Goal: Task Accomplishment & Management: Complete application form

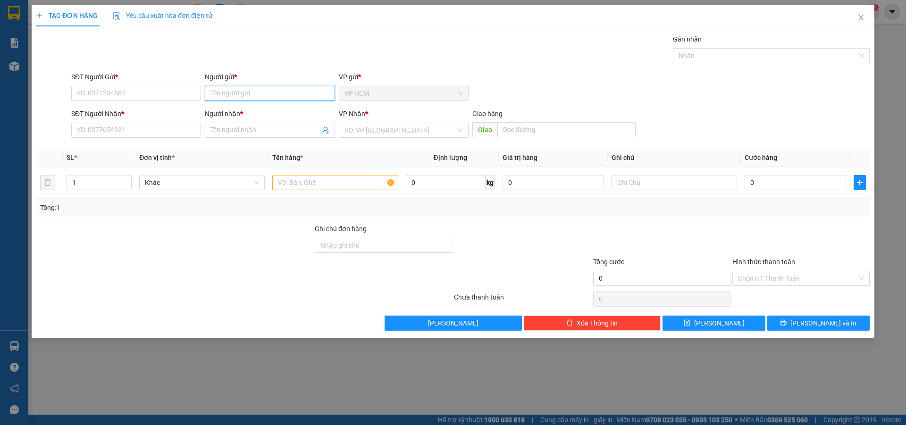
click at [261, 92] on input "Người gửi *" at bounding box center [270, 93] width 130 height 15
type input "BÔNG"
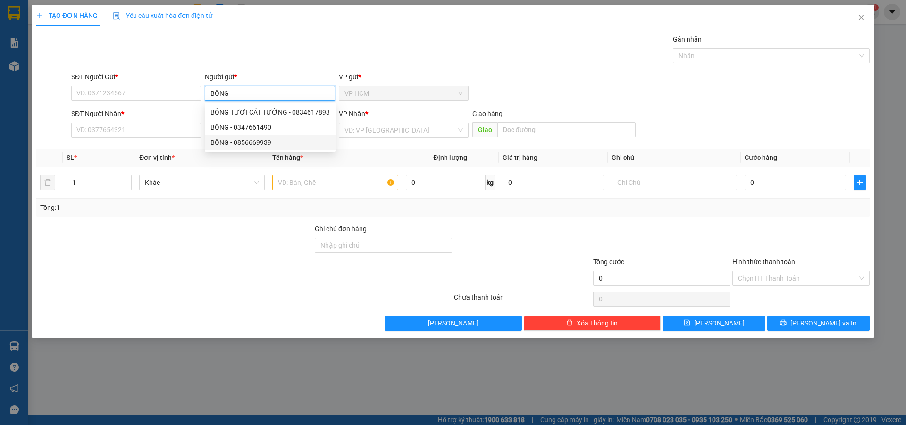
click at [277, 142] on div "BÔNG - 0856669939" at bounding box center [269, 142] width 119 height 10
type input "0856669939"
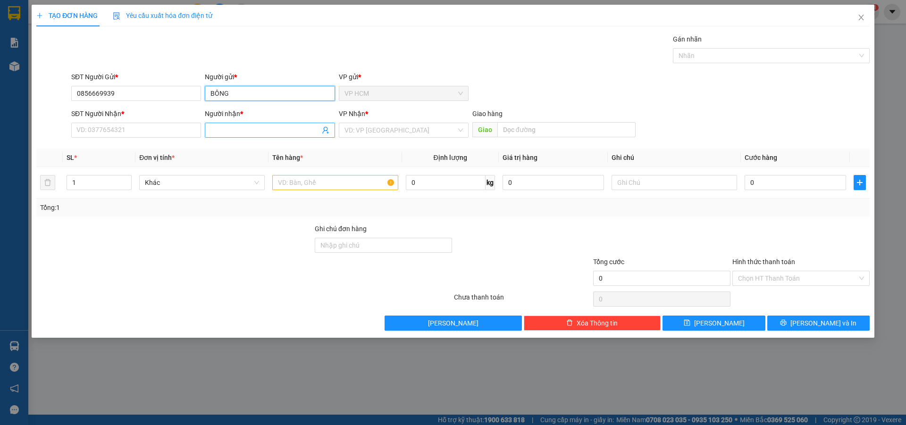
type input "BÔNG"
click at [326, 137] on span at bounding box center [270, 130] width 130 height 15
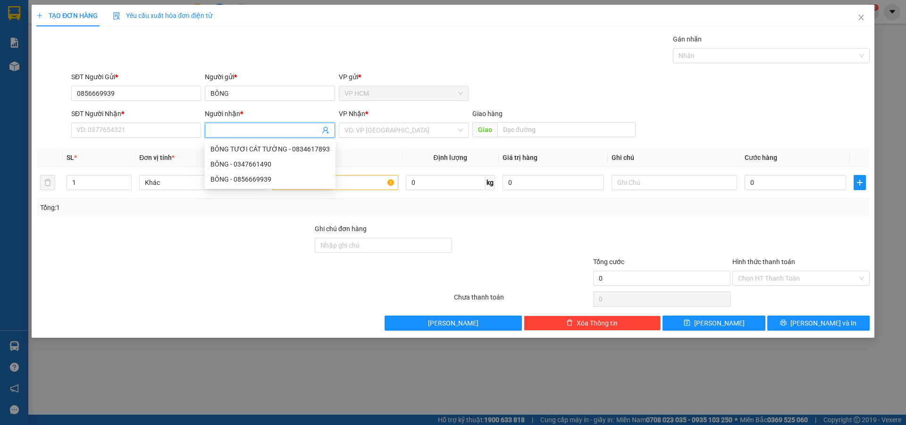
click at [324, 133] on icon "user-add" at bounding box center [326, 130] width 8 height 8
click at [336, 108] on span "CHANG" at bounding box center [343, 107] width 23 height 8
type input "0377010940"
type input "CHANG"
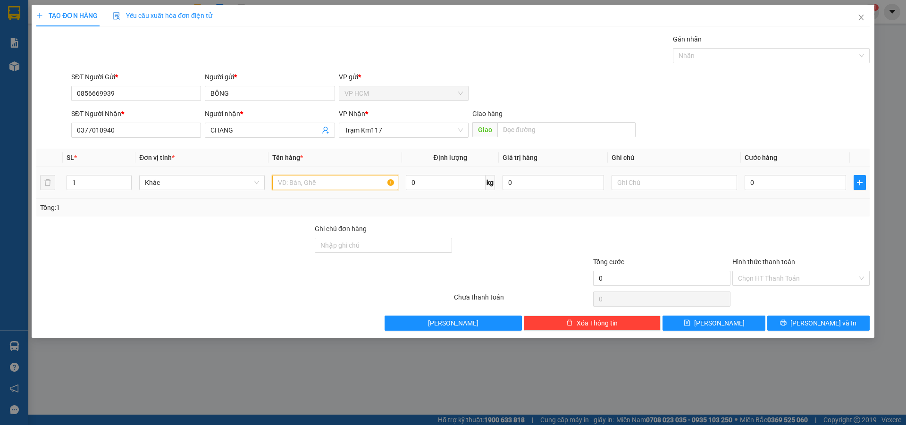
click at [359, 178] on input "text" at bounding box center [335, 182] width 126 height 15
type input "1C"
click at [732, 46] on div "Gán nhãn" at bounding box center [771, 41] width 197 height 14
click at [730, 55] on div at bounding box center [766, 55] width 183 height 11
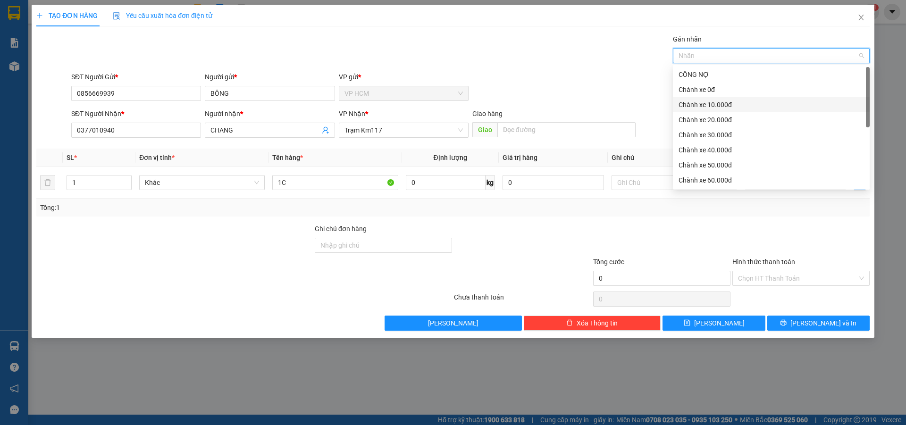
click at [717, 100] on div "Chành xe 10.000đ" at bounding box center [771, 105] width 185 height 10
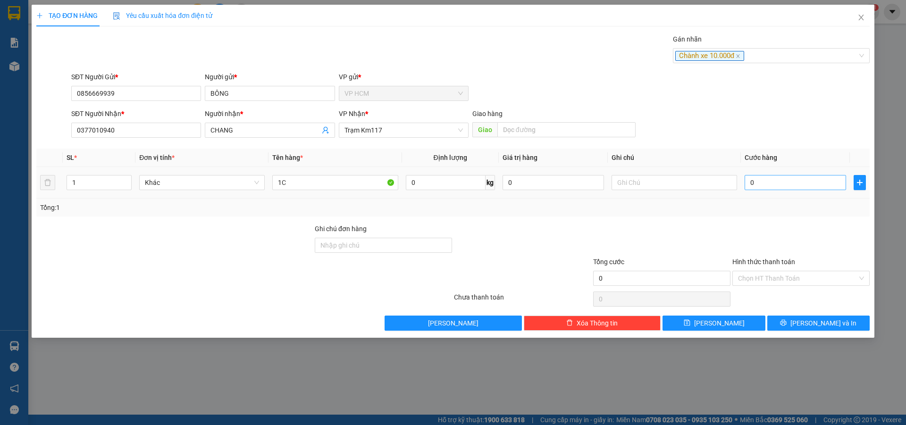
drag, startPoint x: 546, startPoint y: 60, endPoint x: 799, endPoint y: 185, distance: 282.1
click at [552, 65] on div "Gán nhãn Chành xe 10.000đ" at bounding box center [470, 50] width 802 height 33
click at [803, 185] on input "0" at bounding box center [795, 182] width 101 height 15
type input "3"
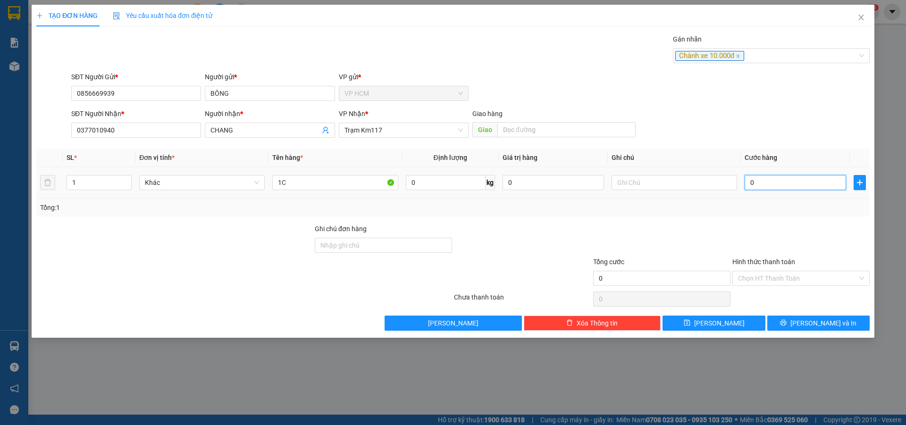
type input "3"
type input "30"
type input "30.000"
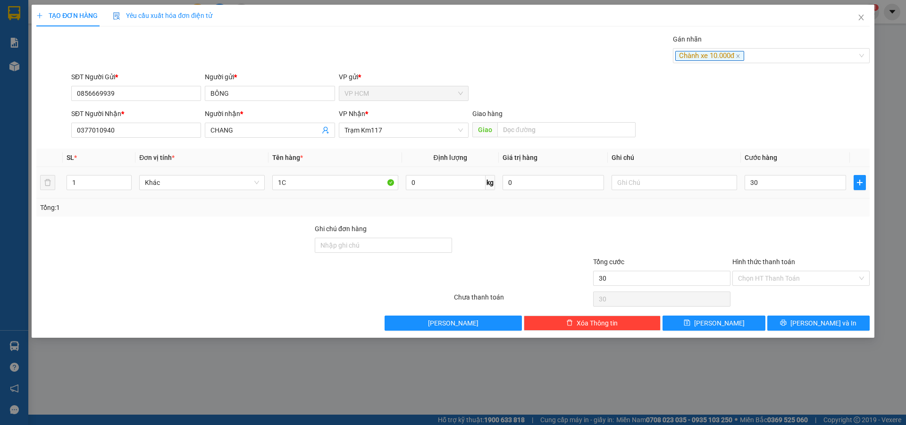
type input "30.000"
click at [773, 236] on div at bounding box center [800, 240] width 139 height 33
click at [766, 295] on div "Chọn HT Thanh Toán" at bounding box center [800, 299] width 139 height 19
click at [770, 281] on input "Hình thức thanh toán" at bounding box center [797, 278] width 119 height 14
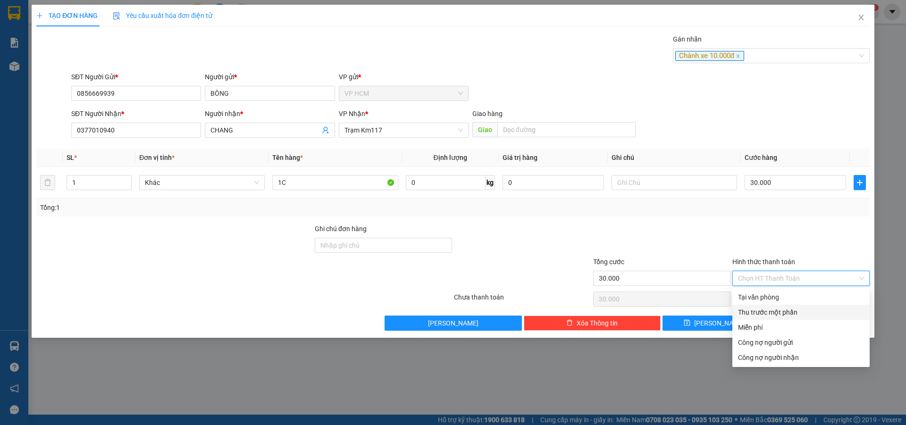
click at [764, 312] on div "Thu trước một phần" at bounding box center [801, 312] width 126 height 10
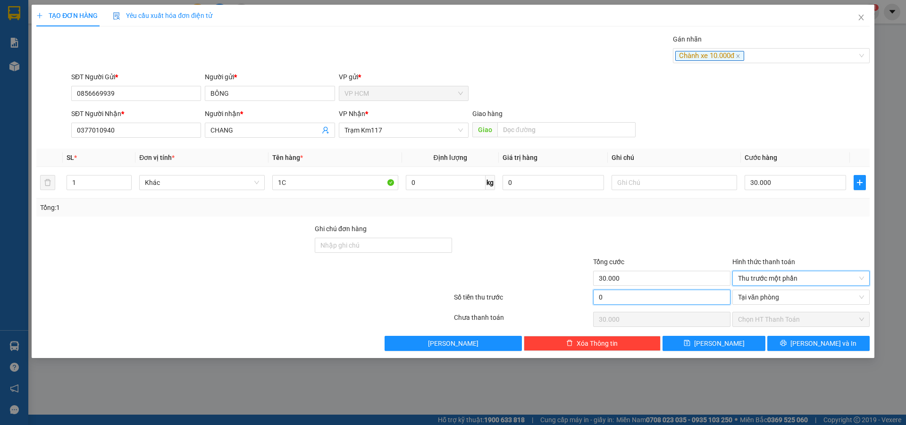
click at [655, 299] on input "0" at bounding box center [661, 297] width 137 height 15
type input "1"
type input "29.999"
type input "10"
type input "29.990"
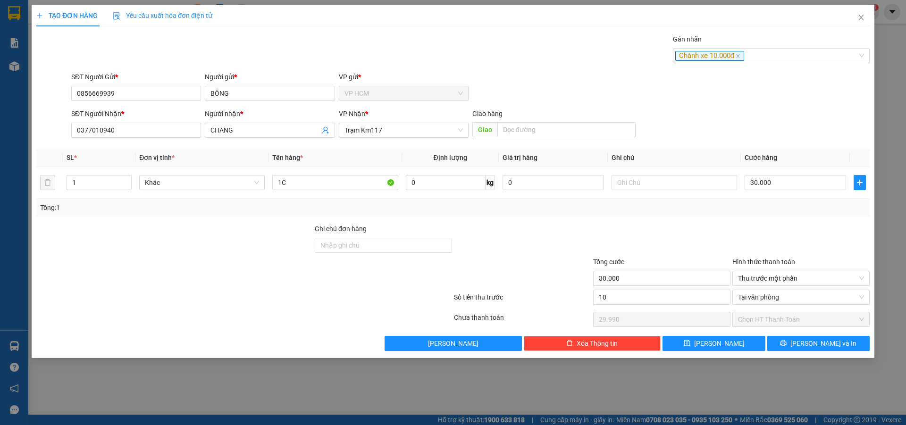
type input "10.000"
type input "20.000"
drag, startPoint x: 675, startPoint y: 233, endPoint x: 680, endPoint y: 236, distance: 6.2
click at [677, 234] on div at bounding box center [661, 240] width 139 height 33
click at [816, 346] on span "[PERSON_NAME] và In" at bounding box center [823, 343] width 66 height 10
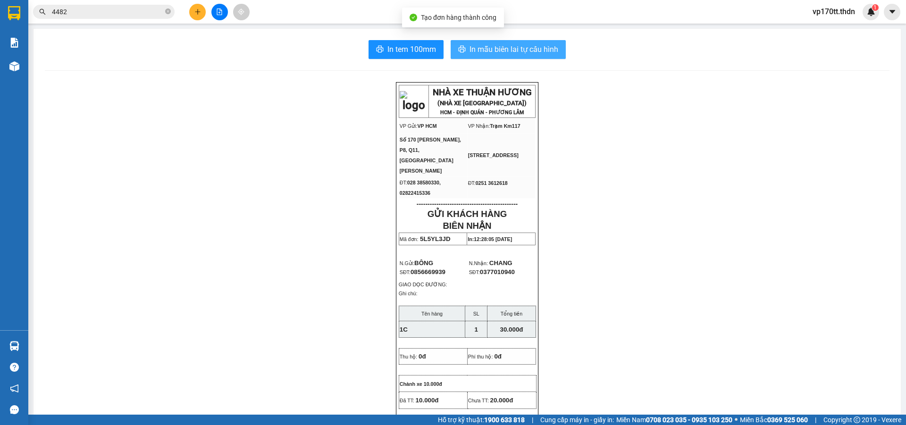
drag, startPoint x: 468, startPoint y: 54, endPoint x: 485, endPoint y: 51, distance: 17.1
click at [469, 54] on span "In mẫu biên lai tự cấu hình" at bounding box center [513, 49] width 89 height 12
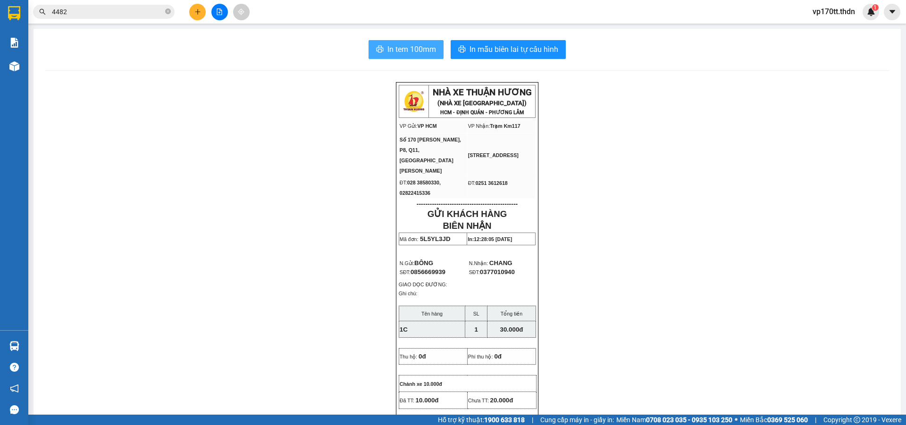
click at [404, 56] on button "In tem 100mm" at bounding box center [406, 49] width 75 height 19
click at [196, 11] on icon "plus" at bounding box center [197, 11] width 7 height 7
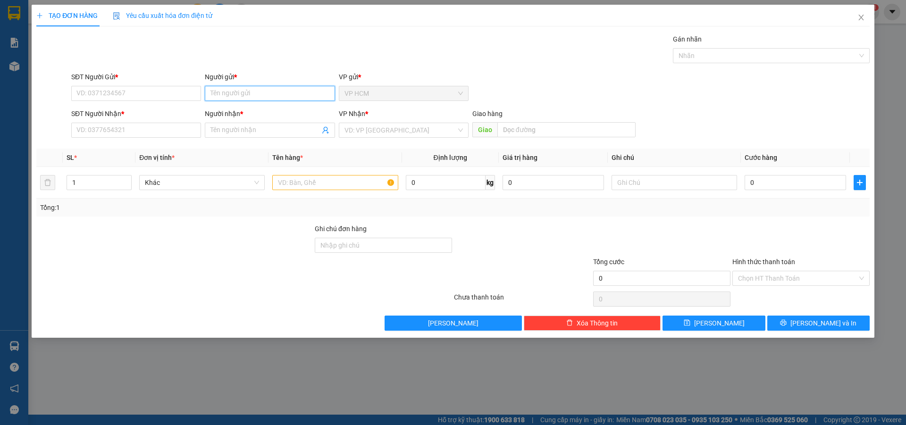
click at [242, 95] on input "Người gửi *" at bounding box center [270, 93] width 130 height 15
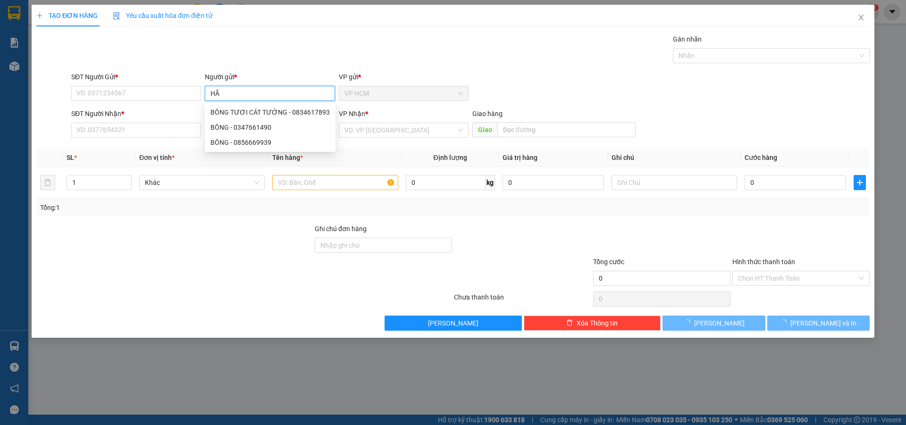
type input "H"
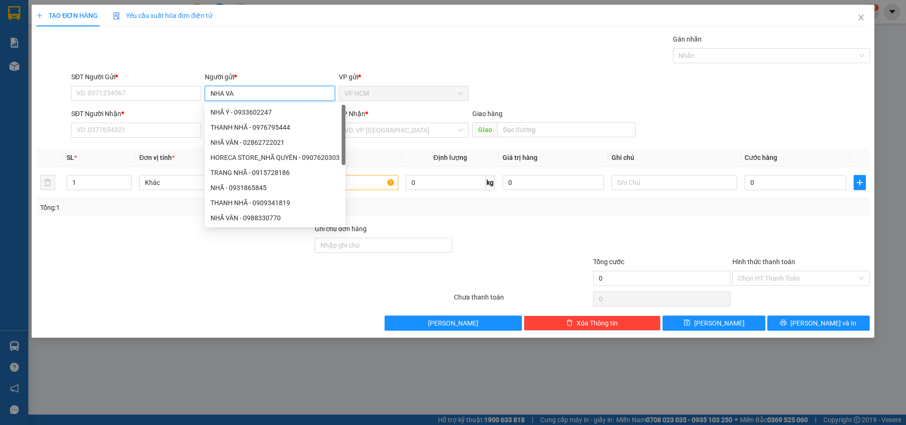
type input "NHA VAN"
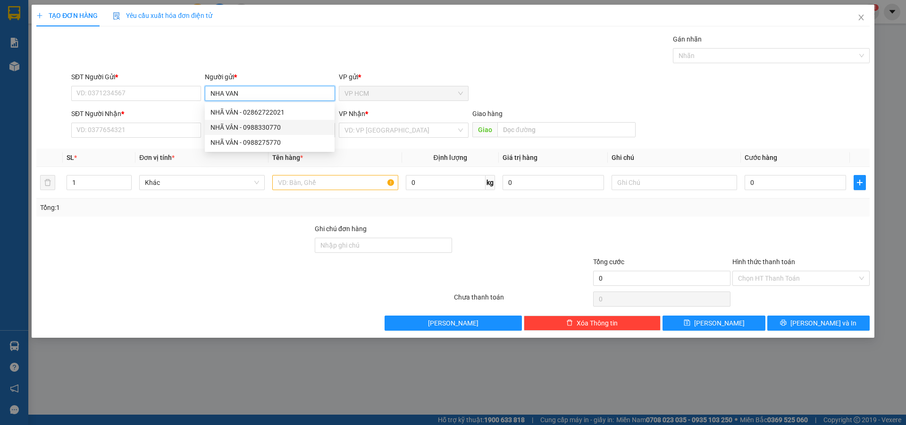
click at [282, 127] on div "NHÃ VÂN - 0988330770" at bounding box center [269, 127] width 118 height 10
type input "0988330770"
type input "NHÃ VÂN"
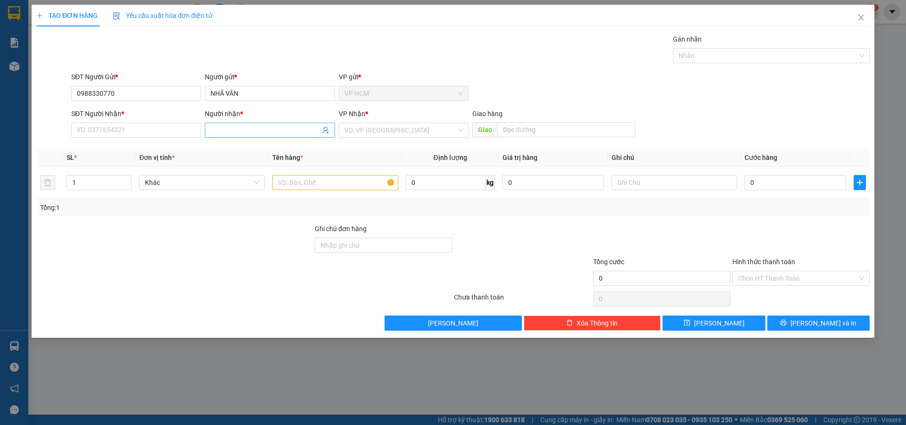
click at [327, 130] on icon "user-add" at bounding box center [326, 130] width 8 height 8
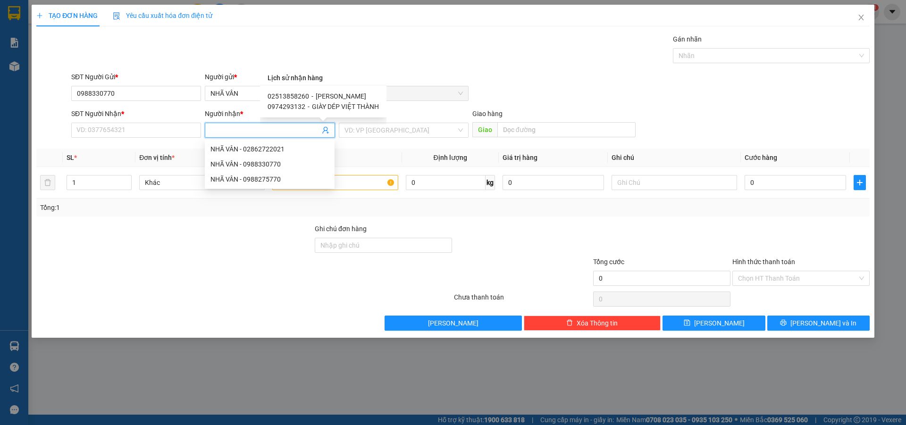
click at [339, 97] on span "[PERSON_NAME]" at bounding box center [341, 96] width 50 height 8
type input "02513858260"
type input "[PERSON_NAME]"
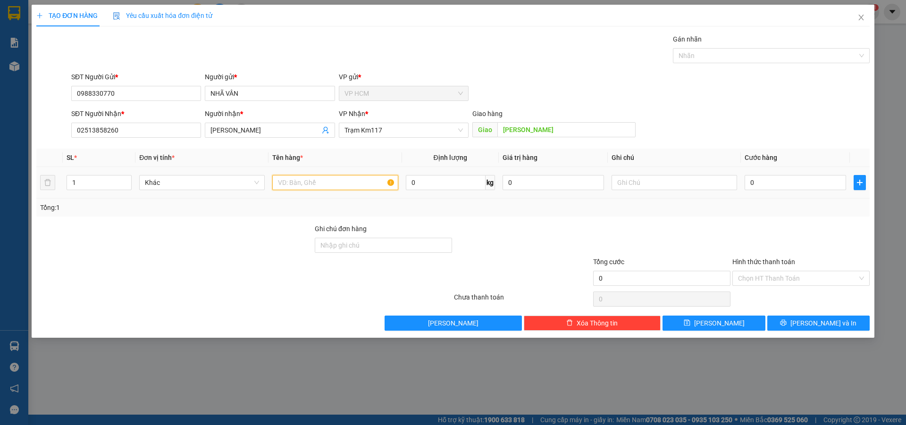
click at [354, 182] on input "text" at bounding box center [335, 182] width 126 height 15
type input "1C"
click at [738, 64] on div "Gán nhãn Nhãn" at bounding box center [771, 50] width 197 height 33
click at [738, 60] on div at bounding box center [766, 55] width 183 height 11
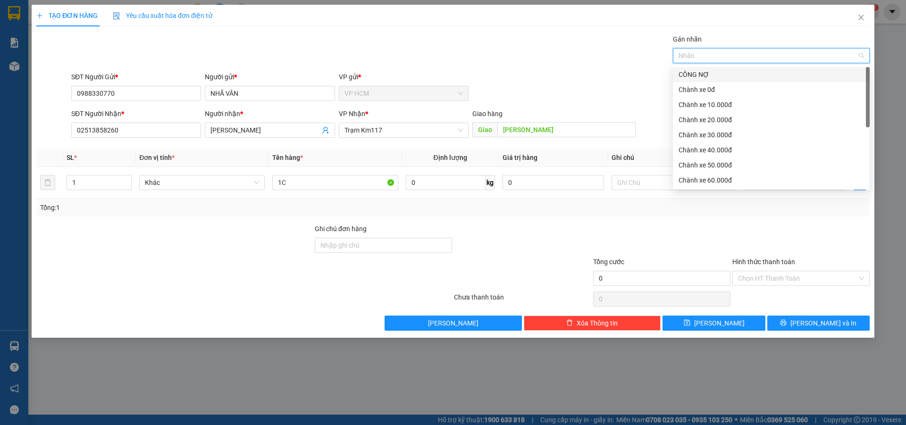
click at [701, 76] on div "CÔNG NỢ" at bounding box center [771, 74] width 185 height 10
click at [712, 99] on div "Chành xe 10.000đ" at bounding box center [771, 104] width 197 height 15
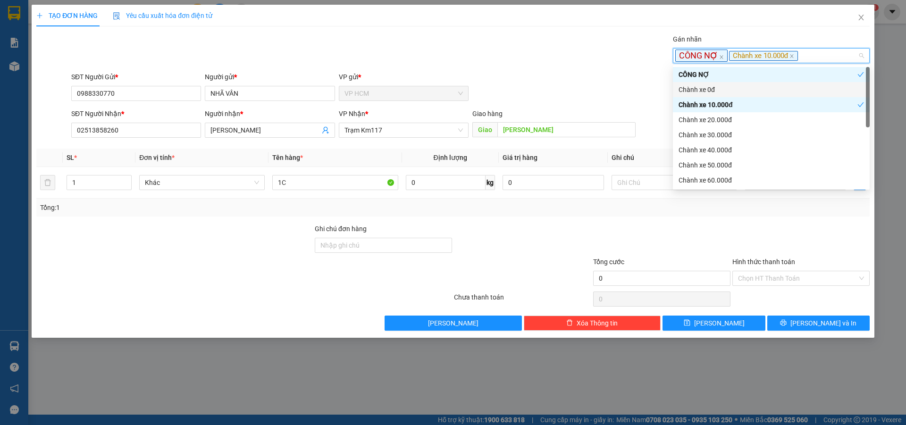
click at [583, 73] on div "SĐT Người Gửi * 0988330770 Người gửi * NHÃ VÂN VP gửi * VP HCM" at bounding box center [470, 88] width 802 height 33
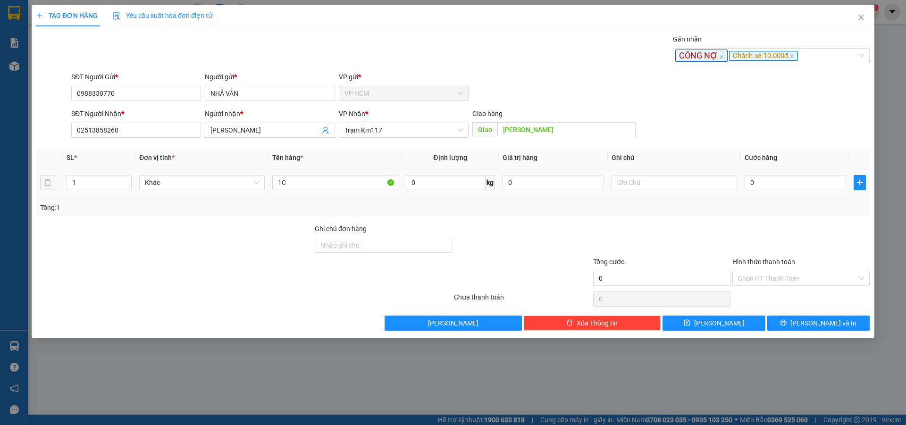
click at [799, 174] on div "0" at bounding box center [795, 182] width 101 height 19
click at [801, 181] on input "0" at bounding box center [795, 182] width 101 height 15
type input "4"
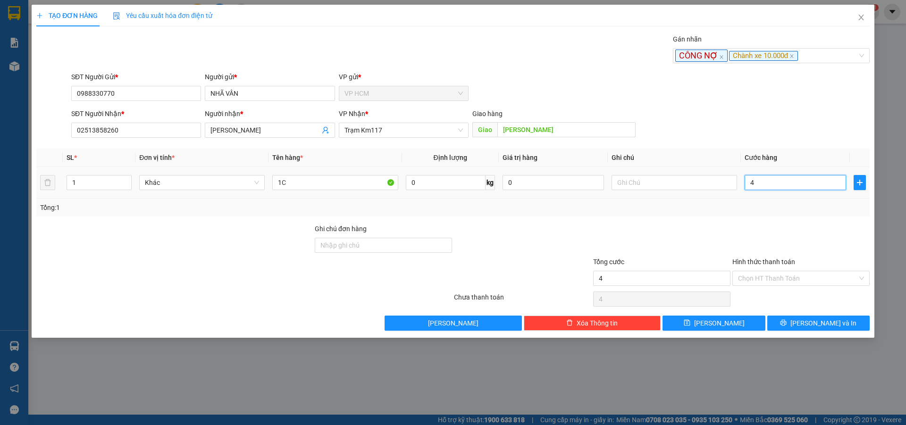
type input "40"
type input "40.000"
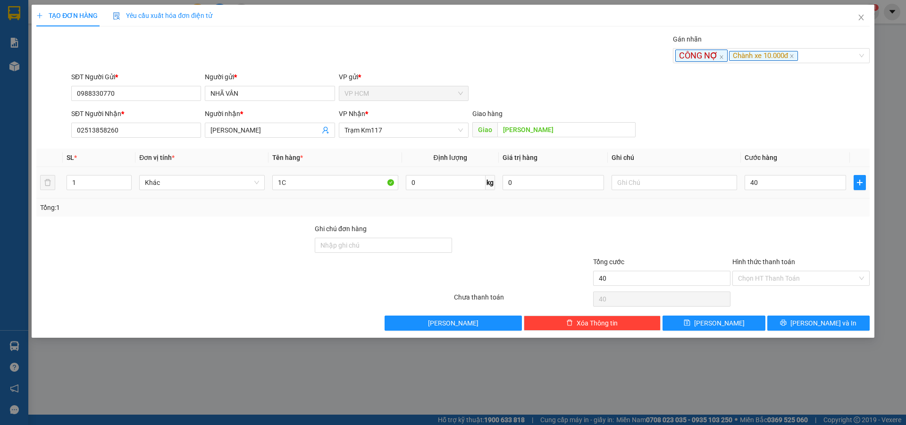
type input "40.000"
drag, startPoint x: 767, startPoint y: 254, endPoint x: 767, endPoint y: 281, distance: 27.4
click at [767, 265] on form "Ghi chú đơn hàng Tổng cước 40.000 Hình thức thanh toán Chọn HT Thanh Toán" at bounding box center [452, 257] width 833 height 66
click at [767, 281] on input "Hình thức thanh toán" at bounding box center [797, 278] width 119 height 14
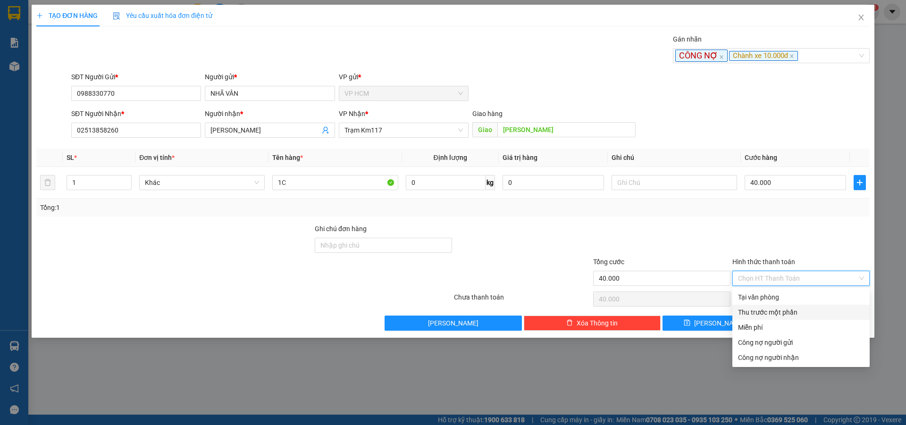
click at [753, 313] on div "Thu trước một phần" at bounding box center [801, 312] width 126 height 10
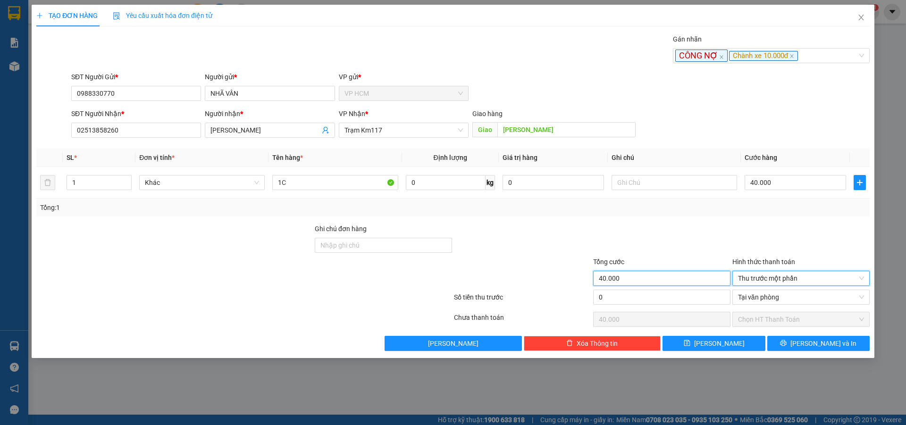
click at [593, 280] on input "40.000" at bounding box center [661, 278] width 137 height 15
click at [674, 311] on div "40.000" at bounding box center [661, 319] width 137 height 19
click at [681, 292] on input "0" at bounding box center [661, 297] width 137 height 15
type input "1"
type input "39.999"
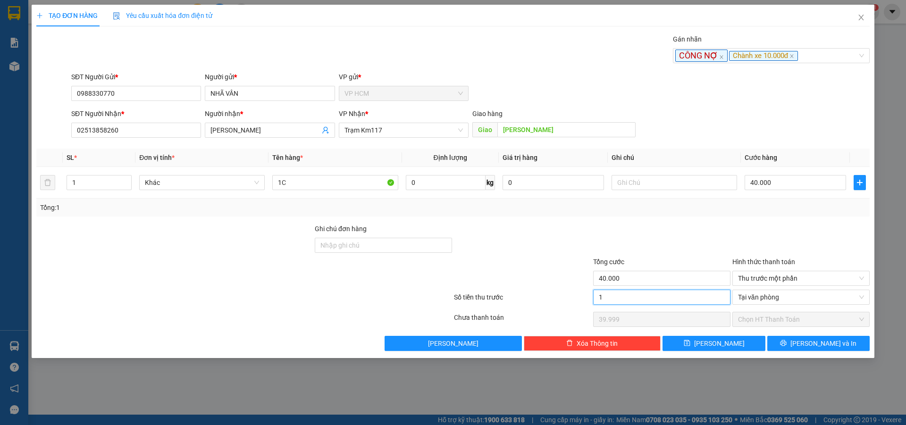
type input "10"
type input "39.990"
type input "10.000"
type input "30.000"
click at [687, 253] on div at bounding box center [661, 240] width 139 height 33
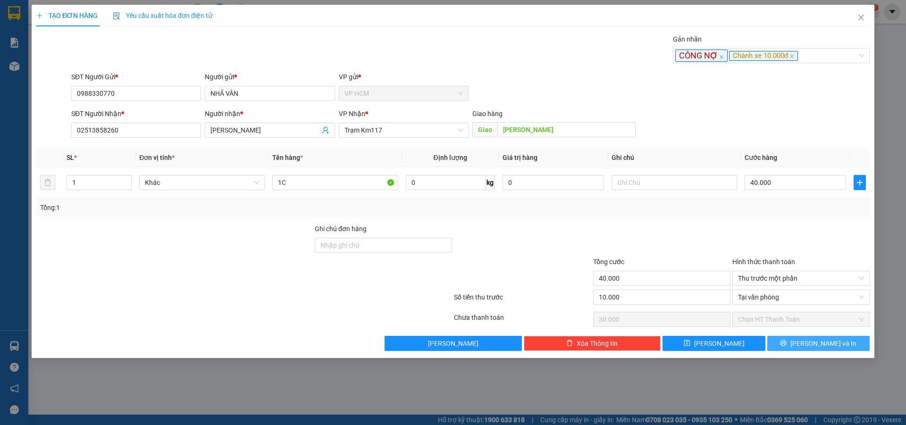
click at [814, 343] on span "[PERSON_NAME] và In" at bounding box center [823, 343] width 66 height 10
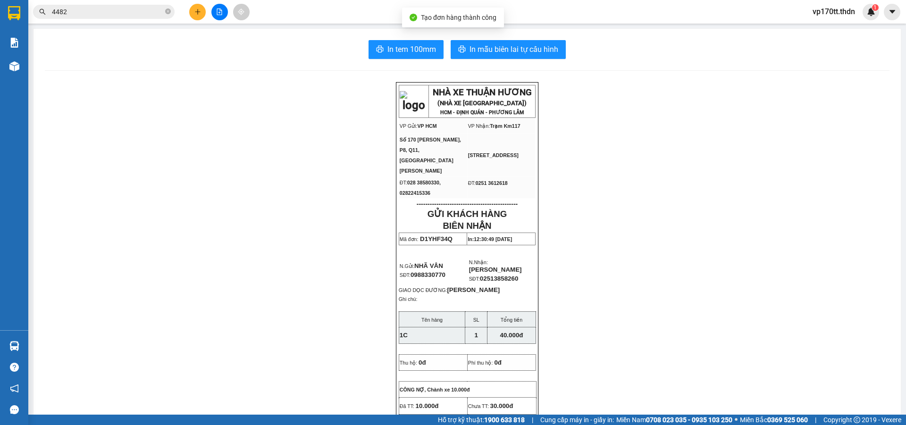
click at [473, 51] on span "In mẫu biên lai tự cấu hình" at bounding box center [513, 49] width 89 height 12
click at [113, 8] on input "4482" at bounding box center [107, 12] width 111 height 10
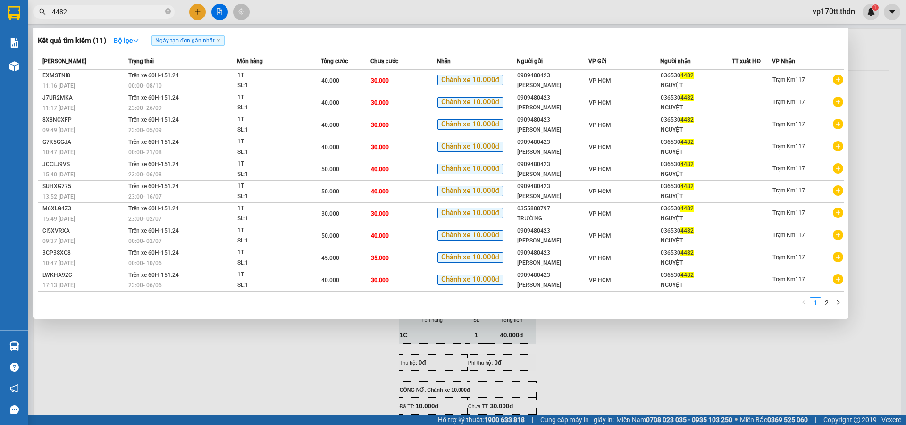
click at [113, 8] on input "4482" at bounding box center [107, 12] width 111 height 10
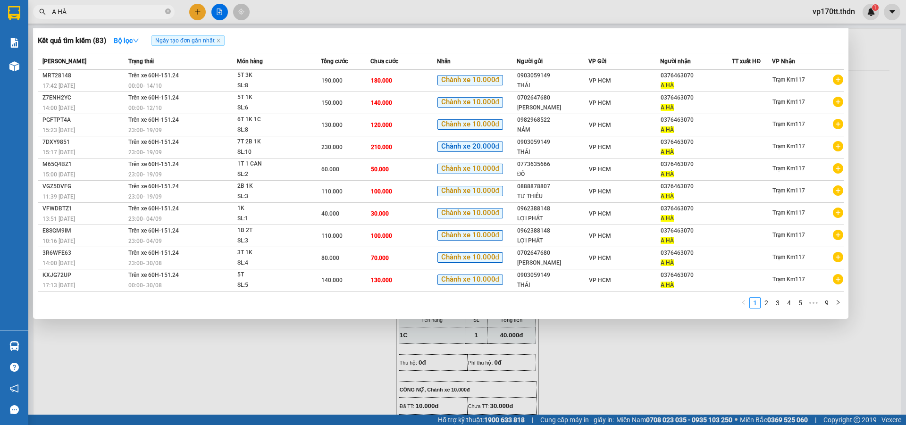
type input "A HÀ"
click at [201, 12] on div at bounding box center [453, 212] width 906 height 425
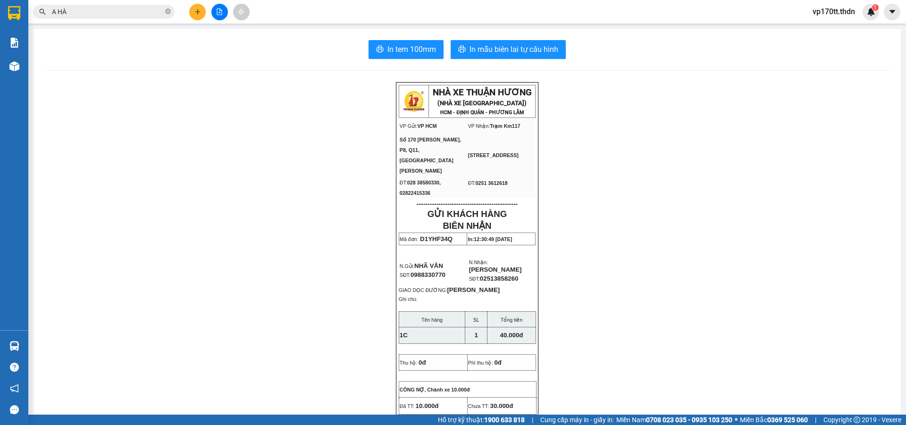
click at [201, 12] on button at bounding box center [197, 12] width 17 height 17
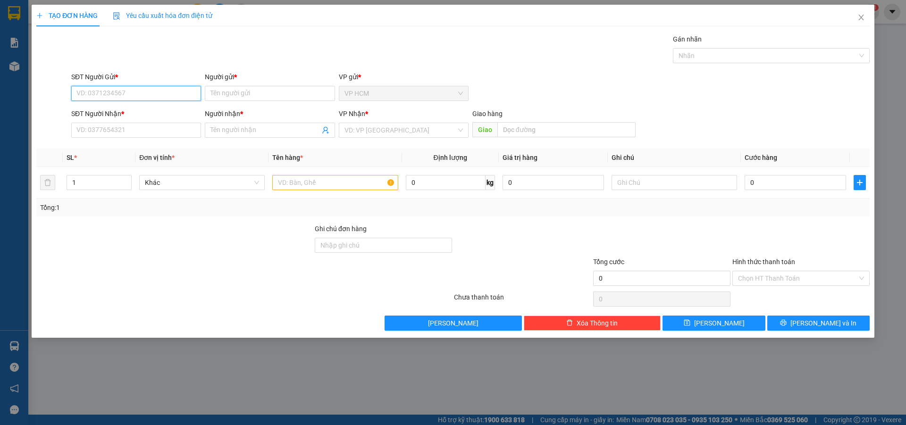
click at [132, 95] on input "SĐT Người Gửi *" at bounding box center [136, 93] width 130 height 15
click at [134, 113] on div "0238547680 - bảo anh" at bounding box center [136, 112] width 118 height 10
type input "0238547680"
type input "bảo anh"
type input "0914838139"
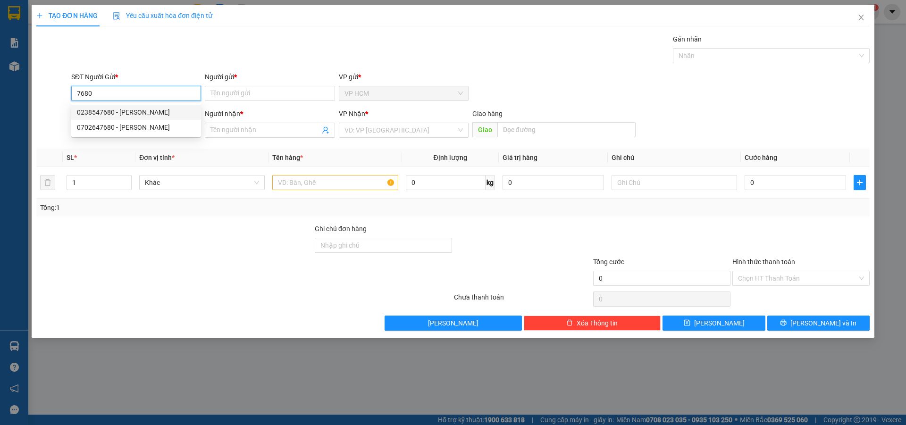
type input "KIM THỊ MẬN"
type input "40.000"
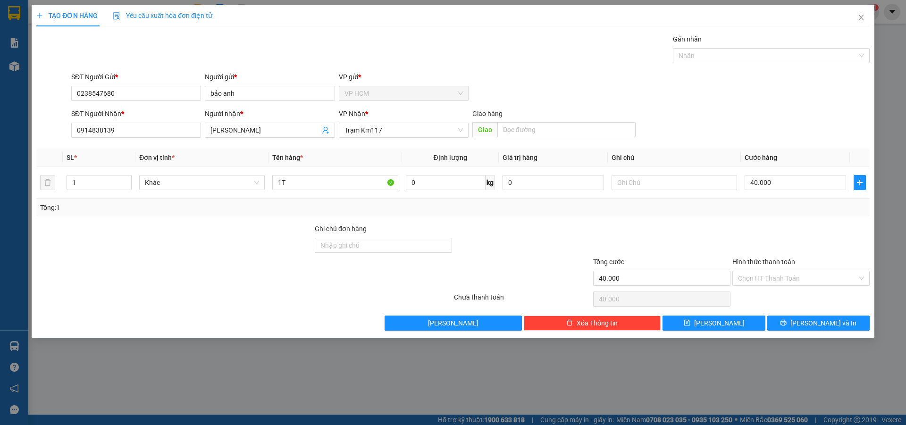
click at [159, 83] on div "SĐT Người Gửi *" at bounding box center [136, 79] width 130 height 14
click at [159, 88] on input "0238547680" at bounding box center [136, 93] width 130 height 15
click at [152, 124] on div "0702647680 - LÝ HÙNG" at bounding box center [136, 127] width 118 height 10
type input "0702647680"
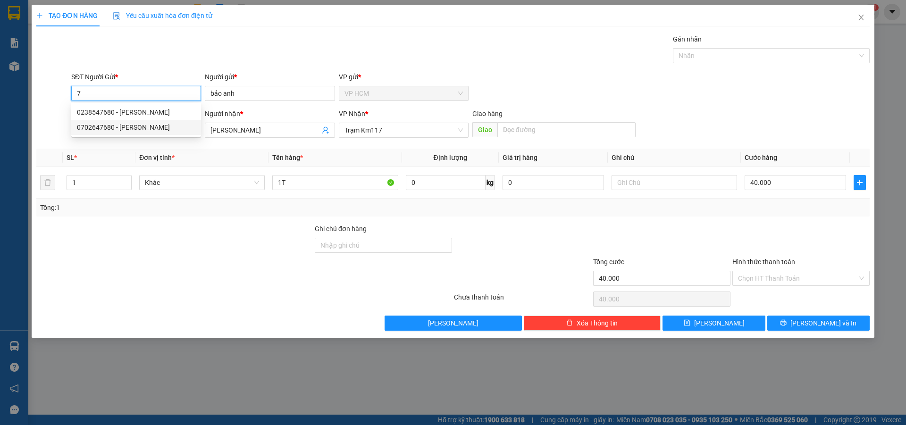
type input "[PERSON_NAME]"
type input "150.000"
type input "0702647680"
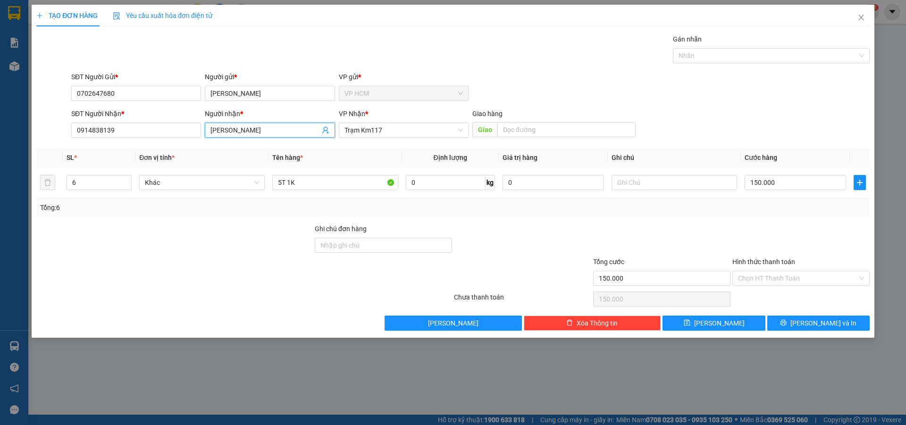
click at [326, 130] on icon "user-add" at bounding box center [326, 130] width 8 height 8
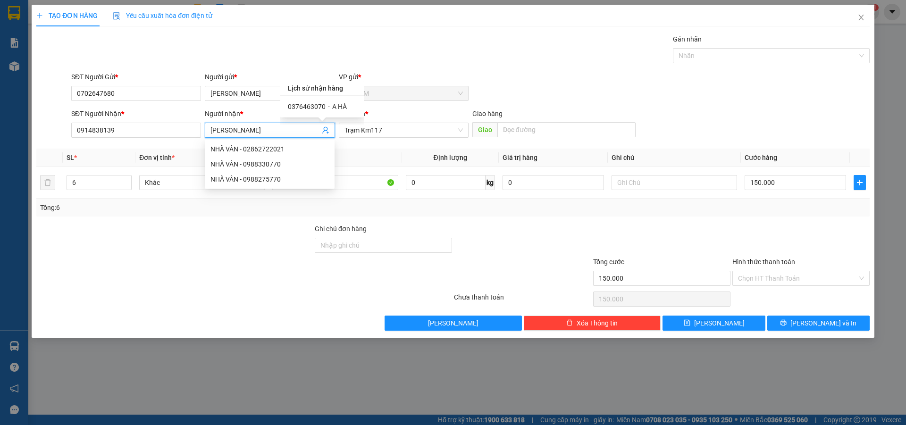
click at [336, 104] on span "A HÀ" at bounding box center [339, 107] width 15 height 8
type input "0376463070"
type input "A HÀ"
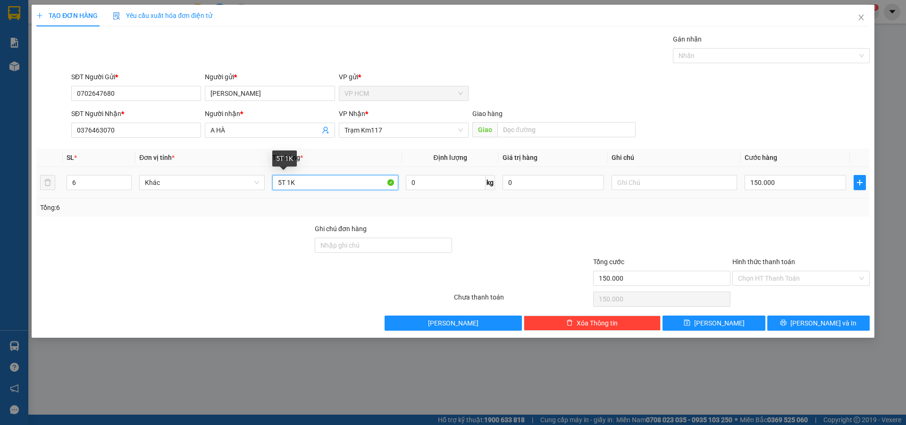
drag, startPoint x: 352, startPoint y: 181, endPoint x: 42, endPoint y: 178, distance: 310.5
click at [20, 178] on div "TẠO ĐƠN HÀNG Yêu cầu xuất hóa đơn điện tử Transit Pickup Surcharge Ids Transit …" at bounding box center [453, 212] width 906 height 425
type input "3T"
click at [92, 181] on input "6" at bounding box center [99, 183] width 64 height 14
type input "3"
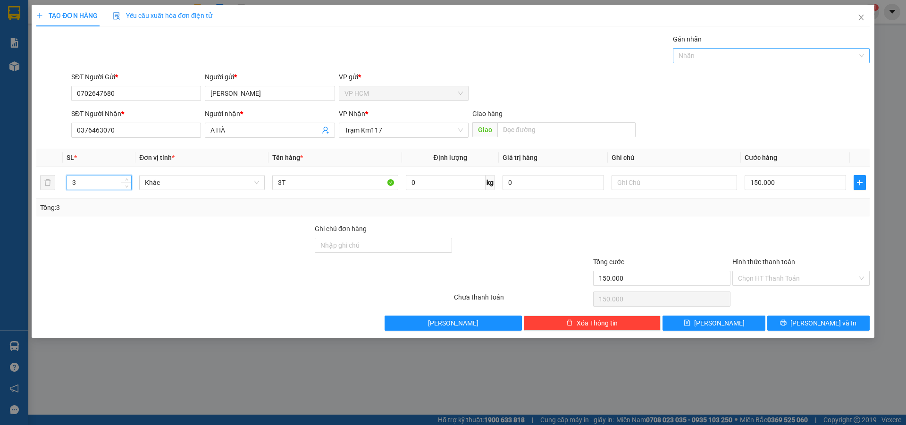
click at [704, 54] on div at bounding box center [766, 55] width 183 height 11
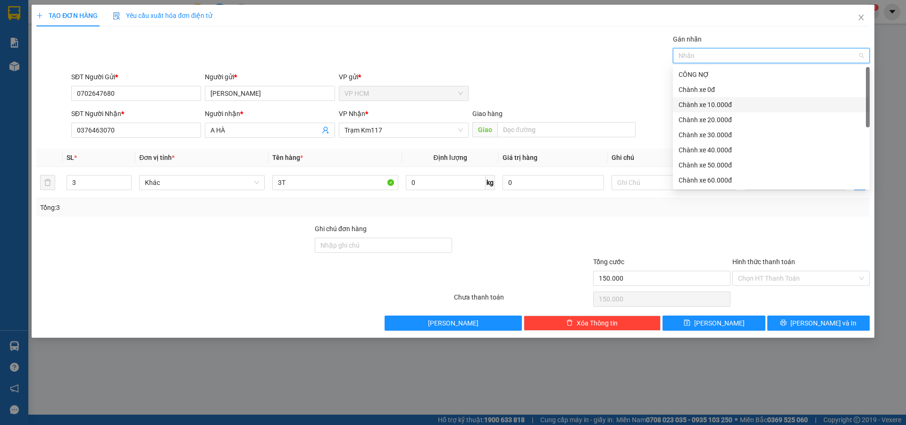
click at [726, 104] on div "Chành xe 10.000đ" at bounding box center [771, 105] width 185 height 10
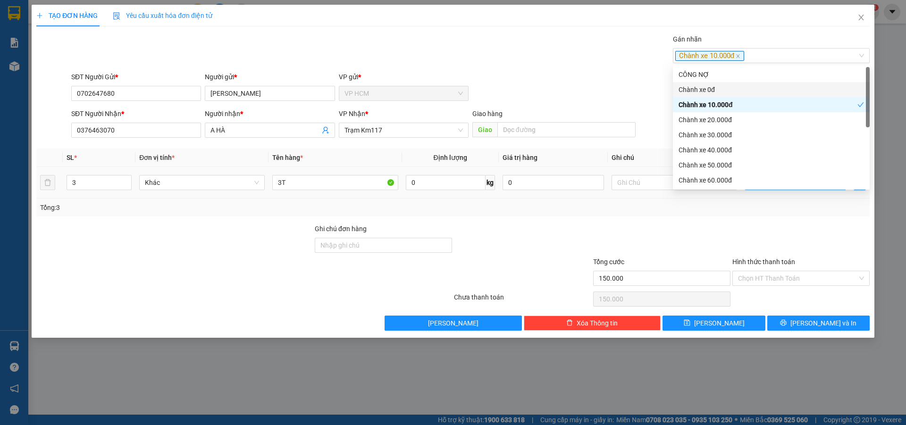
drag, startPoint x: 473, startPoint y: 42, endPoint x: 790, endPoint y: 179, distance: 345.4
click at [476, 42] on div "Gán nhãn Chành xe 10.000đ" at bounding box center [470, 50] width 802 height 33
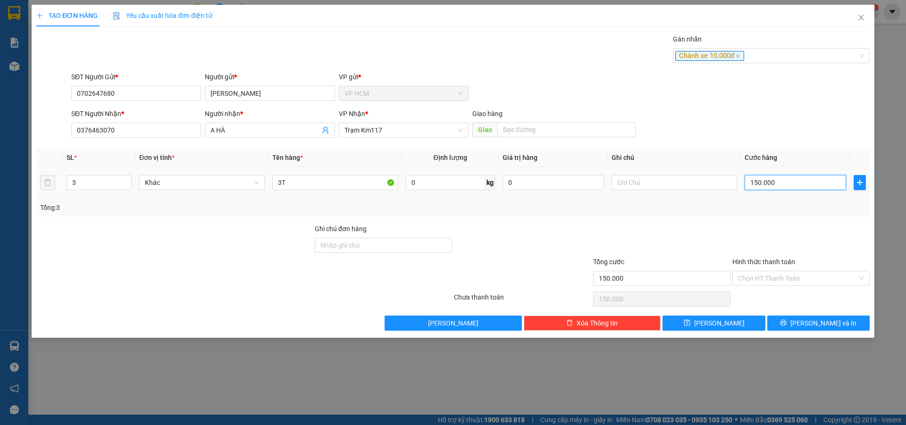
click at [791, 176] on input "150.000" at bounding box center [795, 182] width 101 height 15
type input "9"
type input "90"
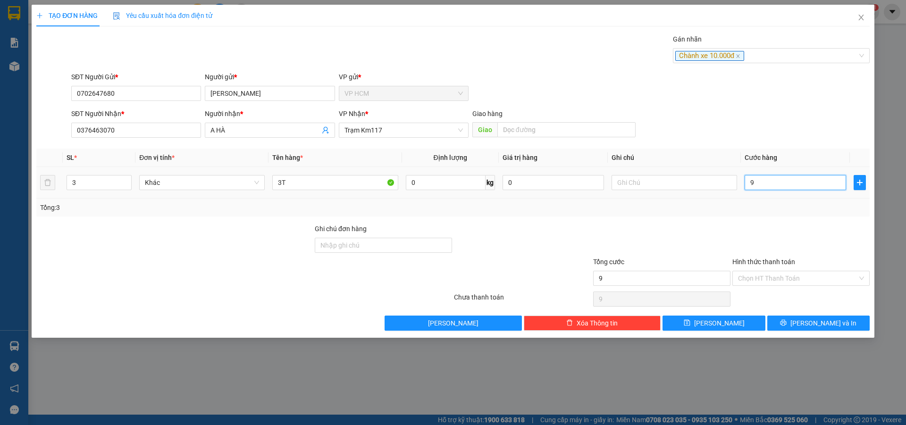
type input "90"
type input "90.000"
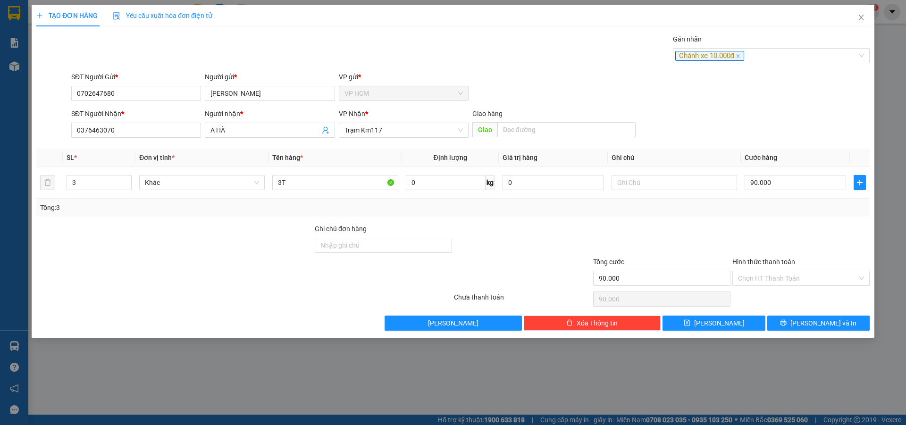
drag, startPoint x: 771, startPoint y: 245, endPoint x: 769, endPoint y: 260, distance: 15.2
click at [771, 250] on div at bounding box center [800, 240] width 139 height 33
drag, startPoint x: 768, startPoint y: 280, endPoint x: 762, endPoint y: 310, distance: 30.8
click at [768, 282] on input "Hình thức thanh toán" at bounding box center [797, 278] width 119 height 14
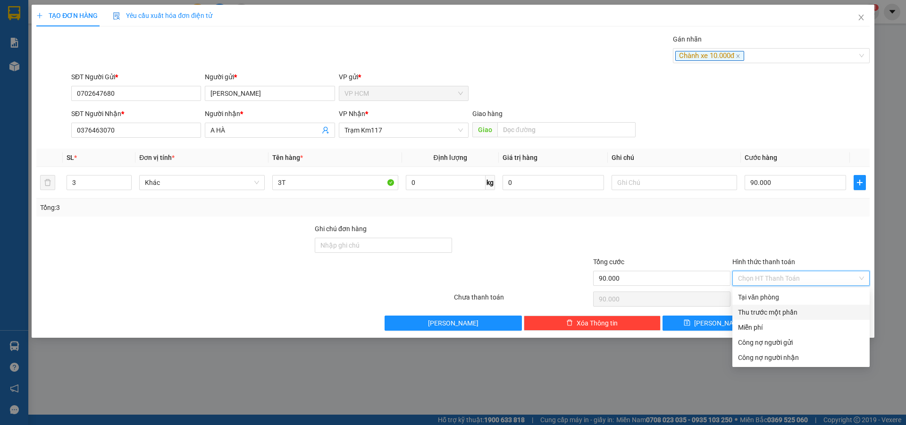
click at [761, 310] on div "Thu trước một phần" at bounding box center [801, 312] width 126 height 10
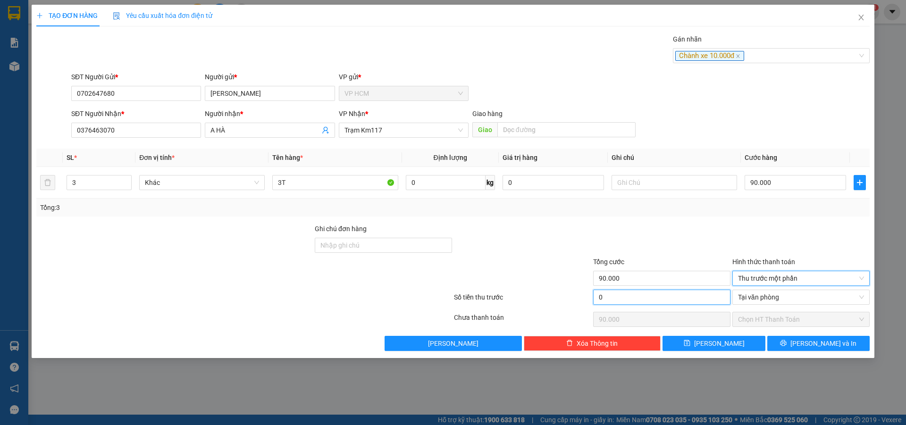
click at [660, 294] on input "0" at bounding box center [661, 297] width 137 height 15
type input "1"
type input "89.999"
type input "10"
type input "89.990"
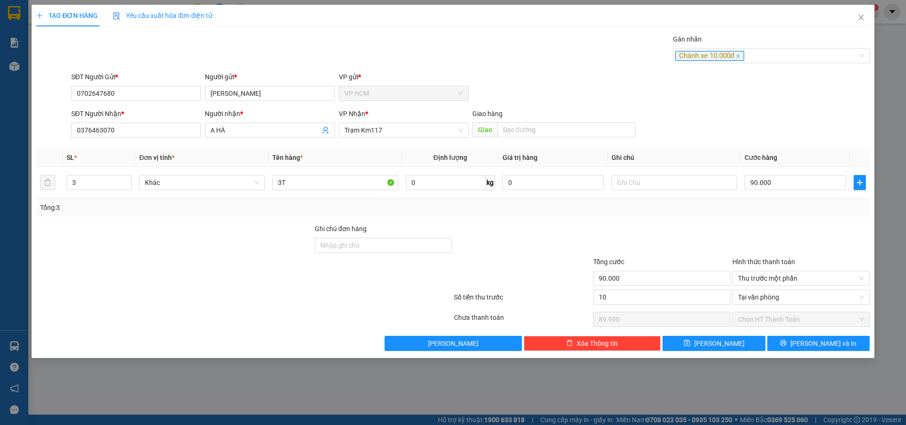
type input "10.000"
type input "80.000"
click at [670, 248] on div at bounding box center [661, 240] width 139 height 33
click at [769, 179] on input "90.000" at bounding box center [795, 182] width 101 height 15
type input "1"
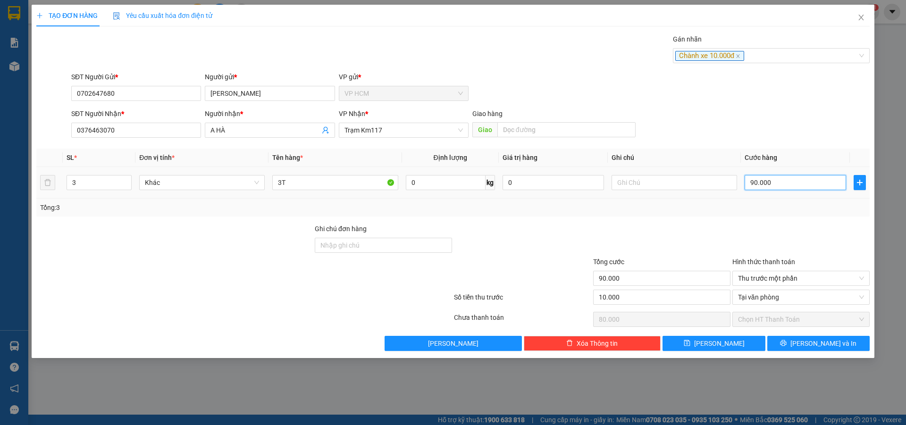
type input "-9.999"
type input "1"
type input "10"
type input "-9.990"
type input "10"
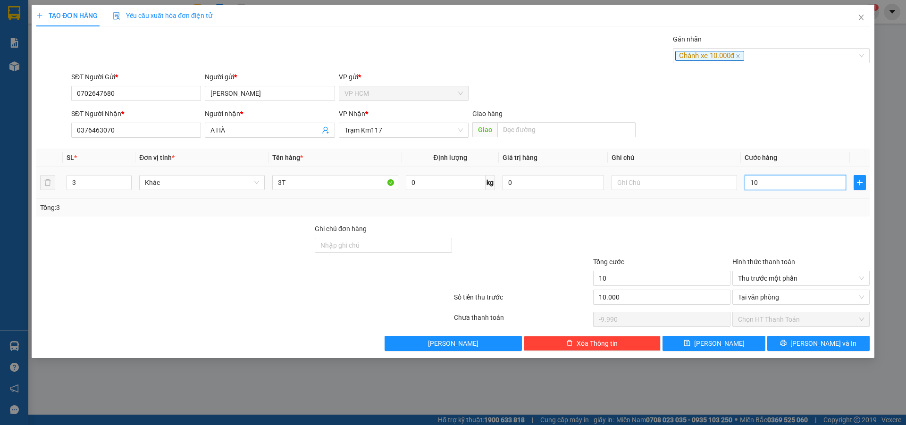
type input "100"
type input "-9.900"
type input "100"
type input "100.000"
type input "90.000"
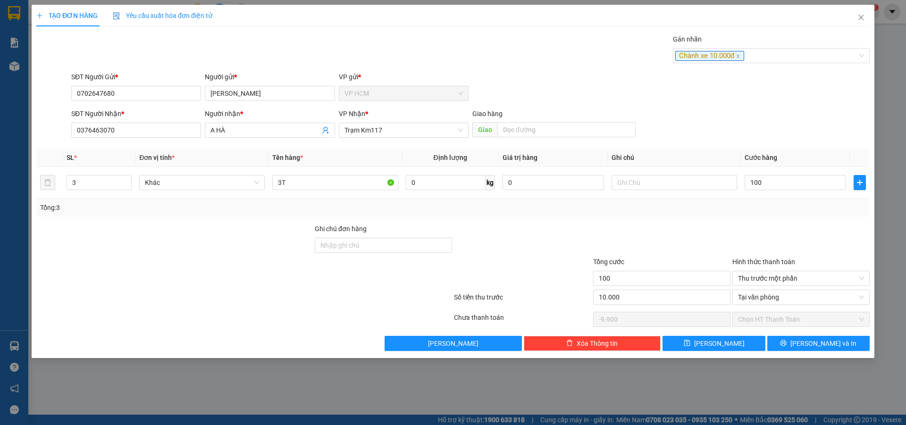
type input "100.000"
click at [763, 219] on div "Transit Pickup Surcharge Ids Transit Deliver Surcharge Ids Transit Deliver Surc…" at bounding box center [452, 192] width 833 height 317
click at [787, 344] on icon "printer" at bounding box center [783, 343] width 7 height 7
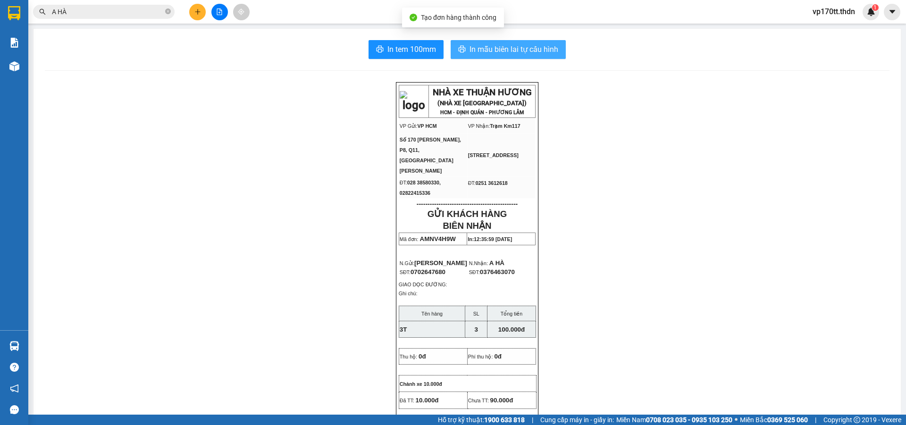
click at [512, 49] on span "In mẫu biên lai tự cấu hình" at bounding box center [513, 49] width 89 height 12
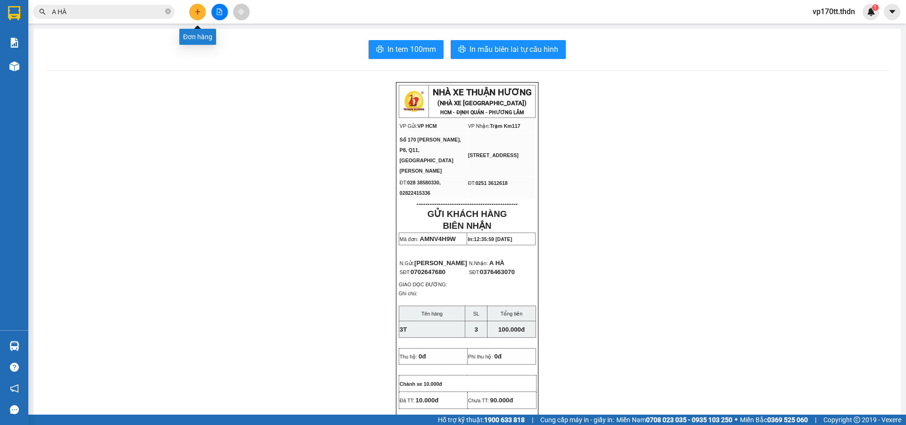
click at [203, 16] on button at bounding box center [197, 12] width 17 height 17
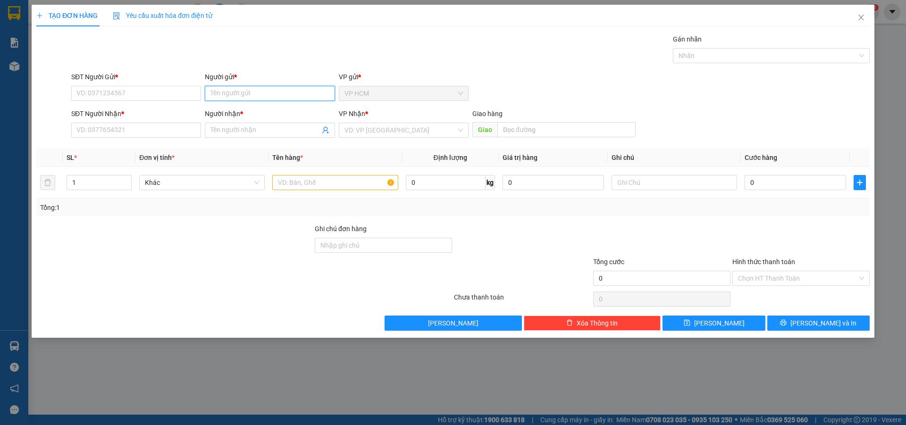
click at [239, 97] on input "Người gửi *" at bounding box center [270, 93] width 130 height 15
type input "TRIEU QUANG PHUC"
click at [261, 110] on div "TRIỆU QUANG PHỤC - 0789709033" at bounding box center [269, 112] width 118 height 10
type input "0789709033"
type input "[PERSON_NAME]"
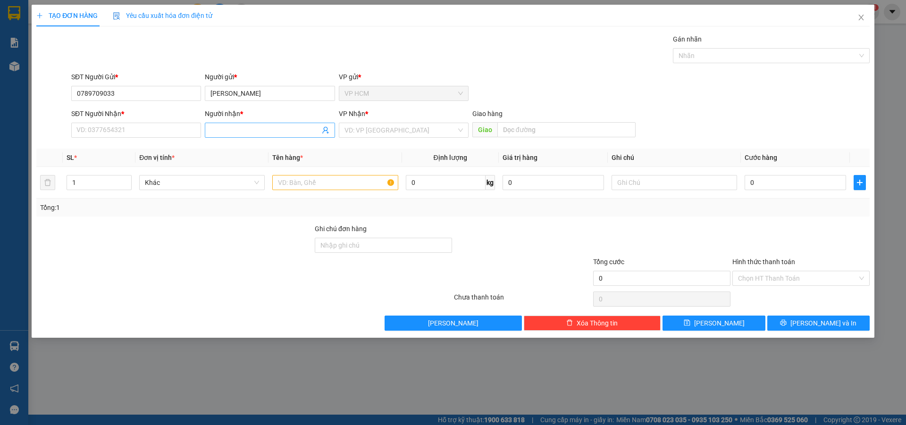
click at [327, 130] on icon "user-add" at bounding box center [326, 130] width 8 height 8
click at [348, 104] on span "CÔ HƯƠNG" at bounding box center [345, 107] width 36 height 8
type input "0919563886"
type input "CÔ HƯƠNG"
click at [298, 191] on div at bounding box center [335, 182] width 126 height 19
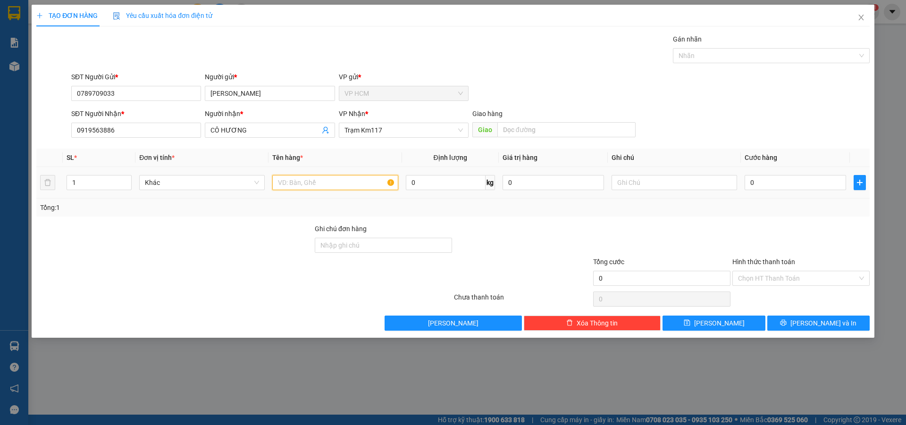
click at [301, 183] on input "text" at bounding box center [335, 182] width 126 height 15
type input "3T"
click at [87, 183] on input "1" at bounding box center [99, 183] width 64 height 14
type input "3"
click at [749, 61] on div at bounding box center [766, 55] width 183 height 11
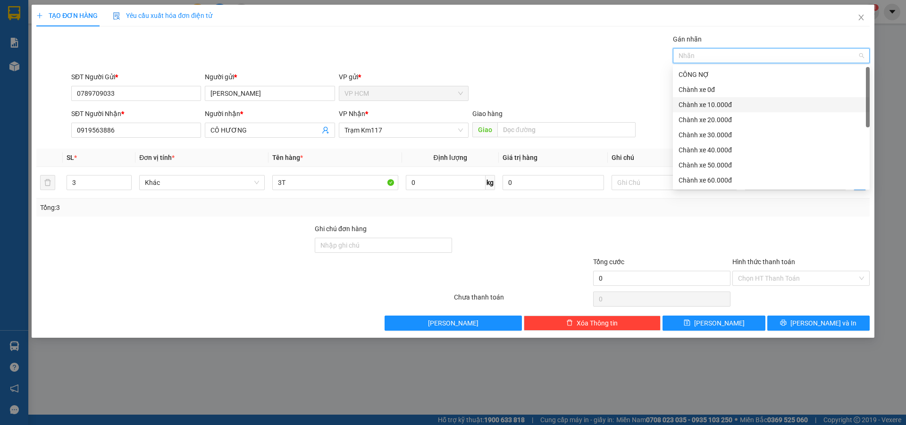
click at [710, 100] on div "Chành xe 10.000đ" at bounding box center [771, 105] width 185 height 10
click at [454, 52] on div "Gán nhãn Chành xe 10.000đ" at bounding box center [470, 50] width 802 height 33
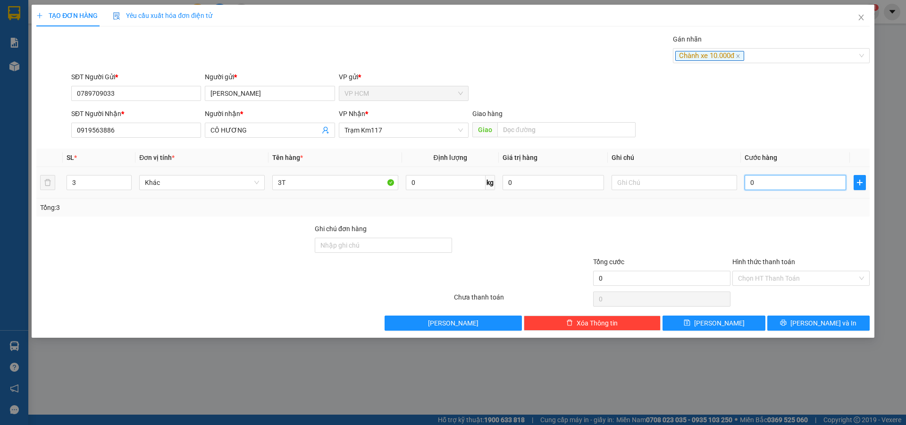
click at [802, 179] on input "0" at bounding box center [795, 182] width 101 height 15
type input "1"
type input "10"
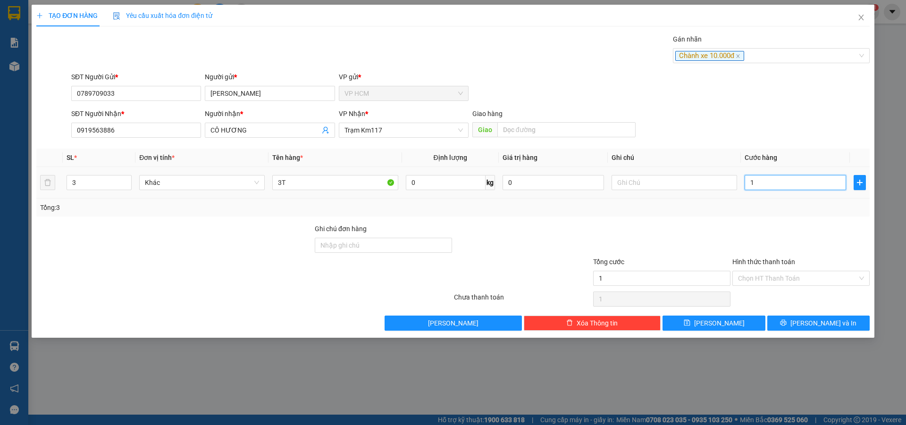
type input "10"
type input "100"
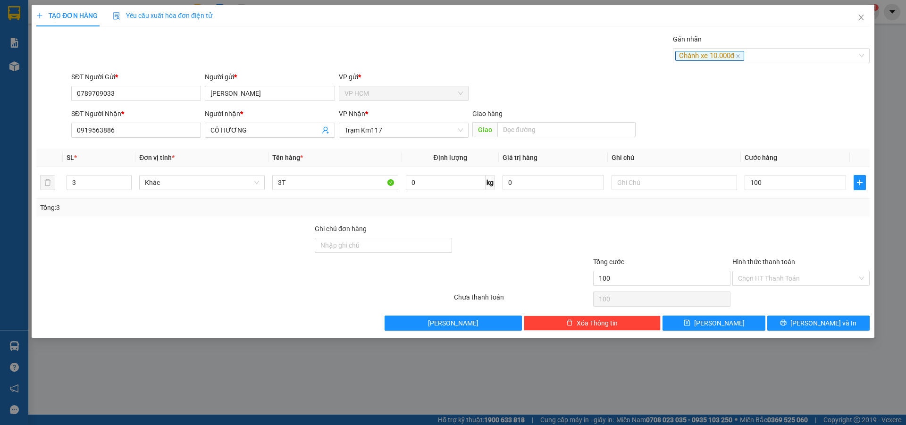
type input "100.000"
click at [769, 243] on div at bounding box center [800, 240] width 139 height 33
drag, startPoint x: 773, startPoint y: 270, endPoint x: 773, endPoint y: 286, distance: 16.0
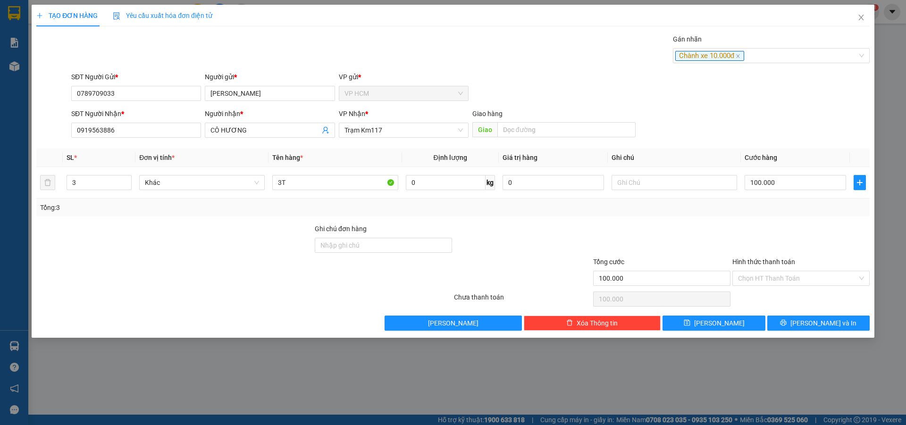
click at [773, 271] on div "Chọn HT Thanh Toán" at bounding box center [800, 278] width 137 height 15
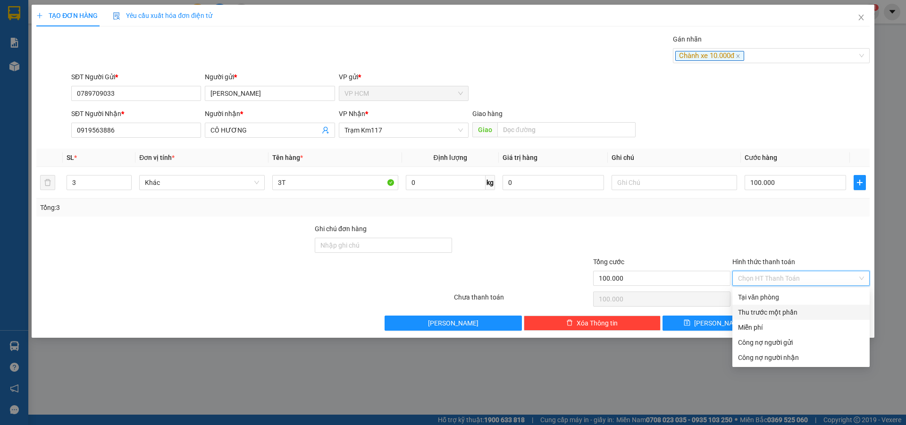
click at [765, 313] on div "Thu trước một phần" at bounding box center [801, 312] width 126 height 10
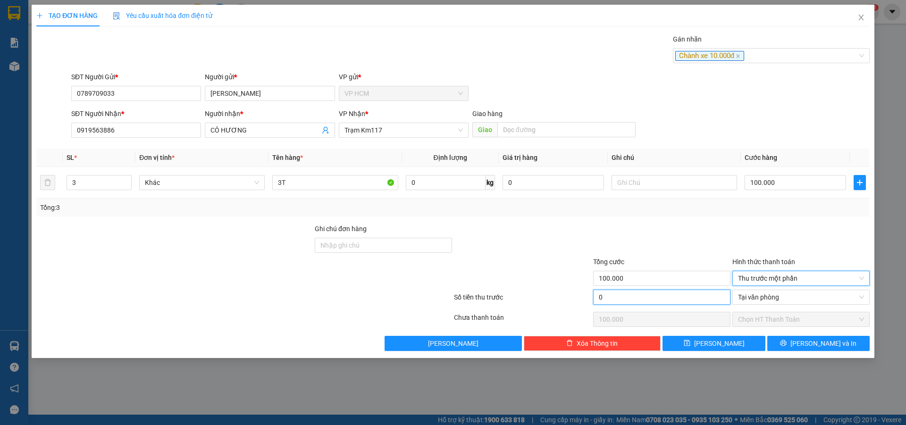
click at [687, 299] on input "0" at bounding box center [661, 297] width 137 height 15
type input "1"
type input "99.999"
type input "10"
type input "99.990"
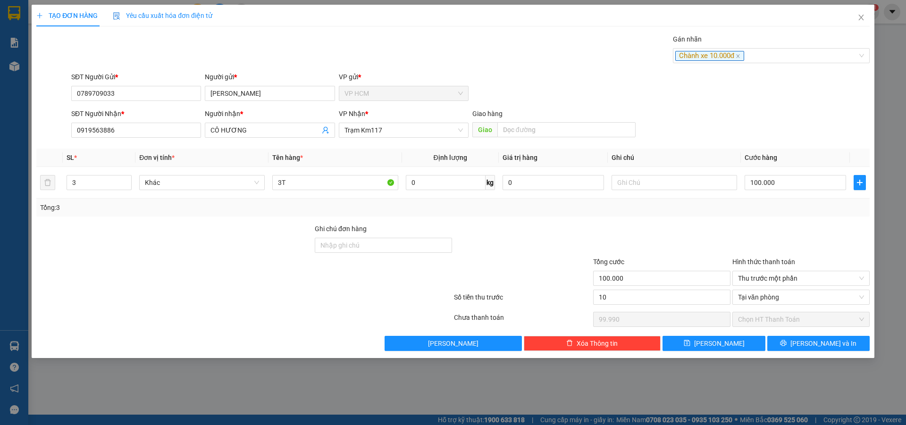
type input "10.000"
type input "90.000"
click at [678, 221] on div "Transit Pickup Surcharge Ids Transit Deliver Surcharge Ids Transit Deliver Surc…" at bounding box center [452, 192] width 833 height 317
click at [797, 180] on input "100.000" at bounding box center [795, 182] width 101 height 15
type input "8"
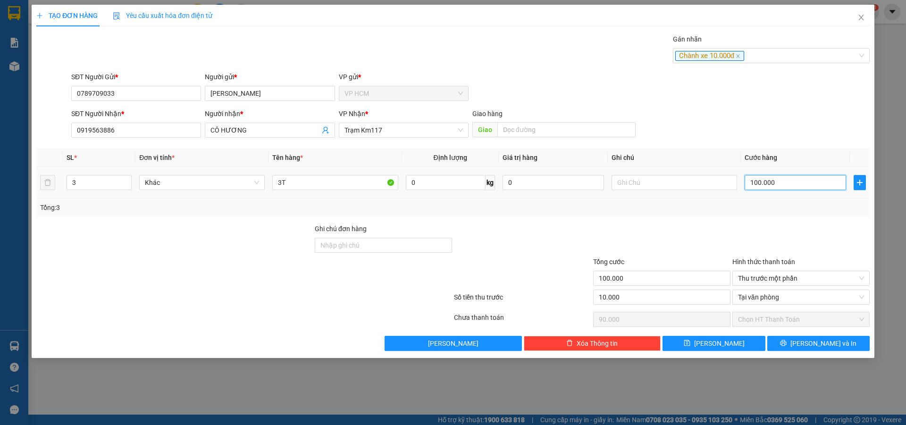
type input "8"
type input "-9.992"
type input "85"
type input "-9.915"
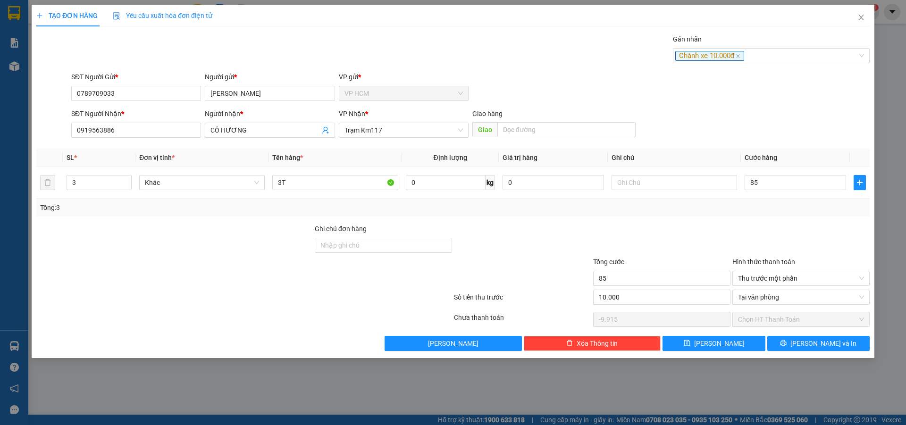
type input "85.000"
type input "75.000"
drag, startPoint x: 775, startPoint y: 213, endPoint x: 764, endPoint y: 225, distance: 16.0
click at [775, 213] on div "Tổng: 3" at bounding box center [452, 208] width 833 height 18
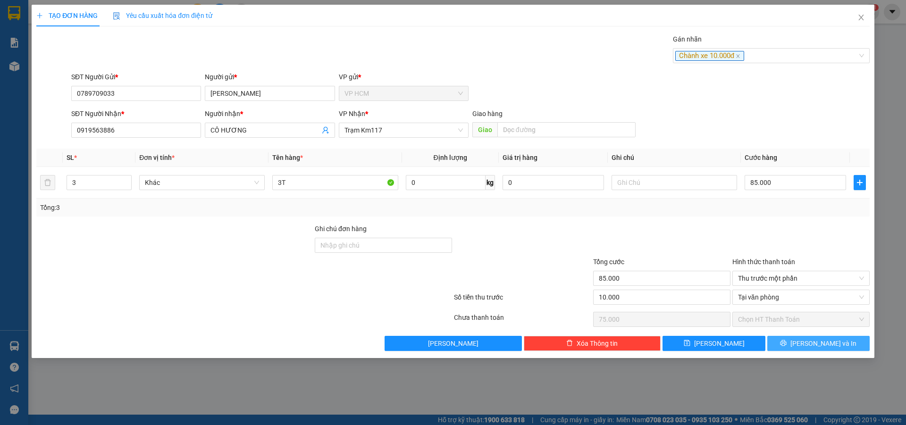
click at [817, 346] on span "[PERSON_NAME] và In" at bounding box center [823, 343] width 66 height 10
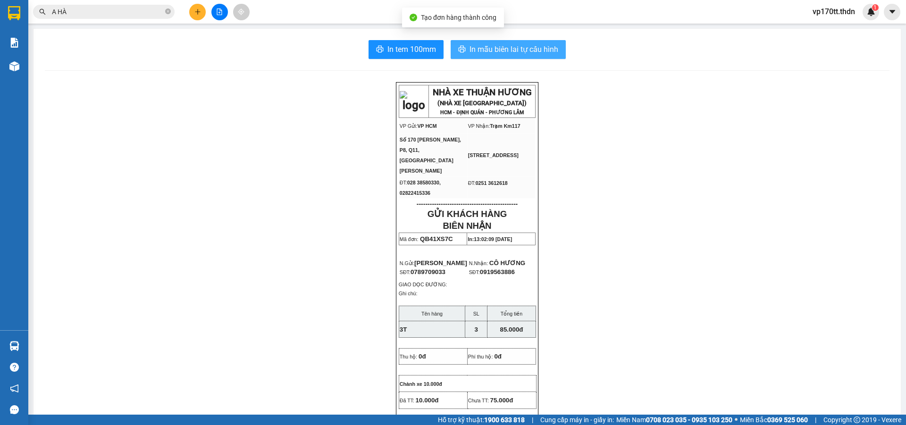
click at [535, 50] on span "In mẫu biên lai tự cấu hình" at bounding box center [513, 49] width 89 height 12
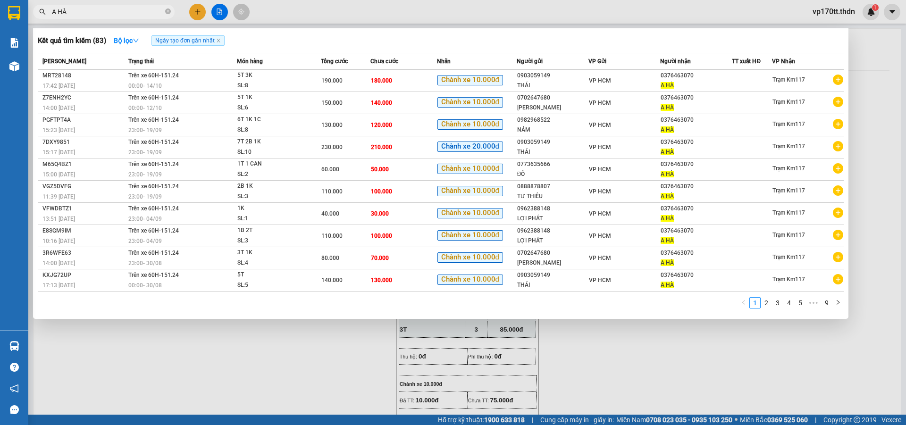
click at [129, 12] on input "A HÀ" at bounding box center [107, 12] width 111 height 10
click at [196, 12] on div at bounding box center [453, 212] width 906 height 425
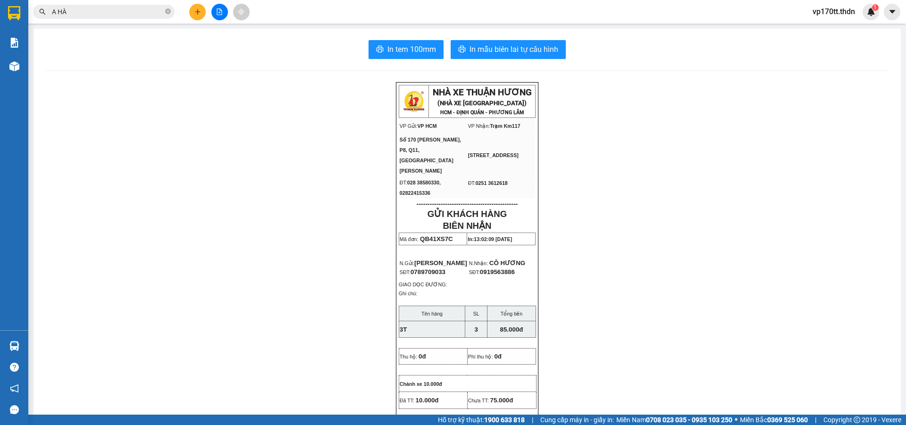
click at [196, 12] on icon "plus" at bounding box center [197, 11] width 7 height 7
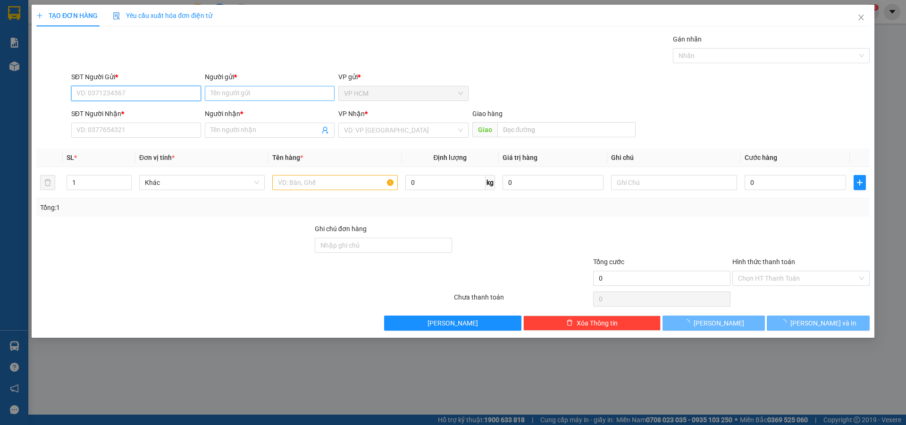
click at [237, 92] on input "Người gửi *" at bounding box center [270, 93] width 130 height 15
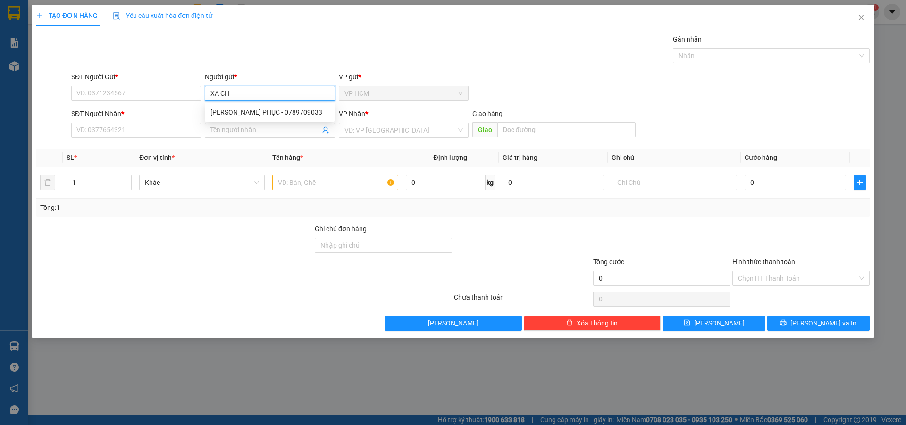
type input "XA CHI"
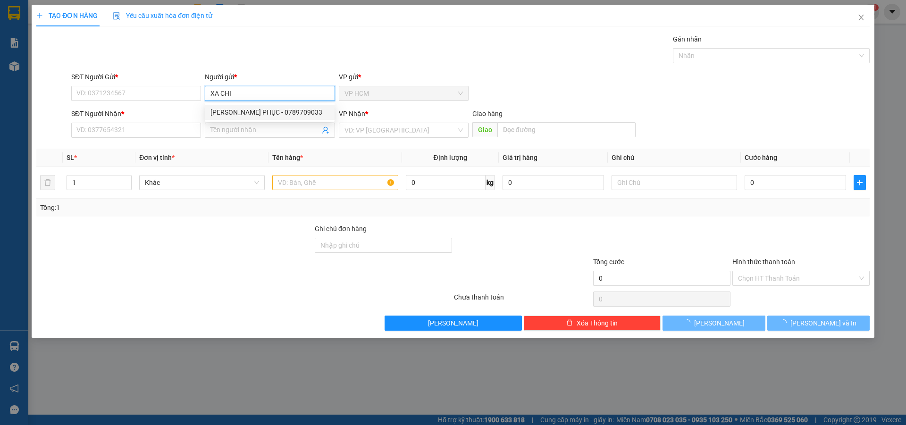
click at [264, 111] on div "TRIỆU QUANG PHỤC - 0789709033" at bounding box center [269, 112] width 118 height 10
type input "0789709033"
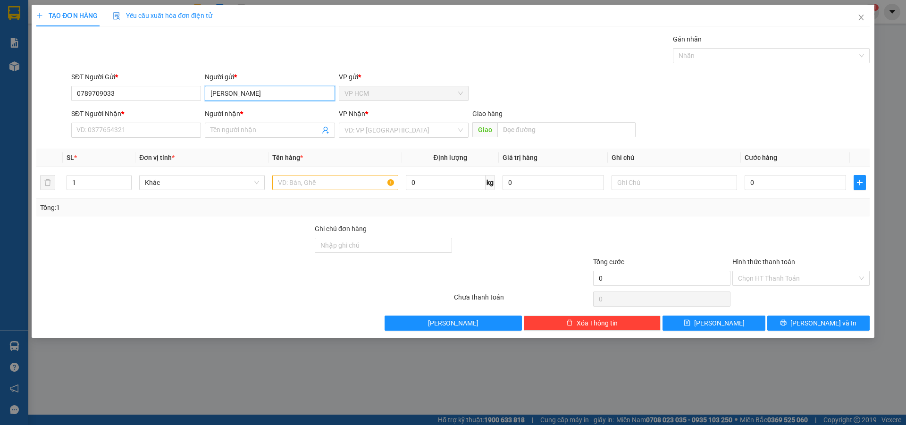
click at [280, 92] on input "[PERSON_NAME]" at bounding box center [270, 93] width 130 height 15
type input "XA"
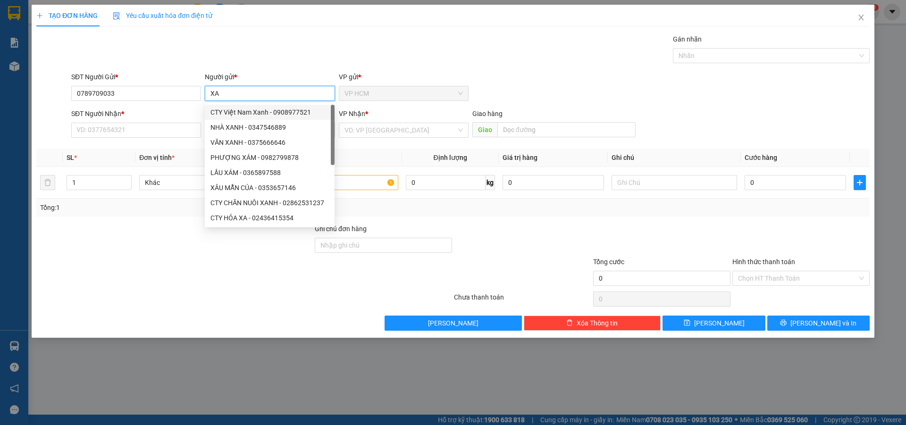
click at [274, 115] on div "CTY Việt Nam Xanh - 0908977521" at bounding box center [269, 112] width 118 height 10
type input "0908977521"
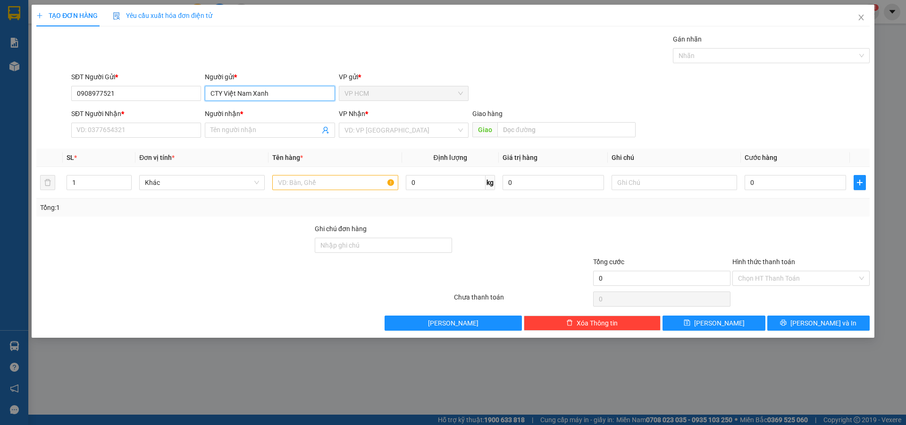
click at [296, 89] on input "CTY Việt Nam Xanh" at bounding box center [270, 93] width 130 height 15
type input "XA CHI"
click at [271, 114] on div "XA CHI - 0908234603" at bounding box center [269, 112] width 118 height 10
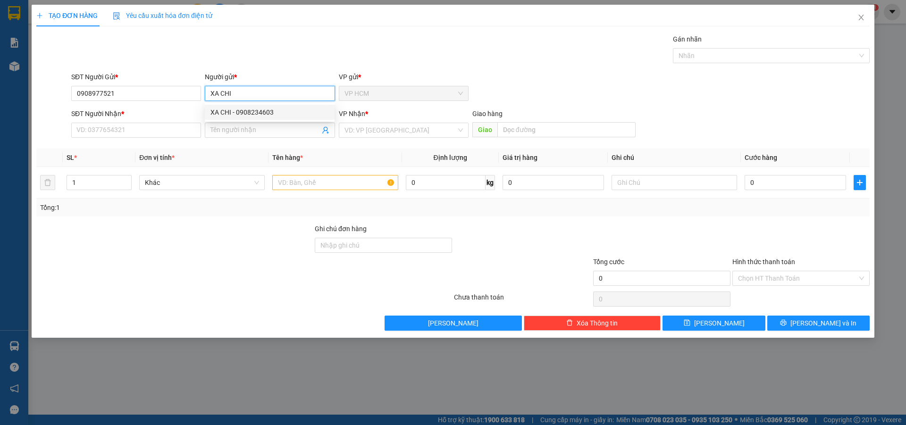
type input "0908234603"
type input "XA CHI"
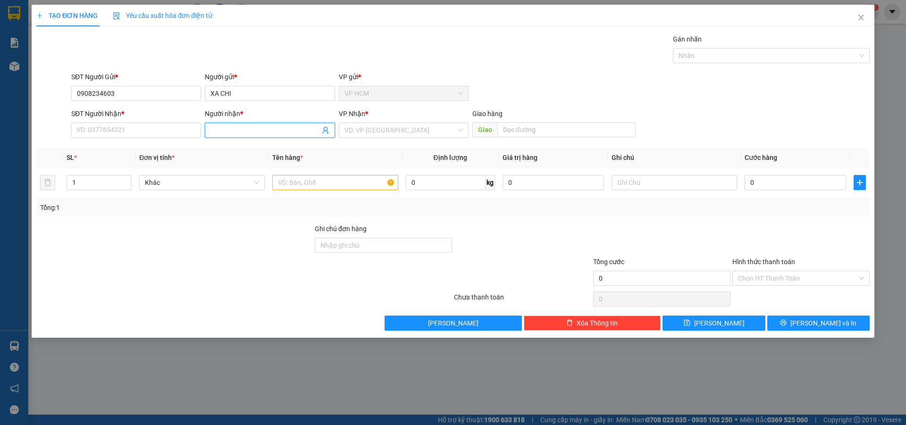
click at [325, 132] on icon "user-add" at bounding box center [326, 130] width 8 height 8
click at [335, 109] on span "DÌ THU ĐQ" at bounding box center [343, 107] width 31 height 8
type input "0917071959"
type input "DÌ THU ĐQ"
click at [352, 177] on input "text" at bounding box center [335, 182] width 126 height 15
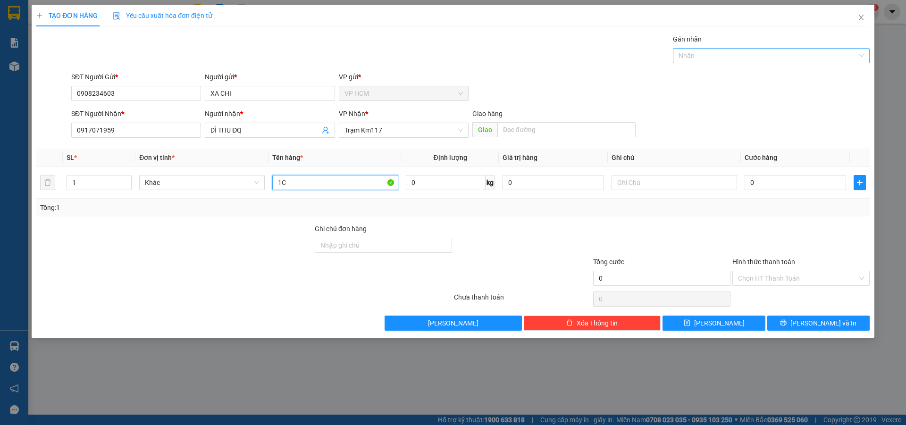
click at [710, 49] on div "Nhãn" at bounding box center [771, 55] width 197 height 15
type input "1C"
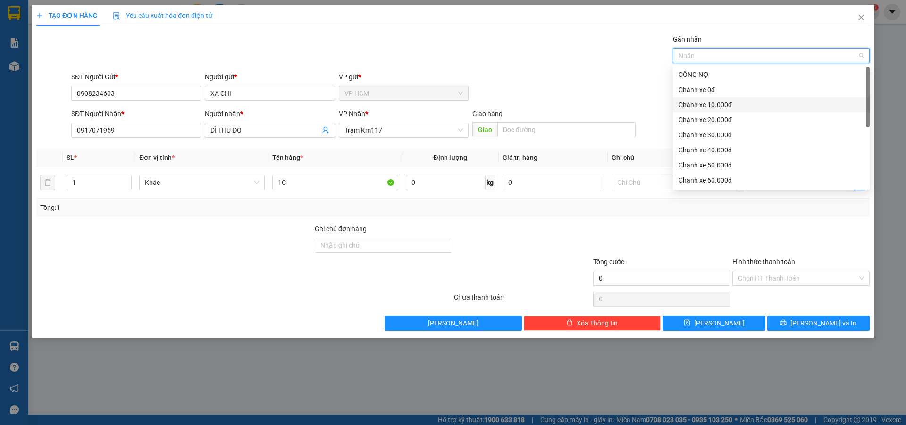
click at [707, 108] on div "Chành xe 10.000đ" at bounding box center [771, 105] width 185 height 10
drag, startPoint x: 466, startPoint y: 38, endPoint x: 766, endPoint y: 181, distance: 332.4
click at [506, 70] on div "Transit Pickup Surcharge Ids Transit Deliver Surcharge Ids Transit Deliver Surc…" at bounding box center [452, 182] width 833 height 297
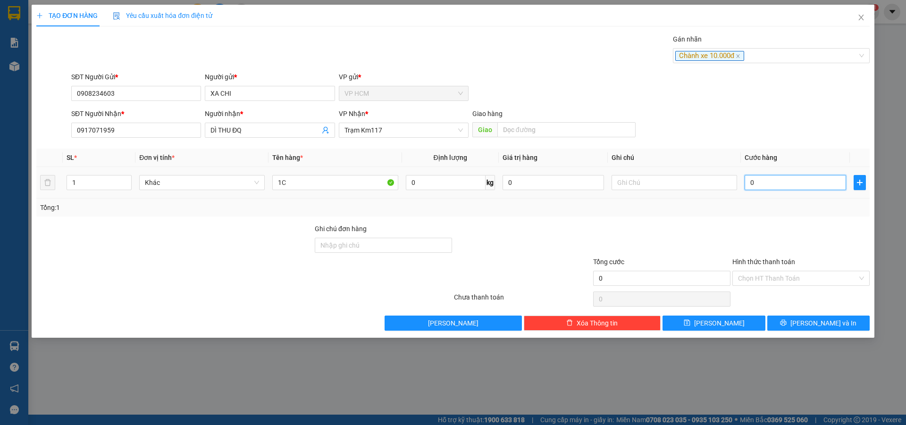
click at [780, 184] on input "0" at bounding box center [795, 182] width 101 height 15
type input "4"
type input "40"
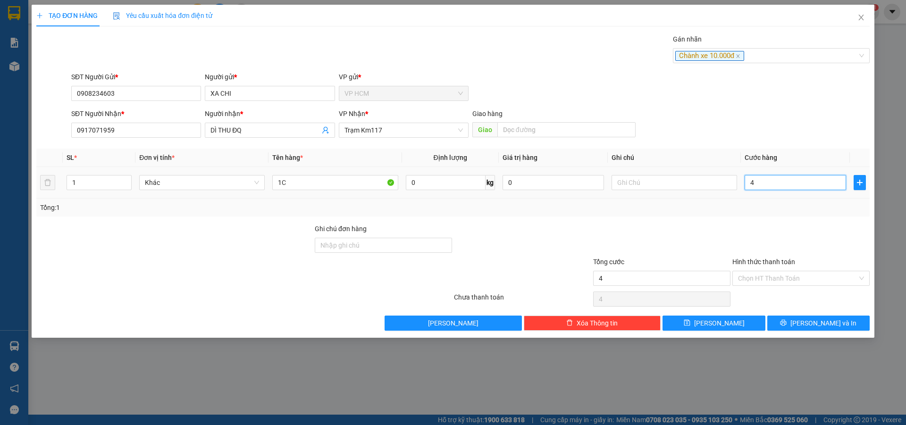
type input "40"
type input "40.000"
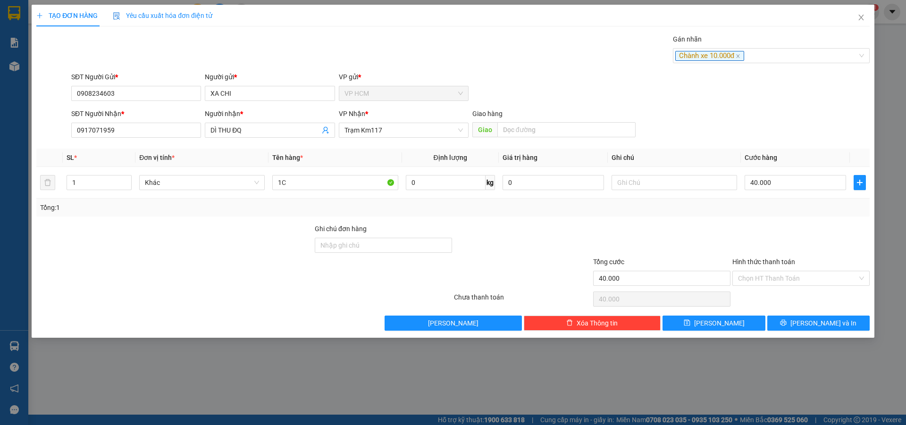
drag, startPoint x: 763, startPoint y: 222, endPoint x: 773, endPoint y: 290, distance: 68.3
click at [763, 224] on div "Transit Pickup Surcharge Ids Transit Deliver Surcharge Ids Transit Deliver Surc…" at bounding box center [452, 182] width 833 height 297
click at [771, 297] on div "Chọn HT Thanh Toán" at bounding box center [800, 299] width 139 height 19
click at [766, 279] on input "Hình thức thanh toán" at bounding box center [797, 278] width 119 height 14
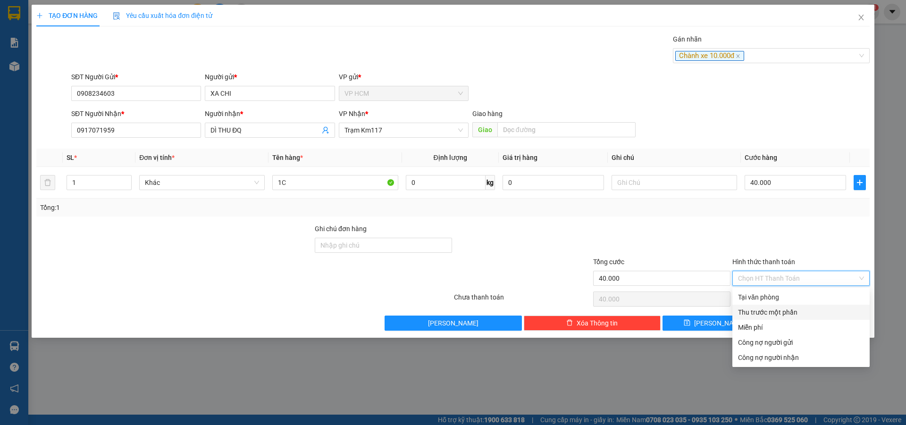
drag, startPoint x: 764, startPoint y: 312, endPoint x: 755, endPoint y: 310, distance: 8.6
click at [763, 312] on div "Thu trước một phần" at bounding box center [801, 312] width 126 height 10
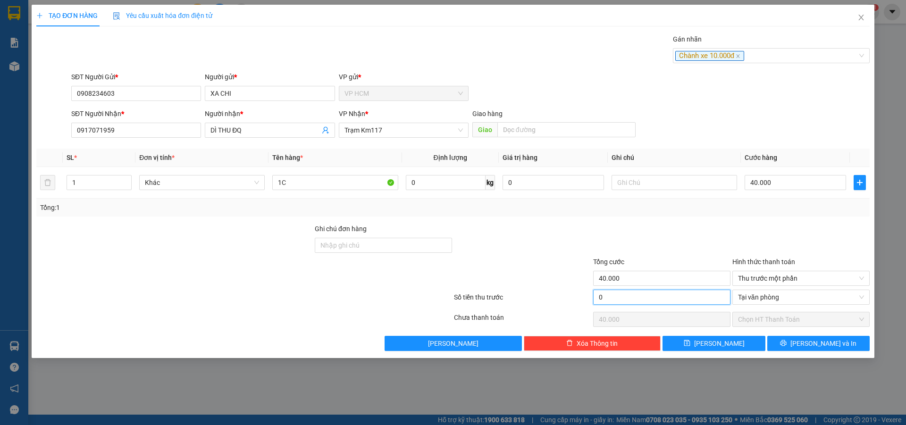
drag, startPoint x: 679, startPoint y: 298, endPoint x: 679, endPoint y: 227, distance: 70.3
click at [678, 297] on input "0" at bounding box center [661, 297] width 137 height 15
click at [678, 222] on div "Transit Pickup Surcharge Ids Transit Deliver Surcharge Ids Transit Deliver Surc…" at bounding box center [452, 192] width 833 height 317
click at [816, 350] on button "[PERSON_NAME] và In" at bounding box center [818, 343] width 102 height 15
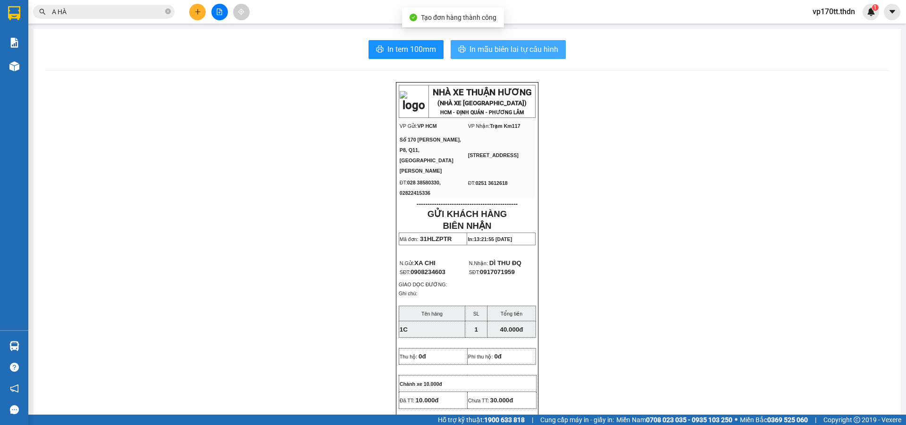
click at [522, 48] on span "In mẫu biên lai tự cấu hình" at bounding box center [513, 49] width 89 height 12
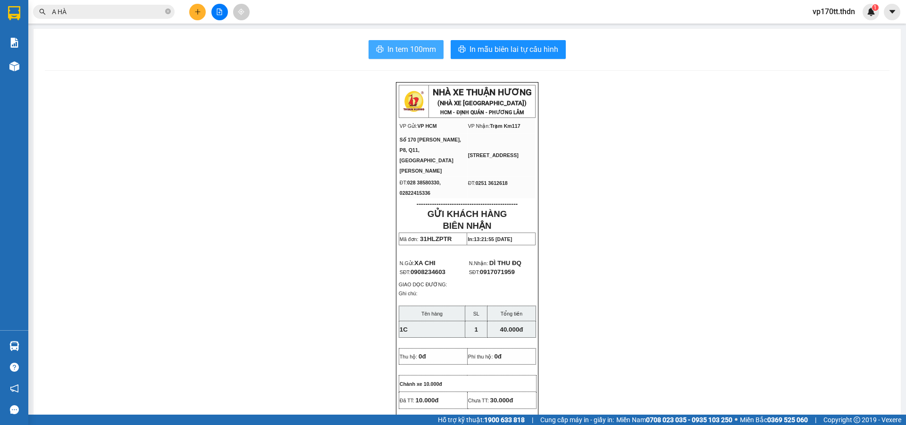
click at [401, 54] on span "In tem 100mm" at bounding box center [411, 49] width 49 height 12
click at [201, 8] on button at bounding box center [197, 12] width 17 height 17
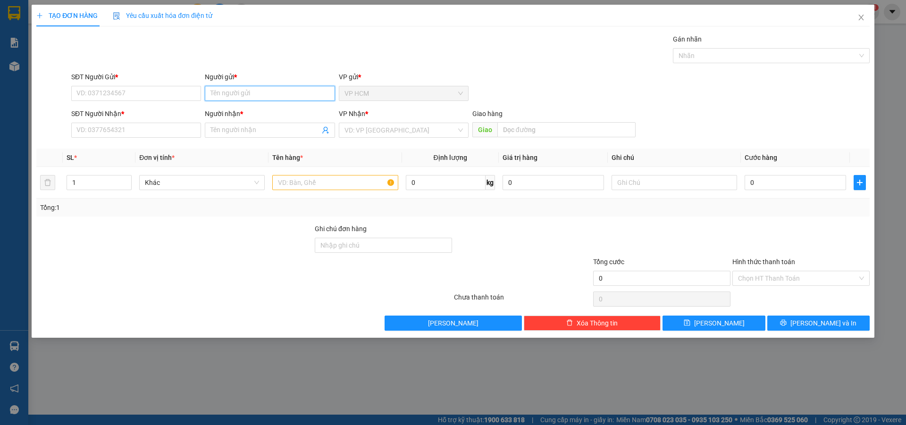
click at [275, 88] on input "Người gửi *" at bounding box center [270, 93] width 130 height 15
type input "[PERSON_NAME]"
click at [278, 124] on div "TÂN HÂN - 0908807790" at bounding box center [269, 127] width 118 height 10
type input "0908807790"
type input "[PERSON_NAME]"
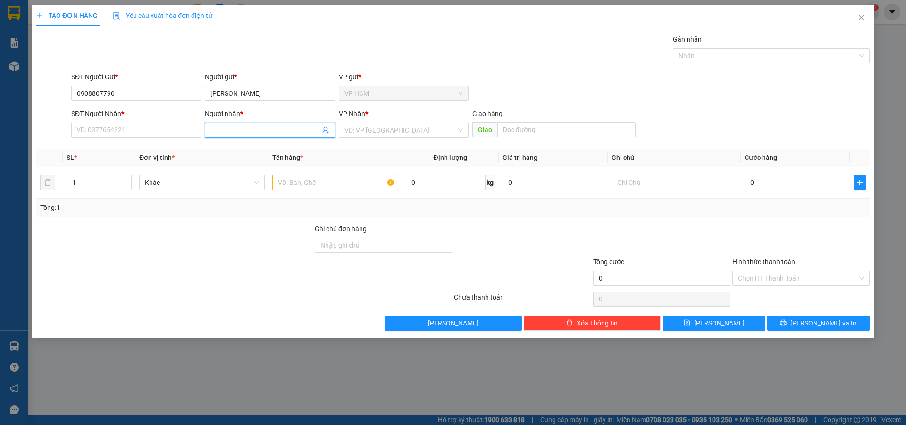
click at [325, 130] on icon "user-add" at bounding box center [326, 130] width 8 height 8
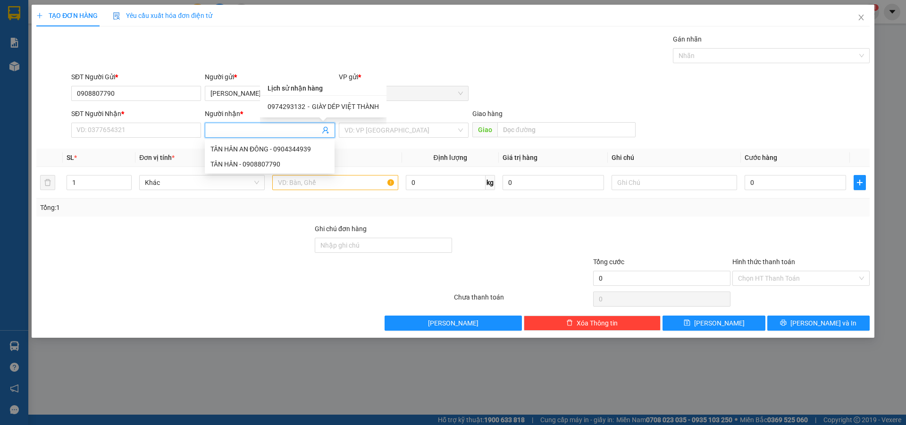
click at [335, 106] on span "GIÀY DÉP VIỆT THÀNH" at bounding box center [345, 107] width 67 height 8
type input "0974293132"
type input "GIÀY DÉP VIỆT THÀNH"
type input "[PERSON_NAME]"
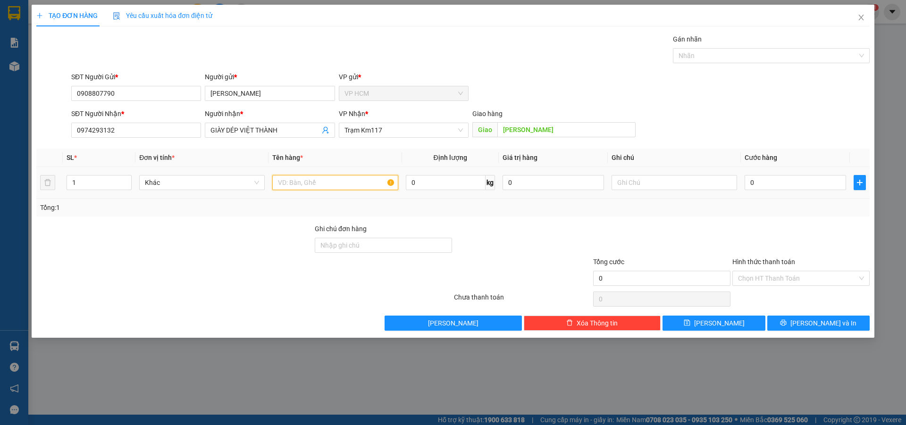
click at [373, 180] on input "text" at bounding box center [335, 182] width 126 height 15
click at [696, 59] on div at bounding box center [766, 55] width 183 height 11
type input "1C"
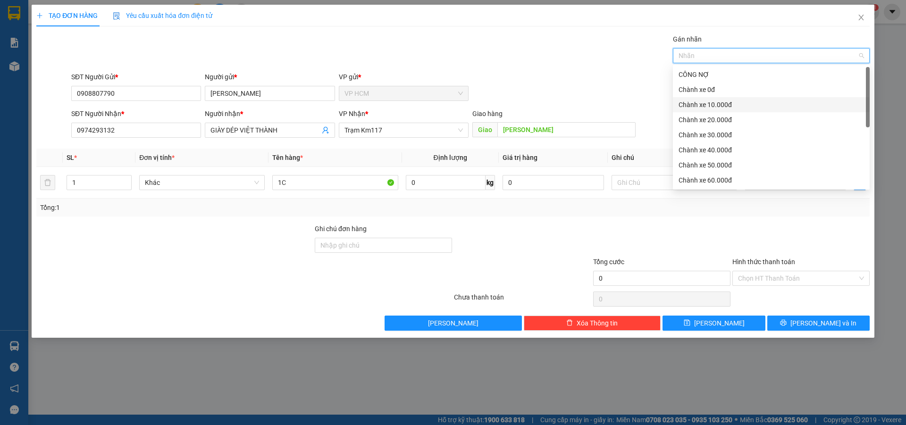
click at [711, 103] on div "Chành xe 10.000đ" at bounding box center [771, 105] width 185 height 10
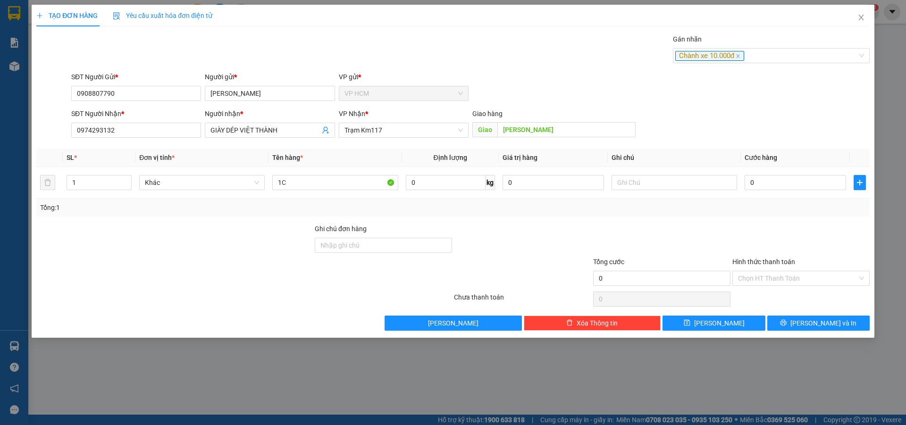
drag, startPoint x: 490, startPoint y: 56, endPoint x: 763, endPoint y: 211, distance: 314.5
click at [519, 77] on div "Transit Pickup Surcharge Ids Transit Deliver Surcharge Ids Transit Deliver Surc…" at bounding box center [452, 182] width 833 height 297
click at [791, 189] on input "0" at bounding box center [795, 182] width 101 height 15
click at [761, 283] on input "Hình thức thanh toán" at bounding box center [797, 278] width 119 height 14
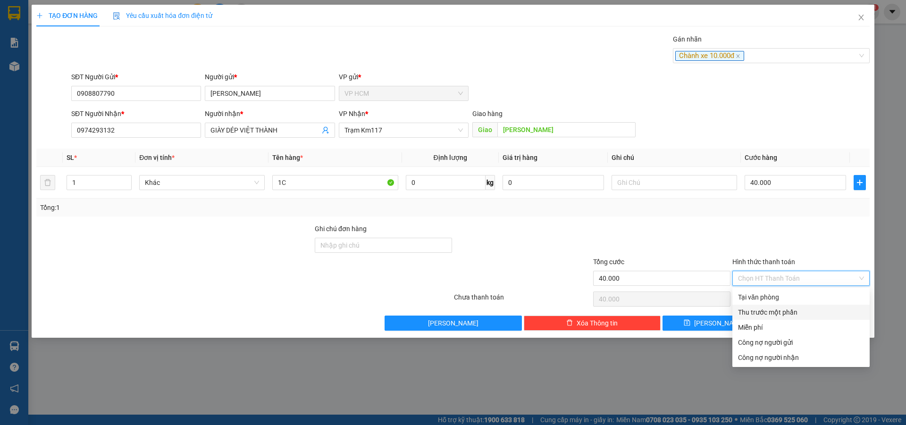
drag, startPoint x: 748, startPoint y: 313, endPoint x: 653, endPoint y: 292, distance: 98.2
click at [748, 314] on div "Thu trước một phần" at bounding box center [801, 312] width 126 height 10
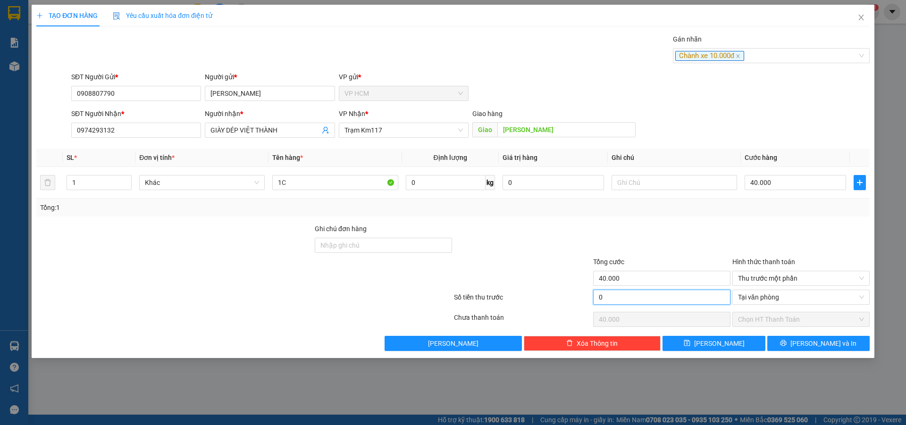
click at [651, 292] on input "0" at bounding box center [661, 297] width 137 height 15
click at [673, 297] on input "110" at bounding box center [661, 297] width 137 height 15
click at [673, 297] on input "11.010" at bounding box center [661, 297] width 137 height 15
click at [808, 333] on div "Transit Pickup Surcharge Ids Transit Deliver Surcharge Ids Transit Deliver Surc…" at bounding box center [452, 192] width 833 height 317
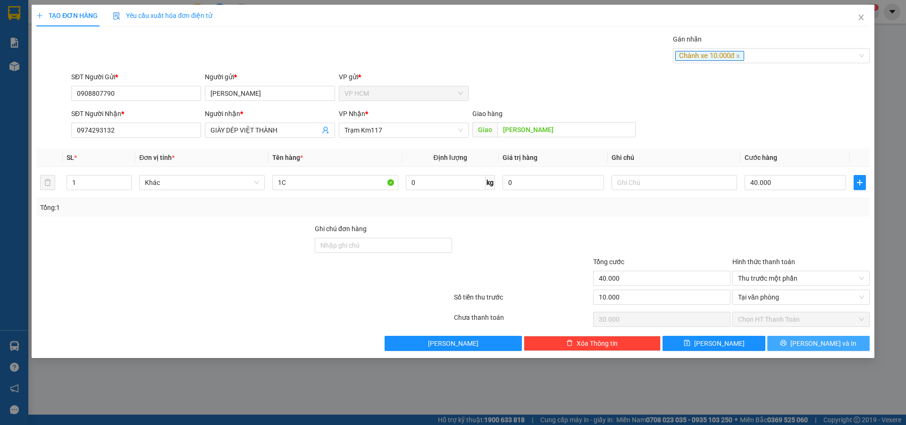
click at [813, 339] on span "[PERSON_NAME] và In" at bounding box center [823, 343] width 66 height 10
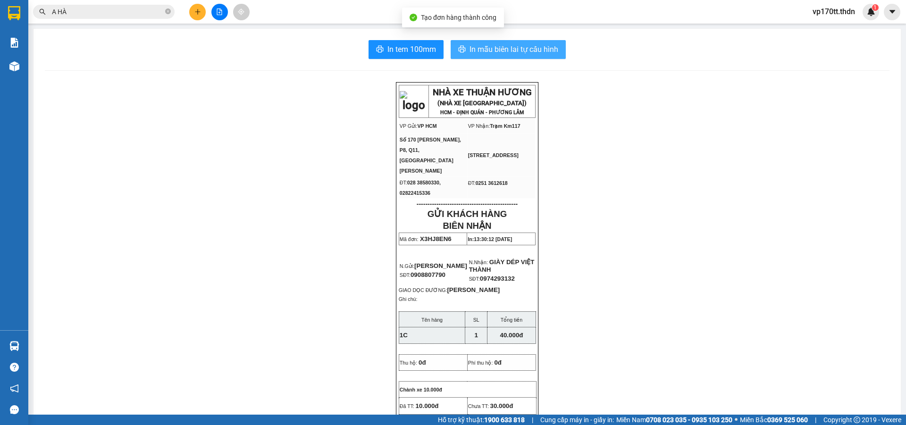
drag, startPoint x: 516, startPoint y: 26, endPoint x: 513, endPoint y: 52, distance: 26.1
click at [516, 26] on main "In tem 100mm In mẫu biên lai tự cấu hình NHÀ XE THUẬN HƯƠNG (NHÀ XE PHÚ THỌ) HC…" at bounding box center [453, 207] width 906 height 415
click at [513, 52] on span "In mẫu biên lai tự cấu hình" at bounding box center [513, 49] width 89 height 12
click at [519, 51] on span "In mẫu biên lai tự cấu hình" at bounding box center [513, 49] width 89 height 12
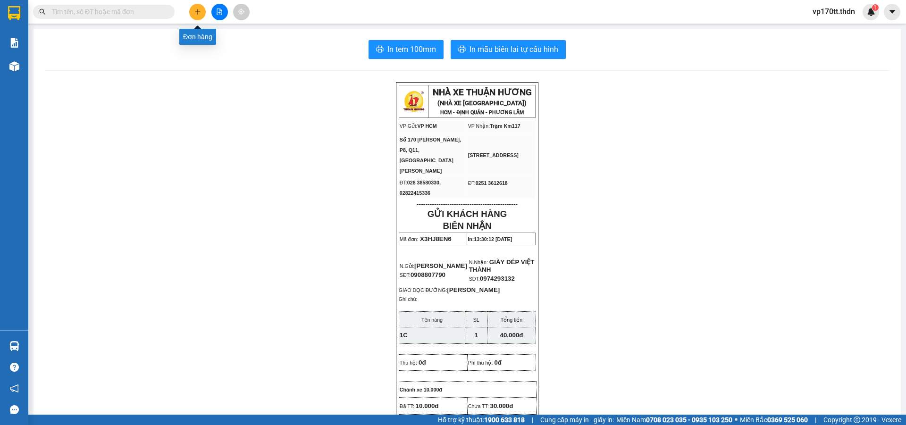
click at [199, 13] on icon "plus" at bounding box center [197, 11] width 7 height 7
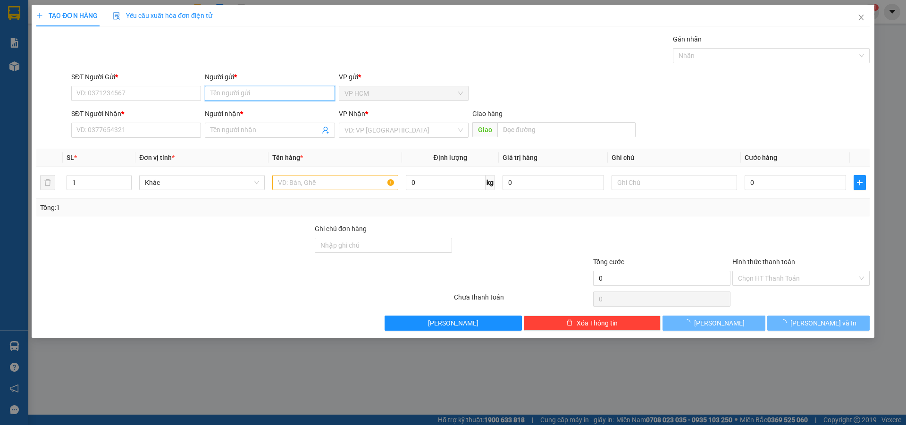
click at [271, 86] on input "Người gửi *" at bounding box center [270, 93] width 130 height 15
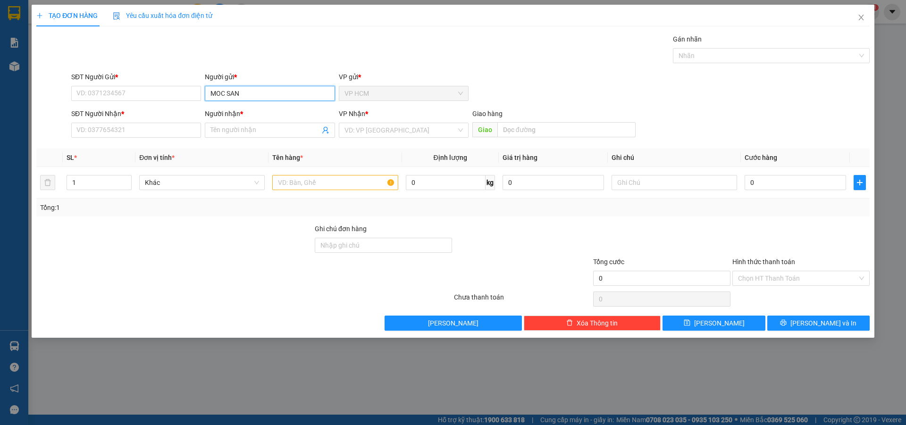
type input "MOC SANG"
click at [271, 126] on div "MỘC SÁNG - 0938008039" at bounding box center [269, 127] width 118 height 10
type input "0938008039"
type input "MỘC SÁNG"
click at [327, 127] on icon "user-add" at bounding box center [326, 130] width 8 height 8
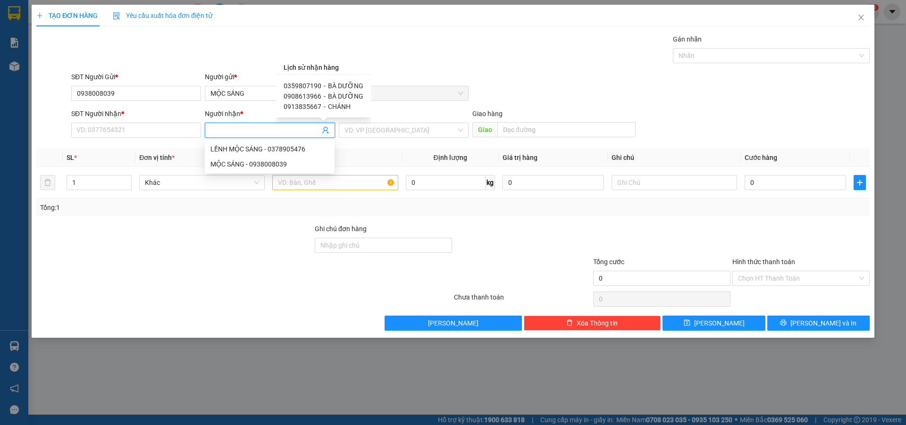
click at [339, 88] on span "BÀ DƯỠNG" at bounding box center [345, 86] width 35 height 8
type input "0359807190"
type input "BÀ DƯỠNG"
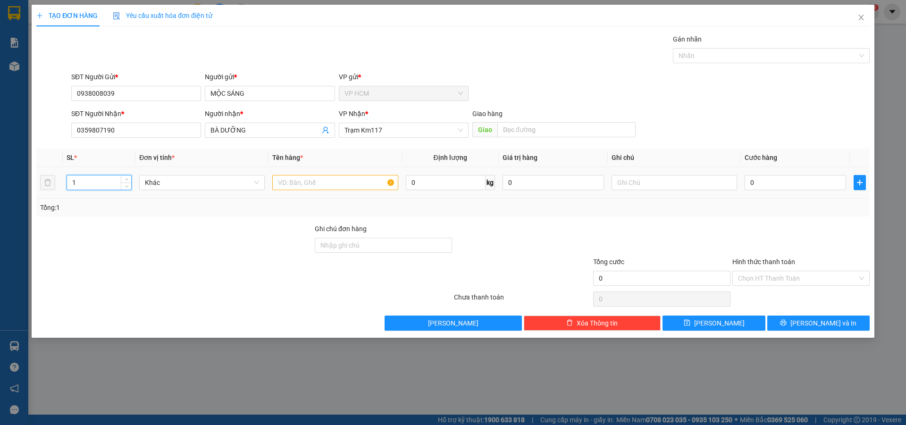
click at [94, 181] on input "1" at bounding box center [99, 183] width 64 height 14
type input "12"
click at [328, 177] on input "text" at bounding box center [335, 182] width 126 height 15
click at [745, 55] on div at bounding box center [766, 55] width 183 height 11
type input "12T"
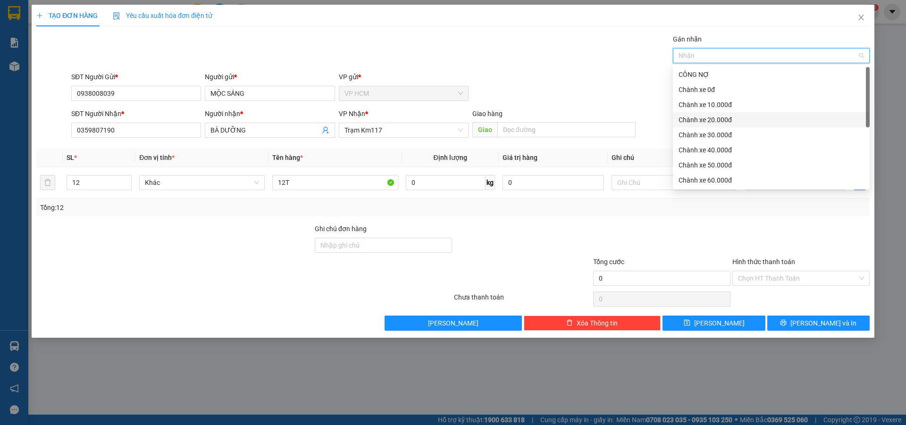
click at [711, 126] on div "Chành xe 20.000đ" at bounding box center [771, 119] width 197 height 15
drag, startPoint x: 430, startPoint y: 51, endPoint x: 795, endPoint y: 227, distance: 404.6
click at [460, 66] on div "Gán nhãn Chành xe 20.000đ" at bounding box center [470, 50] width 802 height 33
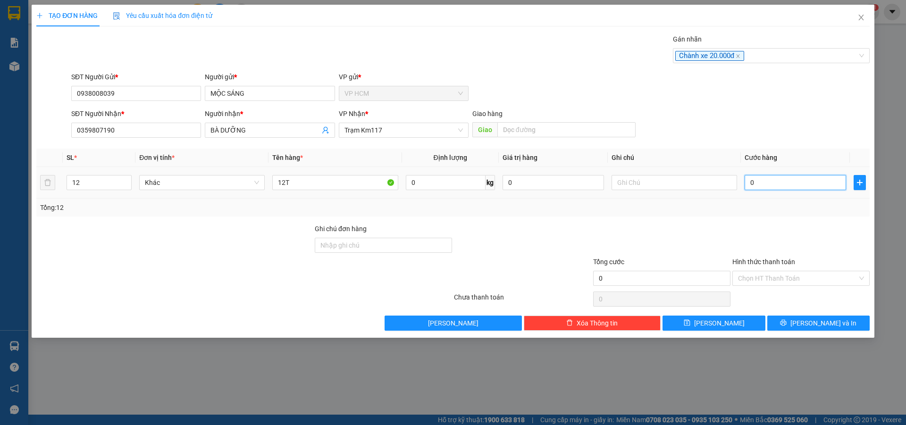
click at [776, 183] on input "0" at bounding box center [795, 182] width 101 height 15
type input "02"
type input "2"
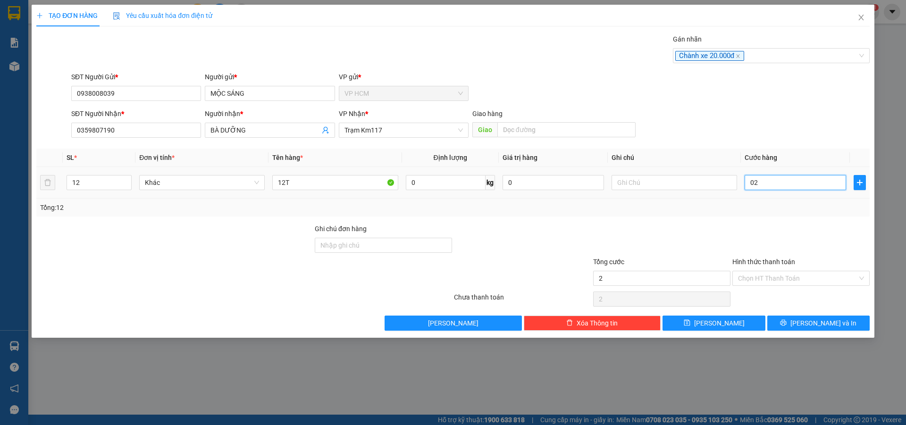
type input "026"
type input "26"
type input "0.260"
type input "260"
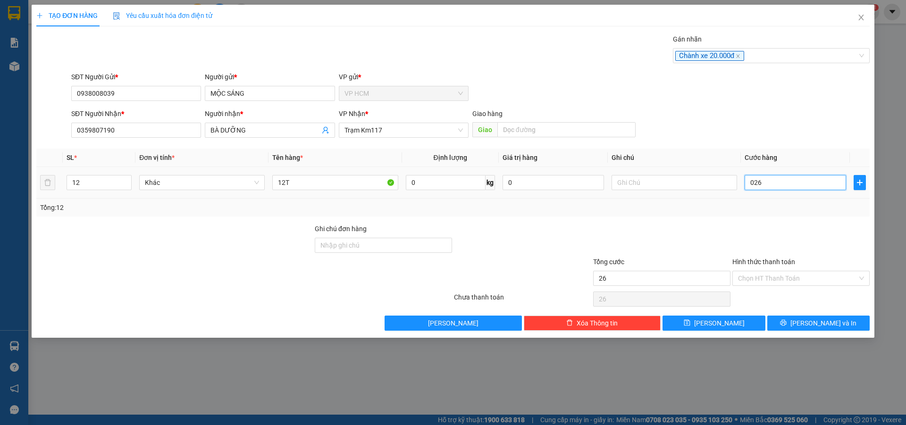
type input "260"
type input "260.000"
click at [771, 225] on div at bounding box center [800, 240] width 139 height 33
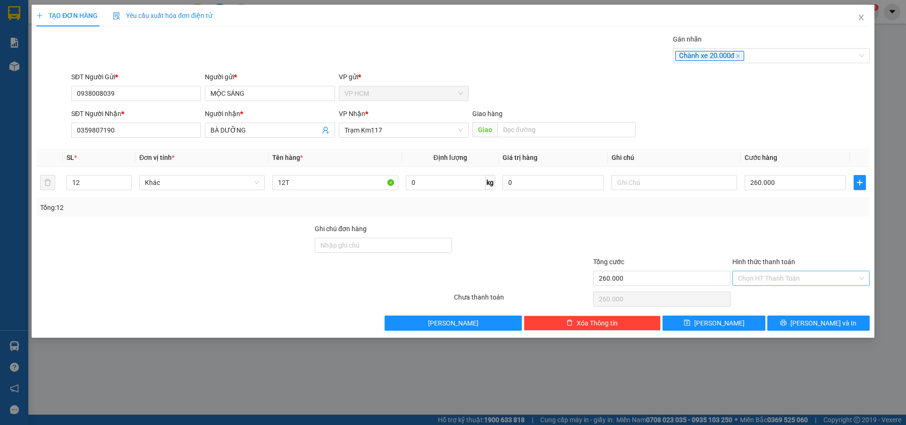
click at [767, 281] on input "Hình thức thanh toán" at bounding box center [797, 278] width 119 height 14
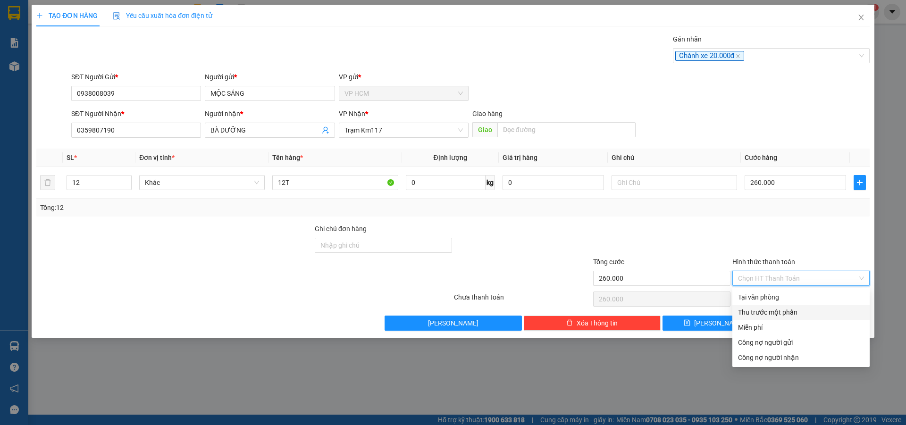
click at [767, 310] on div "Thu trước một phần" at bounding box center [801, 312] width 126 height 10
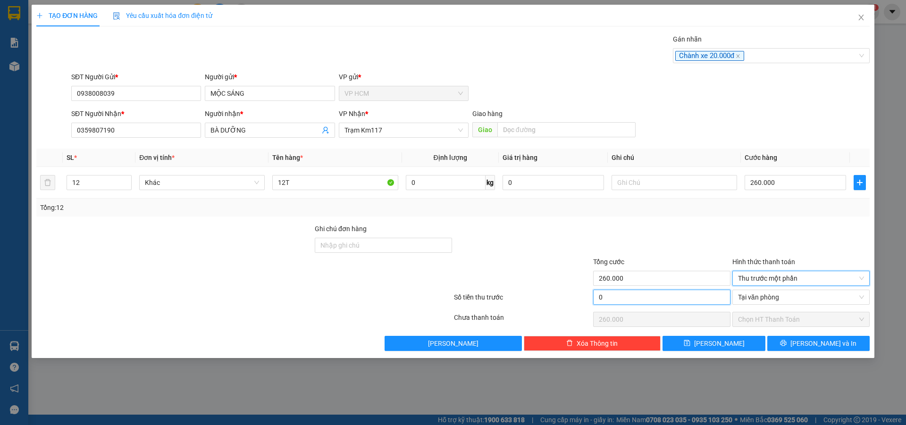
click at [669, 301] on input "0" at bounding box center [661, 297] width 137 height 15
type input "2"
type input "259.998"
type input "20.000"
type input "240.000"
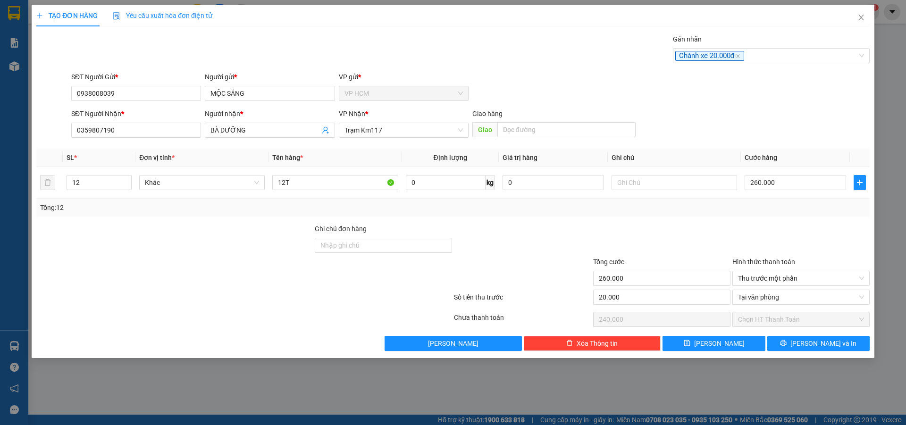
drag, startPoint x: 674, startPoint y: 250, endPoint x: 710, endPoint y: 273, distance: 42.7
click at [675, 250] on div at bounding box center [661, 240] width 139 height 33
click at [813, 346] on span "[PERSON_NAME] và In" at bounding box center [823, 343] width 66 height 10
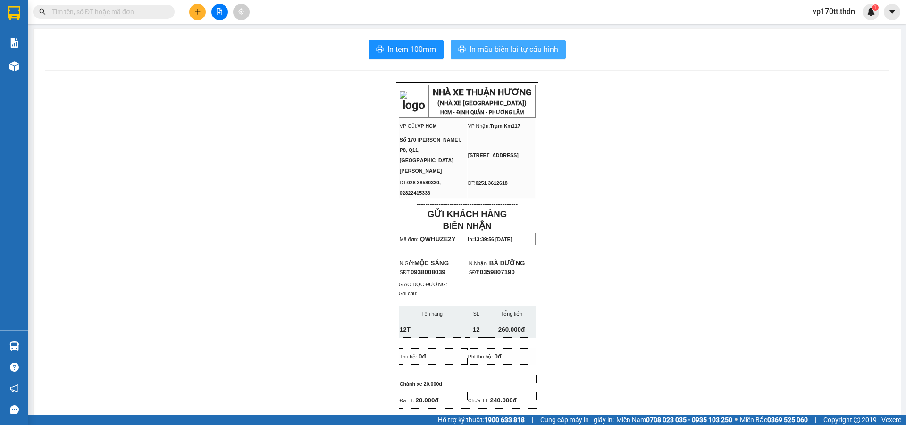
click at [525, 50] on span "In mẫu biên lai tự cấu hình" at bounding box center [513, 49] width 89 height 12
click at [122, 7] on input "text" at bounding box center [107, 12] width 111 height 10
click at [151, 15] on input "text" at bounding box center [107, 12] width 111 height 10
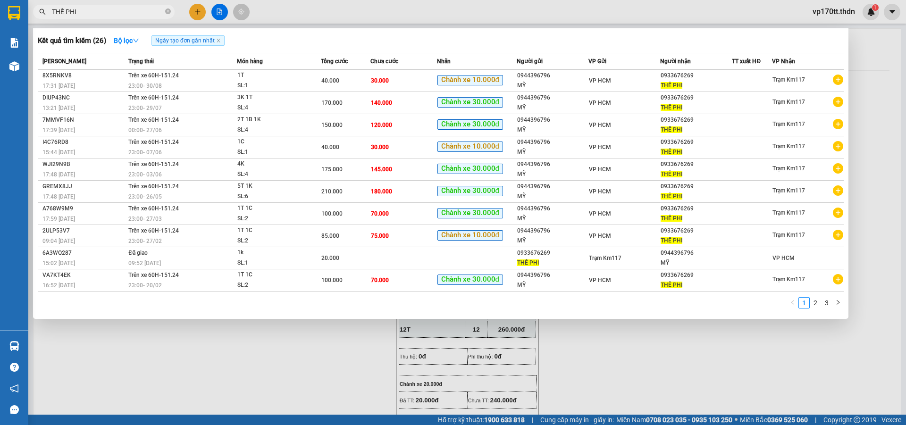
type input "THẾ PHI"
click at [196, 9] on div at bounding box center [453, 212] width 906 height 425
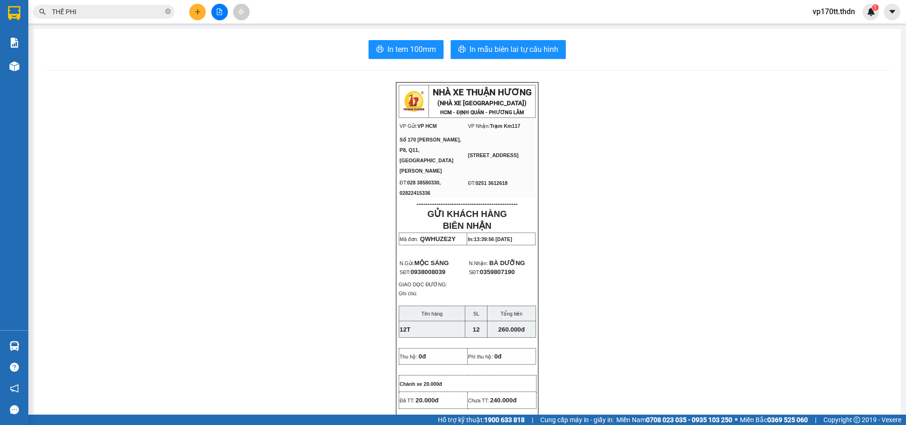
click at [196, 9] on icon "plus" at bounding box center [197, 11] width 7 height 7
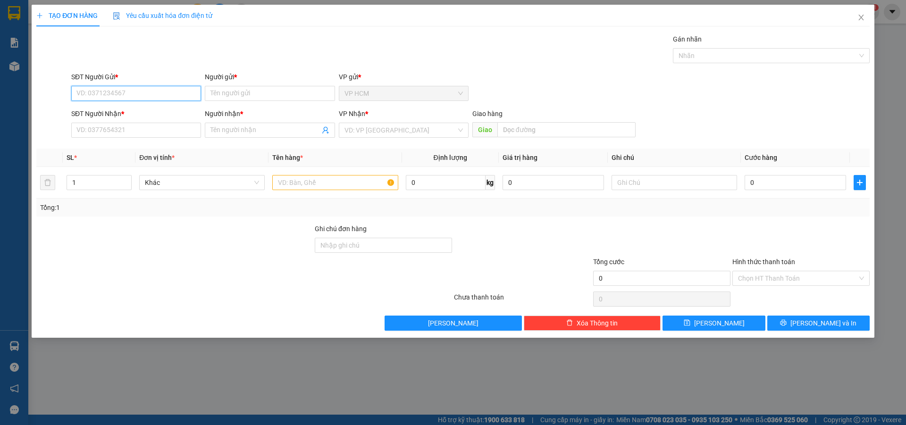
click at [130, 95] on input "SĐT Người Gửi *" at bounding box center [136, 93] width 130 height 15
click at [137, 114] on div "0944396796 - [GEOGRAPHIC_DATA]" at bounding box center [136, 112] width 118 height 10
type input "0944396796"
type input "MỸ"
type input "0933676269"
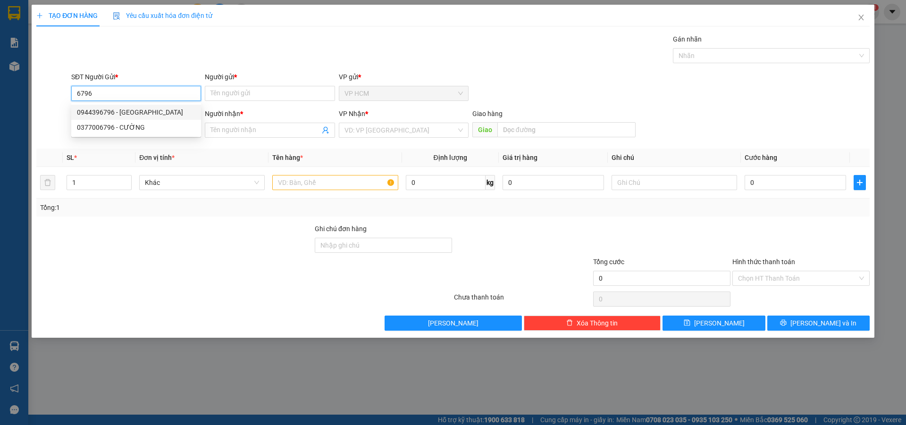
type input "THẾ PHI"
type input "40.000"
type input "0944396796"
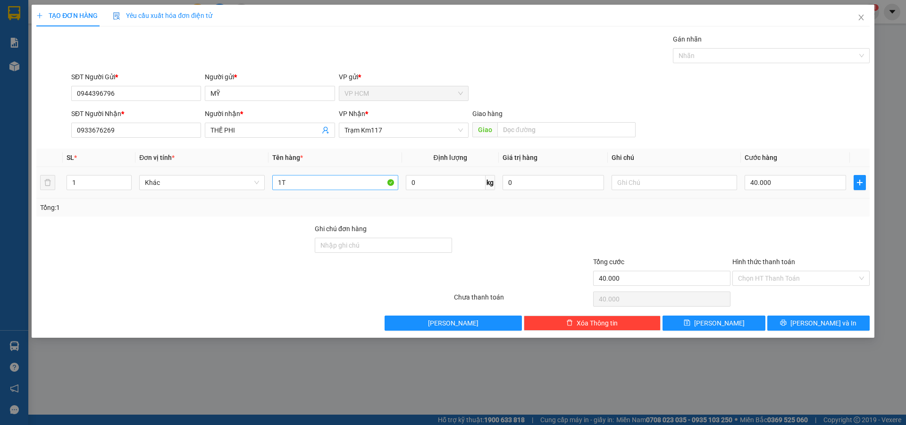
click at [315, 190] on td "1T" at bounding box center [334, 183] width 133 height 32
drag, startPoint x: 315, startPoint y: 189, endPoint x: 118, endPoint y: 189, distance: 197.2
click at [118, 189] on tr "1 Khác 1T 0 kg 0 40.000" at bounding box center [452, 183] width 833 height 32
type input "2T"
click at [95, 180] on input "1" at bounding box center [99, 183] width 64 height 14
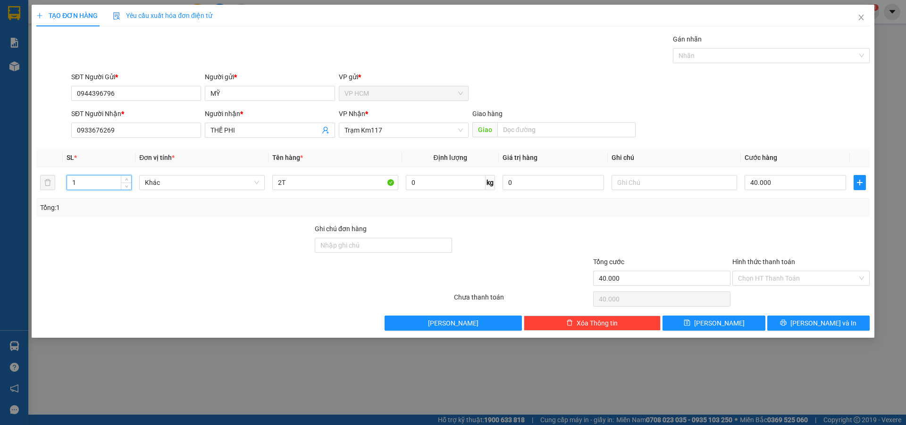
type input "2"
click at [722, 52] on div at bounding box center [766, 55] width 183 height 11
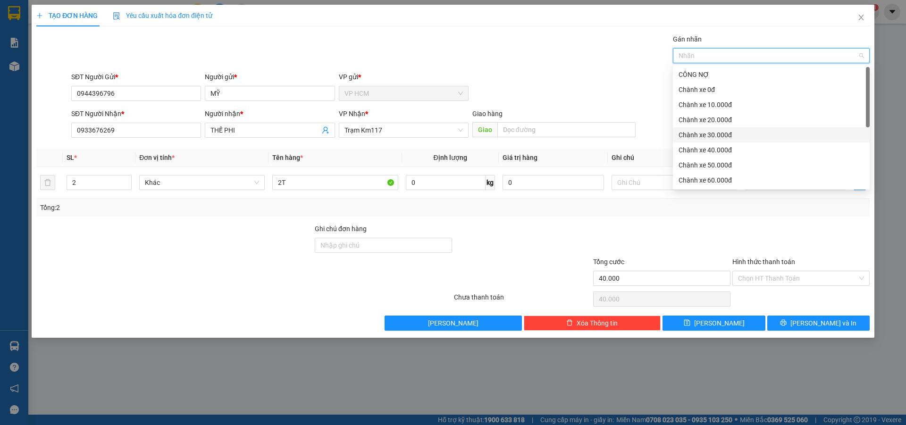
click at [704, 130] on div "Chành xe 30.000đ" at bounding box center [771, 135] width 185 height 10
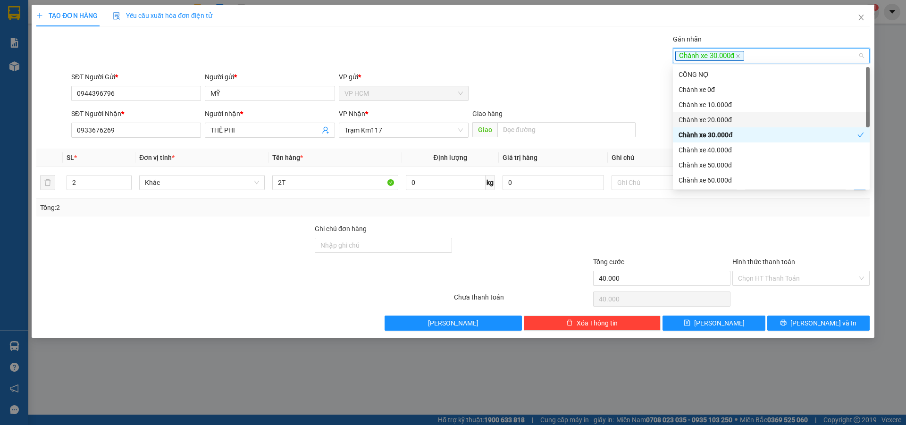
click at [457, 53] on div "Gán nhãn Chành xe 30.000đ" at bounding box center [470, 50] width 802 height 33
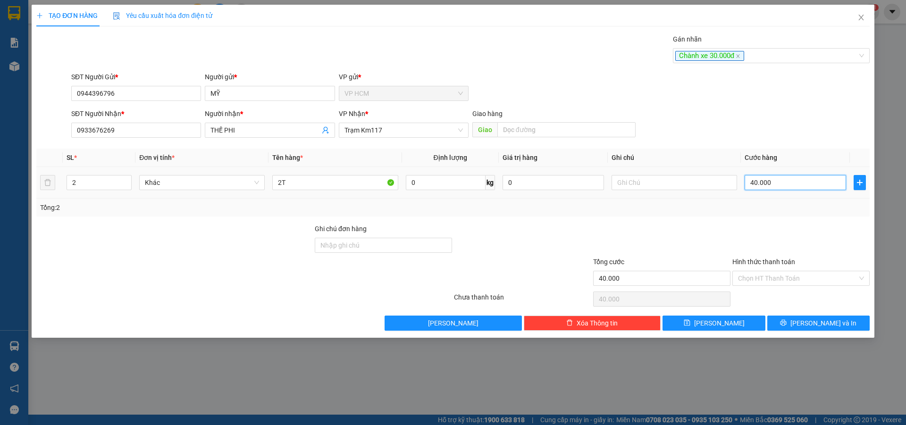
click at [788, 183] on input "40.000" at bounding box center [795, 182] width 101 height 15
type input "1"
type input "10"
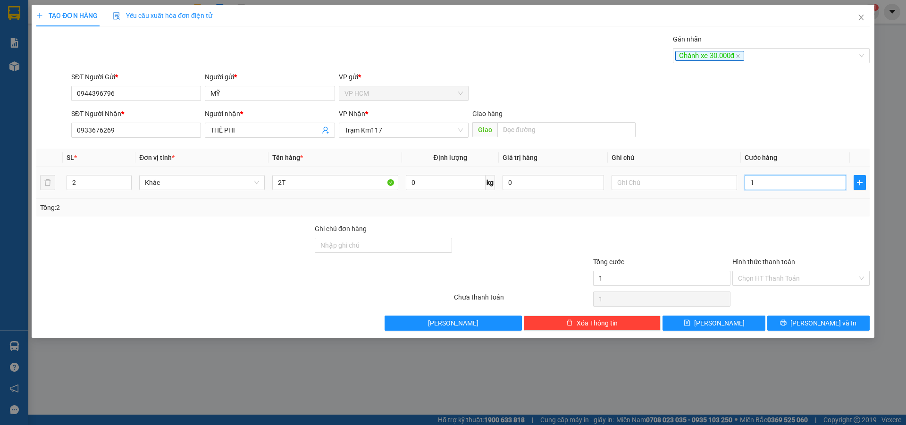
type input "10"
type input "100"
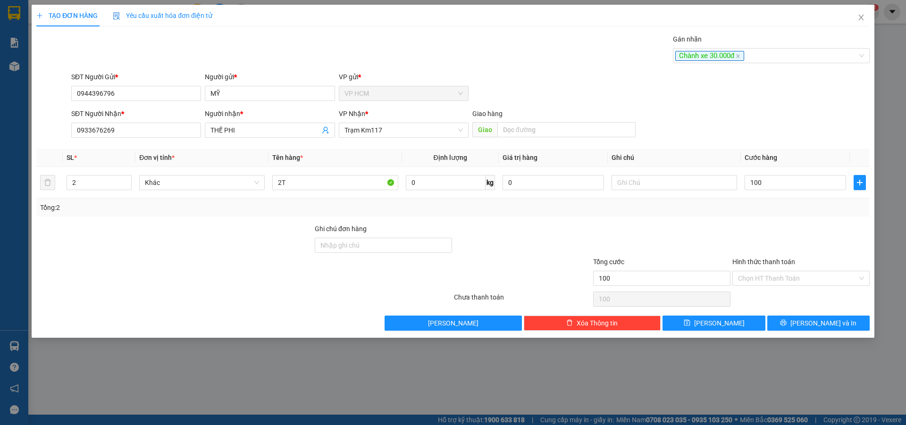
type input "100.000"
click at [776, 238] on div at bounding box center [800, 240] width 139 height 33
click at [767, 280] on input "Hình thức thanh toán" at bounding box center [797, 278] width 119 height 14
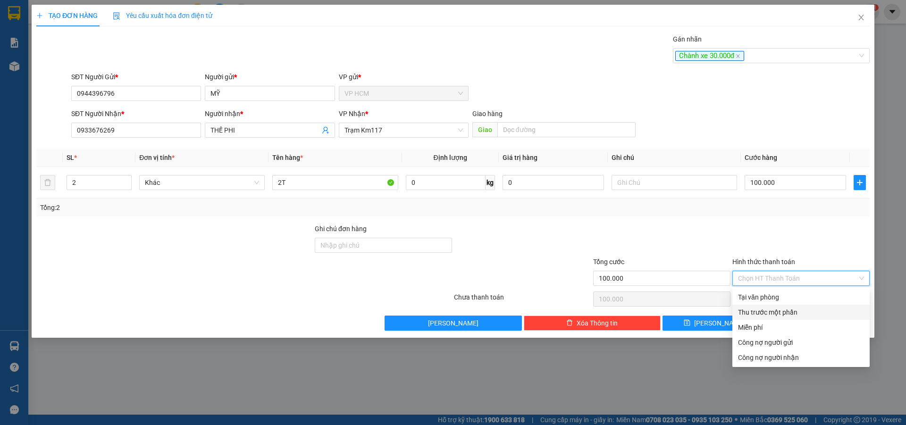
click at [754, 313] on div "Thu trước một phần" at bounding box center [801, 312] width 126 height 10
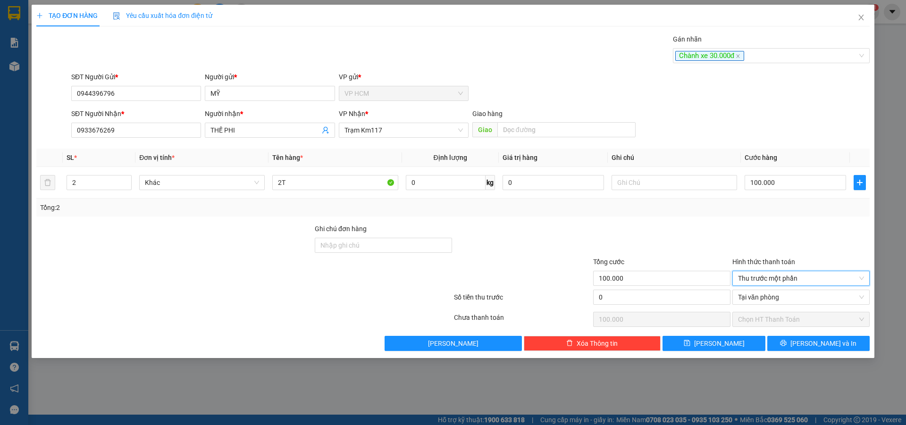
click at [665, 307] on div "0" at bounding box center [661, 299] width 137 height 19
click at [678, 291] on input "0" at bounding box center [661, 297] width 137 height 15
type input "3"
type input "99.997"
type input "30"
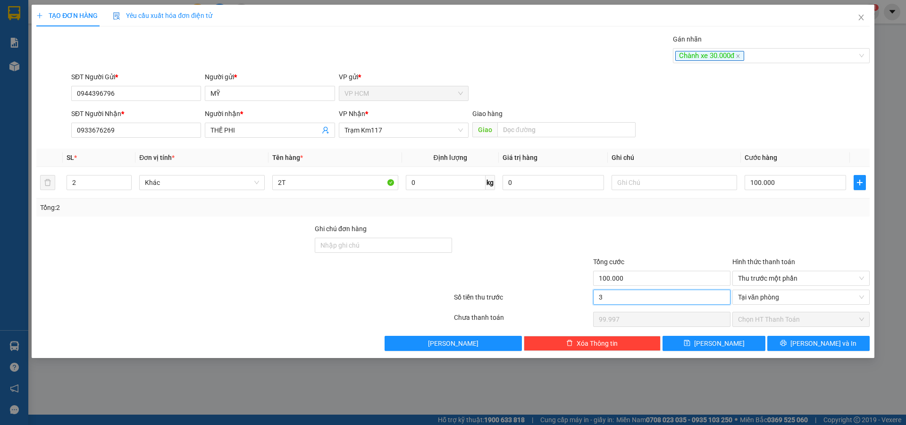
type input "99.970"
type input "30.000"
type input "70.000"
click at [677, 211] on div "Tổng: 2" at bounding box center [453, 207] width 826 height 10
click at [799, 342] on button "[PERSON_NAME] và In" at bounding box center [818, 343] width 102 height 15
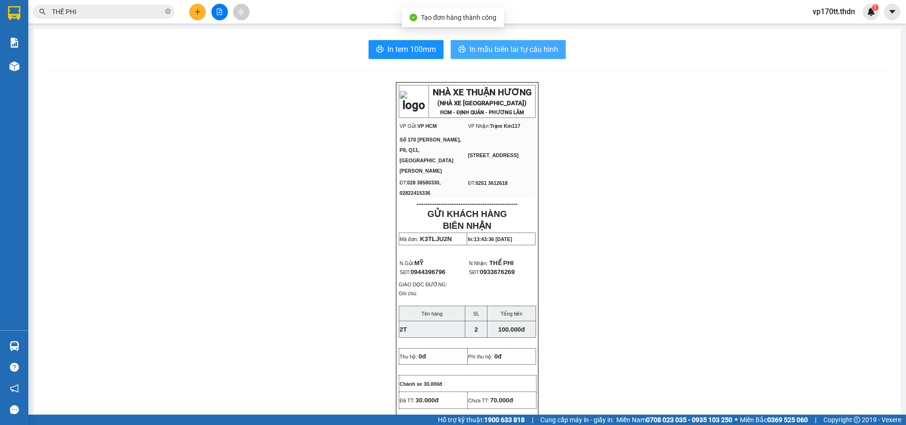
click at [497, 56] on button "In mẫu biên lai tự cấu hình" at bounding box center [508, 49] width 115 height 19
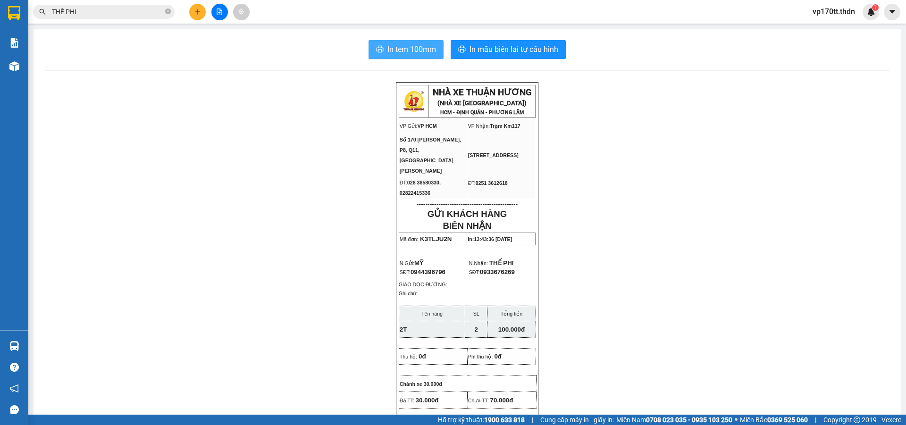
click at [392, 48] on span "In tem 100mm" at bounding box center [411, 49] width 49 height 12
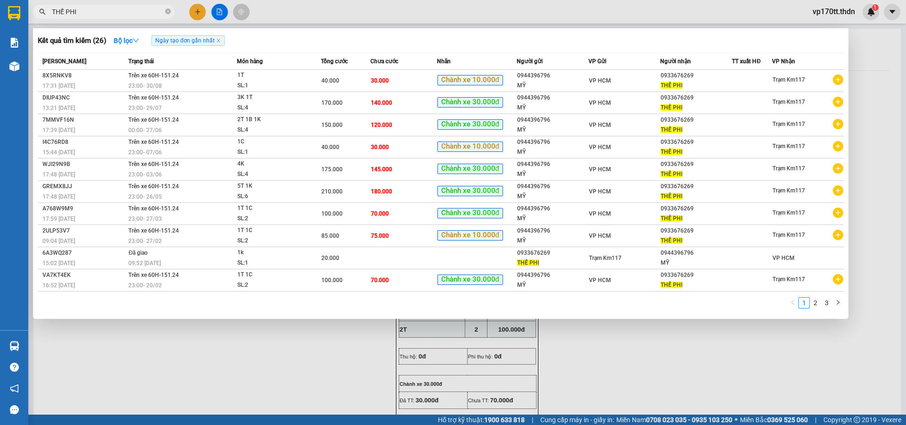
click at [143, 11] on input "THẾ PHI" at bounding box center [107, 12] width 111 height 10
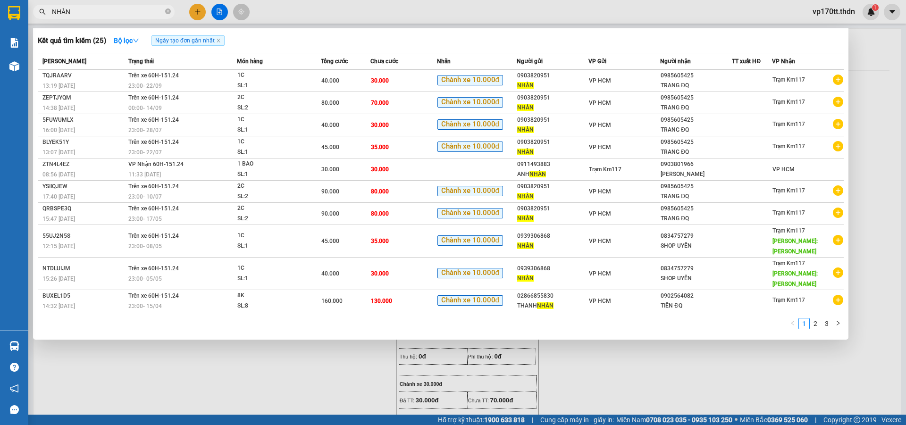
type input "NHÀN"
click at [195, 9] on div at bounding box center [453, 212] width 906 height 425
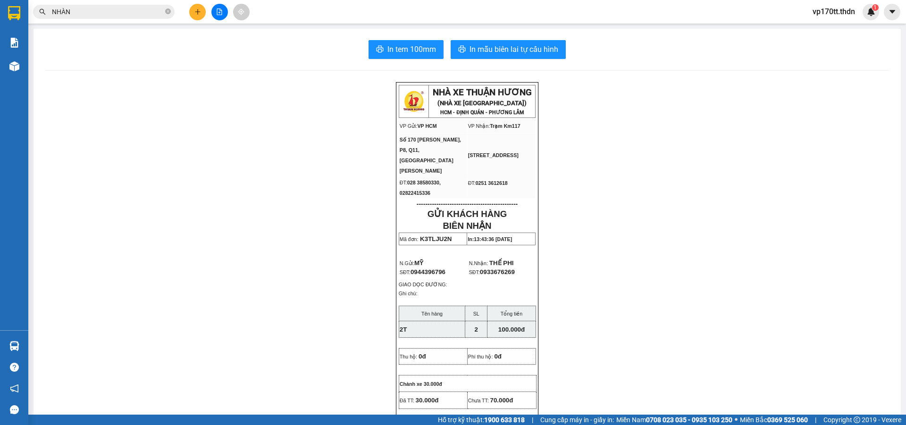
click at [195, 9] on icon "plus" at bounding box center [197, 11] width 7 height 7
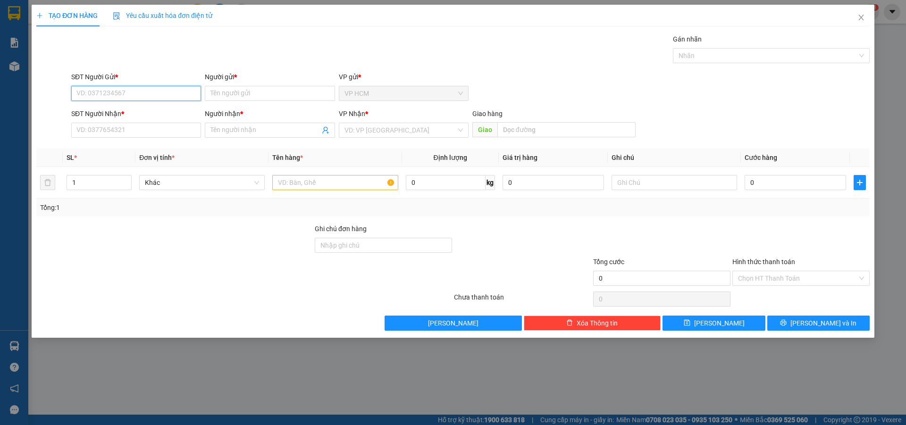
click at [150, 90] on input "SĐT Người Gửi *" at bounding box center [136, 93] width 130 height 15
click at [160, 116] on div "0903820951 - NHÀN" at bounding box center [136, 112] width 118 height 10
type input "0903820951"
type input "NHÀN"
type input "0985605425"
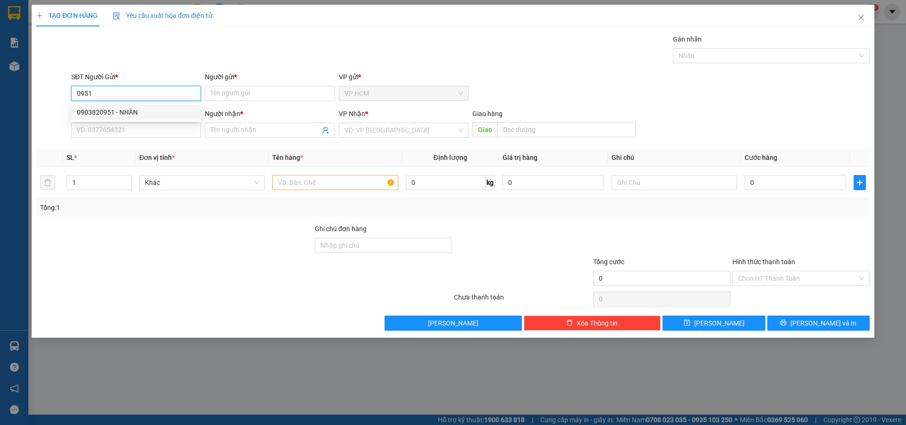
type input "TRANG ĐQ"
type input "40.000"
click at [700, 54] on div at bounding box center [766, 55] width 183 height 11
type input "0903820951"
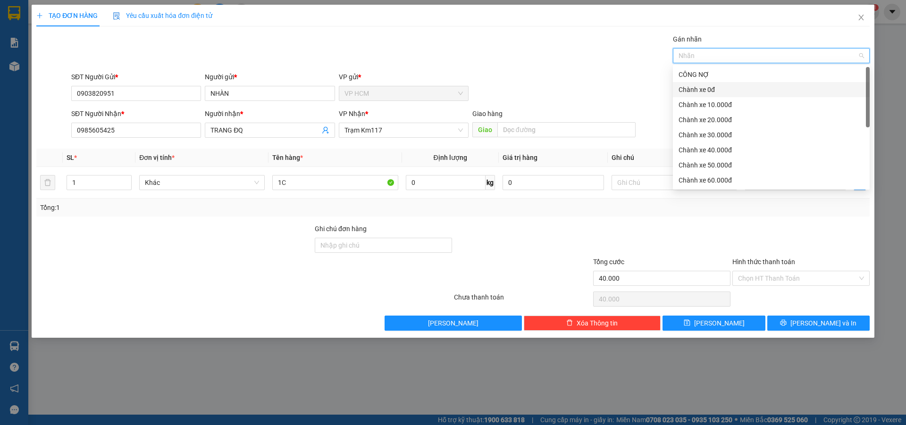
click at [718, 93] on div "Chành xe 0đ" at bounding box center [771, 89] width 185 height 10
click at [716, 96] on div "Chành xe 0đ" at bounding box center [771, 89] width 197 height 15
click at [716, 101] on div "Chành xe 10.000đ" at bounding box center [771, 105] width 185 height 10
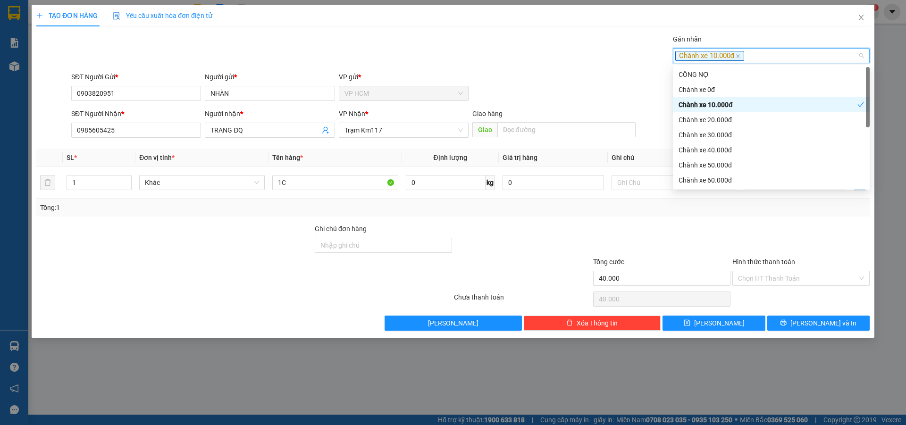
click at [499, 52] on div "Gán nhãn Chành xe 10.000đ" at bounding box center [470, 50] width 802 height 33
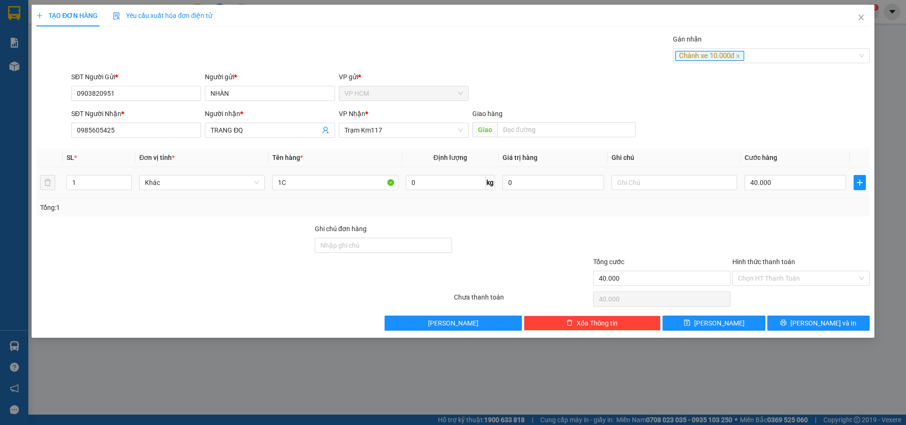
click at [821, 195] on td "40.000" at bounding box center [795, 183] width 109 height 32
click at [778, 266] on div "Hình thức thanh toán" at bounding box center [800, 264] width 137 height 14
click at [774, 278] on input "Hình thức thanh toán" at bounding box center [797, 278] width 119 height 14
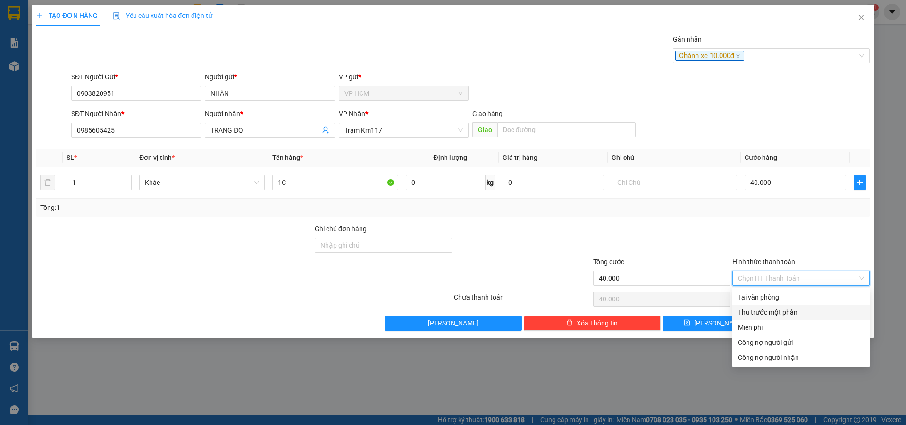
click at [762, 305] on div "Thu trước một phần" at bounding box center [800, 312] width 137 height 15
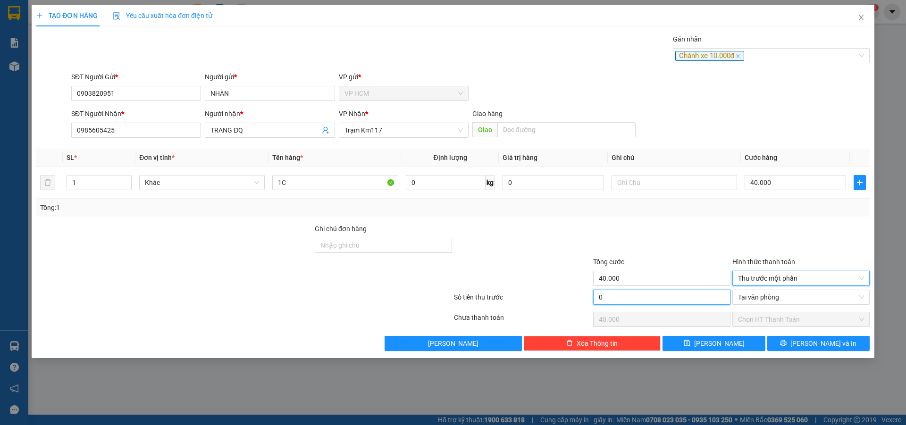
click at [649, 293] on input "0" at bounding box center [661, 297] width 137 height 15
type input "1"
type input "39.999"
type input "10"
type input "39.990"
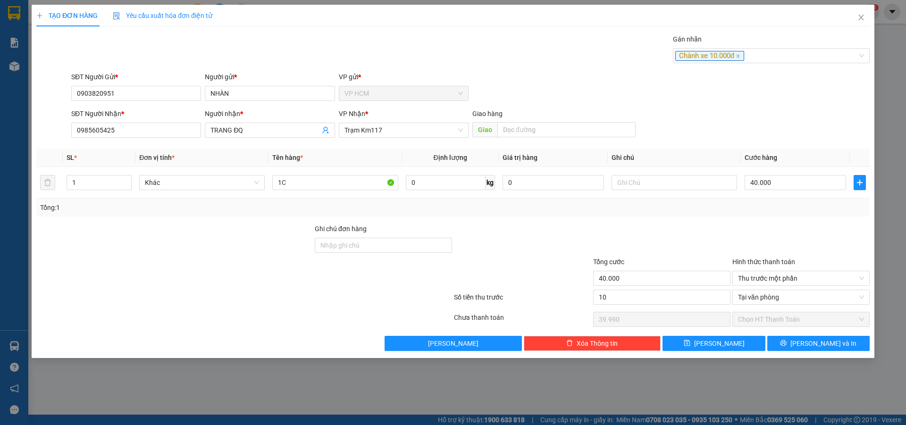
type input "10.000"
type input "30.000"
click at [708, 242] on div at bounding box center [661, 240] width 139 height 33
click at [812, 342] on span "[PERSON_NAME] và In" at bounding box center [823, 343] width 66 height 10
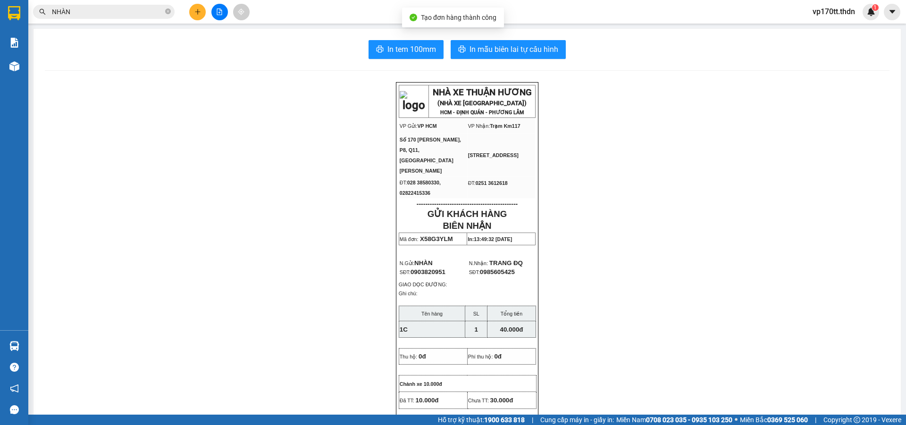
click at [506, 34] on div "In tem 100mm In mẫu biên lai tự cấu hình NHÀ XE THUẬN HƯƠNG (NHÀ XE [GEOGRAPHIC…" at bounding box center [467, 416] width 867 height 774
click at [510, 51] on span "In mẫu biên lai tự cấu hình" at bounding box center [513, 49] width 89 height 12
click at [197, 10] on icon "plus" at bounding box center [197, 11] width 7 height 7
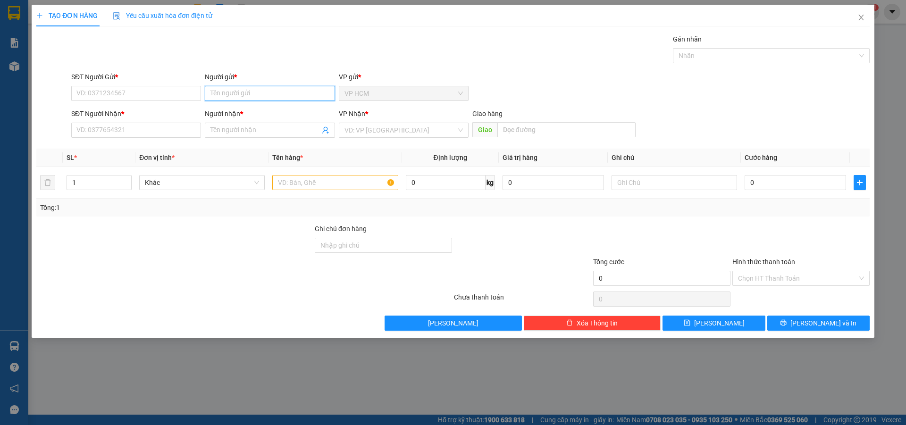
click at [268, 93] on input "Người gửi *" at bounding box center [270, 93] width 130 height 15
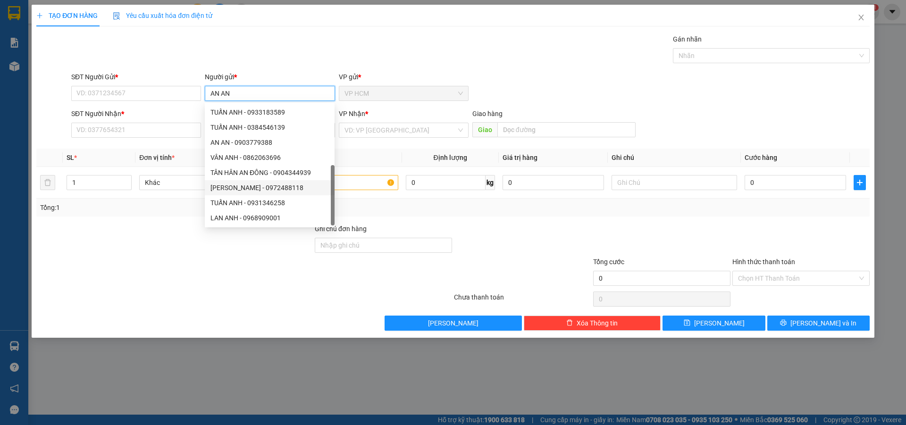
scroll to position [30, 0]
type input "AN AN"
click at [840, 4] on div "TẠO ĐƠN HÀNG Yêu cầu xuất hóa đơn điện tử Transit Pickup Surcharge Ids Transit …" at bounding box center [453, 212] width 906 height 425
click at [858, 11] on span "Close" at bounding box center [861, 18] width 26 height 26
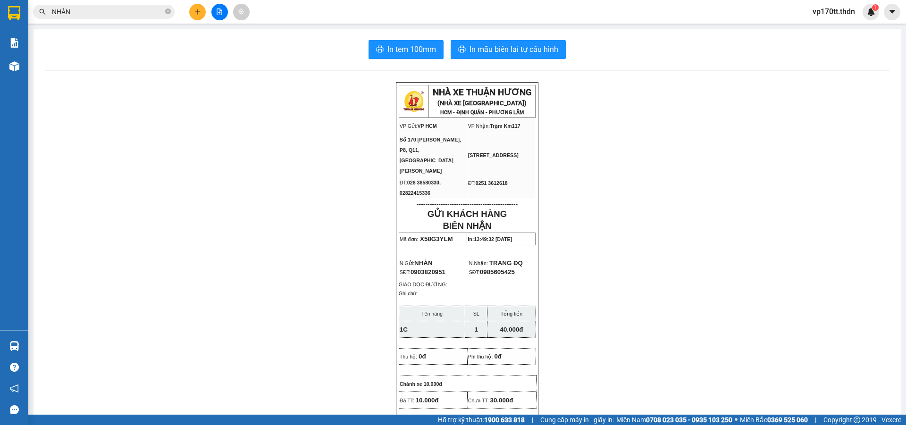
click at [113, 19] on div "Kết quả tìm kiếm ( 25 ) Bộ lọc Ngày tạo đơn gần nhất Mã ĐH Trạng thái Món hàng …" at bounding box center [92, 12] width 184 height 17
click at [114, 16] on input "NHÀN" at bounding box center [107, 12] width 111 height 10
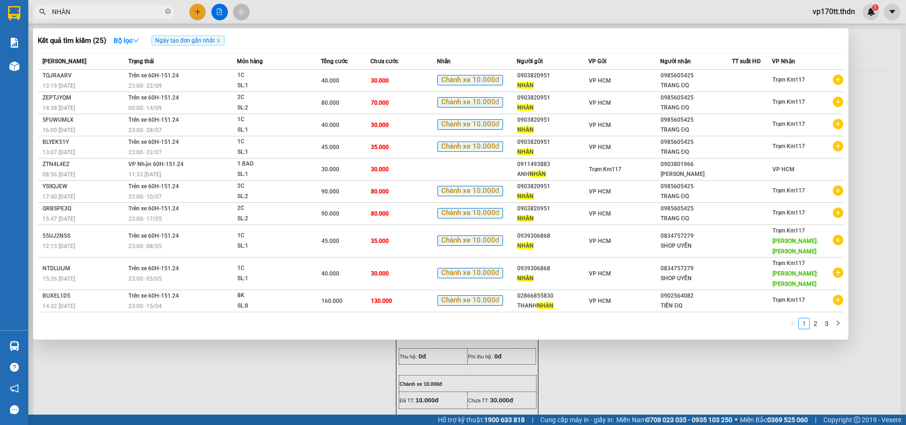
click at [114, 16] on input "NHÀN" at bounding box center [107, 12] width 111 height 10
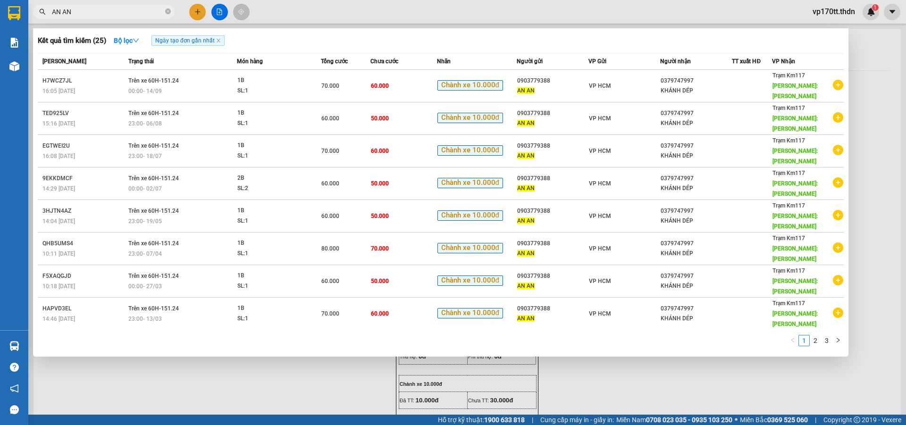
type input "AN AN"
click at [195, 13] on div at bounding box center [453, 212] width 906 height 425
click at [195, 13] on icon "plus" at bounding box center [197, 11] width 7 height 7
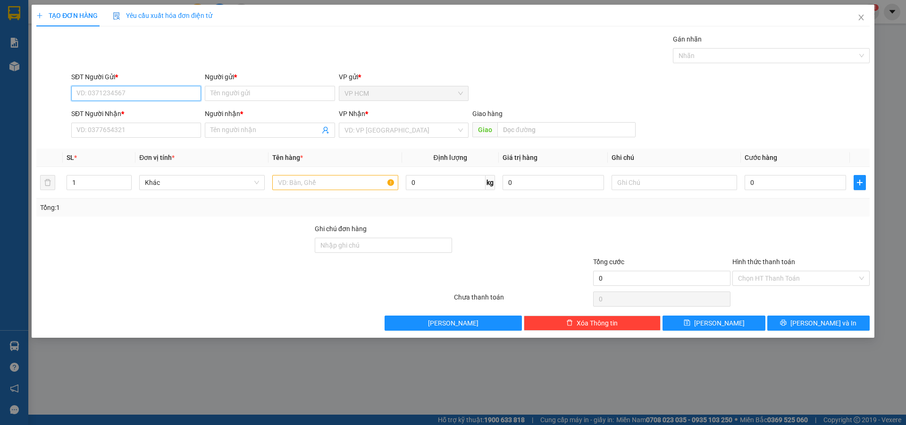
click at [151, 91] on input "SĐT Người Gửi *" at bounding box center [136, 93] width 130 height 15
click at [145, 113] on div "0903779388 - AN AN" at bounding box center [136, 112] width 118 height 10
type input "0903779388"
type input "AN AN"
type input "0379747997"
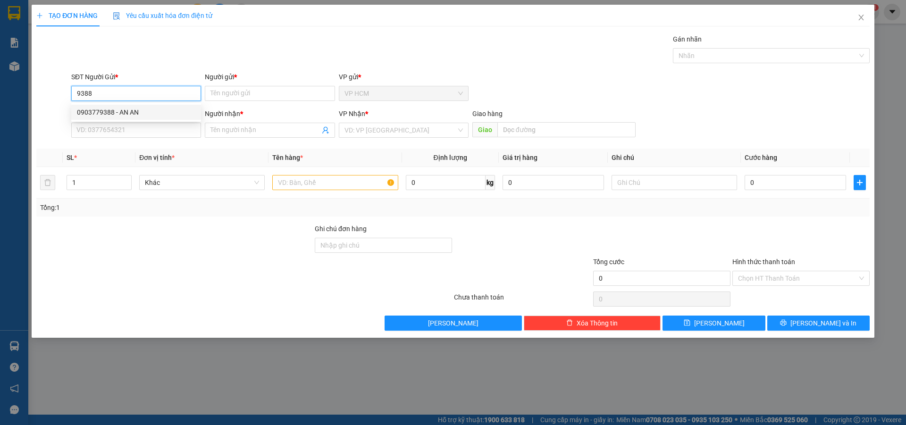
type input "KHÁNH DÉP"
type input "[PERSON_NAME]"
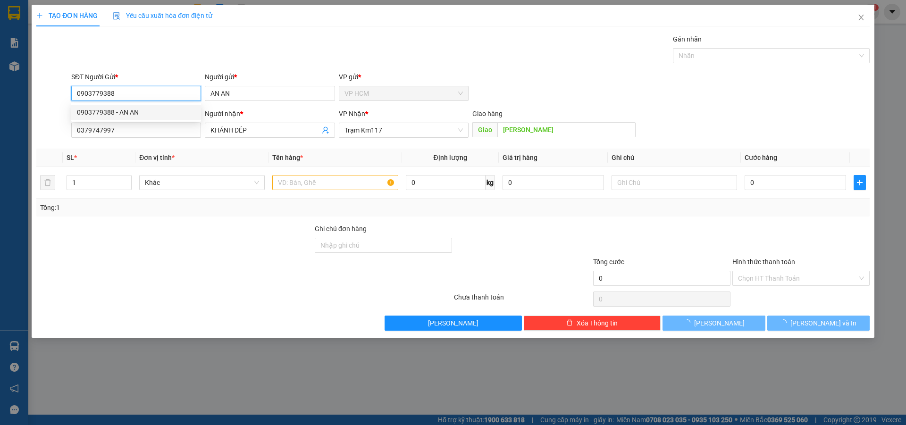
type input "70.000"
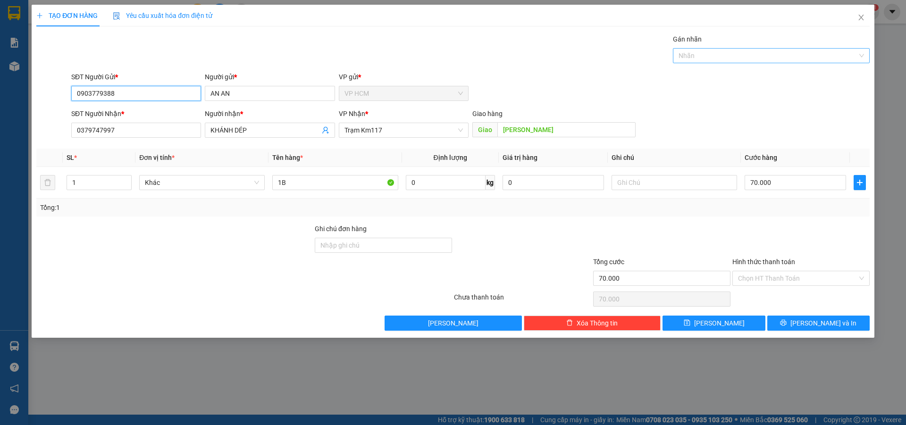
click at [771, 55] on div at bounding box center [766, 55] width 183 height 11
type input "0903779388"
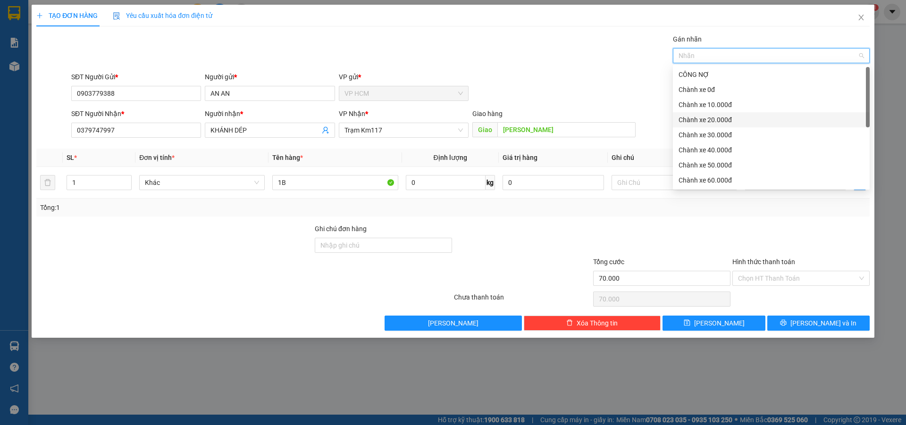
click at [719, 126] on div "Chành xe 20.000đ" at bounding box center [771, 119] width 197 height 15
click at [696, 121] on div "Chành xe 20.000đ" at bounding box center [768, 120] width 179 height 10
click at [699, 128] on div "Chành xe 30.000đ" at bounding box center [771, 134] width 197 height 15
drag, startPoint x: 510, startPoint y: 55, endPoint x: 751, endPoint y: 184, distance: 273.4
click at [511, 55] on div "Gán nhãn Chành xe 30.000đ" at bounding box center [470, 50] width 802 height 33
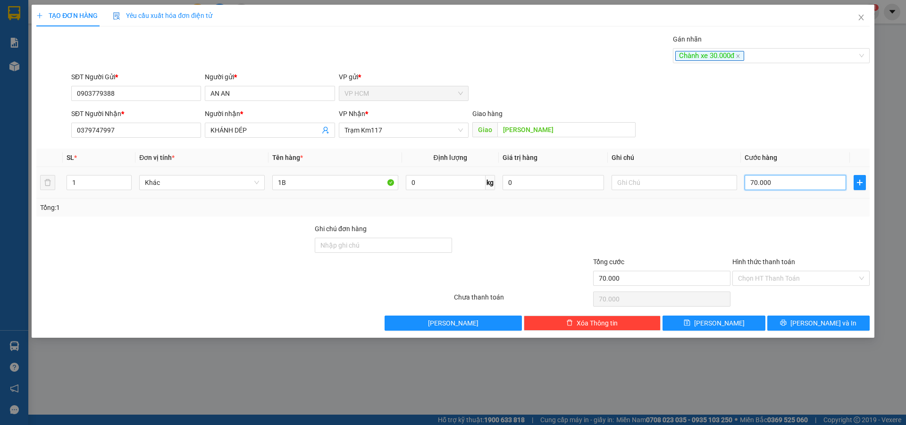
click at [818, 179] on input "70.000" at bounding box center [795, 182] width 101 height 15
click at [768, 284] on input "Hình thức thanh toán" at bounding box center [797, 278] width 119 height 14
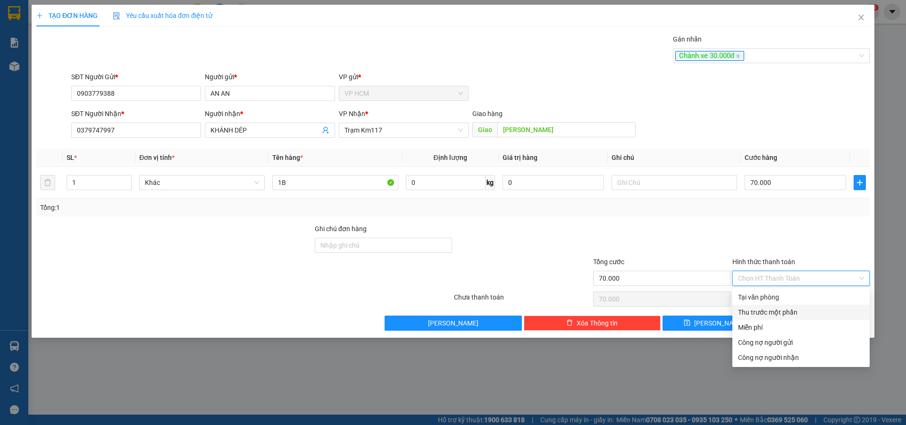
click at [759, 306] on div "Thu trước một phần" at bounding box center [800, 312] width 137 height 15
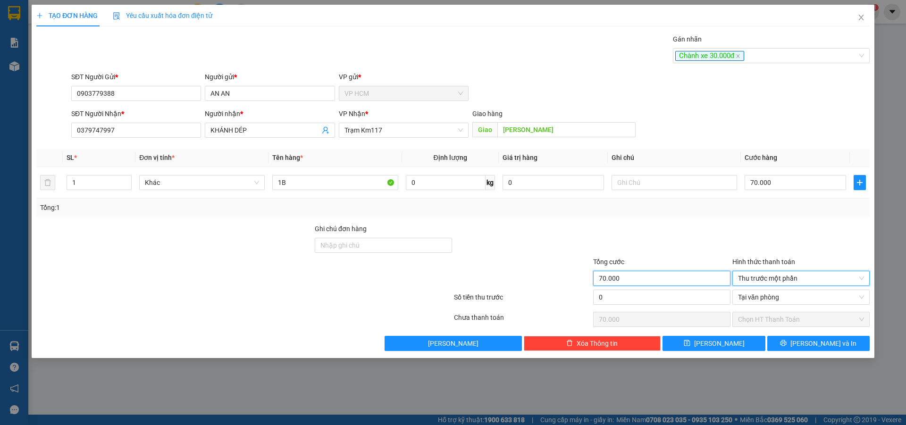
click at [599, 285] on input "70.000" at bounding box center [661, 278] width 137 height 15
click at [630, 294] on input "0" at bounding box center [661, 297] width 137 height 15
type input "3"
type input "69.997"
type input "30"
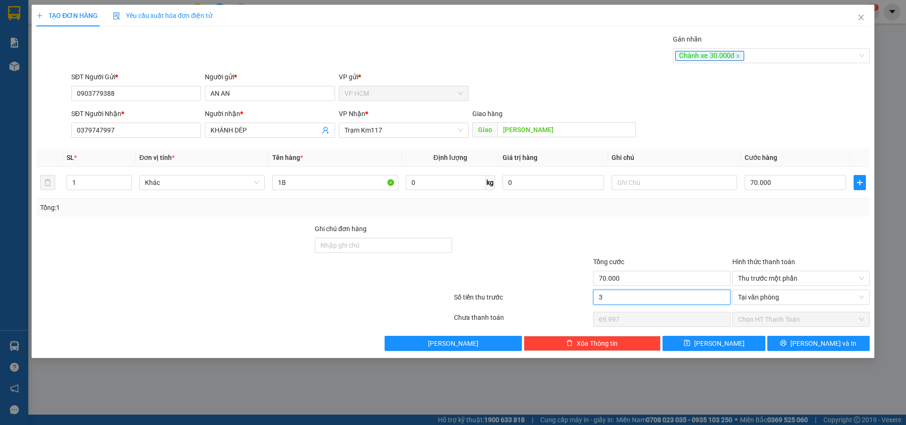
type input "69.970"
type input "30.000"
type input "40.000"
click at [648, 235] on div at bounding box center [661, 240] width 139 height 33
drag, startPoint x: 826, startPoint y: 355, endPoint x: 826, endPoint y: 349, distance: 6.2
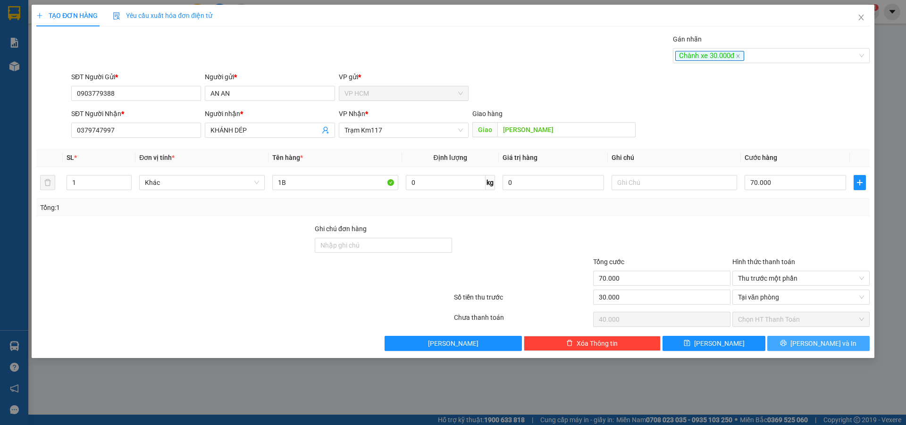
click at [826, 355] on div "TẠO ĐƠN HÀNG Yêu cầu xuất hóa đơn điện tử Transit Pickup Surcharge Ids Transit …" at bounding box center [453, 181] width 843 height 353
click at [825, 347] on span "[PERSON_NAME] và In" at bounding box center [823, 343] width 66 height 10
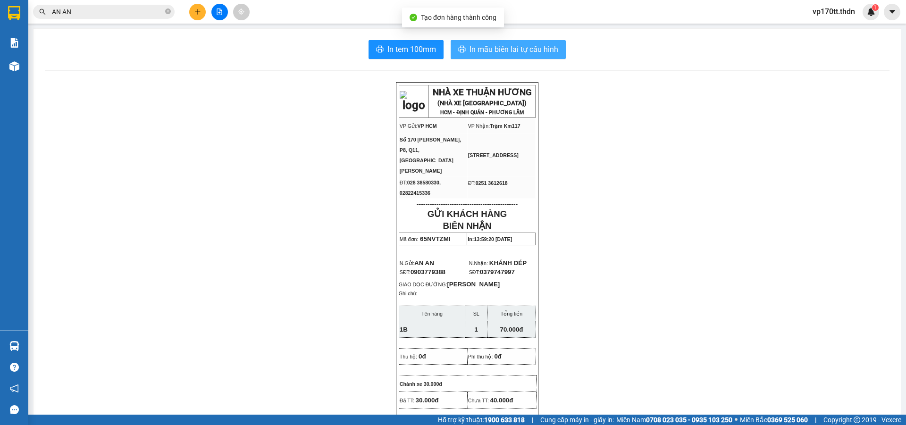
click at [515, 48] on span "In mẫu biên lai tự cấu hình" at bounding box center [513, 49] width 89 height 12
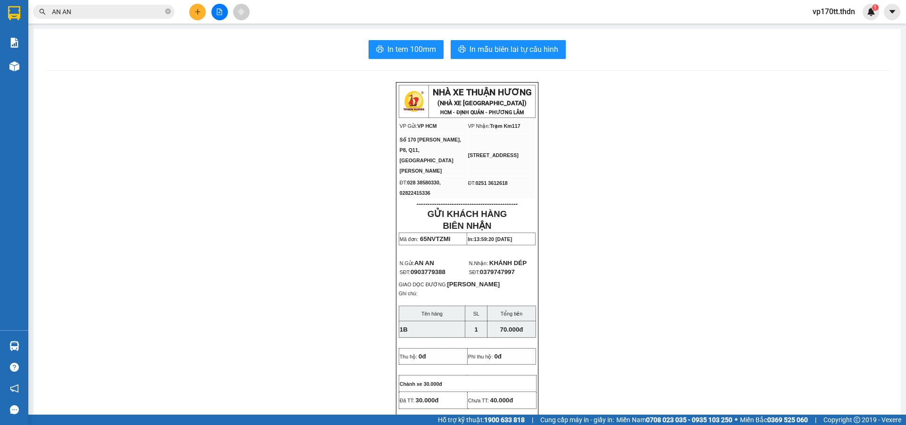
click at [132, 8] on input "AN AN" at bounding box center [107, 12] width 111 height 10
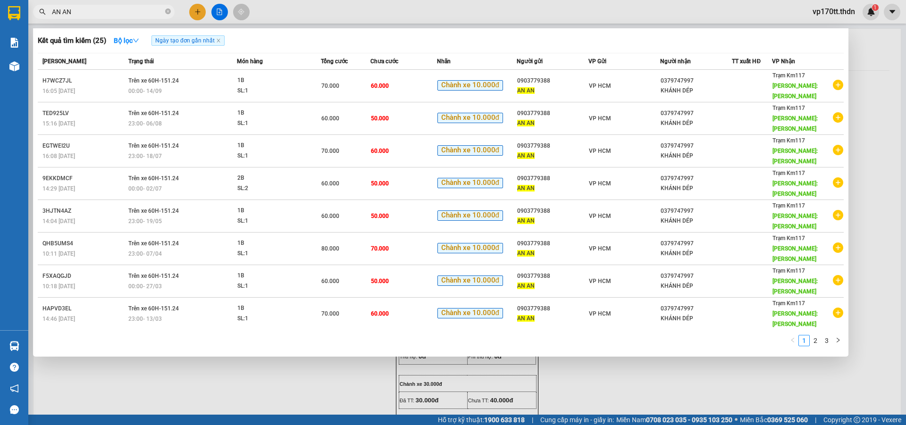
click at [132, 8] on input "AN AN" at bounding box center [107, 12] width 111 height 10
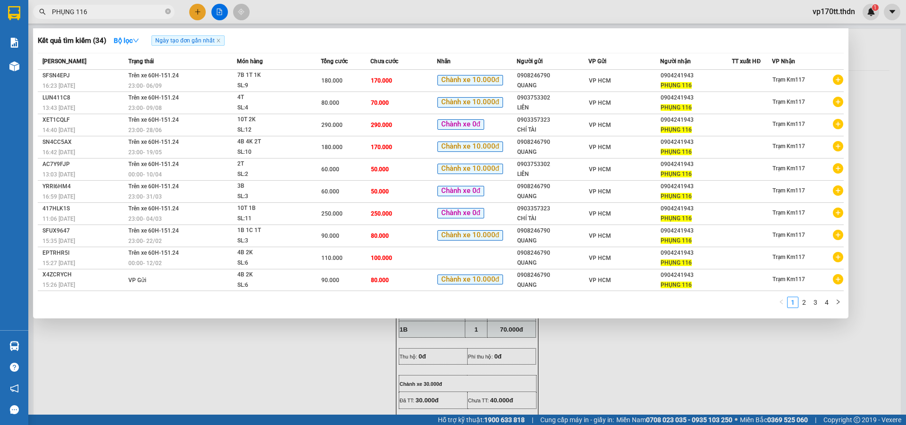
type input "PHỤNG 116"
click at [197, 16] on div at bounding box center [453, 212] width 906 height 425
click at [197, 16] on button at bounding box center [197, 12] width 17 height 17
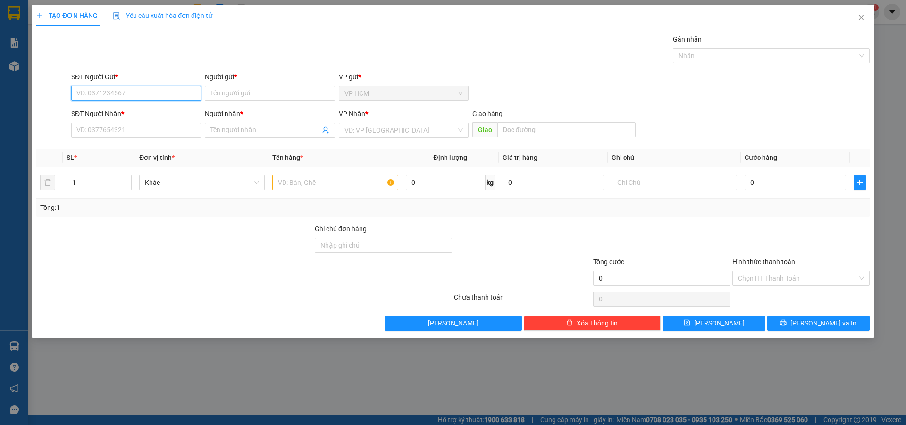
click at [144, 95] on input "SĐT Người Gửi *" at bounding box center [136, 93] width 130 height 15
click at [176, 117] on div "0908246790 - QUANG" at bounding box center [136, 112] width 118 height 10
type input "0908246790"
type input "QUANG"
type input "0355161511"
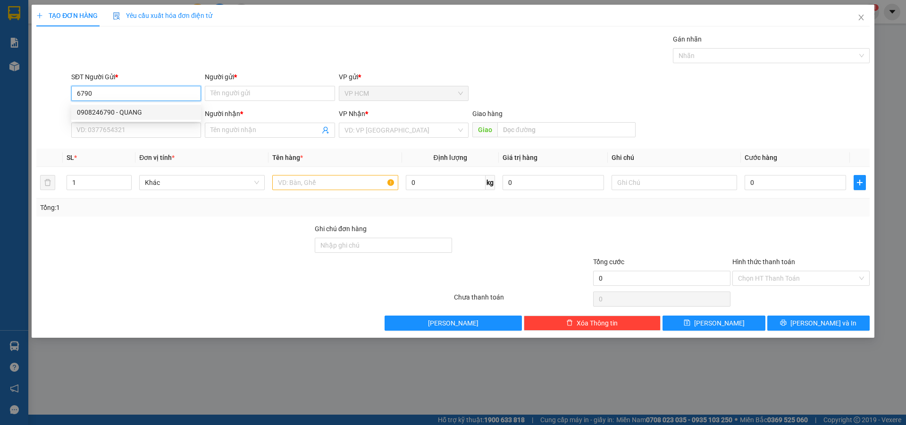
type input "TẠP HÓA LIÊN 116"
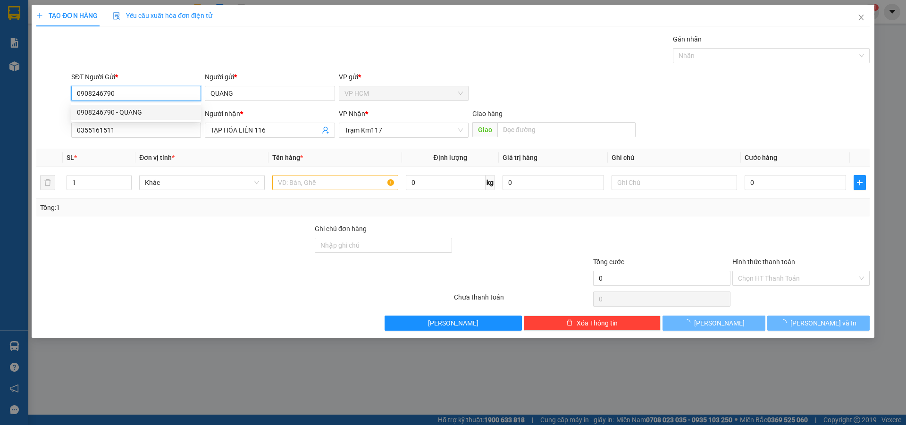
type input "125.000"
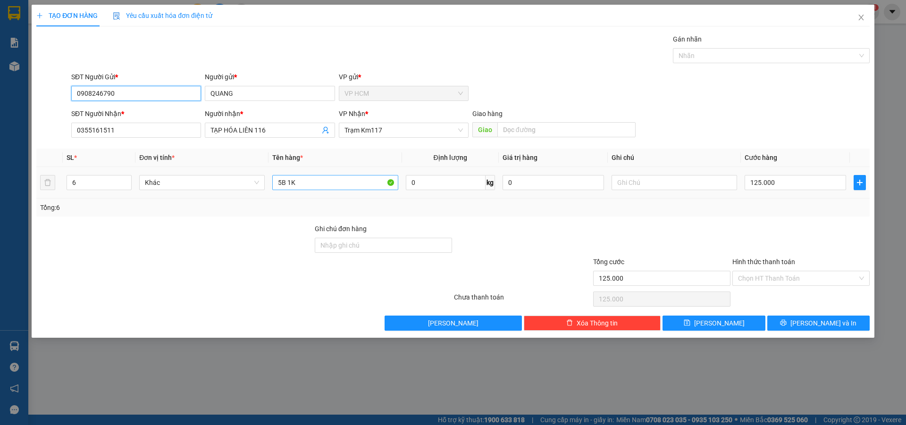
type input "0908246790"
drag, startPoint x: 316, startPoint y: 179, endPoint x: 251, endPoint y: 159, distance: 68.4
click at [275, 167] on div "Transit Pickup Surcharge Ids Transit Deliver Surcharge Ids Transit Deliver Surc…" at bounding box center [452, 182] width 833 height 297
click at [327, 131] on icon "user-add" at bounding box center [325, 130] width 6 height 7
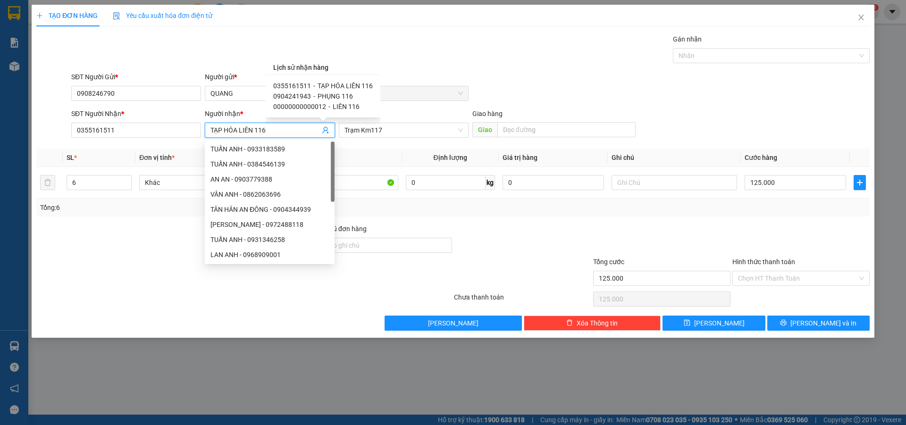
click at [335, 95] on span "PHỤNG 116" at bounding box center [335, 96] width 35 height 8
type input "0904241943"
type input "PHỤNG 116"
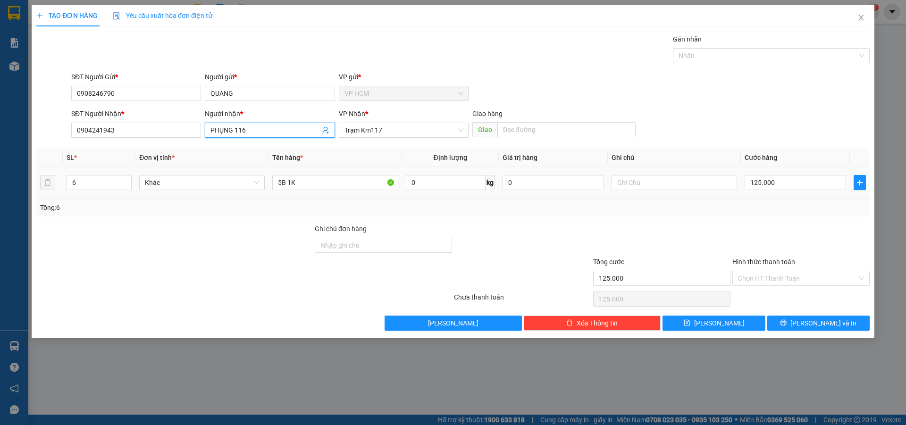
drag, startPoint x: 20, startPoint y: 186, endPoint x: 0, endPoint y: 198, distance: 23.5
click at [0, 195] on div "TẠO ĐƠN HÀNG Yêu cầu xuất hóa đơn điện tử Transit Pickup Surcharge Ids Transit …" at bounding box center [453, 212] width 906 height 425
drag, startPoint x: 34, startPoint y: 184, endPoint x: 0, endPoint y: 197, distance: 35.8
click at [0, 195] on div "TẠO ĐƠN HÀNG Yêu cầu xuất hóa đơn điện tử Transit Pickup Surcharge Ids Transit …" at bounding box center [453, 212] width 906 height 425
type input "3"
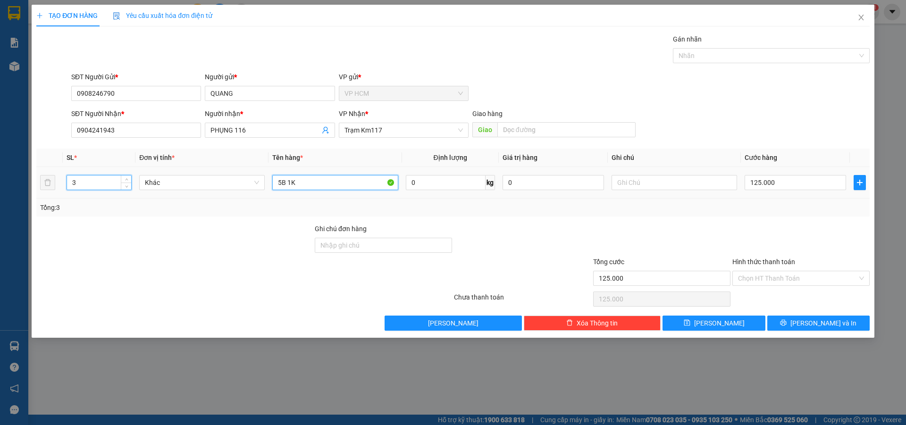
drag, startPoint x: 327, startPoint y: 181, endPoint x: 166, endPoint y: 159, distance: 162.8
click at [119, 181] on tr "3 Khác 5B 1K 0 kg 0 125.000" at bounding box center [452, 183] width 833 height 32
click at [723, 59] on div at bounding box center [766, 55] width 183 height 11
type input "3B"
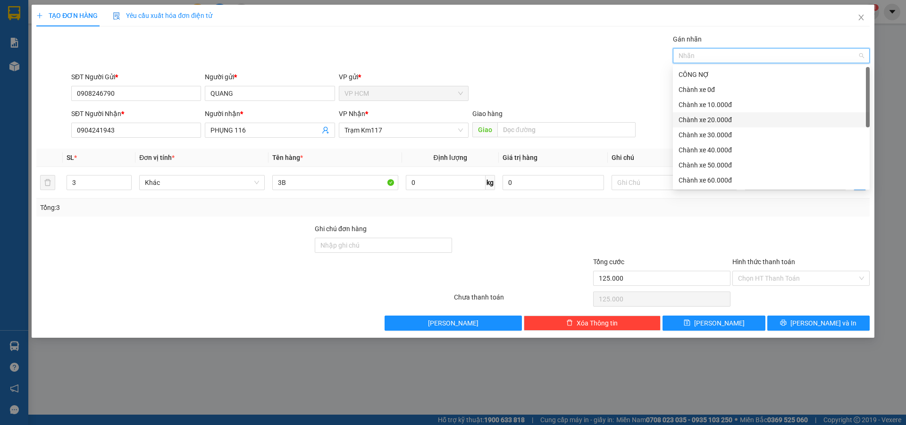
click at [705, 115] on div "Chành xe 20.000đ" at bounding box center [771, 120] width 185 height 10
drag, startPoint x: 683, startPoint y: 121, endPoint x: 685, endPoint y: 114, distance: 7.0
click at [683, 120] on div "Chành xe 20.000đ" at bounding box center [768, 120] width 179 height 10
click at [687, 104] on div "Chành xe 10.000đ" at bounding box center [771, 105] width 185 height 10
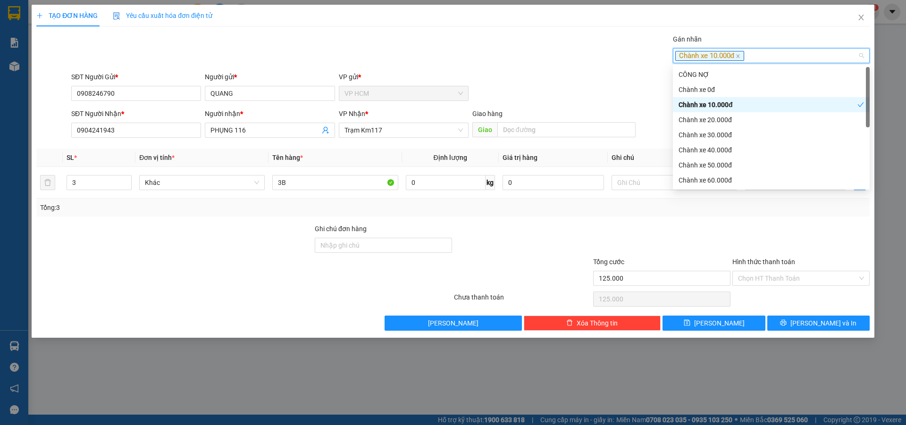
click at [520, 66] on div "Gán nhãn Chành xe 10.000đ" at bounding box center [470, 50] width 802 height 33
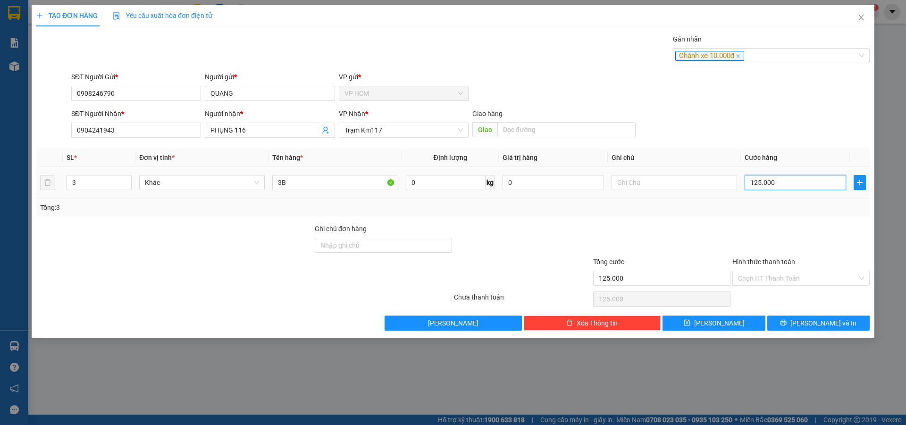
click at [799, 190] on input "125.000" at bounding box center [795, 182] width 101 height 15
type input "7"
type input "70"
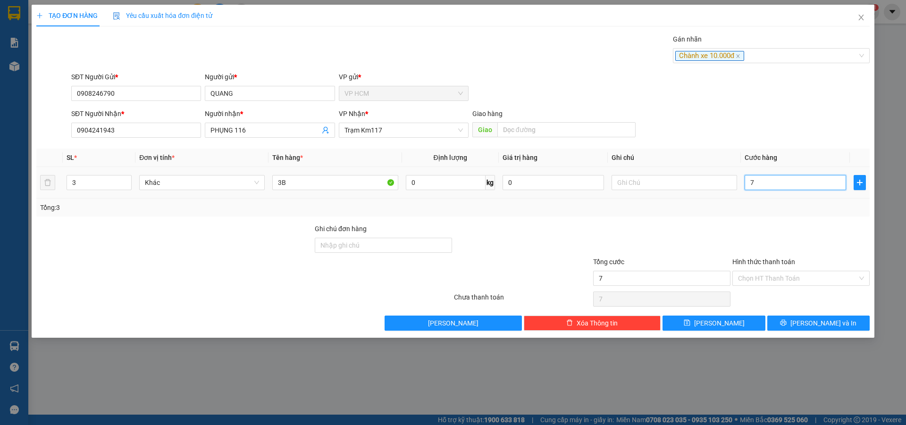
type input "70"
type input "70.000"
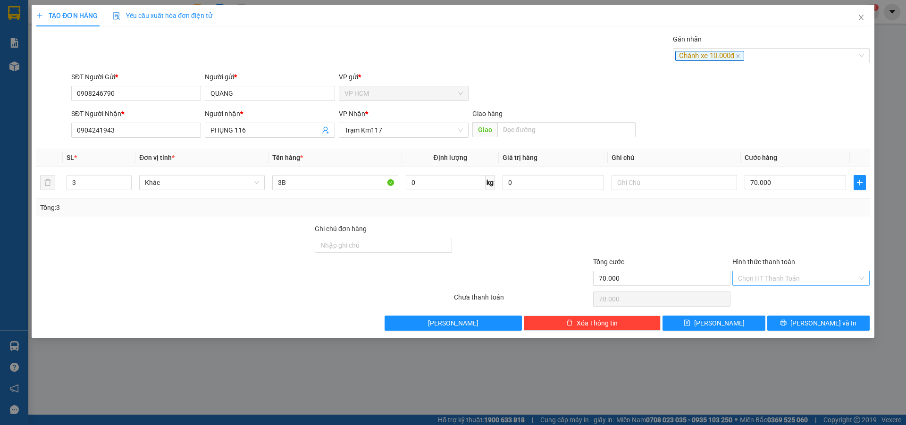
drag, startPoint x: 779, startPoint y: 223, endPoint x: 781, endPoint y: 273, distance: 50.1
click at [779, 225] on div at bounding box center [800, 240] width 139 height 33
click at [781, 274] on input "Hình thức thanh toán" at bounding box center [797, 278] width 119 height 14
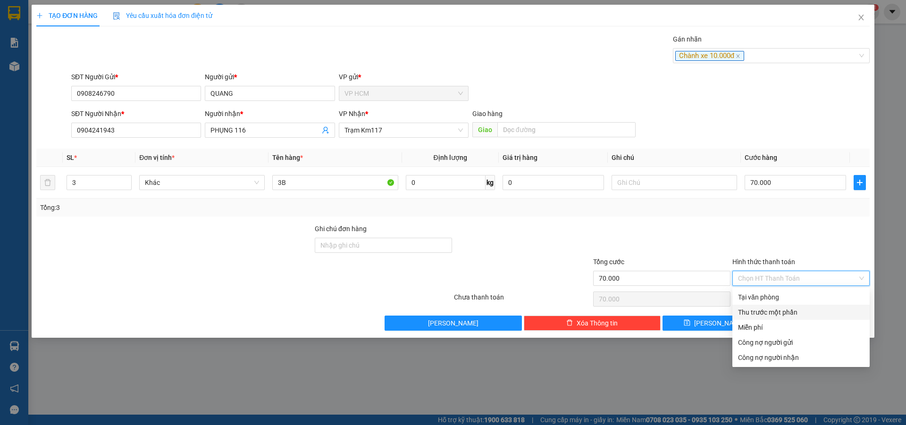
click at [765, 310] on div "Thu trước một phần" at bounding box center [801, 312] width 126 height 10
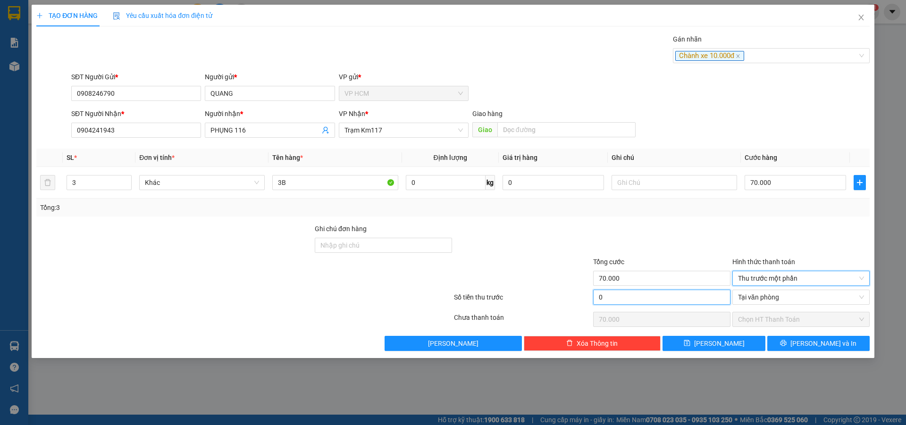
click at [663, 298] on input "0" at bounding box center [661, 297] width 137 height 15
type input "1"
type input "69.999"
type input "10"
type input "69.990"
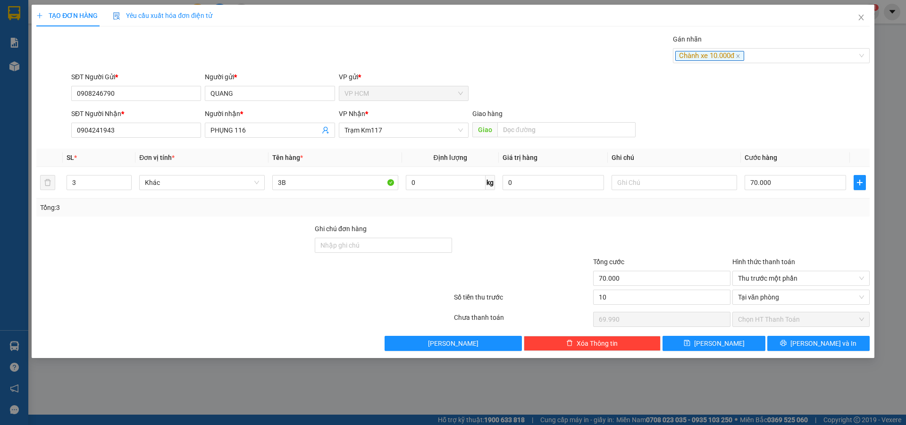
type input "10.000"
type input "60.000"
click at [674, 232] on div at bounding box center [661, 240] width 139 height 33
click at [742, 230] on div at bounding box center [800, 240] width 139 height 33
click at [818, 341] on span "[PERSON_NAME] và In" at bounding box center [823, 343] width 66 height 10
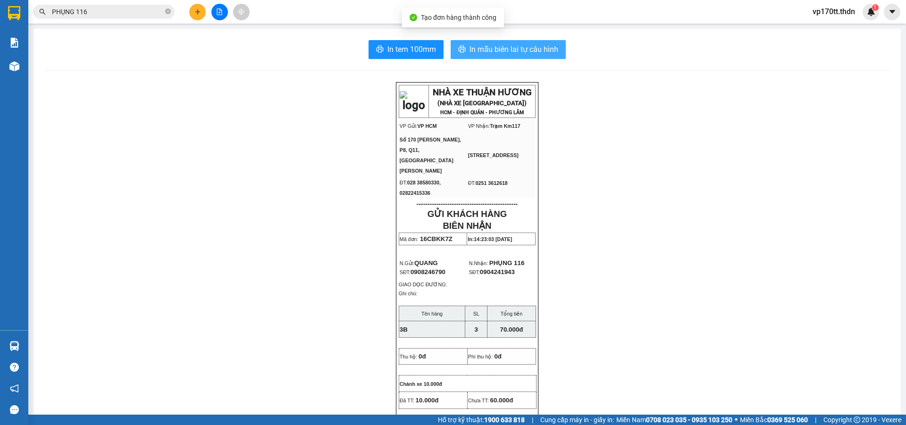
click at [517, 45] on span "In mẫu biên lai tự cấu hình" at bounding box center [513, 49] width 89 height 12
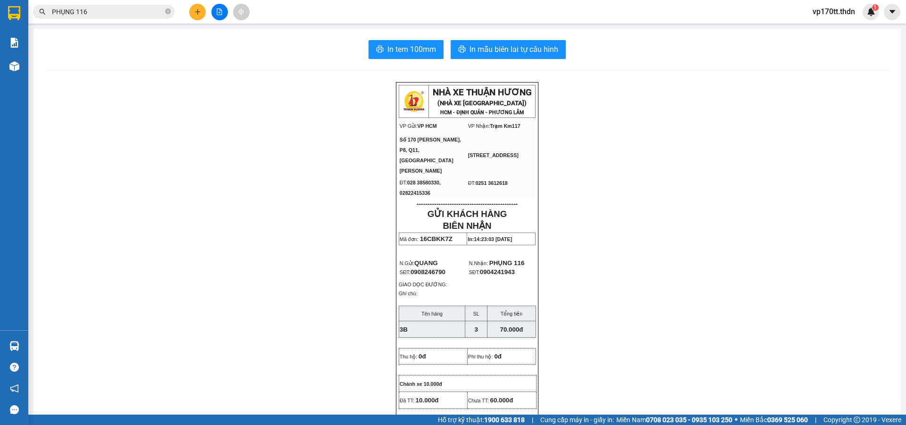
click at [107, 7] on input "PHỤNG 116" at bounding box center [107, 12] width 111 height 10
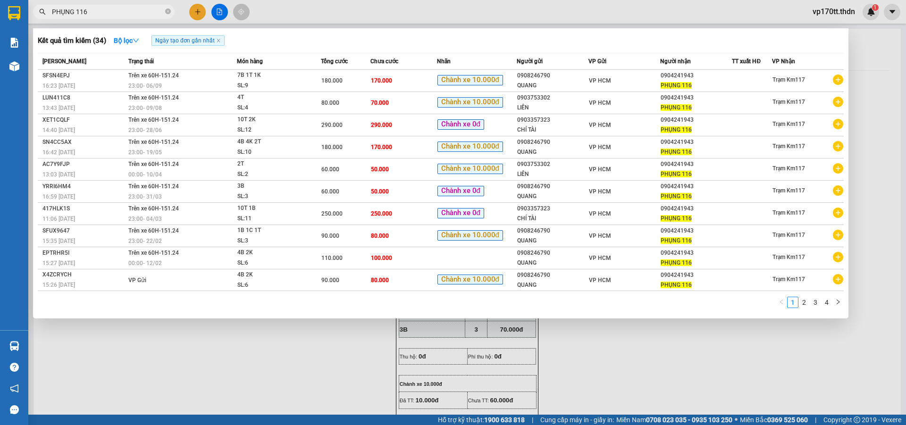
click at [107, 7] on input "PHỤNG 116" at bounding box center [107, 12] width 111 height 10
click at [200, 15] on div at bounding box center [453, 212] width 906 height 425
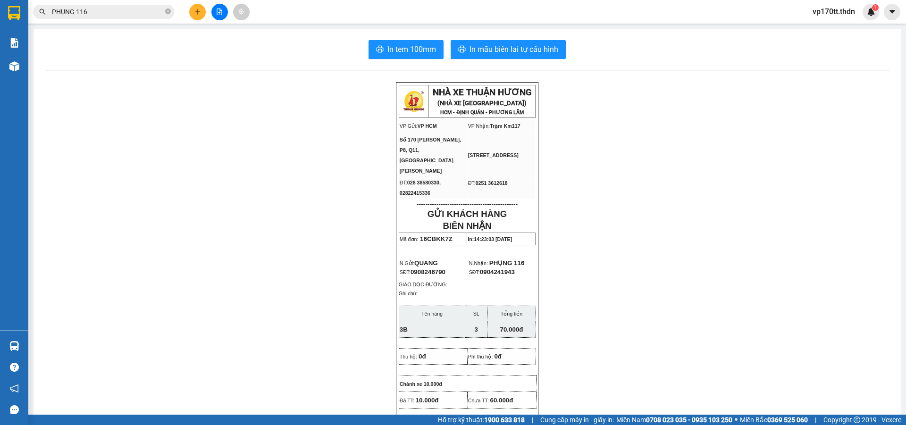
click at [200, 15] on icon "plus" at bounding box center [197, 11] width 7 height 7
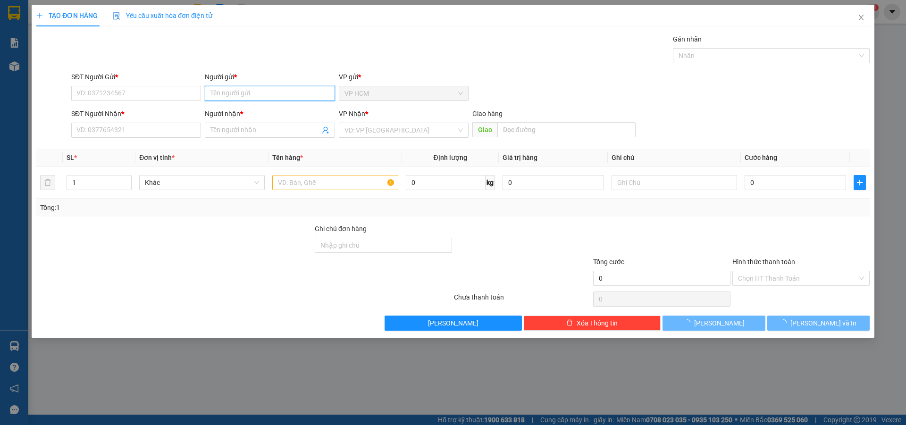
click at [248, 95] on input "Người gửi *" at bounding box center [270, 93] width 130 height 15
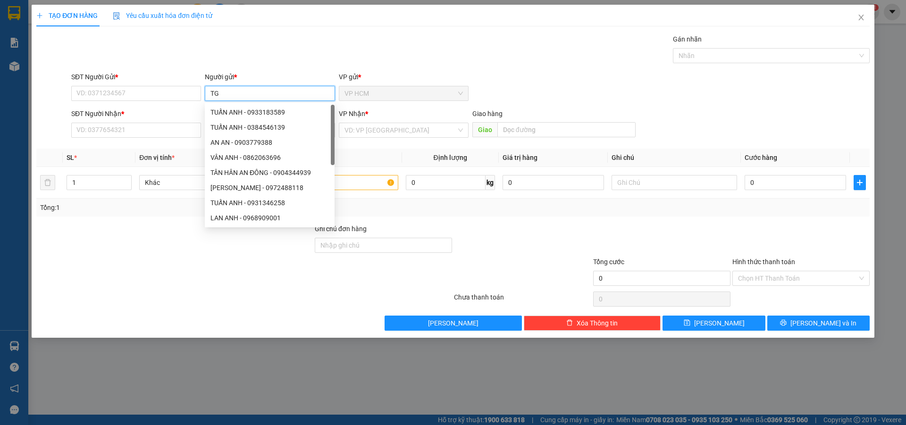
type input "TGI"
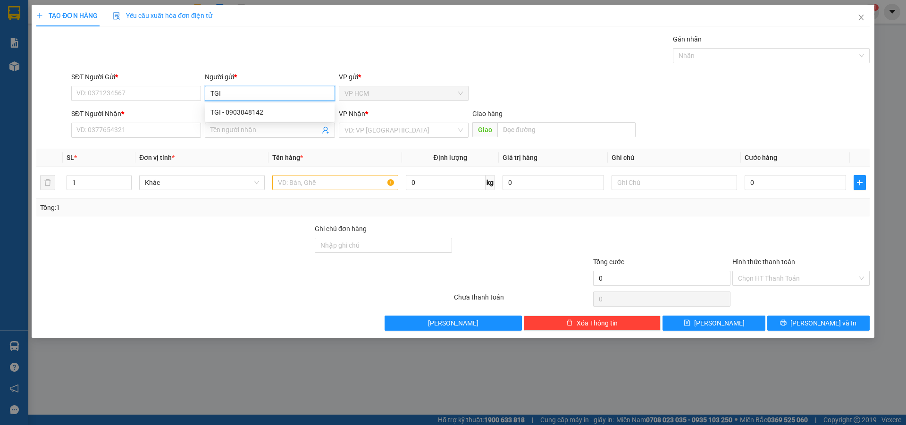
click at [260, 117] on div "TGI - 0903048142" at bounding box center [269, 112] width 118 height 10
type input "0903048142"
type input "TGI"
click at [335, 129] on div "Người nhận * Tên người nhận" at bounding box center [270, 125] width 134 height 33
click at [327, 127] on icon "user-add" at bounding box center [326, 130] width 8 height 8
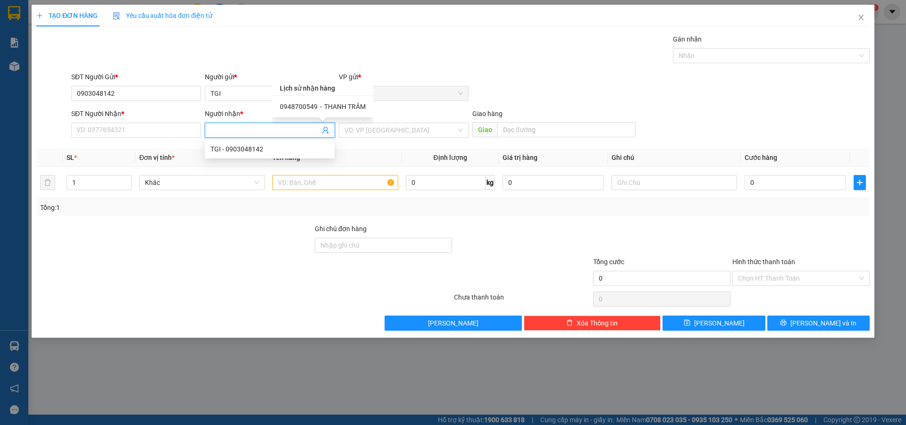
click at [343, 110] on span "THANH TRÂM" at bounding box center [345, 107] width 42 height 8
type input "0948700549"
type input "THANH TRÂM"
type input "[PERSON_NAME]"
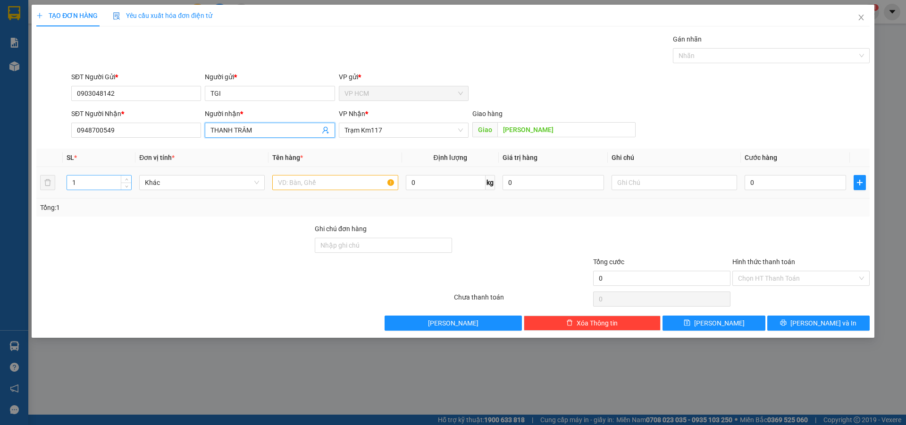
click at [94, 188] on input "1" at bounding box center [99, 183] width 64 height 14
type input "18"
click at [310, 182] on input "text" at bounding box center [335, 182] width 126 height 15
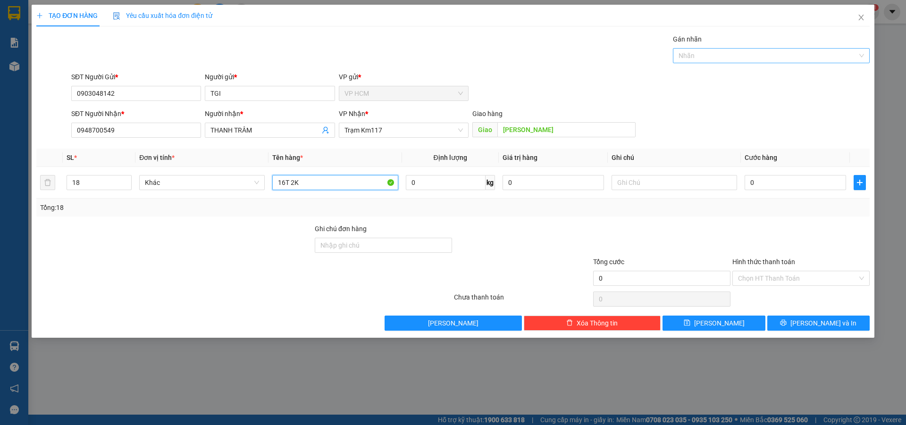
click at [700, 58] on div at bounding box center [766, 55] width 183 height 11
type input "16T 2K"
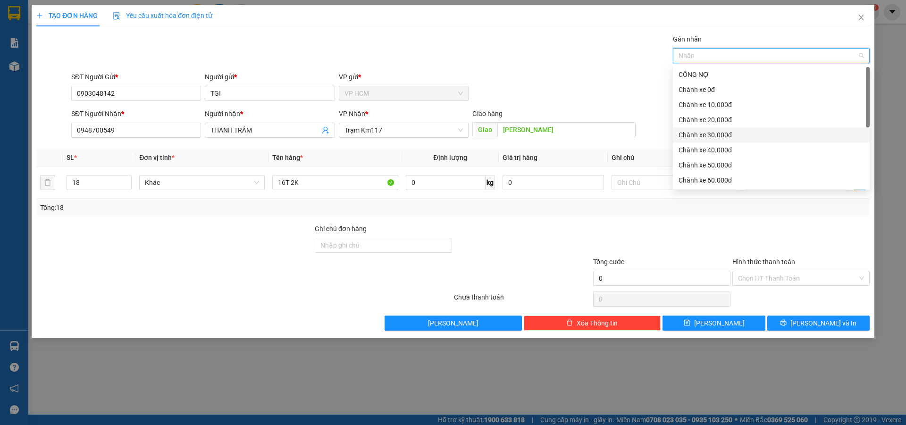
click at [725, 139] on div "Chành xe 30.000đ" at bounding box center [771, 135] width 185 height 10
click at [718, 73] on div "CÔNG NỢ" at bounding box center [771, 74] width 185 height 10
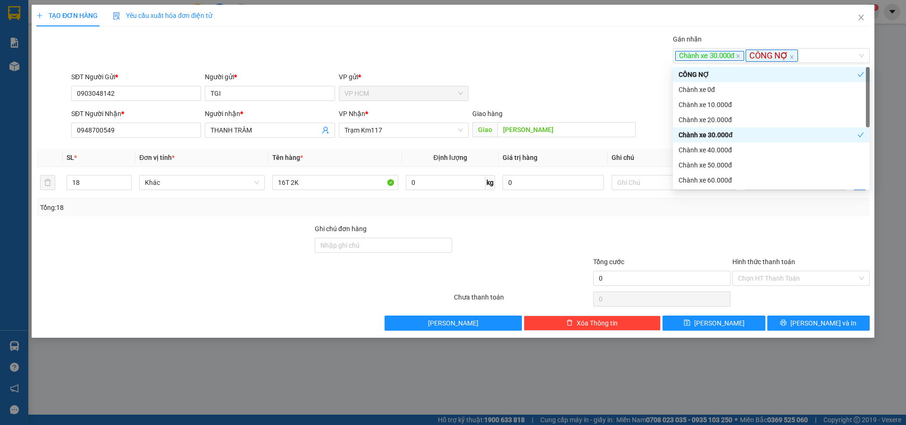
click at [504, 42] on div "Gán nhãn Chành xe 30.000đ CÔNG NỢ" at bounding box center [470, 50] width 802 height 33
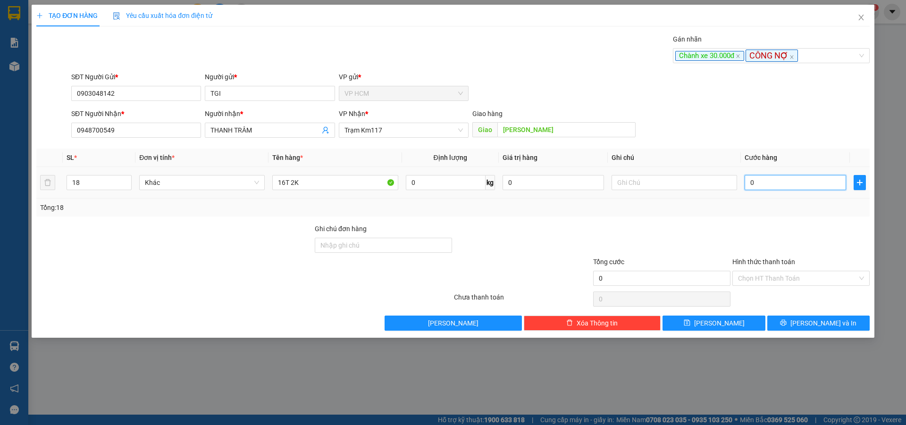
click at [804, 179] on input "0" at bounding box center [795, 182] width 101 height 15
type input "3"
type input "31"
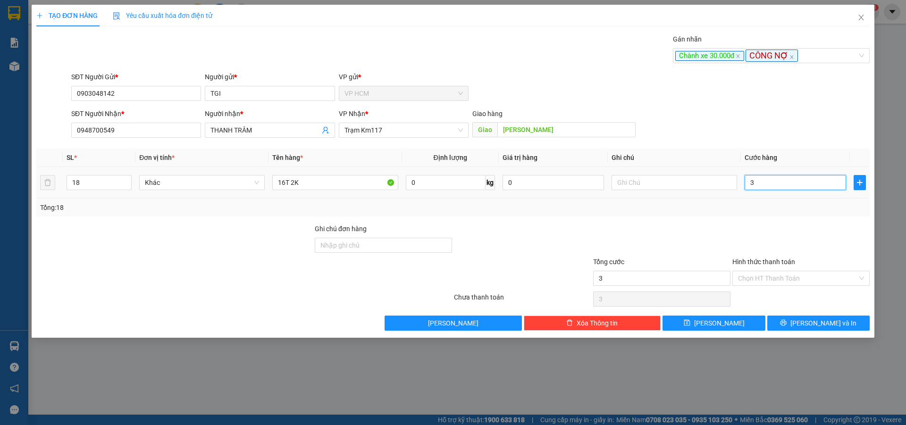
type input "31"
type input "310"
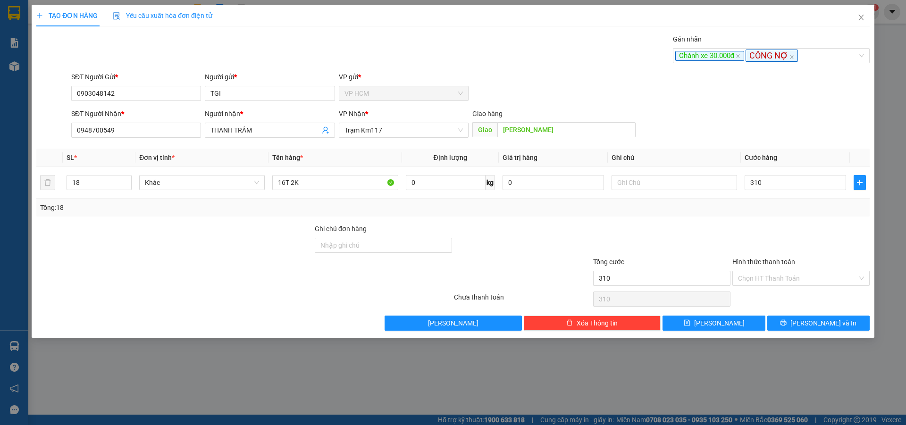
type input "310.000"
click at [769, 232] on div at bounding box center [800, 240] width 139 height 33
click at [767, 281] on input "Hình thức thanh toán" at bounding box center [797, 278] width 119 height 14
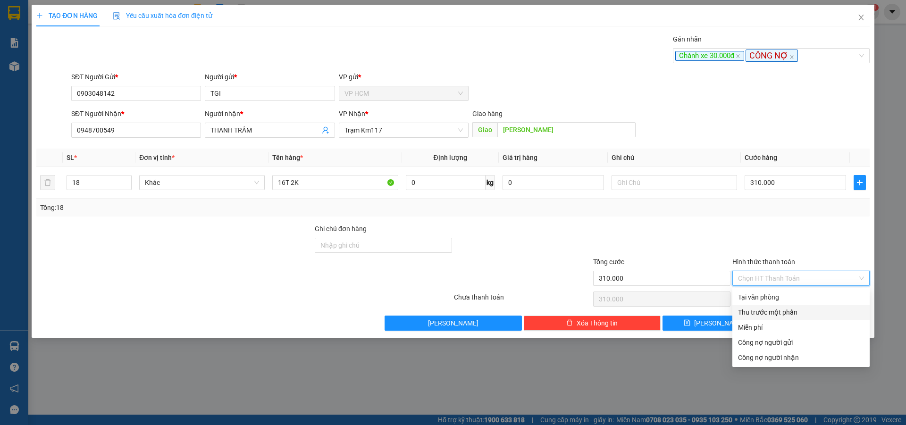
click at [757, 316] on div "Thu trước một phần" at bounding box center [801, 312] width 126 height 10
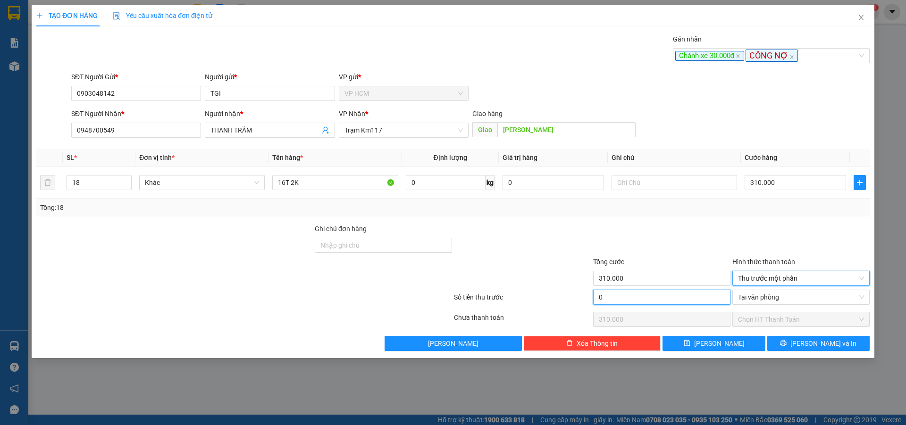
click at [699, 301] on input "0" at bounding box center [661, 297] width 137 height 15
type input "3"
type input "309.997"
type input "30"
type input "309.970"
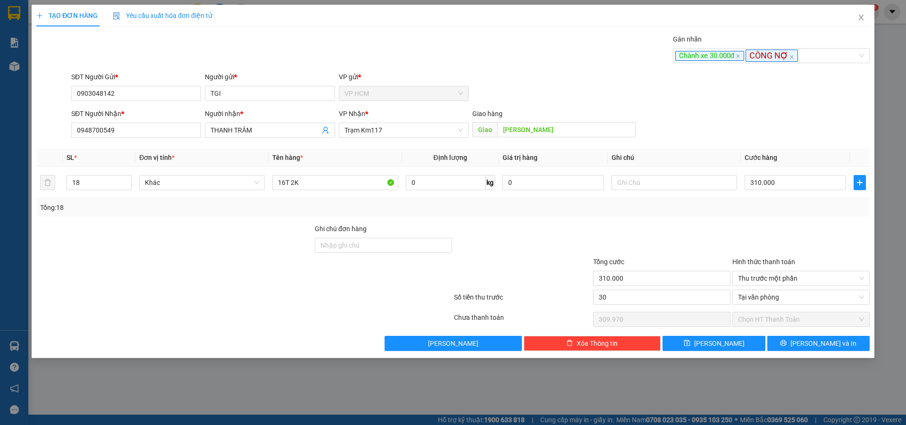
type input "30.000"
type input "280.000"
click at [699, 249] on div at bounding box center [661, 240] width 139 height 33
click at [843, 343] on button "[PERSON_NAME] và In" at bounding box center [818, 343] width 102 height 15
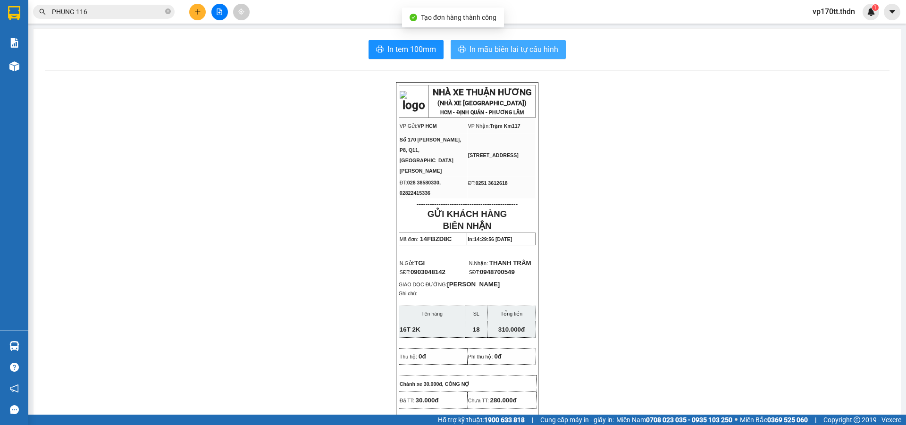
click at [511, 55] on button "In mẫu biên lai tự cấu hình" at bounding box center [508, 49] width 115 height 19
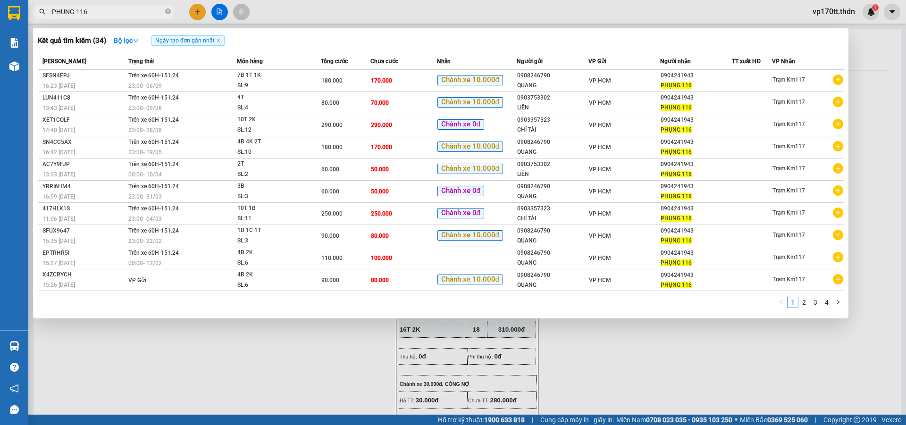
click at [100, 15] on input "PHỤNG 116" at bounding box center [107, 12] width 111 height 10
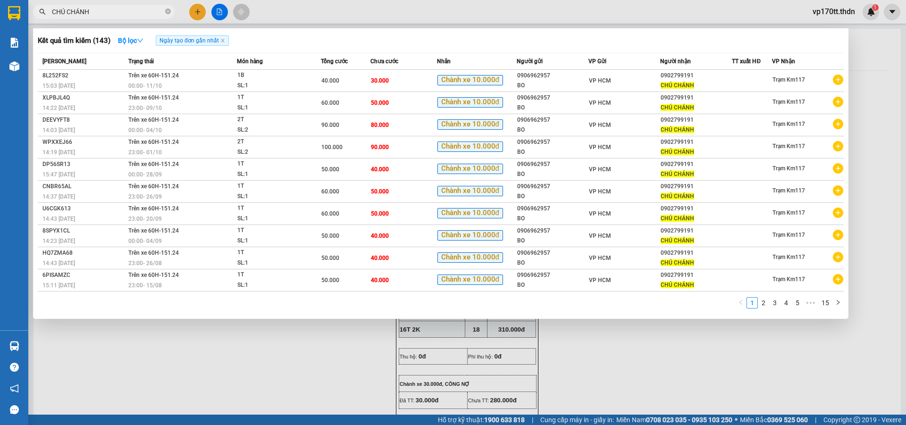
type input "CHÚ CHÁNH"
click at [195, 10] on div at bounding box center [453, 212] width 906 height 425
click at [195, 10] on icon "plus" at bounding box center [197, 11] width 7 height 7
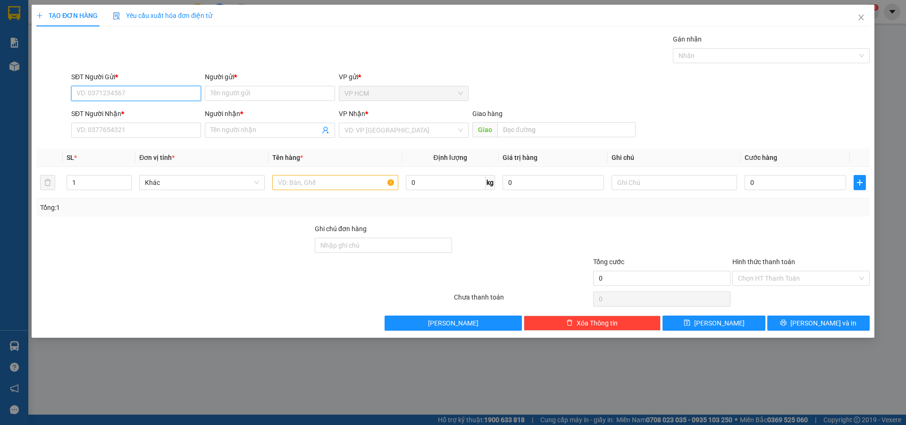
click at [163, 100] on input "SĐT Người Gửi *" at bounding box center [136, 93] width 130 height 15
click at [126, 112] on div "0906962957 - BO" at bounding box center [136, 112] width 118 height 10
type input "0906962957"
type input "BO"
type input "0902799191"
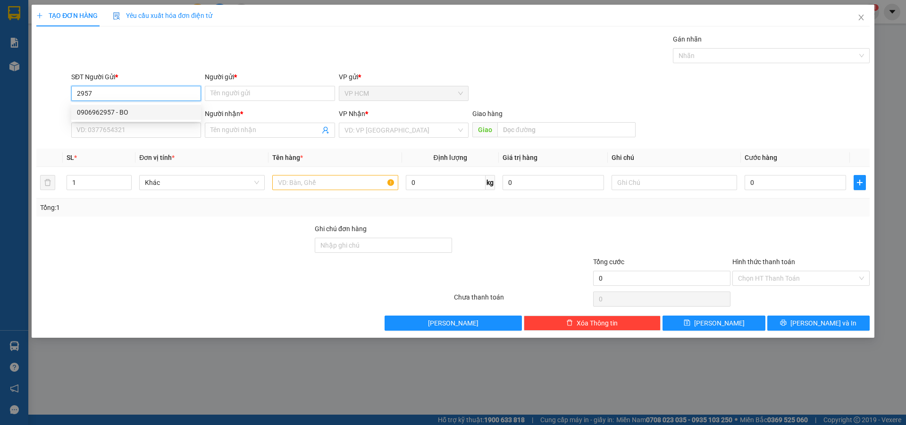
type input "CHÚ CHÁNH"
type input "40.000"
type input "0906962957"
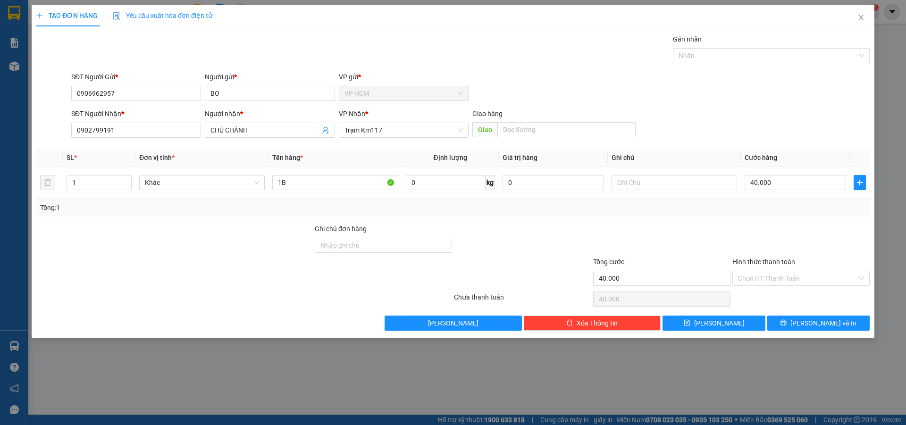
click at [839, 36] on div "Gán nhãn" at bounding box center [771, 41] width 197 height 14
click at [803, 55] on div at bounding box center [766, 55] width 183 height 11
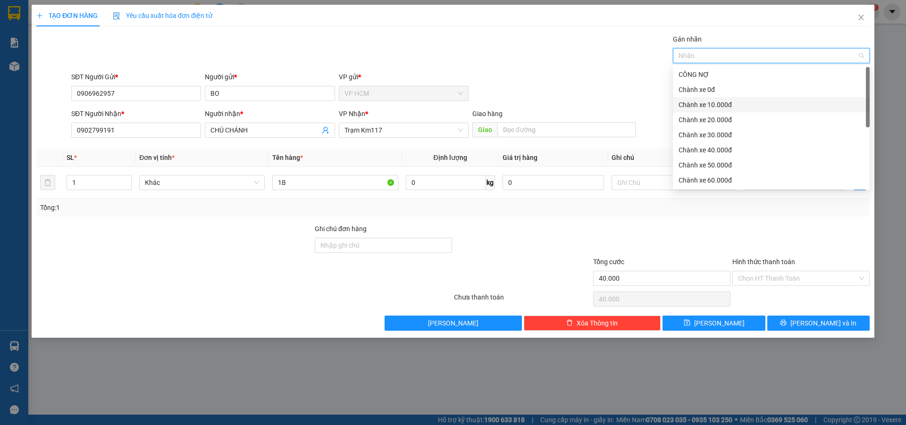
click at [726, 100] on div "Chành xe 10.000đ" at bounding box center [771, 105] width 185 height 10
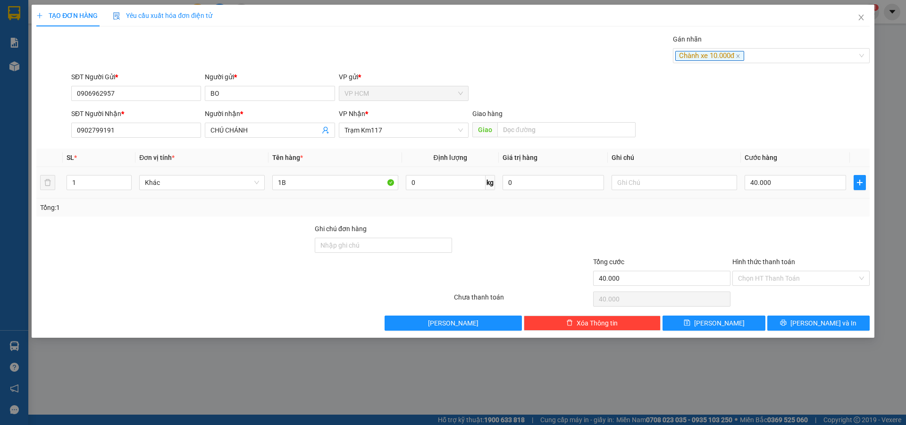
drag, startPoint x: 485, startPoint y: 62, endPoint x: 799, endPoint y: 172, distance: 333.1
click at [491, 65] on div "Gán nhãn Chành xe 10.000đ" at bounding box center [470, 50] width 802 height 33
click at [791, 183] on input "40.000" at bounding box center [795, 182] width 101 height 15
type input "5"
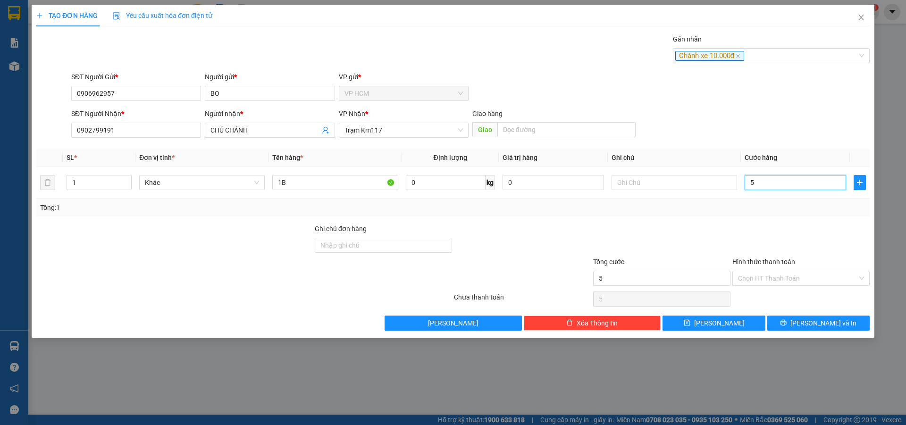
type input "50"
type input "50.000"
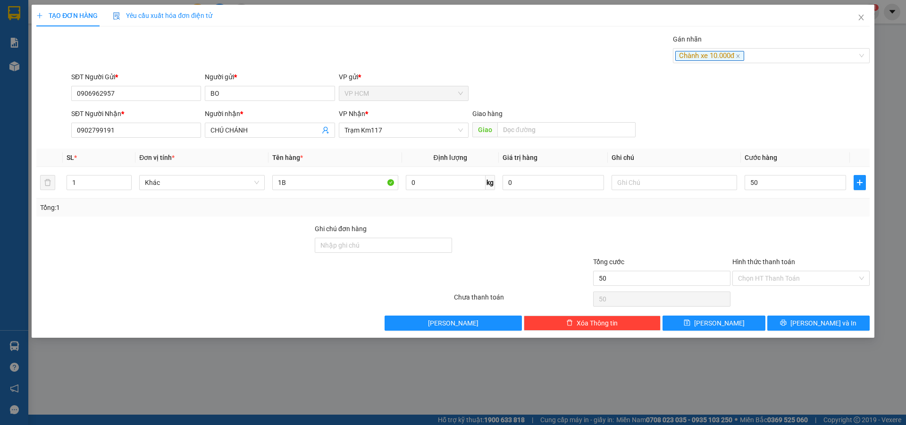
type input "50.000"
click at [755, 245] on div at bounding box center [800, 240] width 139 height 33
click at [759, 279] on input "Hình thức thanh toán" at bounding box center [797, 278] width 119 height 14
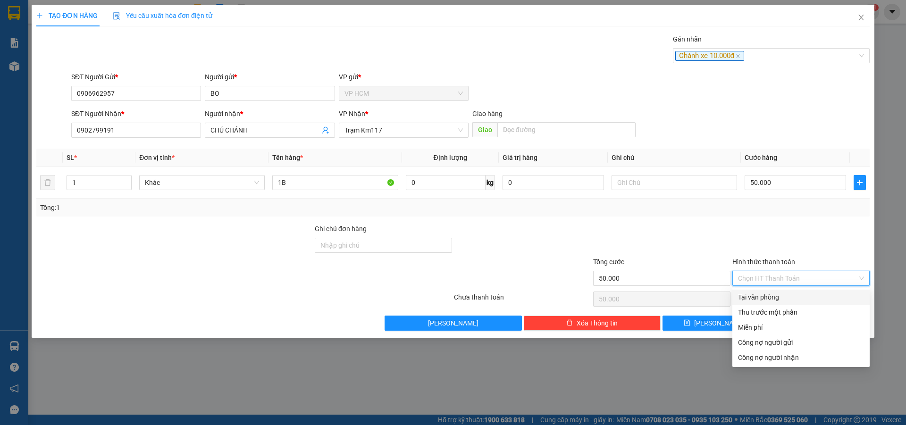
click at [752, 316] on div "Thu trước một phần" at bounding box center [801, 312] width 126 height 10
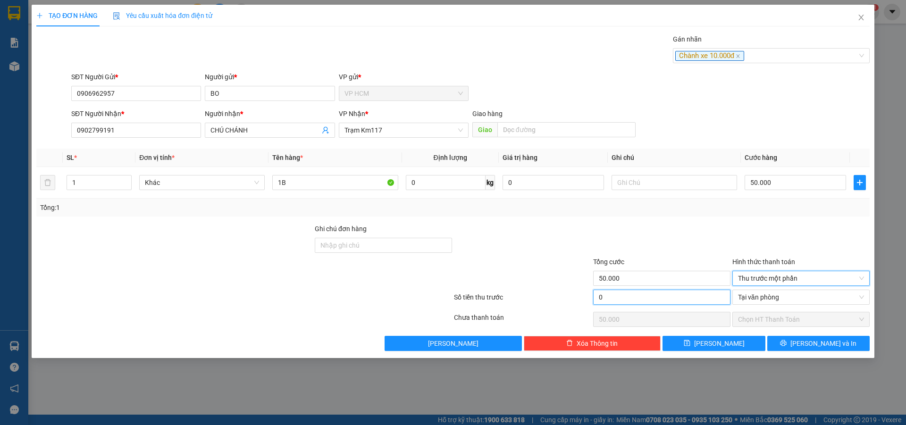
drag, startPoint x: 690, startPoint y: 304, endPoint x: 692, endPoint y: 297, distance: 6.8
click at [690, 303] on input "0" at bounding box center [661, 297] width 137 height 15
type input "1"
type input "49.999"
type input "10"
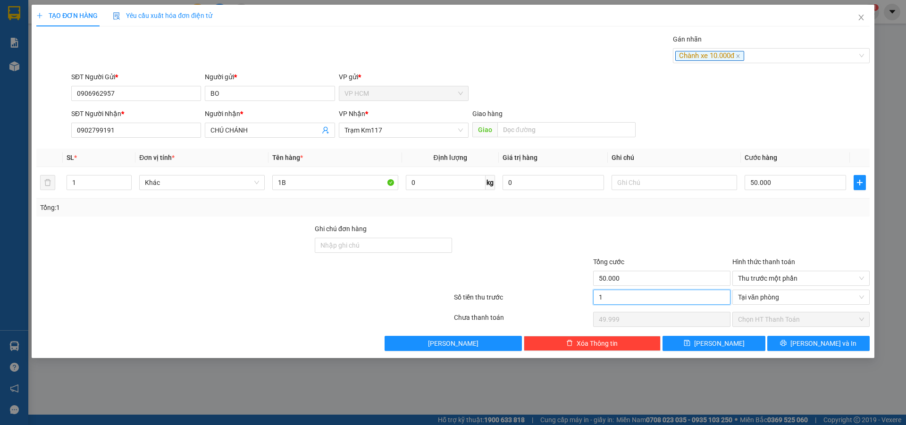
type input "49.990"
type input "10.000"
type input "40.000"
click at [671, 244] on div at bounding box center [661, 240] width 139 height 33
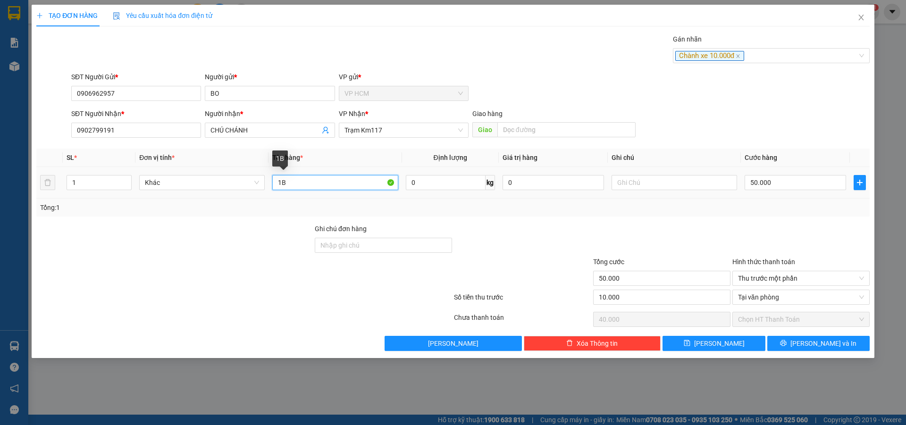
click at [325, 183] on input "1B" at bounding box center [335, 182] width 126 height 15
type input "1T"
click at [840, 333] on div "Transit Pickup Surcharge Ids Transit Deliver Surcharge Ids Transit Deliver Surc…" at bounding box center [452, 192] width 833 height 317
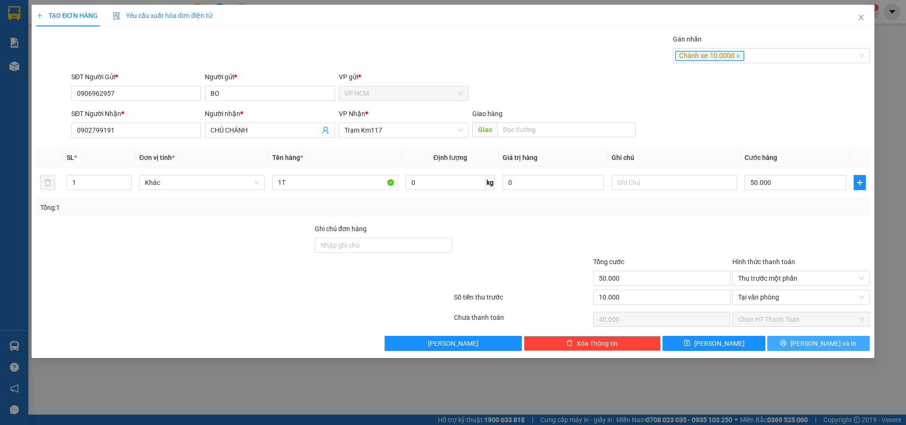
click at [840, 344] on button "[PERSON_NAME] và In" at bounding box center [818, 343] width 102 height 15
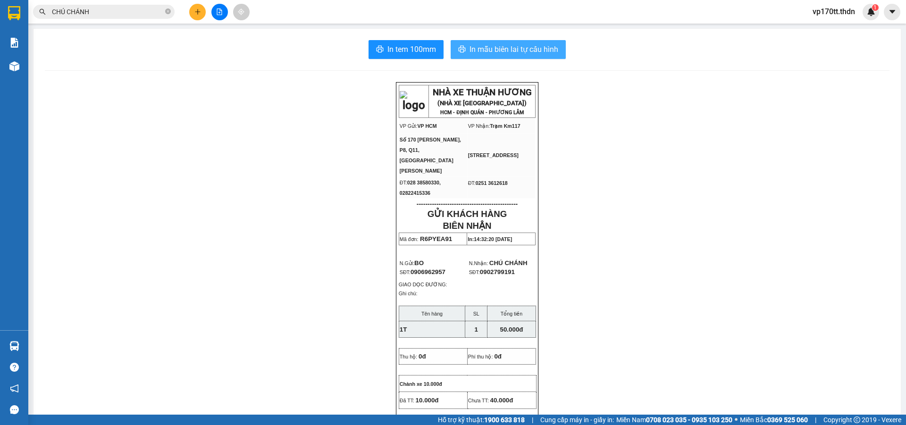
click at [524, 48] on span "In mẫu biên lai tự cấu hình" at bounding box center [513, 49] width 89 height 12
click at [197, 18] on button at bounding box center [197, 12] width 17 height 17
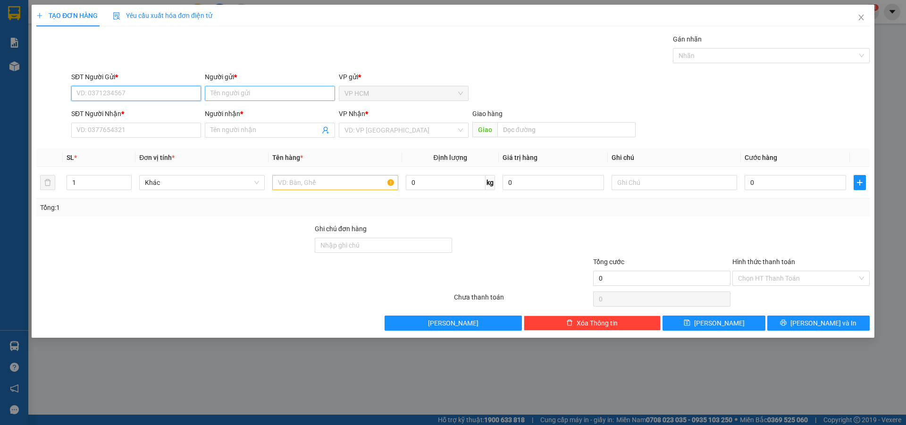
click at [276, 98] on input "Người gửi *" at bounding box center [270, 93] width 130 height 15
type input "D"
type input "ĐIỆN VĂN"
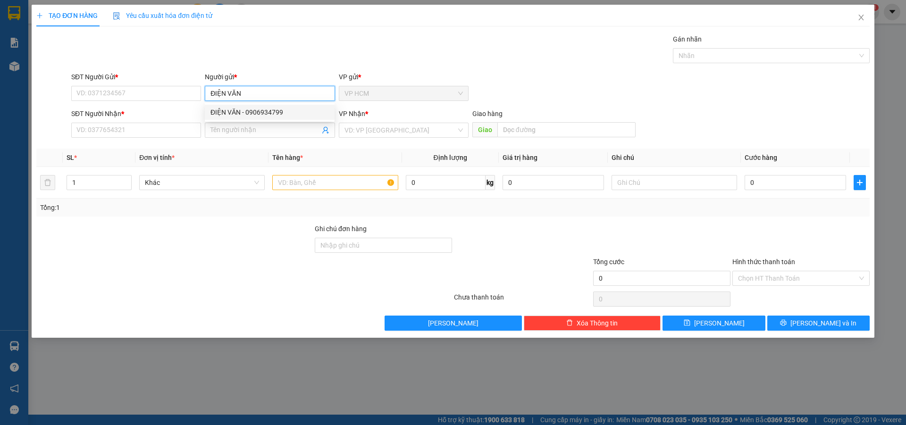
click at [275, 118] on div "ĐIỆN VĂN - 0906934799" at bounding box center [270, 112] width 130 height 15
type input "0906934799"
type input "ĐIỆN VĂN"
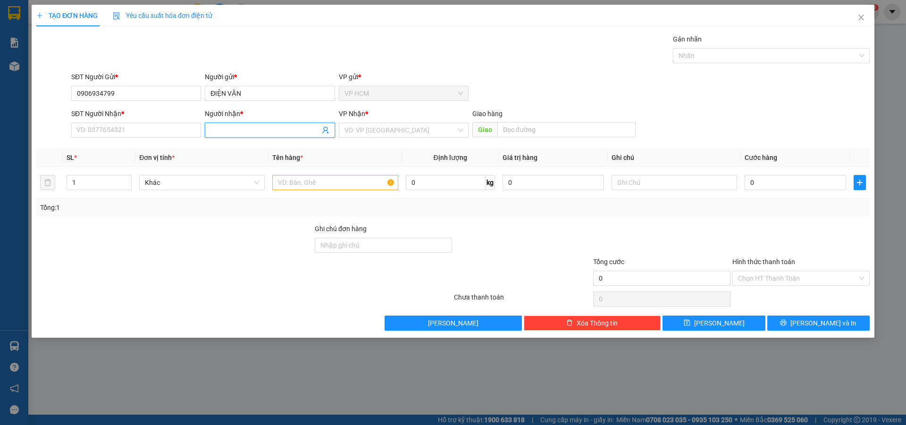
click at [327, 131] on icon "user-add" at bounding box center [326, 130] width 8 height 8
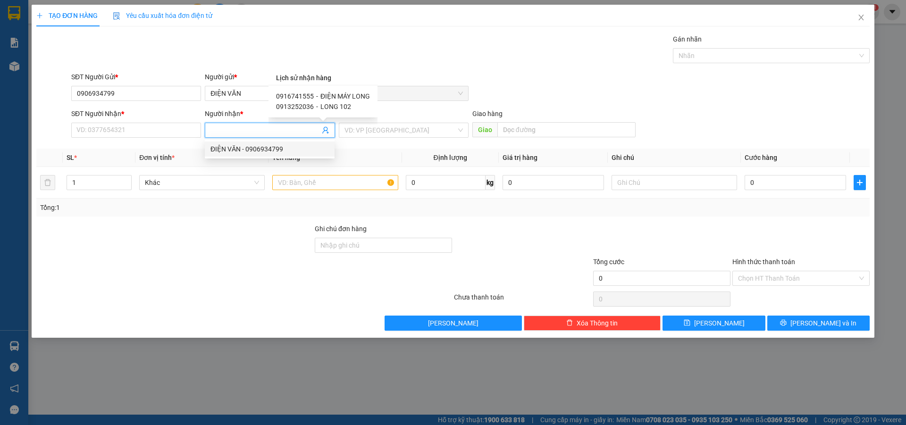
click at [337, 108] on span "LONG 102" at bounding box center [335, 107] width 31 height 8
type input "0913252036"
type input "LONG 102"
type input "CÂY SỐ 102"
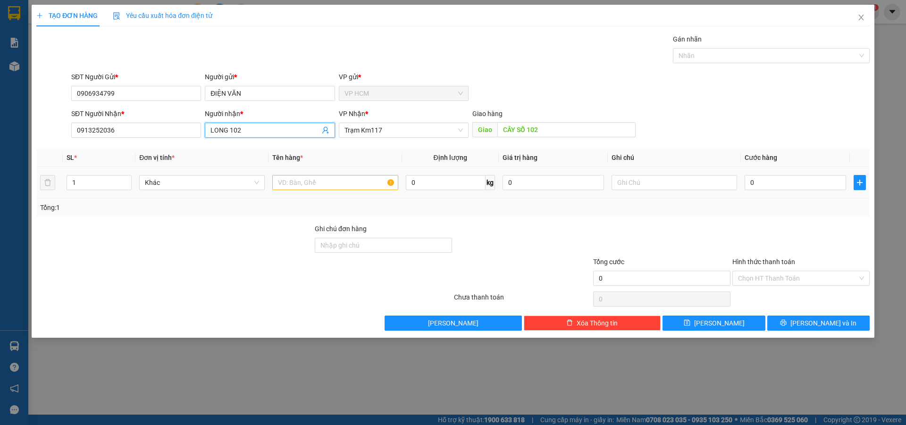
click at [342, 192] on td at bounding box center [334, 183] width 133 height 32
click at [359, 181] on input "text" at bounding box center [335, 182] width 126 height 15
type input "1T"
drag, startPoint x: 712, startPoint y: 30, endPoint x: 714, endPoint y: 61, distance: 31.7
click at [714, 48] on div "TẠO ĐƠN HÀNG Yêu cầu xuất hóa đơn điện tử Transit Pickup Surcharge Ids Transit …" at bounding box center [452, 168] width 833 height 326
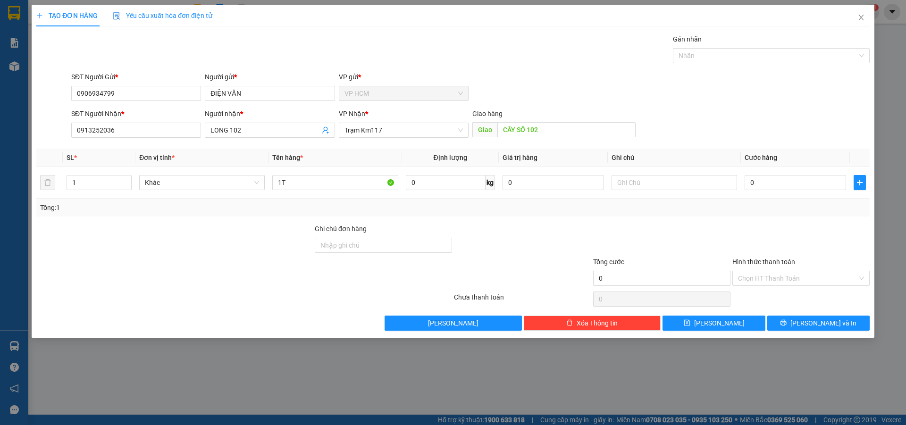
click at [713, 69] on div "Transit Pickup Surcharge Ids Transit Deliver Surcharge Ids Transit Deliver Surc…" at bounding box center [452, 182] width 833 height 297
click at [713, 58] on div at bounding box center [766, 55] width 183 height 11
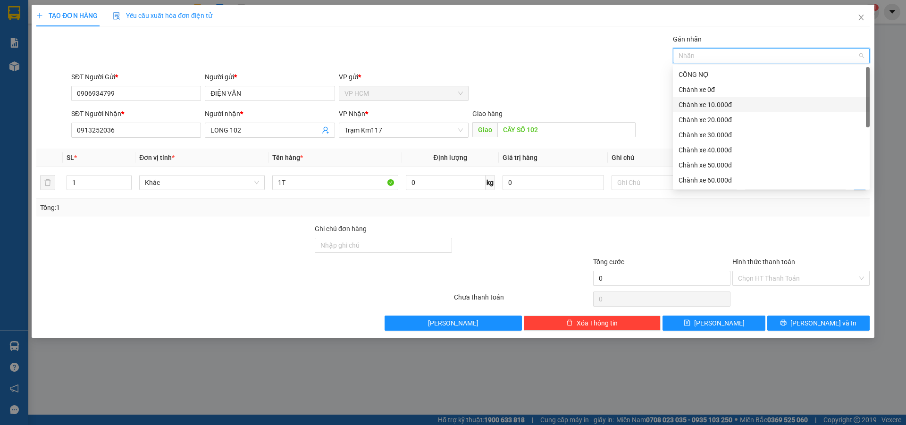
click at [710, 110] on div "Chành xe 10.000đ" at bounding box center [771, 104] width 197 height 15
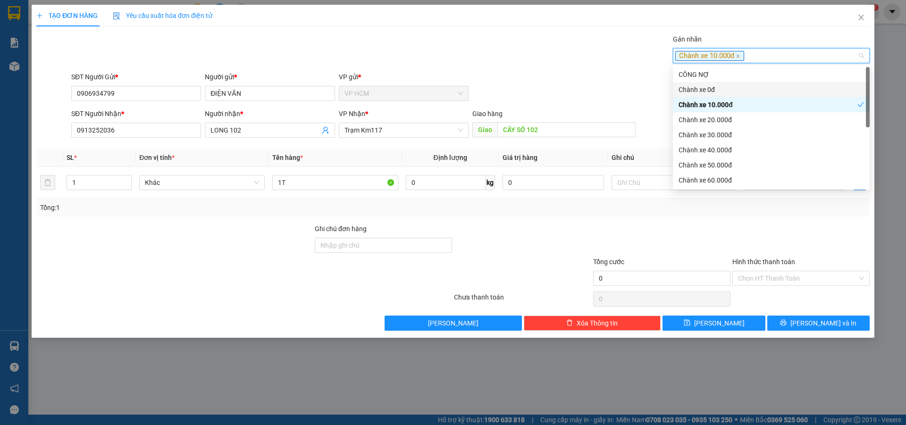
click at [506, 65] on div "Gán nhãn Chành xe 10.000đ" at bounding box center [470, 50] width 802 height 33
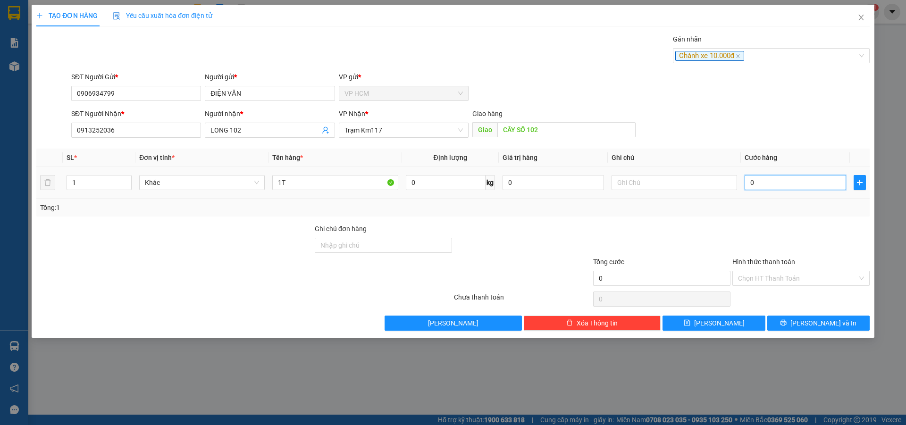
click at [786, 184] on input "0" at bounding box center [795, 182] width 101 height 15
type input "4"
type input "40"
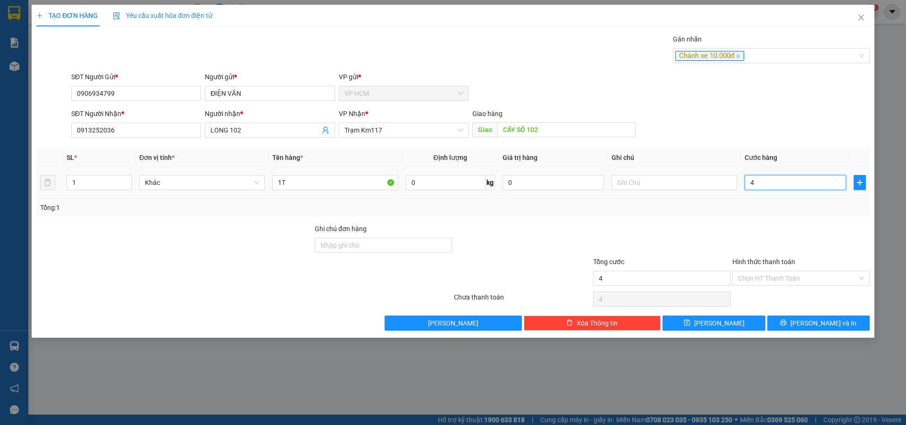
type input "40"
type input "40.000"
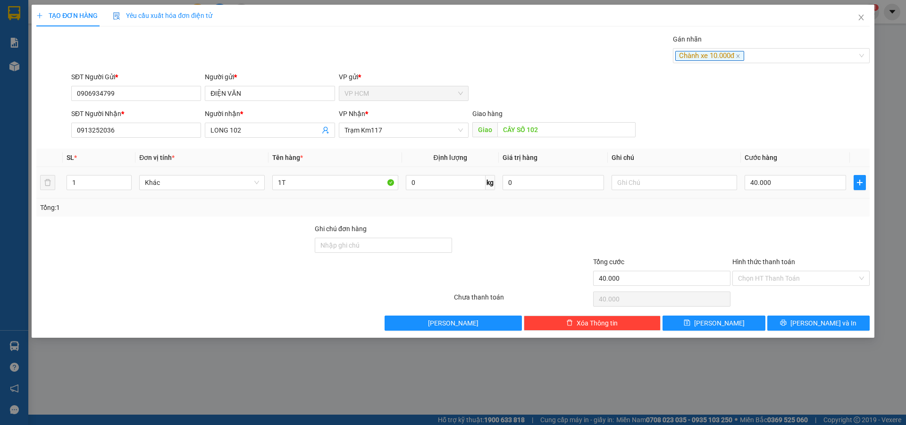
drag, startPoint x: 745, startPoint y: 218, endPoint x: 744, endPoint y: 262, distance: 43.9
click at [745, 219] on div "Transit Pickup Surcharge Ids Transit Deliver Surcharge Ids Transit Deliver Surc…" at bounding box center [452, 182] width 833 height 297
click at [741, 295] on div "Chọn HT Thanh Toán" at bounding box center [800, 299] width 139 height 19
drag, startPoint x: 742, startPoint y: 279, endPoint x: 745, endPoint y: 286, distance: 7.5
click at [742, 278] on input "Hình thức thanh toán" at bounding box center [797, 278] width 119 height 14
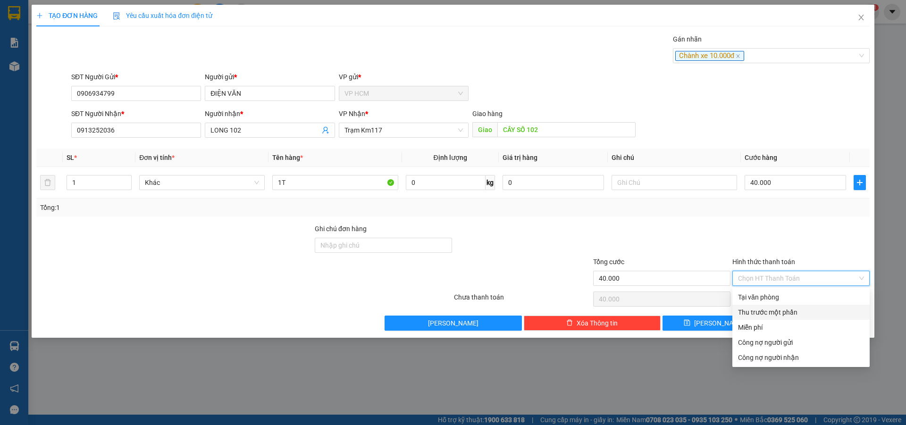
click at [746, 310] on div "Thu trước một phần" at bounding box center [801, 312] width 126 height 10
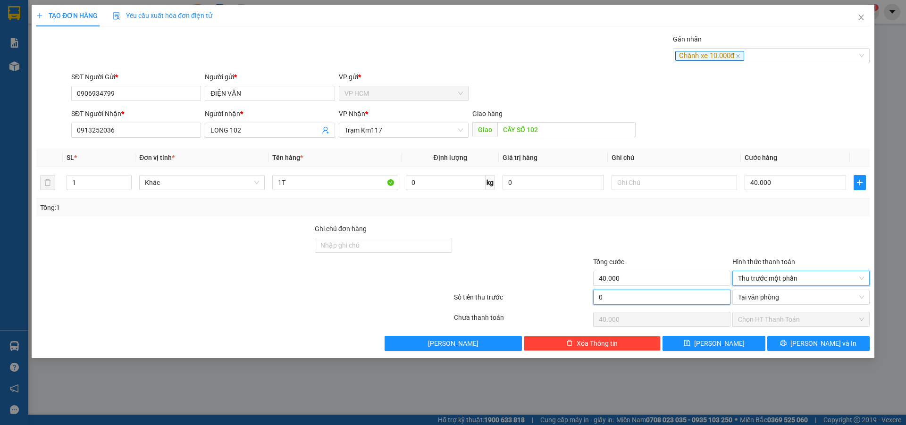
click at [677, 302] on input "0" at bounding box center [661, 297] width 137 height 15
type input "1"
type input "39.999"
type input "10"
type input "39.990"
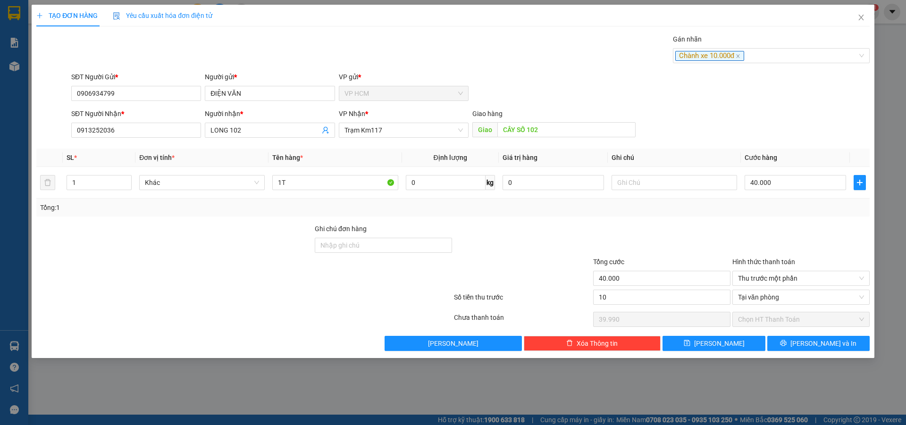
type input "10.000"
type input "30.000"
click at [702, 236] on div at bounding box center [661, 240] width 139 height 33
click at [815, 337] on button "[PERSON_NAME] và In" at bounding box center [818, 343] width 102 height 15
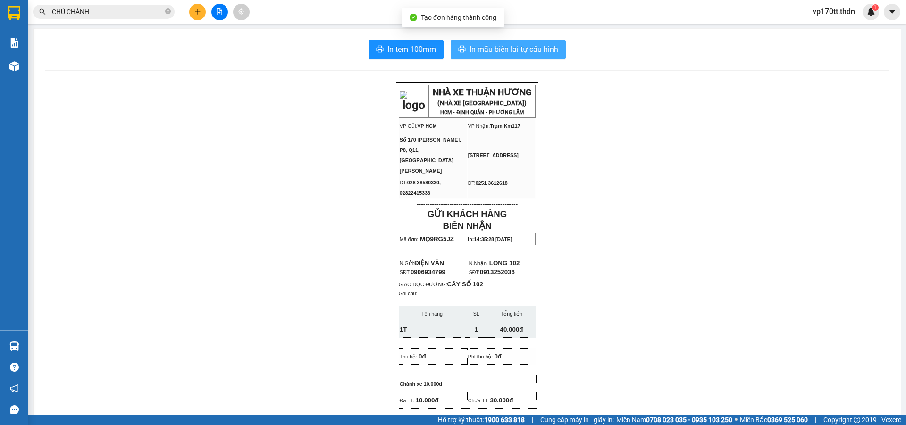
click at [508, 54] on span "In mẫu biên lai tự cấu hình" at bounding box center [513, 49] width 89 height 12
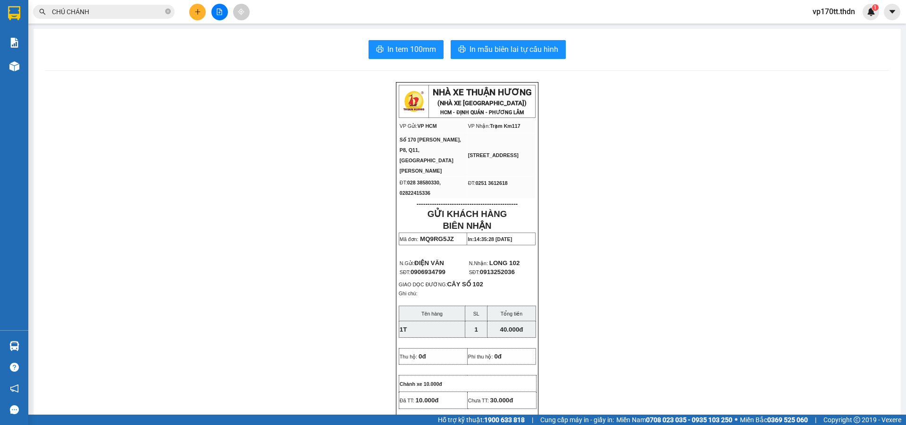
click at [200, 11] on icon "plus" at bounding box center [197, 11] width 7 height 7
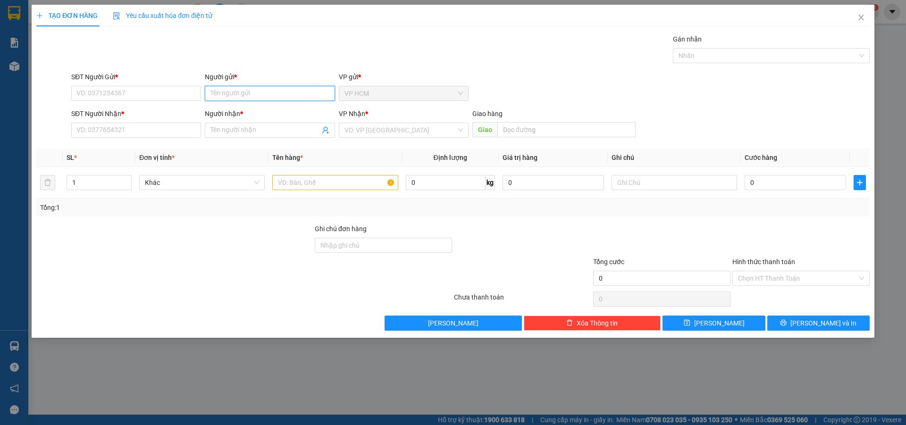
click at [240, 91] on input "Người gửi *" at bounding box center [270, 93] width 130 height 15
type input "HÙNG PHÁT"
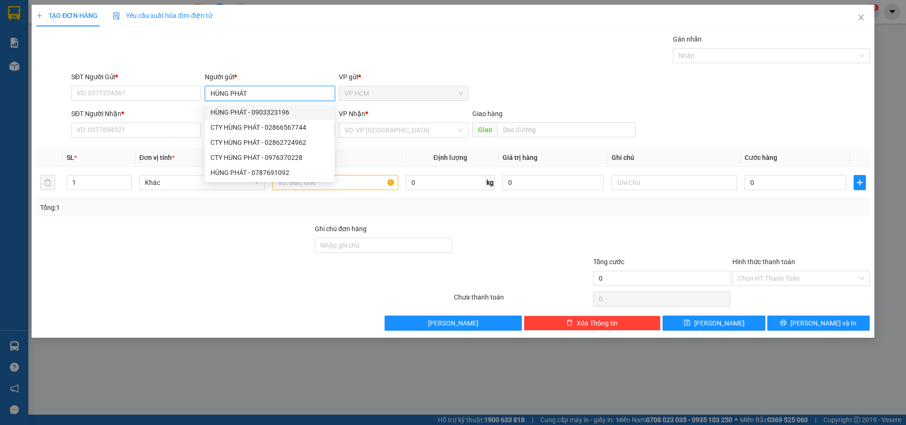
click at [278, 110] on div "HÙNG PHÁT - 0903323196" at bounding box center [269, 112] width 118 height 10
type input "0903323196"
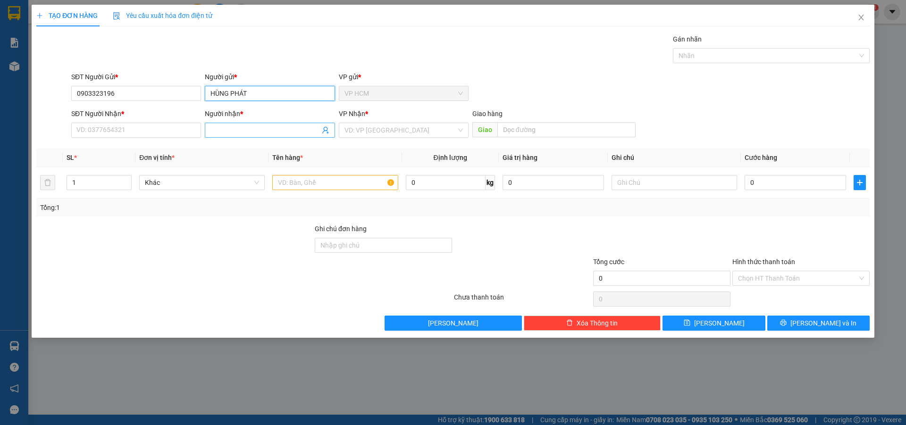
type input "HÙNG PHÁT"
click at [323, 129] on icon "user-add" at bounding box center [326, 130] width 8 height 8
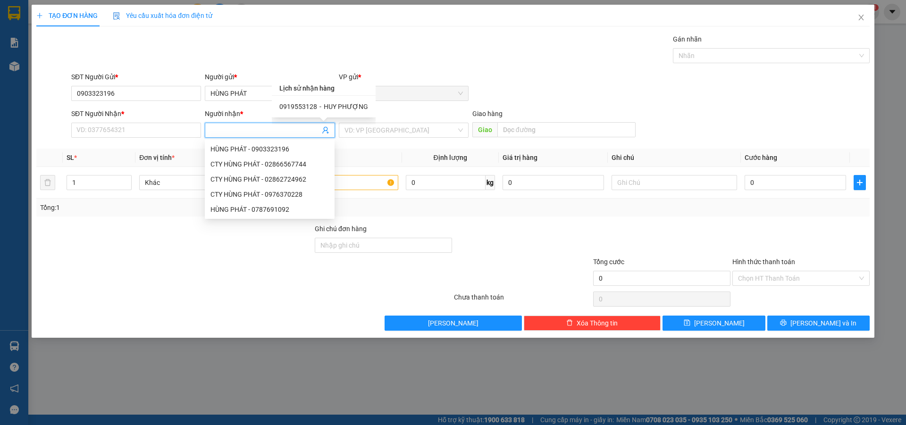
click at [323, 101] on div "0919553128 - HUY PHƯỢNG" at bounding box center [323, 106] width 89 height 10
type input "0919553128"
type input "HUY PHƯỢNG"
type input "[PERSON_NAME]"
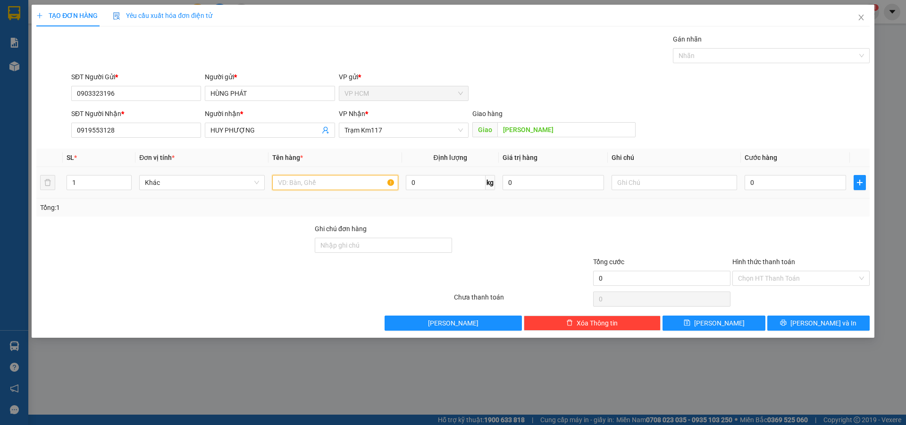
click at [383, 186] on input "text" at bounding box center [335, 182] width 126 height 15
type input "1T"
click at [778, 47] on div "Gán nhãn" at bounding box center [771, 41] width 197 height 14
click at [774, 52] on div at bounding box center [766, 55] width 183 height 11
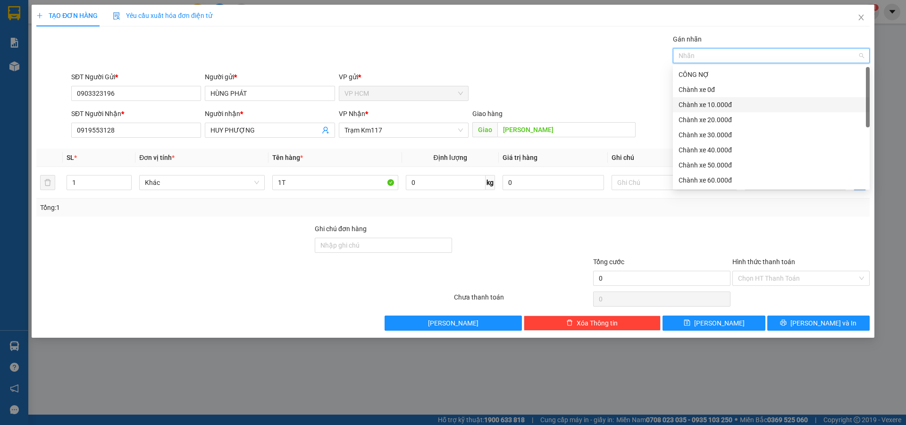
drag, startPoint x: 724, startPoint y: 107, endPoint x: 520, endPoint y: 67, distance: 207.2
click at [714, 105] on div "Chành xe 10.000đ" at bounding box center [771, 105] width 185 height 10
drag, startPoint x: 520, startPoint y: 67, endPoint x: 743, endPoint y: 160, distance: 241.1
click at [523, 68] on div "Transit Pickup Surcharge Ids Transit Deliver Surcharge Ids Transit Deliver Surc…" at bounding box center [452, 182] width 833 height 297
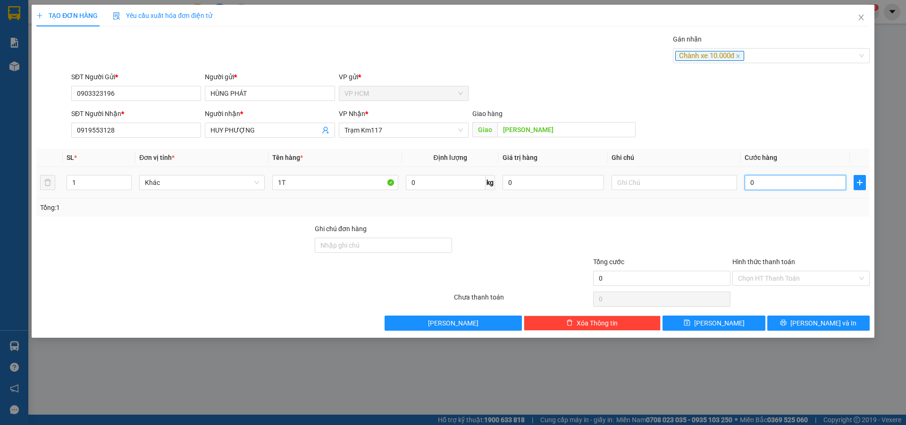
click at [787, 177] on input "0" at bounding box center [795, 182] width 101 height 15
type input "2"
type input "20"
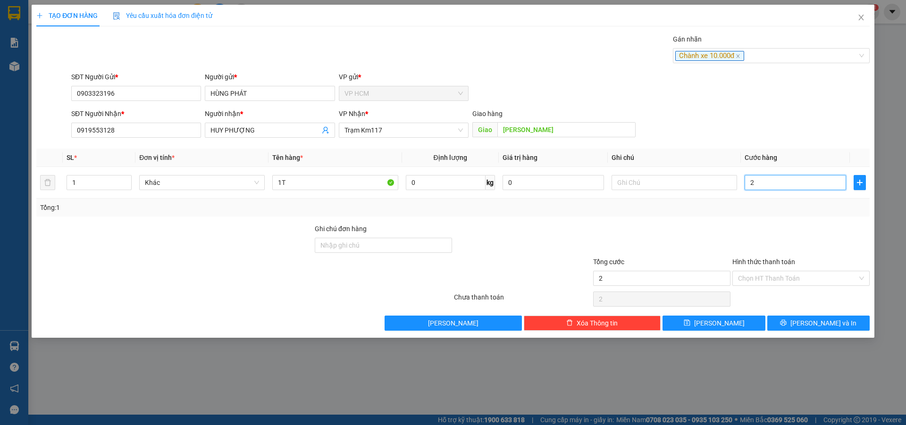
type input "20"
type input "20.000"
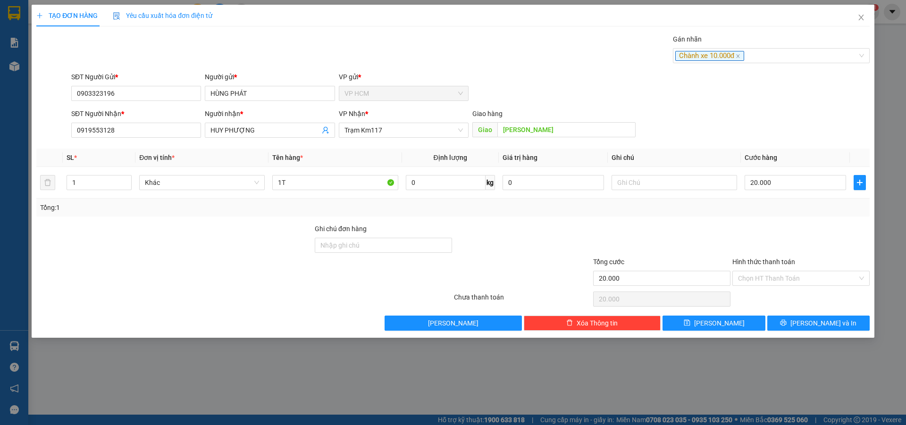
click at [777, 220] on div "Transit Pickup Surcharge Ids Transit Deliver Surcharge Ids Transit Deliver Surc…" at bounding box center [452, 182] width 833 height 297
click at [774, 279] on input "Hình thức thanh toán" at bounding box center [797, 278] width 119 height 14
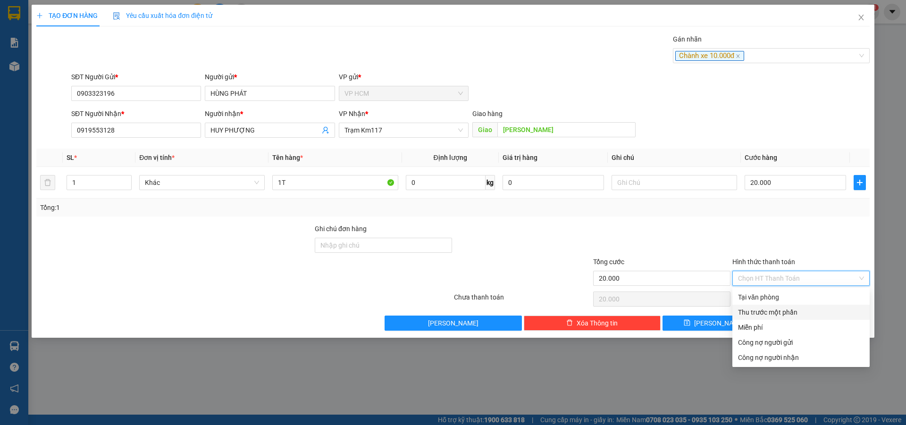
click at [757, 319] on div "Thu trước một phần" at bounding box center [800, 312] width 137 height 15
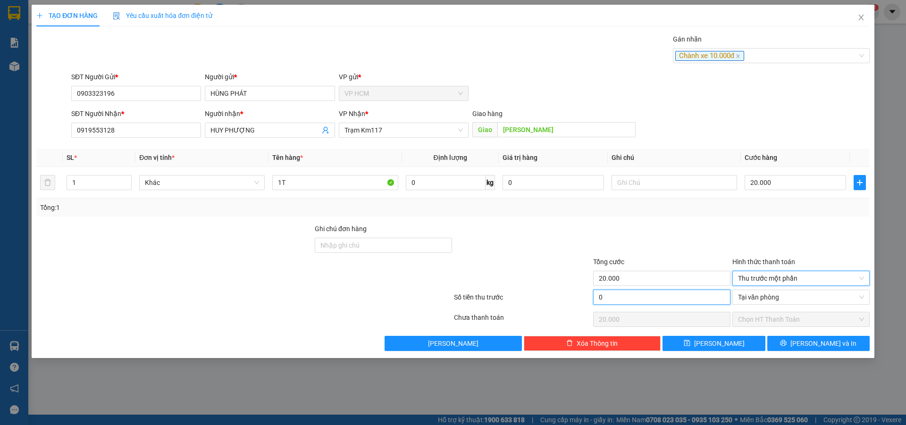
click at [671, 296] on input "0" at bounding box center [661, 297] width 137 height 15
type input "1"
type input "19.999"
type input "10"
click at [723, 214] on div "Tổng: 1" at bounding box center [452, 208] width 833 height 18
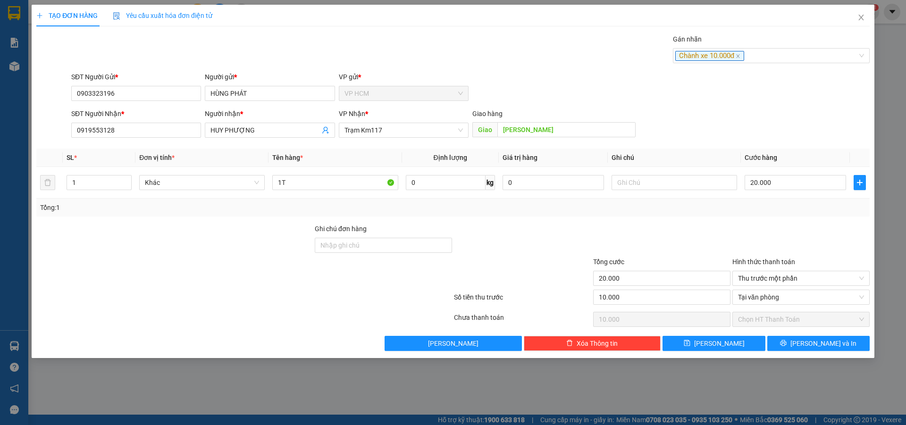
click at [834, 334] on div "Transit Pickup Surcharge Ids Transit Deliver Surcharge Ids Transit Deliver Surc…" at bounding box center [452, 192] width 833 height 317
click at [799, 337] on button "[PERSON_NAME] và In" at bounding box center [818, 343] width 102 height 15
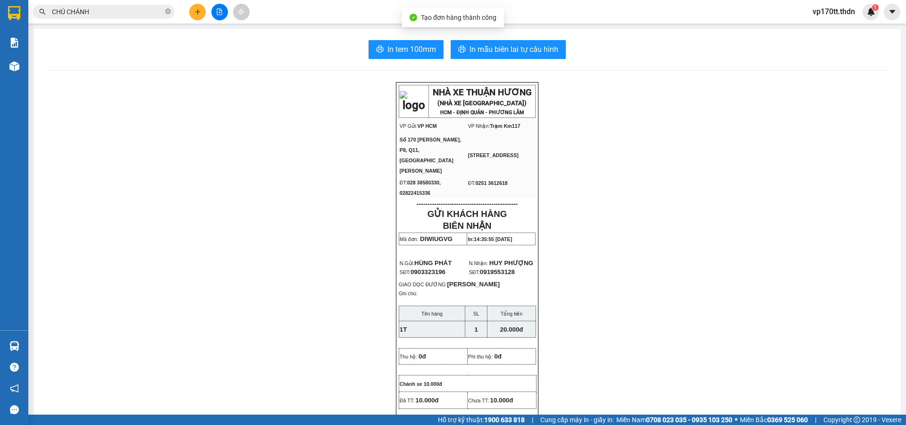
drag, startPoint x: 558, startPoint y: 152, endPoint x: 510, endPoint y: 49, distance: 113.6
click at [510, 49] on span "In mẫu biên lai tự cấu hình" at bounding box center [513, 49] width 89 height 12
click at [107, 14] on input "CHÚ CHÁNH" at bounding box center [107, 12] width 111 height 10
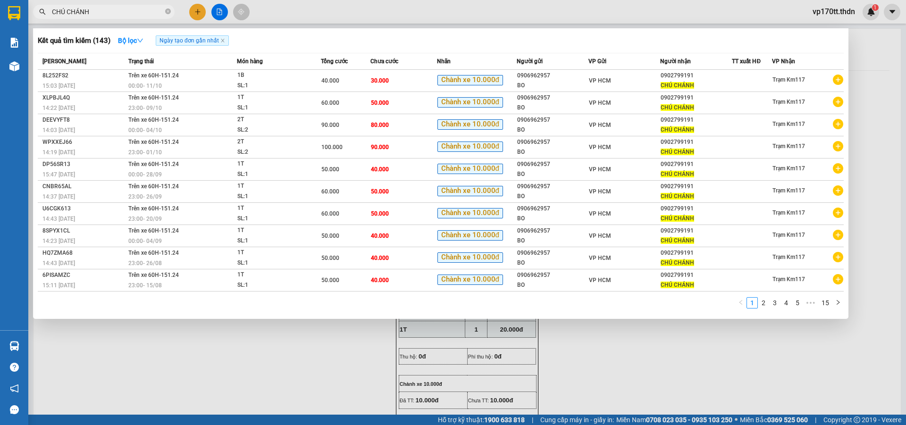
click at [107, 14] on input "CHÚ CHÁNH" at bounding box center [107, 12] width 111 height 10
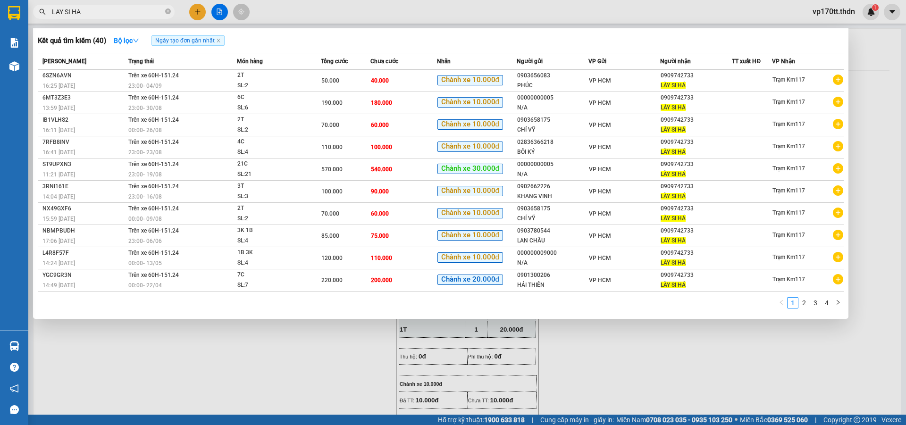
click at [199, 6] on div at bounding box center [453, 212] width 906 height 425
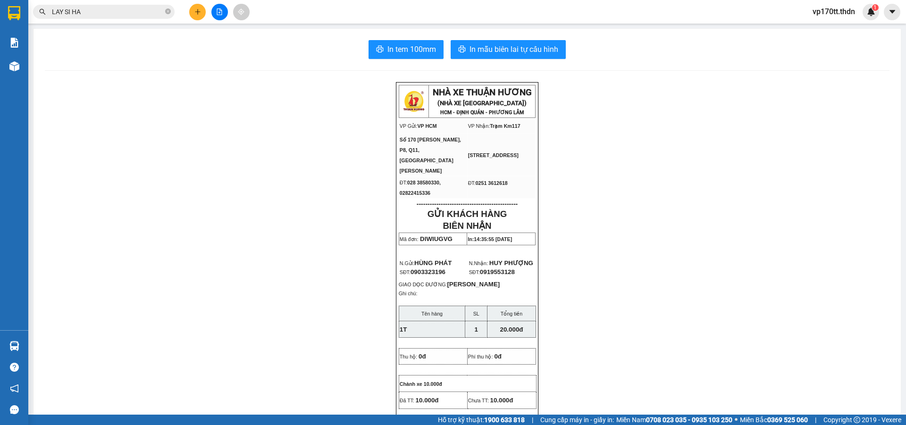
click at [199, 6] on button at bounding box center [197, 12] width 17 height 17
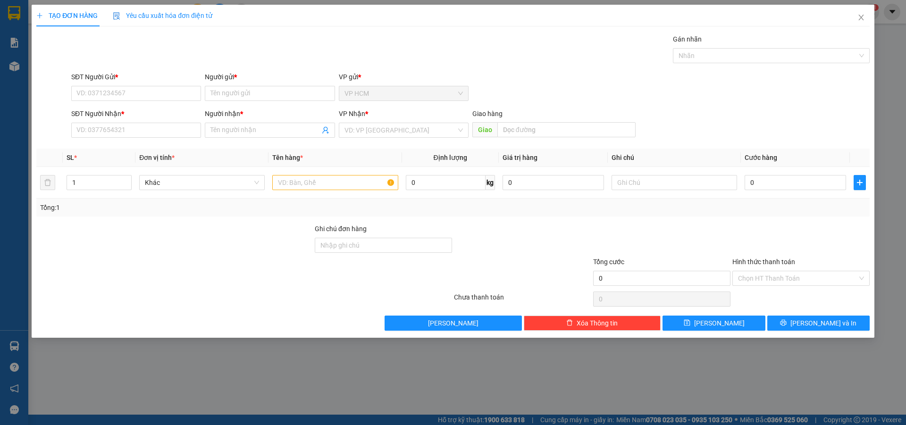
click at [119, 84] on div "SĐT Người Gửi *" at bounding box center [136, 79] width 130 height 14
click at [138, 90] on input "SĐT Người Gửi *" at bounding box center [136, 93] width 130 height 15
click at [147, 115] on div "0901300206 - [GEOGRAPHIC_DATA]" at bounding box center [136, 112] width 118 height 10
click at [330, 127] on span "CHÚ MINH" at bounding box center [270, 130] width 130 height 15
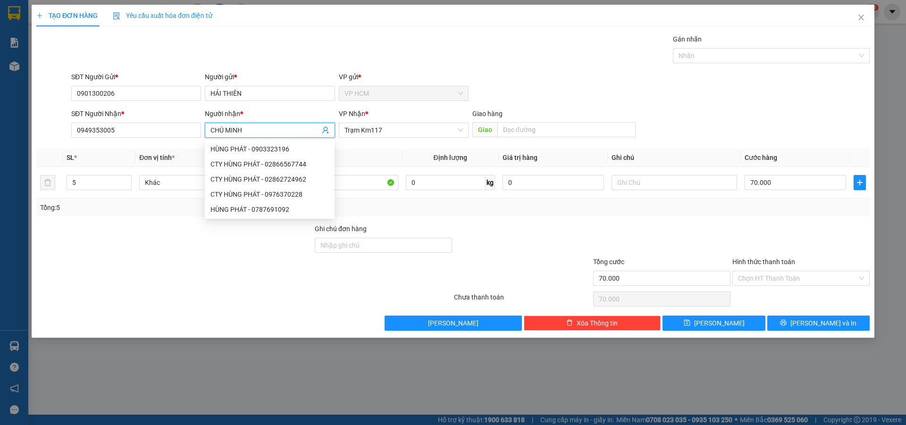
click at [325, 130] on icon "user-add" at bounding box center [326, 130] width 8 height 8
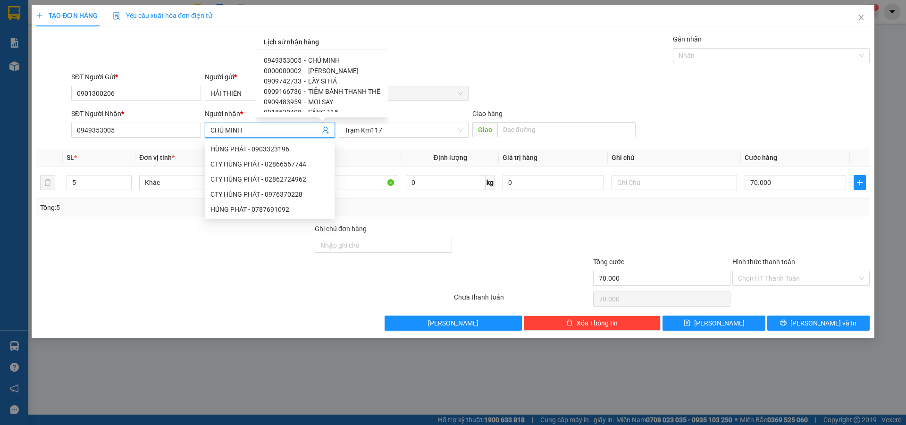
click at [318, 79] on span "LÀY SI HÁ" at bounding box center [322, 81] width 29 height 8
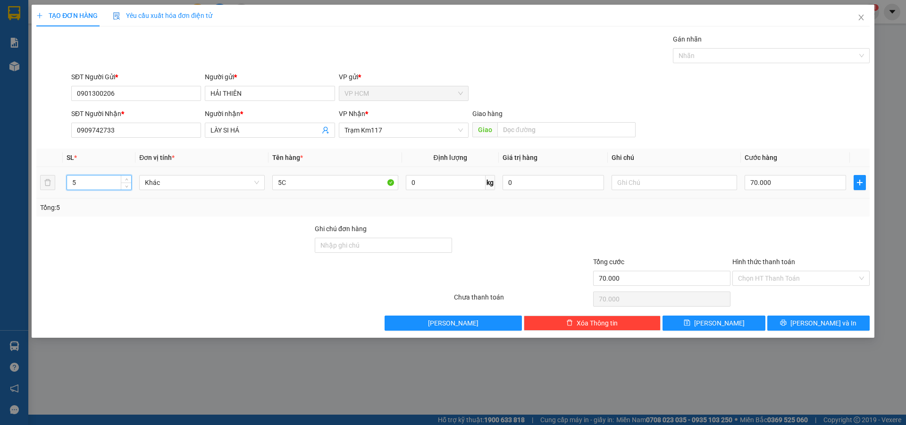
drag, startPoint x: 105, startPoint y: 185, endPoint x: 85, endPoint y: 186, distance: 19.8
click at [0, 186] on div "TẠO ĐƠN HÀNG Yêu cầu xuất hóa đơn điện tử Transit Pickup Surcharge Ids Transit …" at bounding box center [453, 212] width 906 height 425
click at [711, 51] on div at bounding box center [766, 55] width 183 height 11
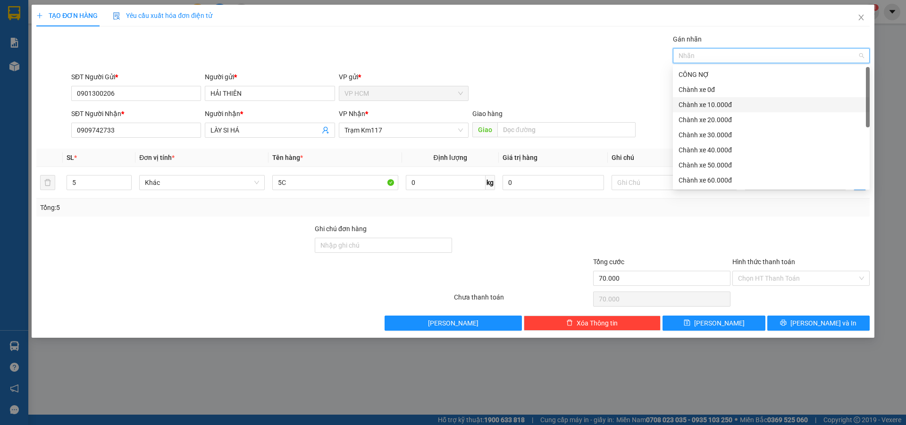
click at [713, 103] on div "Chành xe 10.000đ" at bounding box center [771, 105] width 185 height 10
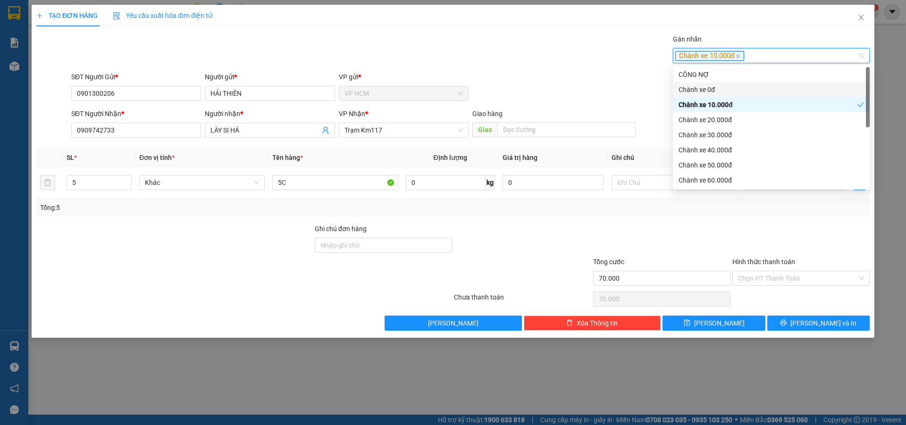
drag, startPoint x: 469, startPoint y: 34, endPoint x: 648, endPoint y: 138, distance: 207.0
click at [475, 35] on div "TẠO ĐƠN HÀNG Yêu cầu xuất hóa đơn điện tử Transit Pickup Surcharge Ids Transit …" at bounding box center [452, 168] width 833 height 326
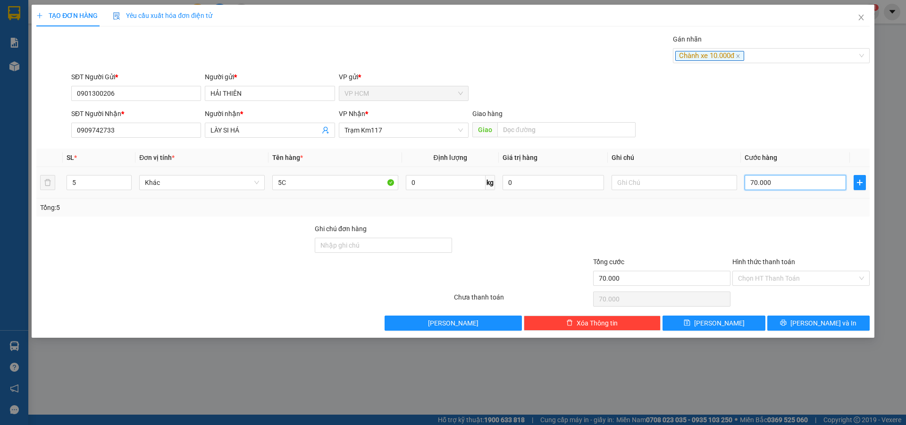
click at [781, 188] on input "70.000" at bounding box center [795, 182] width 101 height 15
click at [775, 221] on div "Transit Pickup Surcharge Ids Transit Deliver Surcharge Ids Transit Deliver Surc…" at bounding box center [452, 182] width 833 height 297
click at [767, 273] on input "Hình thức thanh toán" at bounding box center [797, 278] width 119 height 14
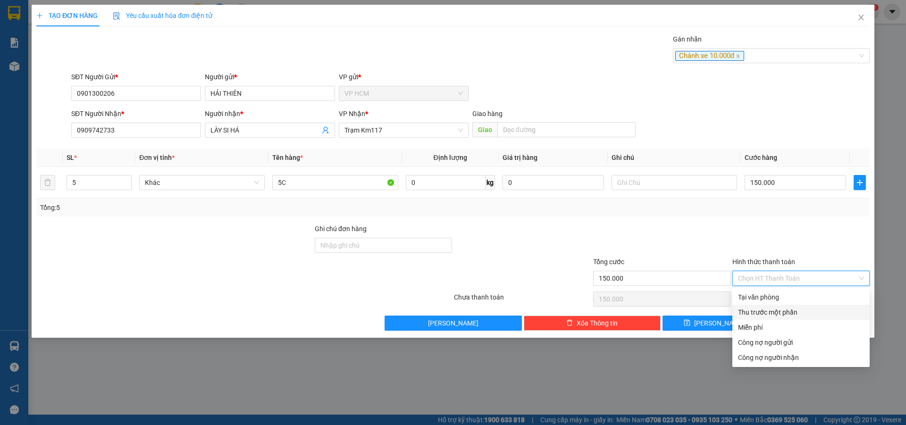
click at [750, 318] on div "Thu trước một phần" at bounding box center [800, 312] width 137 height 15
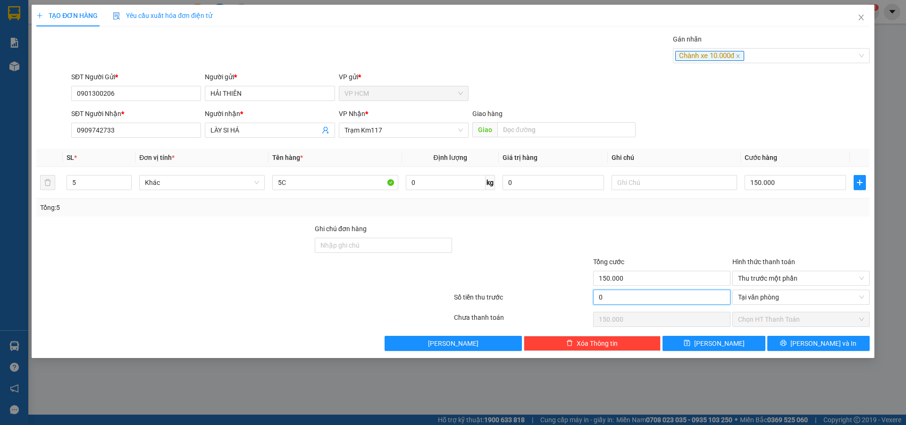
click at [666, 303] on input "0" at bounding box center [661, 297] width 137 height 15
drag, startPoint x: 666, startPoint y: 234, endPoint x: 742, endPoint y: 305, distance: 104.5
click at [668, 234] on div at bounding box center [661, 240] width 139 height 33
click at [789, 345] on button "[PERSON_NAME] và In" at bounding box center [818, 343] width 102 height 15
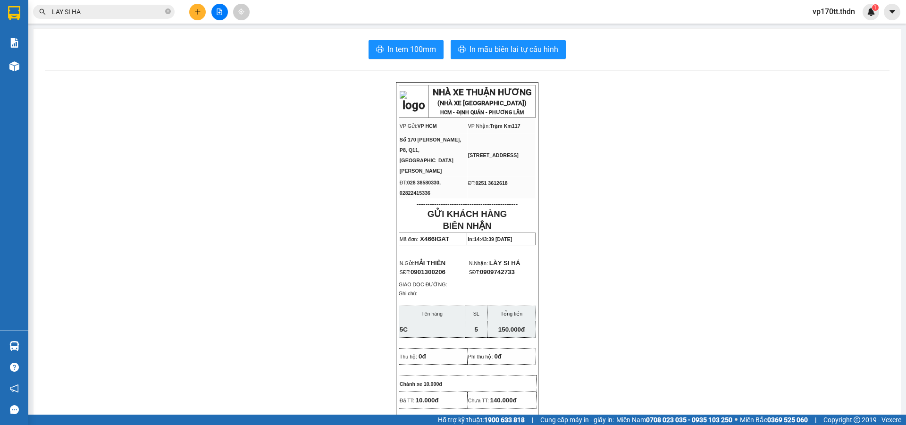
click at [480, 49] on span "In mẫu biên lai tự cấu hình" at bounding box center [513, 49] width 89 height 12
click at [391, 54] on span "In tem 100mm" at bounding box center [411, 49] width 49 height 12
click at [395, 61] on div "In tem 100mm In mẫu biên lai tự cấu hình NHÀ XE THUẬN HƯƠNG (NHÀ XE [GEOGRAPHIC…" at bounding box center [467, 416] width 867 height 774
click at [408, 49] on span "In tem 100mm" at bounding box center [411, 49] width 49 height 12
click at [201, 13] on button at bounding box center [197, 12] width 17 height 17
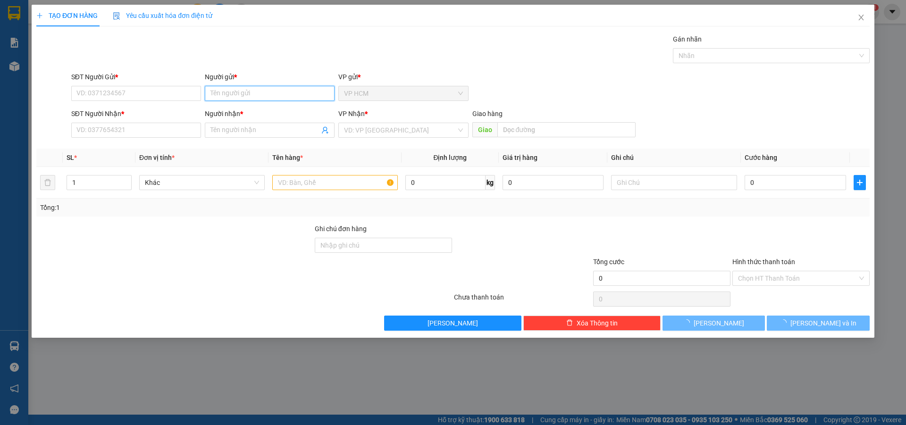
click at [249, 93] on input "Người gửi *" at bounding box center [270, 93] width 130 height 15
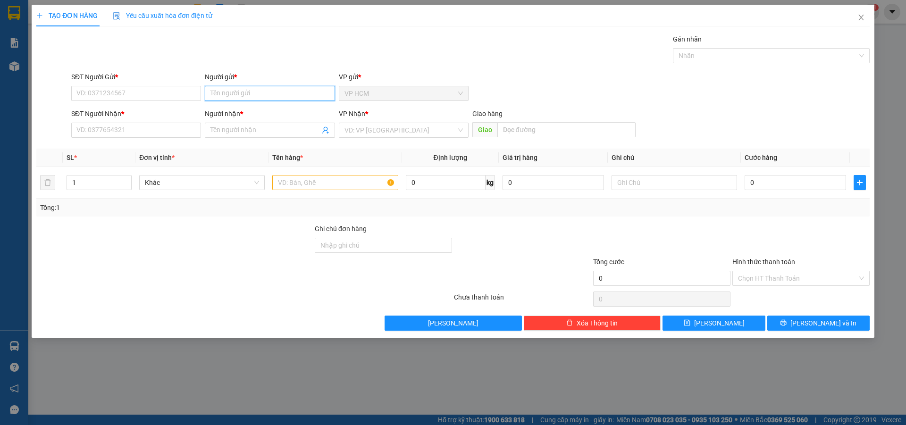
click at [249, 93] on input "Người gửi *" at bounding box center [270, 93] width 130 height 15
click at [261, 112] on div "NHẬT THĂNG - 0906607933" at bounding box center [269, 112] width 118 height 10
click at [327, 125] on span at bounding box center [326, 130] width 8 height 10
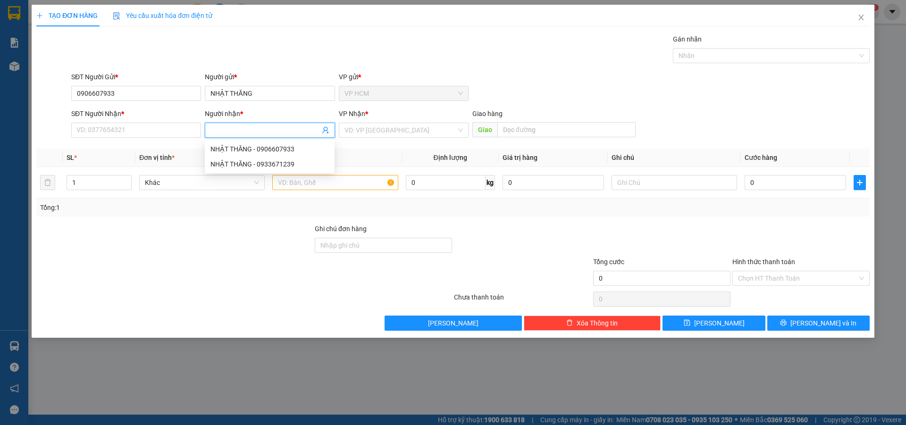
click at [327, 127] on icon "user-add" at bounding box center [326, 130] width 8 height 8
click at [240, 86] on input "NHẬT THĂNG" at bounding box center [270, 93] width 130 height 15
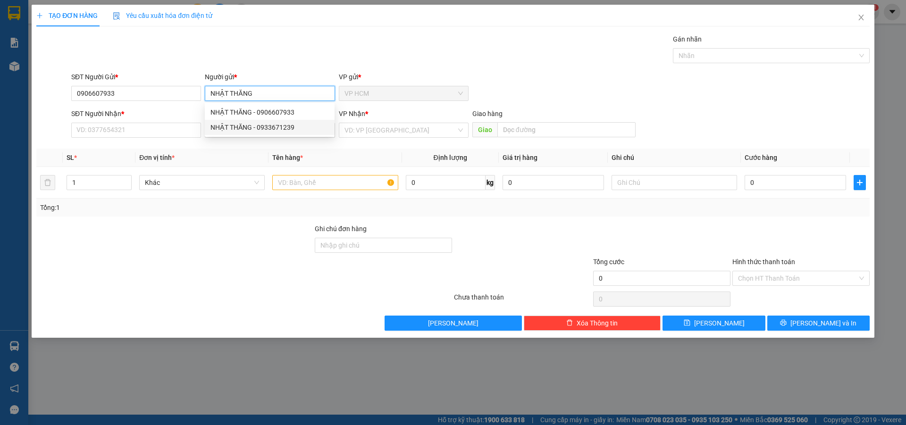
click at [264, 130] on div "NHẬT THĂNG - 0933671239" at bounding box center [269, 127] width 118 height 10
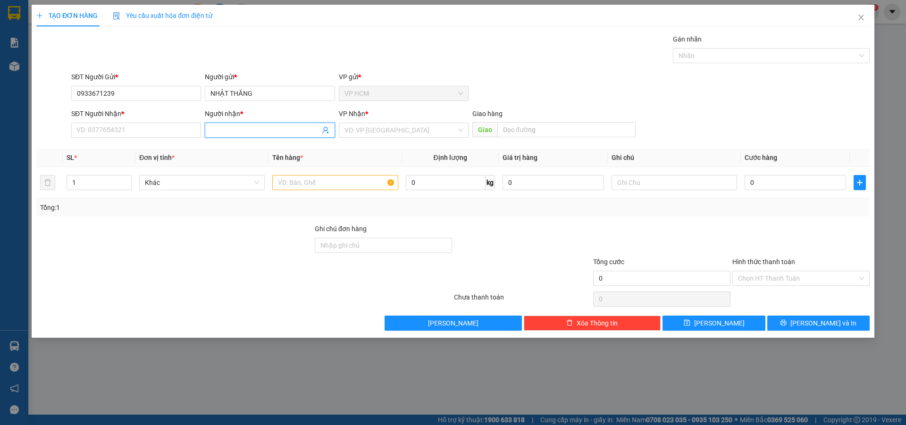
click at [323, 132] on icon "user-add" at bounding box center [325, 130] width 6 height 7
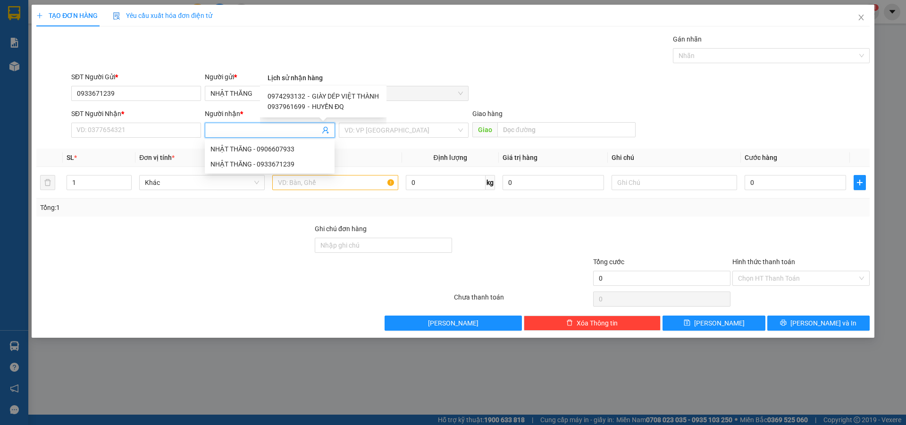
click at [332, 92] on span "GIÀY DÉP VIỆT THÀNH" at bounding box center [345, 96] width 67 height 8
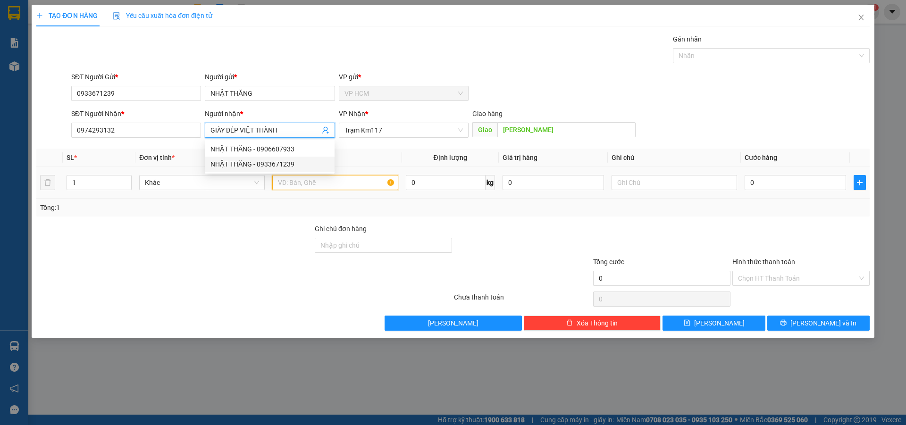
click at [335, 176] on input "text" at bounding box center [335, 182] width 126 height 15
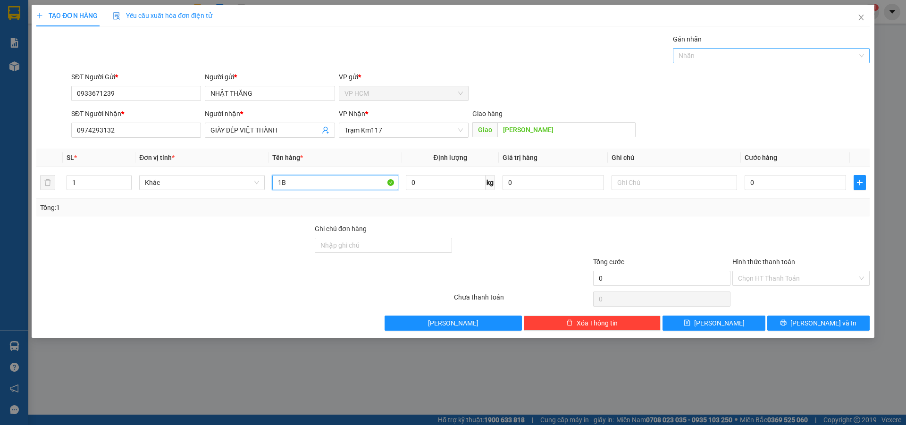
click at [749, 59] on div at bounding box center [766, 55] width 183 height 11
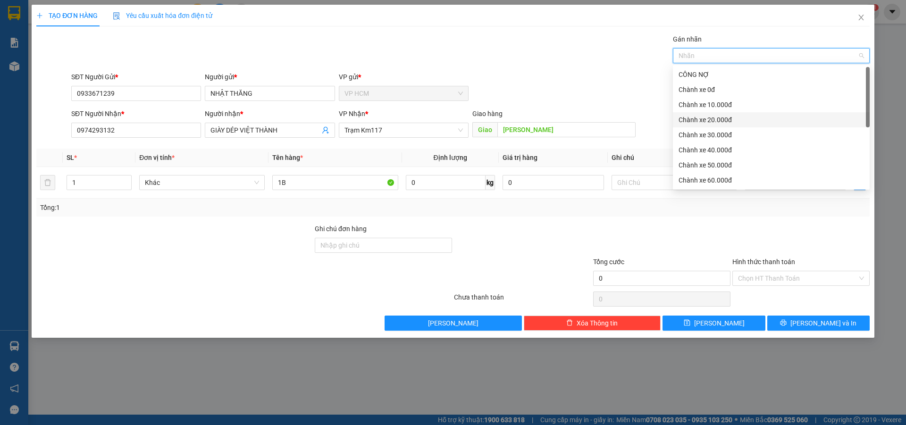
click at [708, 102] on div "Chành xe 10.000đ" at bounding box center [771, 105] width 185 height 10
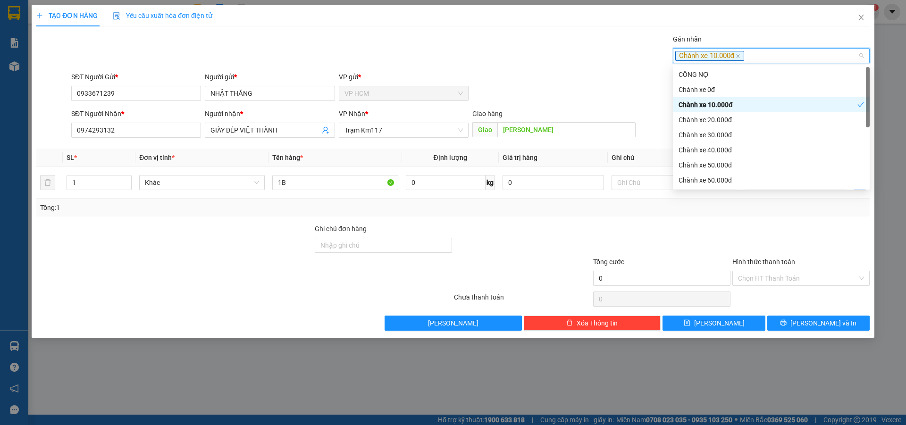
drag, startPoint x: 545, startPoint y: 74, endPoint x: 672, endPoint y: 155, distance: 151.3
click at [548, 78] on div "SĐT Người Gửi * 0933671239 Người gửi * NHẬT THĂNG VP gửi * VP HCM" at bounding box center [470, 88] width 802 height 33
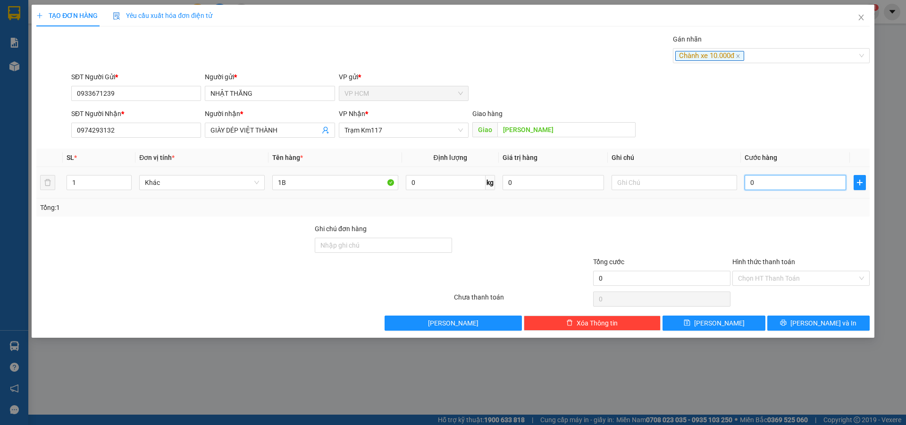
click at [820, 185] on input "0" at bounding box center [795, 182] width 101 height 15
drag, startPoint x: 786, startPoint y: 216, endPoint x: 768, endPoint y: 268, distance: 55.5
click at [784, 222] on div "Transit Pickup Surcharge Ids Transit Deliver Surcharge Ids Transit Deliver Surc…" at bounding box center [452, 182] width 833 height 297
click at [763, 287] on div "Hình thức thanh toán Chọn HT Thanh Toán" at bounding box center [800, 273] width 137 height 33
click at [766, 281] on input "Hình thức thanh toán" at bounding box center [797, 278] width 119 height 14
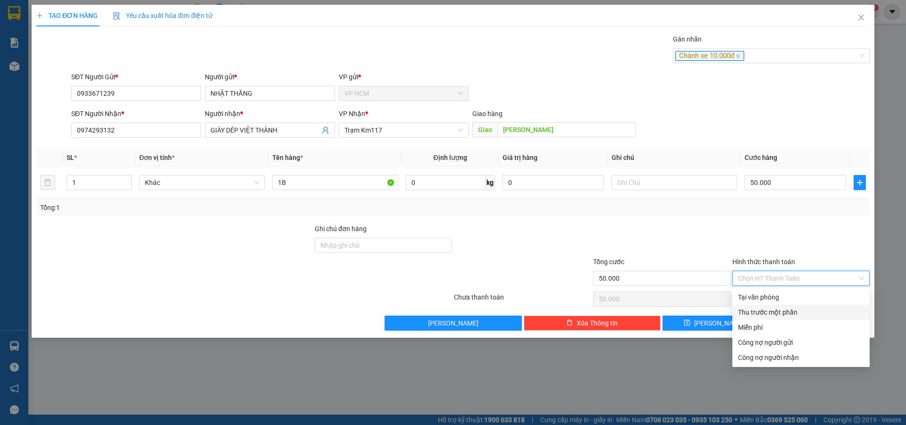
click at [760, 309] on div "Thu trước một phần" at bounding box center [801, 312] width 126 height 10
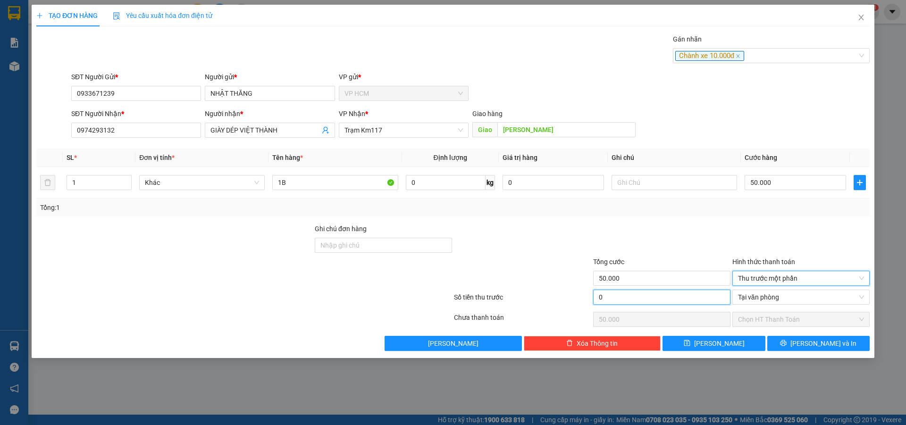
click at [677, 300] on input "0" at bounding box center [661, 297] width 137 height 15
drag, startPoint x: 689, startPoint y: 250, endPoint x: 696, endPoint y: 248, distance: 6.8
click at [689, 249] on div at bounding box center [661, 240] width 139 height 33
click at [830, 352] on div "TẠO ĐƠN HÀNG Yêu cầu xuất hóa đơn điện tử Transit Pickup Surcharge Ids Transit …" at bounding box center [453, 181] width 843 height 353
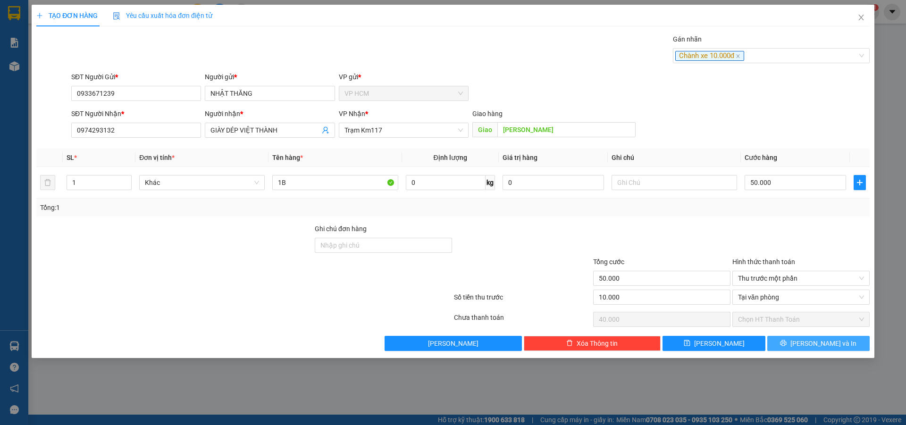
click at [828, 345] on span "[PERSON_NAME] và In" at bounding box center [823, 343] width 66 height 10
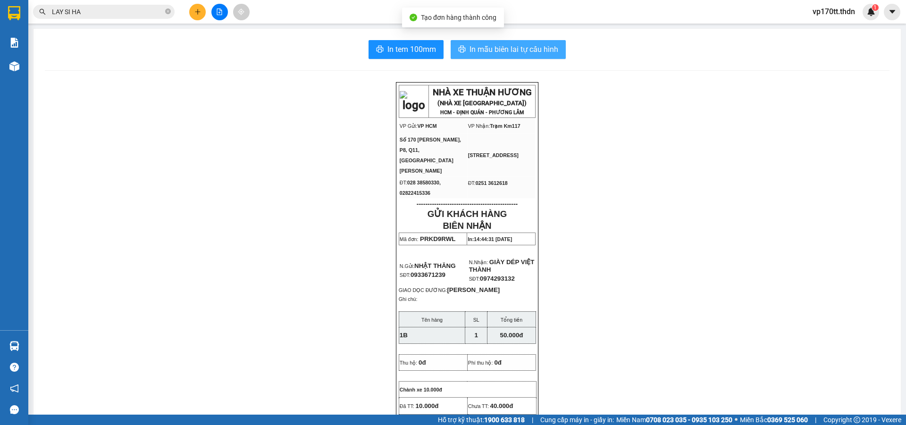
click at [515, 47] on span "In mẫu biên lai tự cấu hình" at bounding box center [513, 49] width 89 height 12
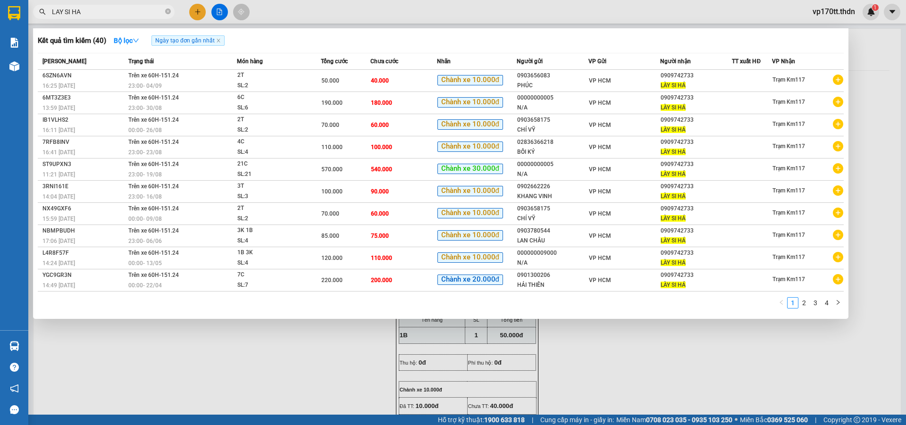
click at [108, 14] on input "LAY SI HA" at bounding box center [107, 12] width 111 height 10
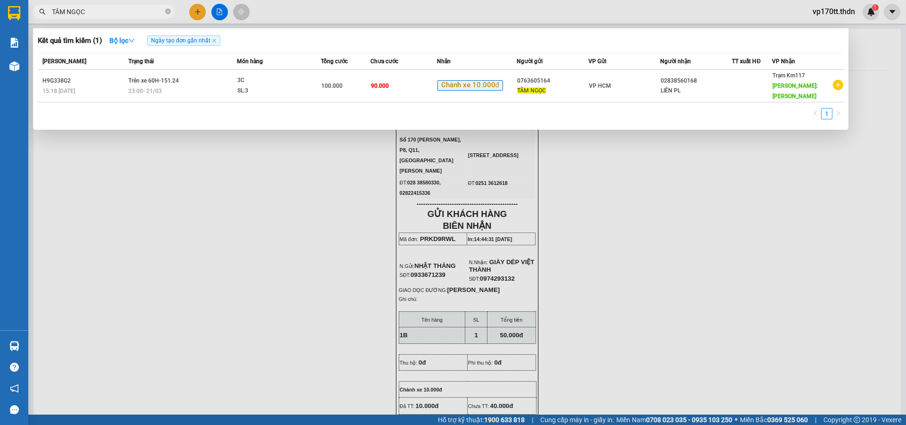
click at [197, 11] on div at bounding box center [453, 212] width 906 height 425
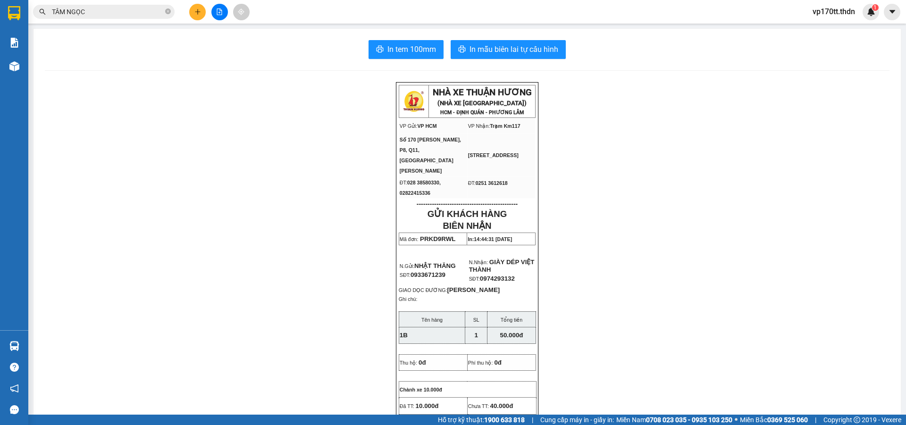
click at [197, 11] on icon "plus" at bounding box center [197, 11] width 7 height 7
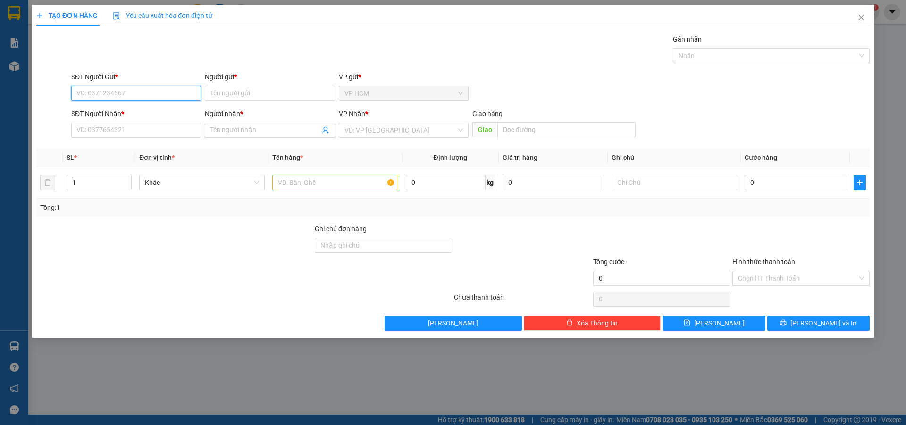
click at [142, 96] on input "SĐT Người Gửi *" at bounding box center [136, 93] width 130 height 15
click at [147, 112] on div "0763605164 - [PERSON_NAME]" at bounding box center [136, 112] width 118 height 10
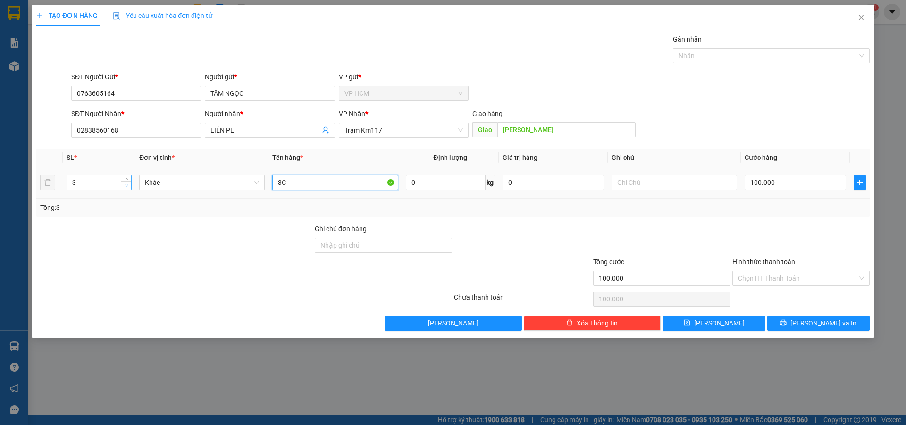
drag, startPoint x: 315, startPoint y: 183, endPoint x: 122, endPoint y: 184, distance: 193.0
click at [113, 199] on div "SL * Đơn vị tính * Tên hàng * Định lượng Giá trị hàng Ghi chú Cước hàng 3 Khác …" at bounding box center [452, 183] width 833 height 68
drag, startPoint x: 93, startPoint y: 186, endPoint x: 352, endPoint y: 172, distance: 259.9
click at [94, 186] on input "3" at bounding box center [99, 183] width 64 height 14
click at [732, 61] on div "Nhãn" at bounding box center [771, 55] width 197 height 15
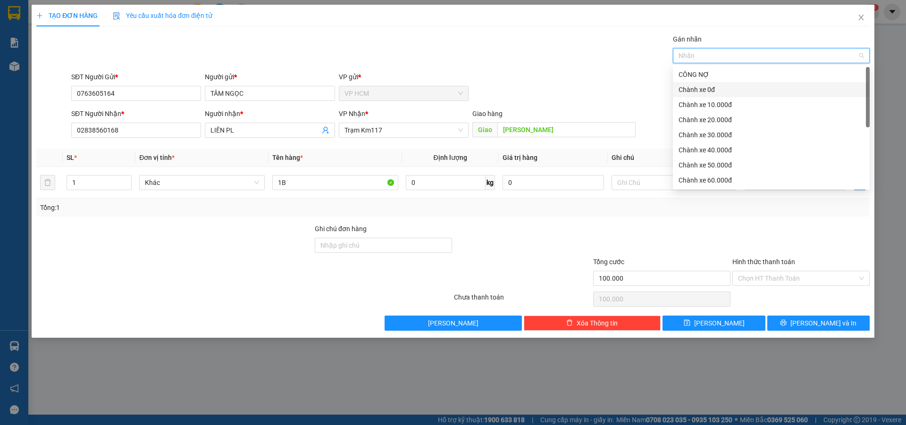
click at [716, 92] on div "Chành xe 0đ" at bounding box center [771, 89] width 185 height 10
click at [716, 92] on div "Chành xe 0đ" at bounding box center [768, 89] width 179 height 10
click at [716, 108] on div "Chành xe 10.000đ" at bounding box center [771, 105] width 185 height 10
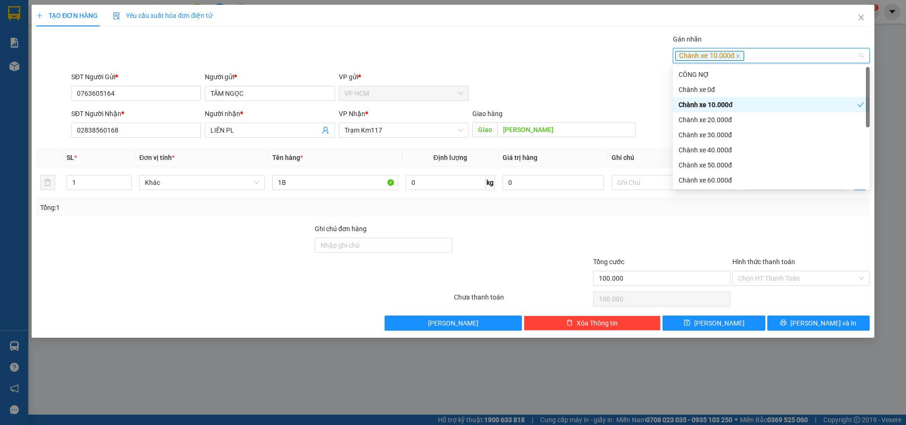
click at [420, 57] on div "Gán nhãn Chành xe 10.000đ" at bounding box center [470, 50] width 802 height 33
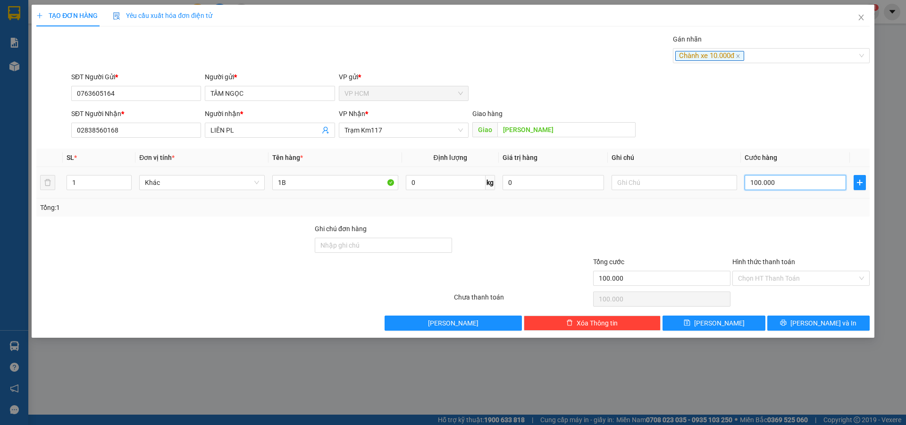
click at [792, 180] on input "100.000" at bounding box center [795, 182] width 101 height 15
click at [116, 89] on input "0763605164" at bounding box center [136, 93] width 130 height 15
click at [232, 153] on th "Đơn vị tính *" at bounding box center [201, 158] width 133 height 18
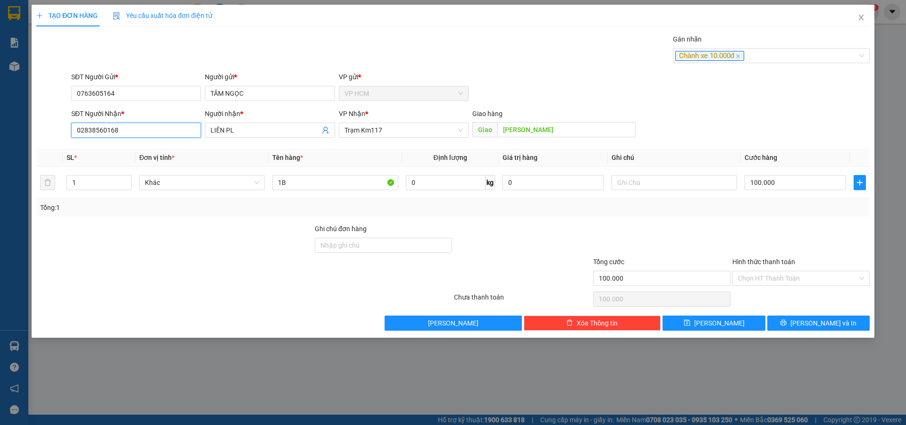
click at [146, 136] on input "02838560168" at bounding box center [136, 130] width 130 height 15
click at [157, 150] on div "0933062483 - LIÊN PHƯƠNG LÂM" at bounding box center [136, 149] width 118 height 10
drag, startPoint x: 93, startPoint y: 184, endPoint x: 205, endPoint y: 201, distance: 113.0
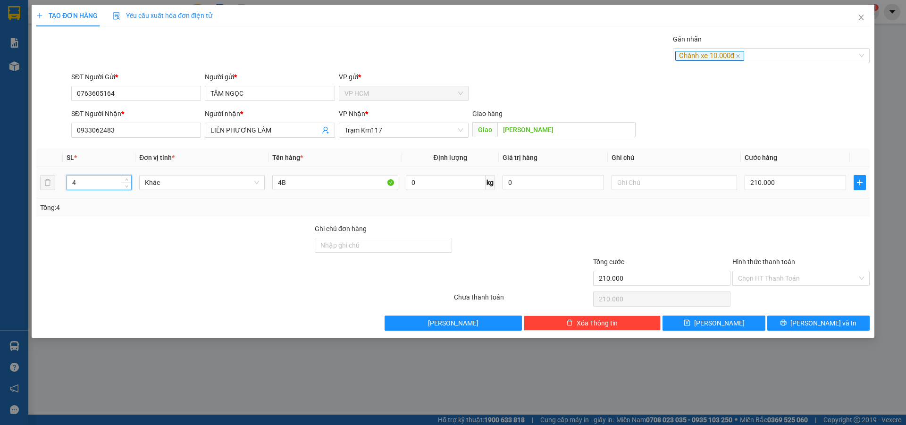
click at [0, 207] on div "TẠO ĐƠN HÀNG Yêu cầu xuất hóa đơn điện tử Transit Pickup Surcharge Ids Transit …" at bounding box center [453, 212] width 906 height 425
drag, startPoint x: 312, startPoint y: 186, endPoint x: 0, endPoint y: 190, distance: 312.4
click at [11, 190] on div "TẠO ĐƠN HÀNG Yêu cầu xuất hóa đơn điện tử Transit Pickup Surcharge Ids Transit …" at bounding box center [453, 212] width 906 height 425
click at [786, 183] on input "210.000" at bounding box center [795, 182] width 101 height 15
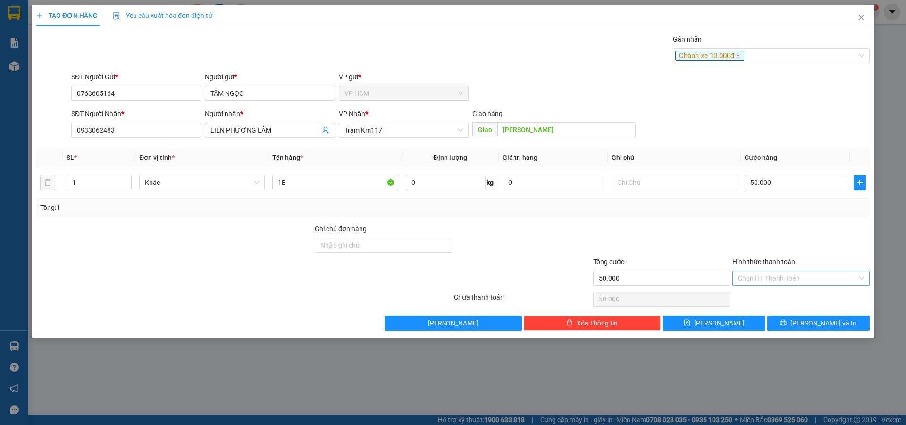
drag, startPoint x: 746, startPoint y: 203, endPoint x: 769, endPoint y: 282, distance: 81.9
click at [746, 206] on div "Tổng: 1" at bounding box center [453, 207] width 826 height 10
click at [769, 285] on input "Hình thức thanh toán" at bounding box center [797, 278] width 119 height 14
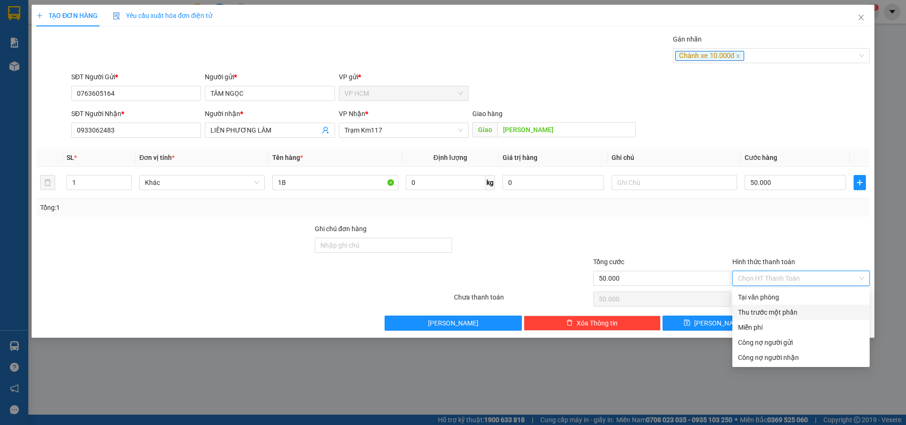
click at [751, 310] on div "Thu trước một phần" at bounding box center [801, 312] width 126 height 10
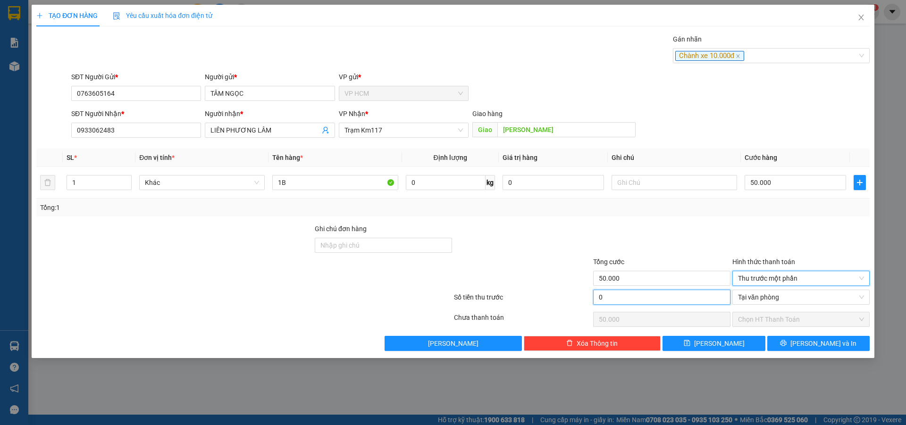
click at [658, 293] on input "0" at bounding box center [661, 297] width 137 height 15
drag, startPoint x: 662, startPoint y: 233, endPoint x: 741, endPoint y: 135, distance: 126.2
click at [665, 228] on div at bounding box center [661, 240] width 139 height 33
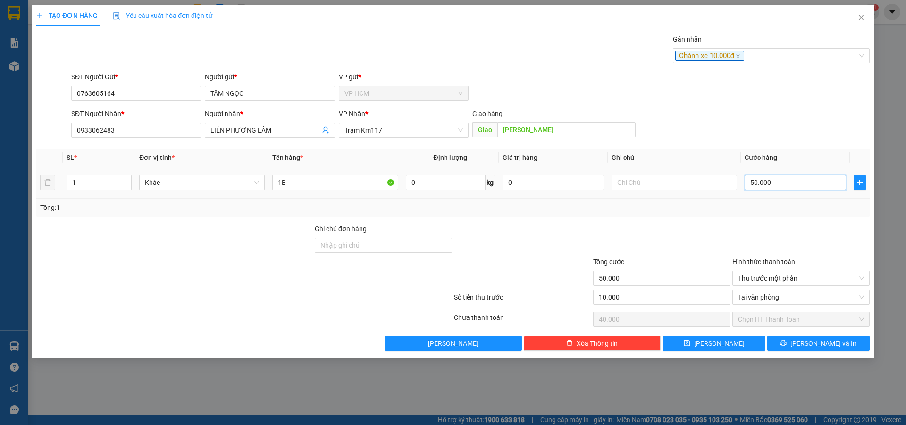
click at [796, 181] on input "50.000" at bounding box center [795, 182] width 101 height 15
click at [751, 210] on div "Tổng: 1" at bounding box center [453, 207] width 826 height 10
click at [827, 344] on span "[PERSON_NAME] và In" at bounding box center [823, 343] width 66 height 10
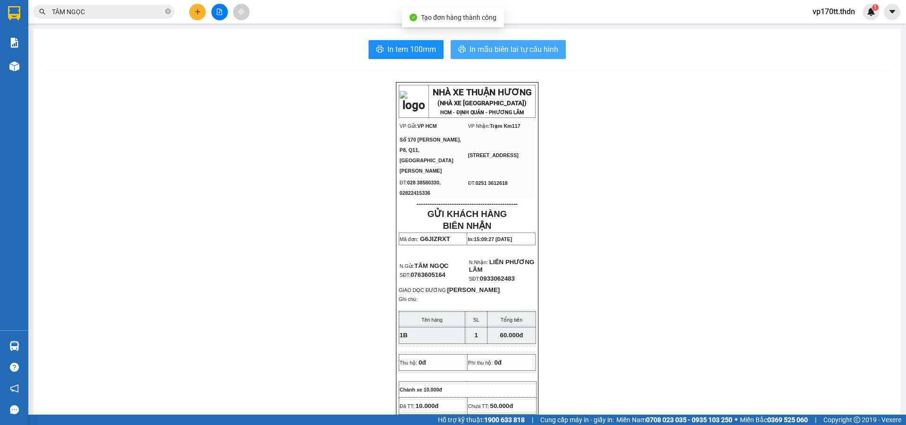
click at [505, 56] on button "In mẫu biên lai tự cấu hình" at bounding box center [508, 49] width 115 height 19
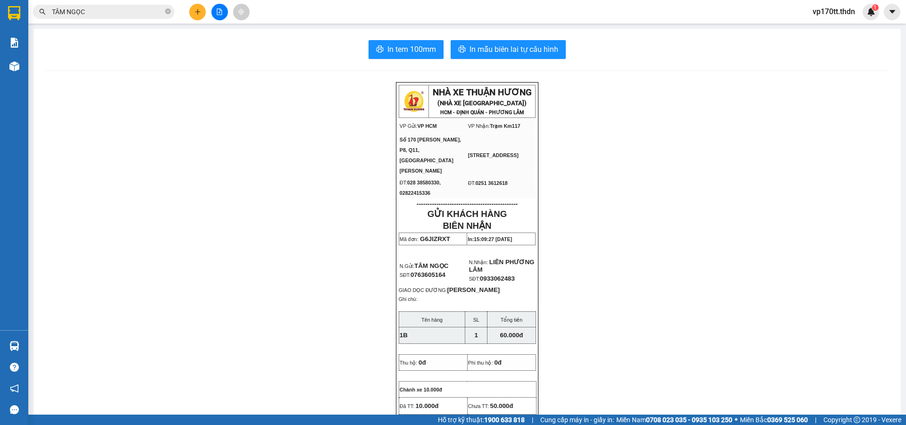
click at [86, 13] on input "TÂM NGỌC" at bounding box center [107, 12] width 111 height 10
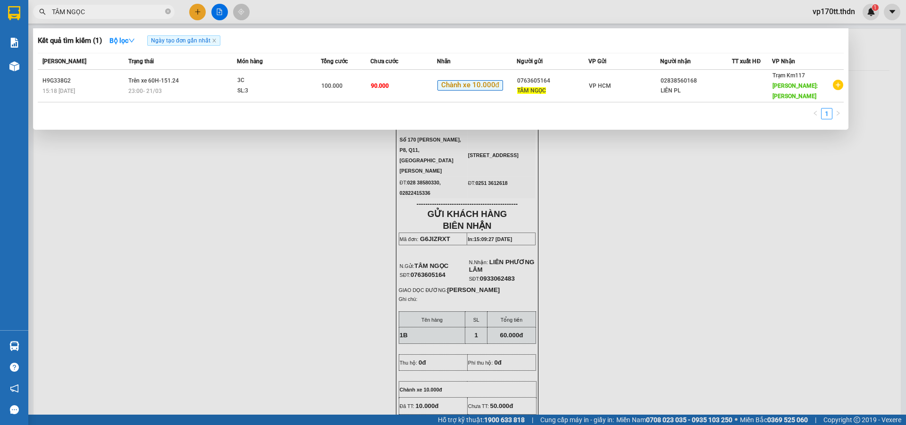
click at [86, 13] on input "TÂM NGỌC" at bounding box center [107, 12] width 111 height 10
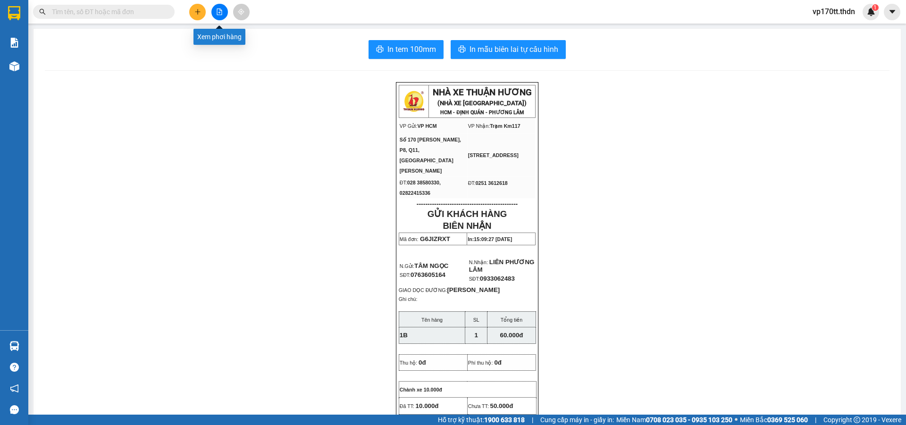
click at [191, 16] on button at bounding box center [197, 12] width 17 height 17
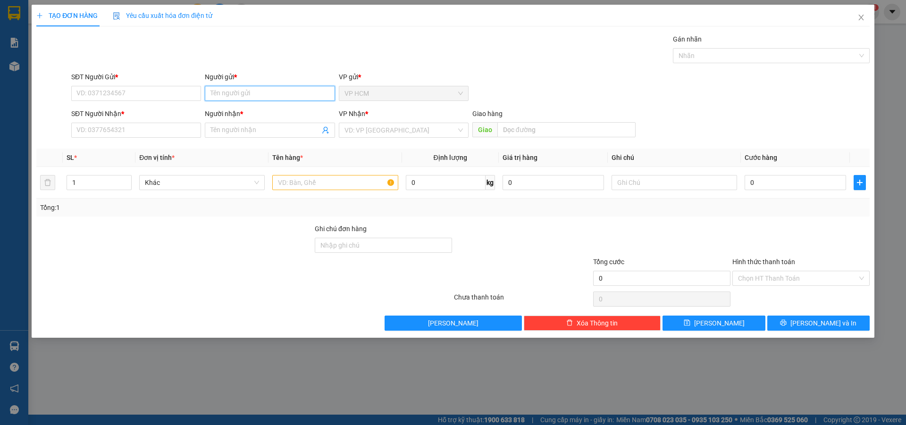
click at [249, 97] on input "Người gửi *" at bounding box center [270, 93] width 130 height 15
click at [280, 125] on div "[PERSON_NAME] - 0907406429" at bounding box center [269, 127] width 118 height 10
click at [324, 130] on icon "user-add" at bounding box center [326, 130] width 8 height 8
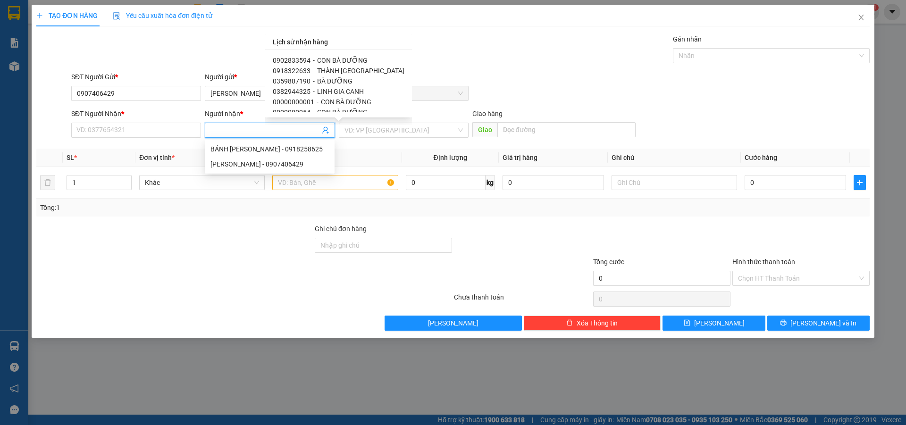
click at [339, 58] on span "CON BÀ DƯỠNG" at bounding box center [342, 61] width 50 height 8
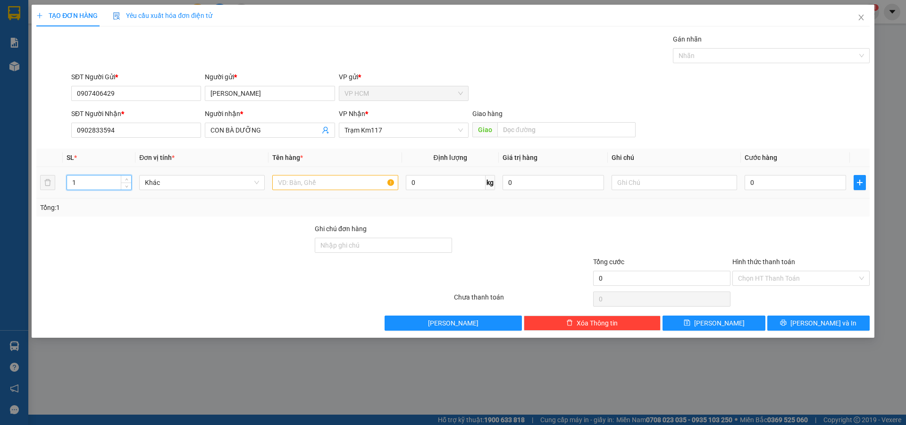
drag, startPoint x: 86, startPoint y: 179, endPoint x: 0, endPoint y: 180, distance: 86.4
click at [0, 180] on div "TẠO ĐƠN HÀNG Yêu cầu xuất hóa đơn điện tử Transit Pickup Surcharge Ids Transit …" at bounding box center [453, 212] width 906 height 425
click at [308, 188] on input "text" at bounding box center [335, 182] width 126 height 15
click at [724, 55] on div at bounding box center [766, 55] width 183 height 11
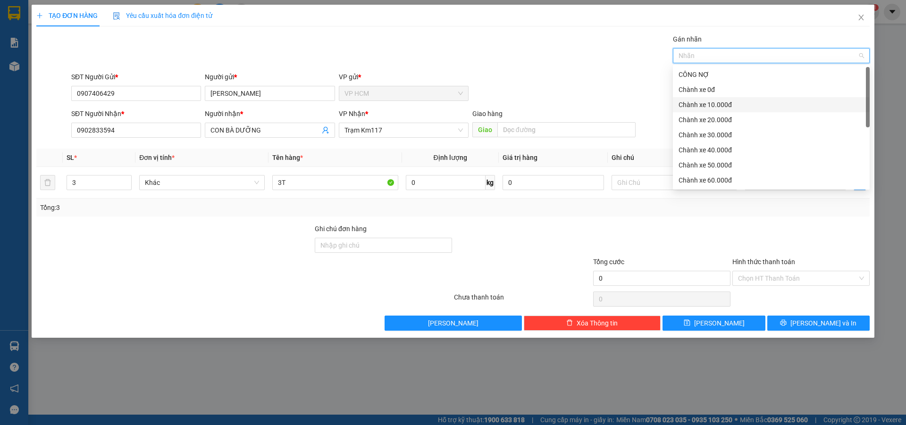
click at [697, 109] on div "Chành xe 10.000đ" at bounding box center [771, 105] width 185 height 10
drag, startPoint x: 482, startPoint y: 52, endPoint x: 578, endPoint y: 146, distance: 134.5
click at [486, 60] on div "Gán nhãn Chành xe 10.000đ" at bounding box center [470, 50] width 802 height 33
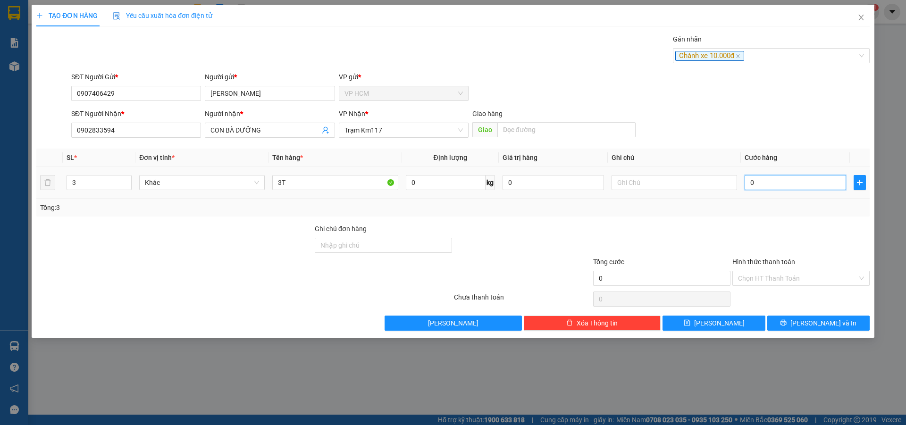
click at [756, 180] on input "0" at bounding box center [795, 182] width 101 height 15
click at [748, 220] on div "Transit Pickup Surcharge Ids Transit Deliver Surcharge Ids Transit Deliver Surc…" at bounding box center [452, 182] width 833 height 297
drag, startPoint x: 758, startPoint y: 274, endPoint x: 758, endPoint y: 280, distance: 6.6
click at [758, 274] on input "Hình thức thanh toán" at bounding box center [797, 278] width 119 height 14
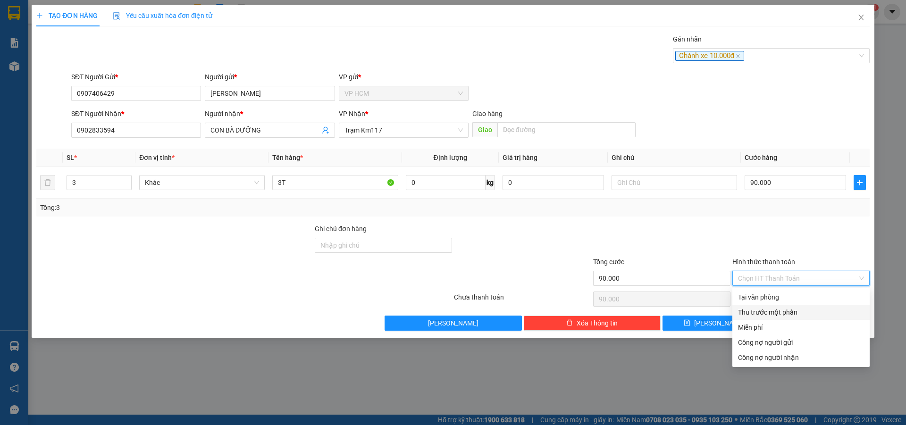
drag, startPoint x: 756, startPoint y: 313, endPoint x: 706, endPoint y: 306, distance: 50.5
click at [756, 313] on div "Thu trước một phần" at bounding box center [801, 312] width 126 height 10
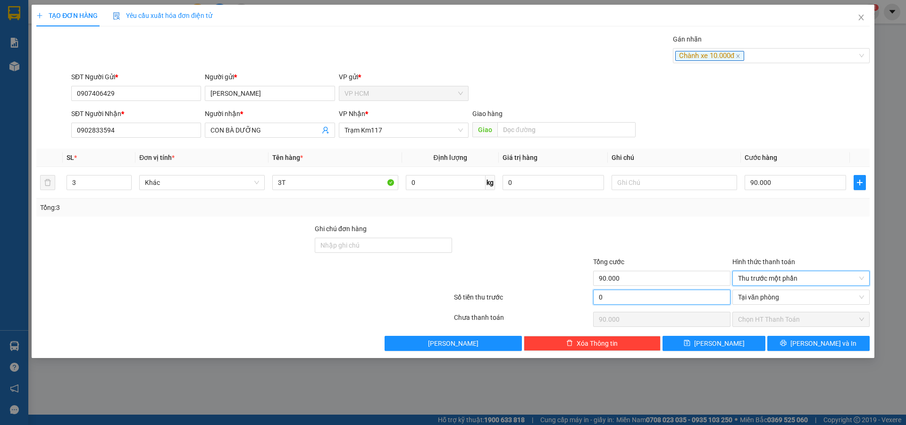
click at [681, 300] on input "0" at bounding box center [661, 297] width 137 height 15
drag, startPoint x: 677, startPoint y: 238, endPoint x: 675, endPoint y: 249, distance: 11.0
click at [677, 238] on div at bounding box center [661, 240] width 139 height 33
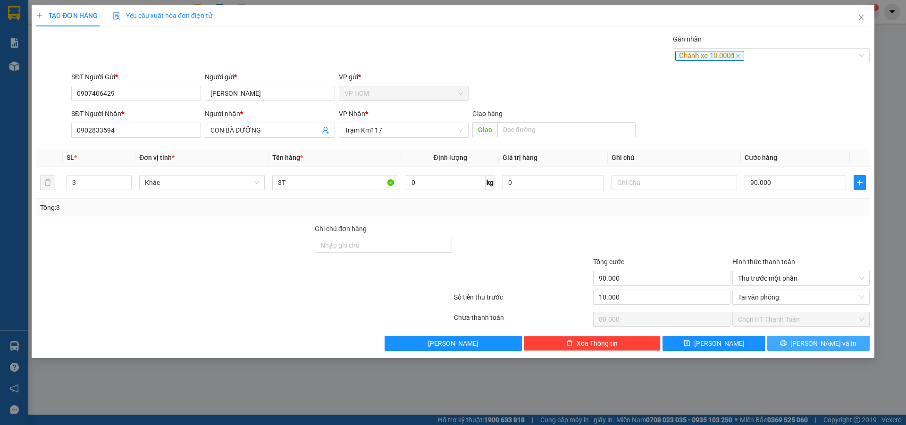
click at [827, 342] on span "[PERSON_NAME] và In" at bounding box center [823, 343] width 66 height 10
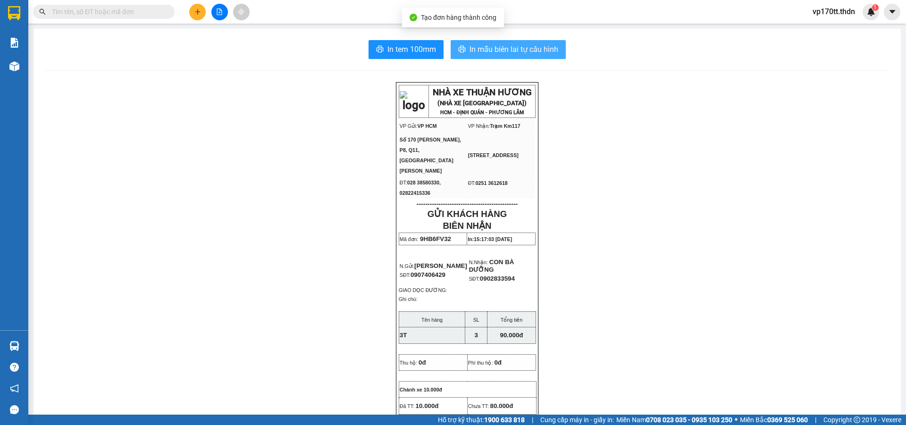
click at [524, 48] on span "In mẫu biên lai tự cấu hình" at bounding box center [513, 49] width 89 height 12
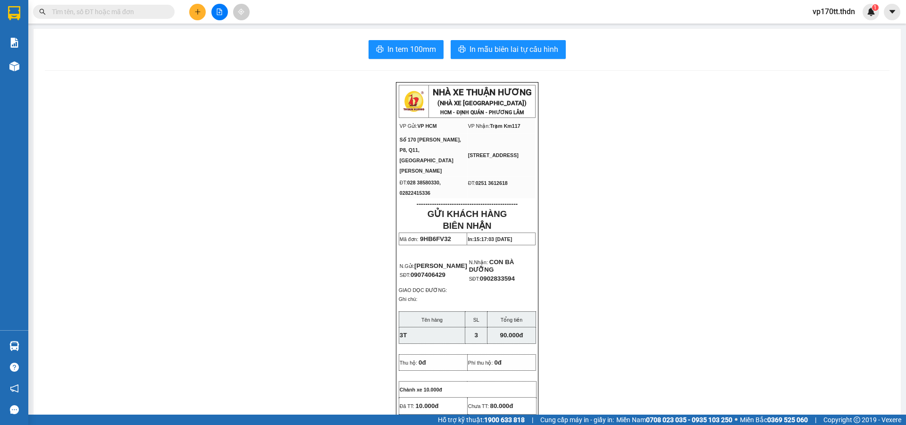
click at [95, 20] on div "Kết quả tìm kiếm ( 1 ) Bộ lọc Ngày tạo đơn gần nhất Mã ĐH Trạng thái Món hàng T…" at bounding box center [453, 12] width 906 height 24
click at [93, 8] on input "text" at bounding box center [107, 12] width 111 height 10
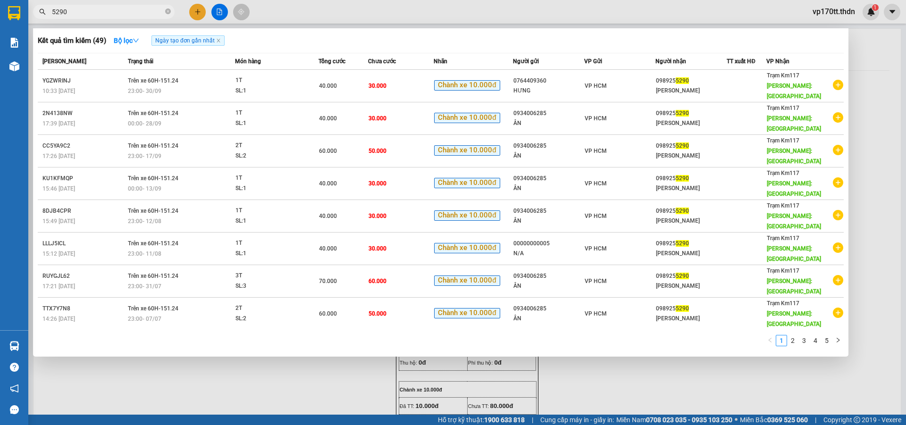
click at [192, 12] on div at bounding box center [453, 212] width 906 height 425
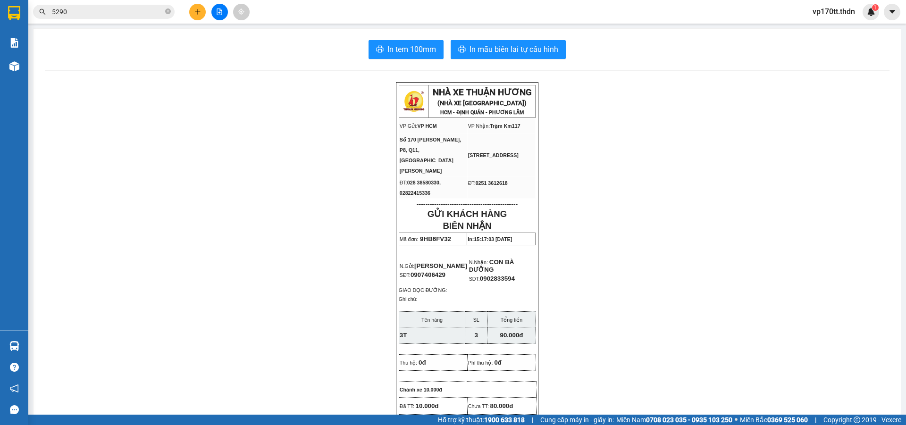
click at [192, 12] on button at bounding box center [197, 12] width 17 height 17
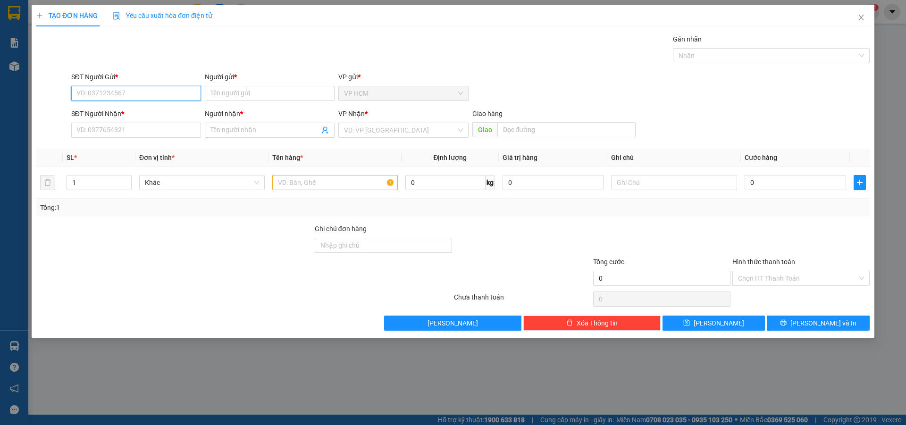
click at [136, 82] on div "SĐT Người Gửi *" at bounding box center [136, 79] width 130 height 14
click at [140, 94] on input "SĐT Người Gửi *" at bounding box center [136, 93] width 130 height 15
click at [141, 110] on div "0934006285 - ÂN" at bounding box center [136, 112] width 118 height 10
click at [732, 60] on div at bounding box center [766, 55] width 183 height 11
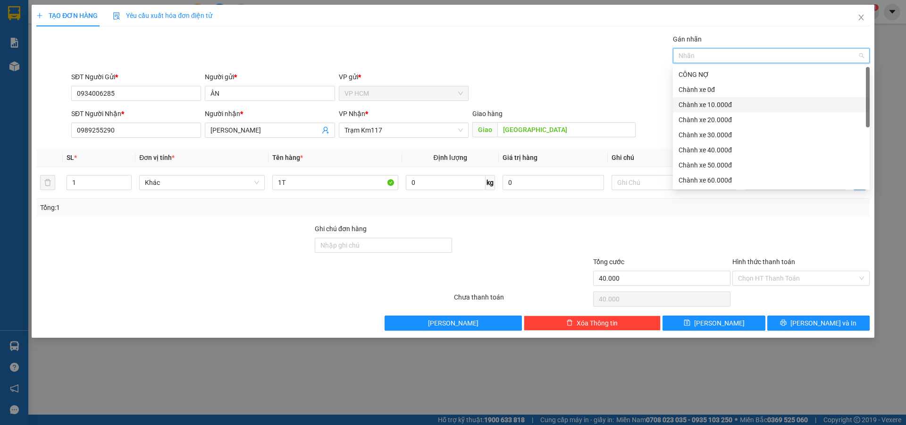
click at [717, 103] on div "Chành xe 10.000đ" at bounding box center [771, 105] width 185 height 10
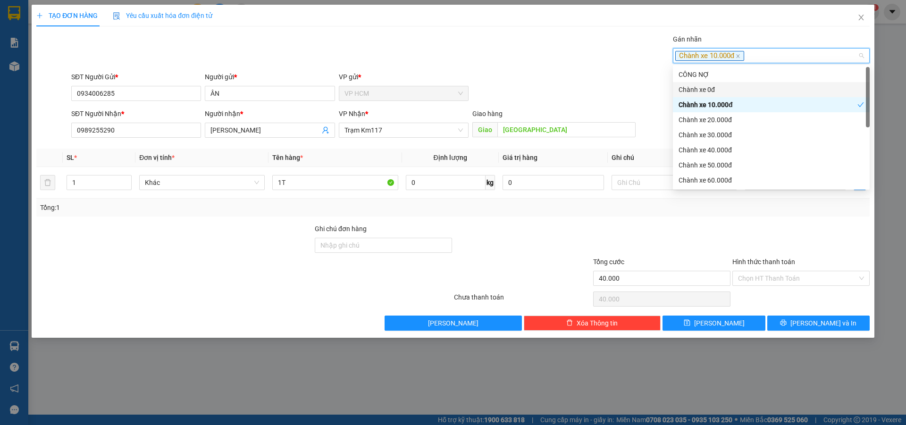
drag, startPoint x: 538, startPoint y: 58, endPoint x: 545, endPoint y: 67, distance: 12.1
click at [539, 60] on div "Gán nhãn Chành xe 10.000đ" at bounding box center [470, 50] width 802 height 33
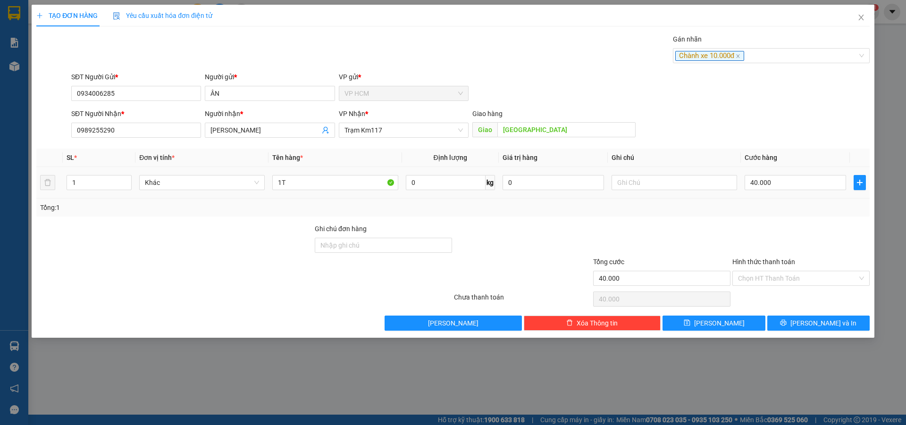
click at [776, 174] on div "40.000" at bounding box center [795, 182] width 101 height 19
click at [762, 285] on input "Hình thức thanh toán" at bounding box center [797, 278] width 119 height 14
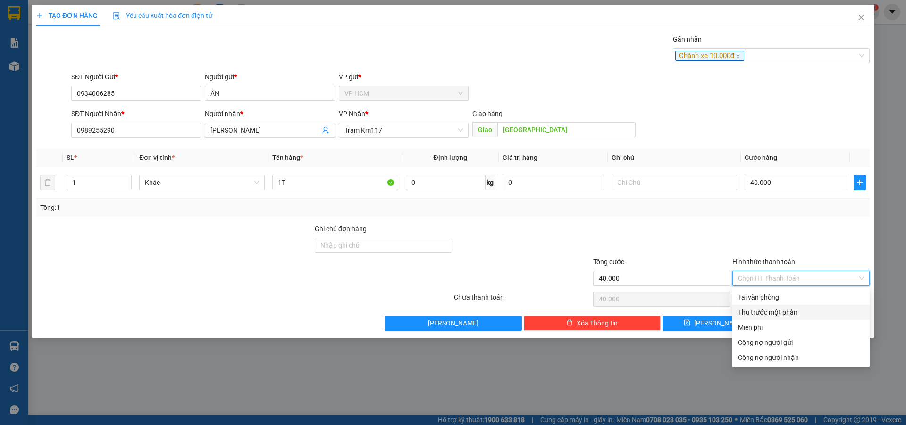
click at [757, 308] on div "Thu trước một phần" at bounding box center [801, 312] width 126 height 10
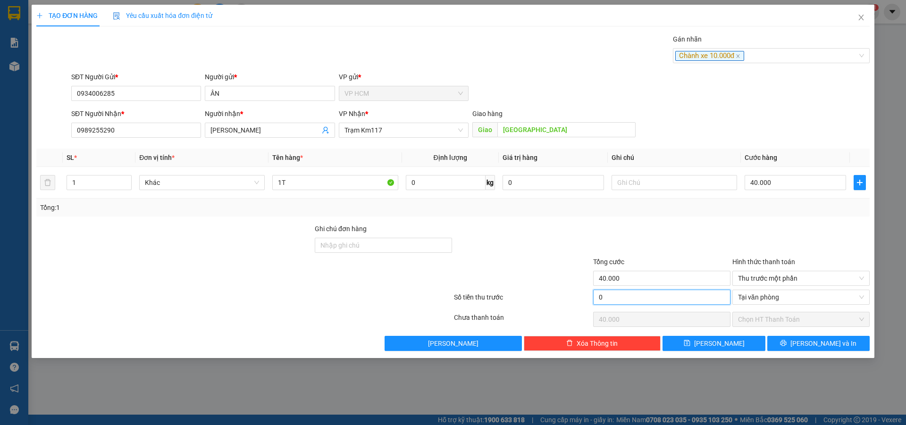
click at [635, 297] on input "0" at bounding box center [661, 297] width 137 height 15
drag, startPoint x: 627, startPoint y: 237, endPoint x: 383, endPoint y: 187, distance: 248.6
click at [626, 235] on div at bounding box center [661, 240] width 139 height 33
click at [787, 346] on icon "printer" at bounding box center [783, 343] width 7 height 7
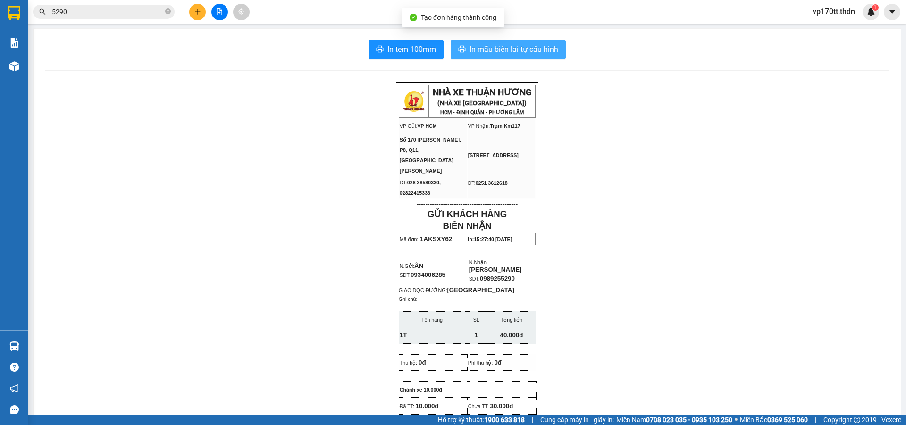
click at [506, 48] on span "In mẫu biên lai tự cấu hình" at bounding box center [513, 49] width 89 height 12
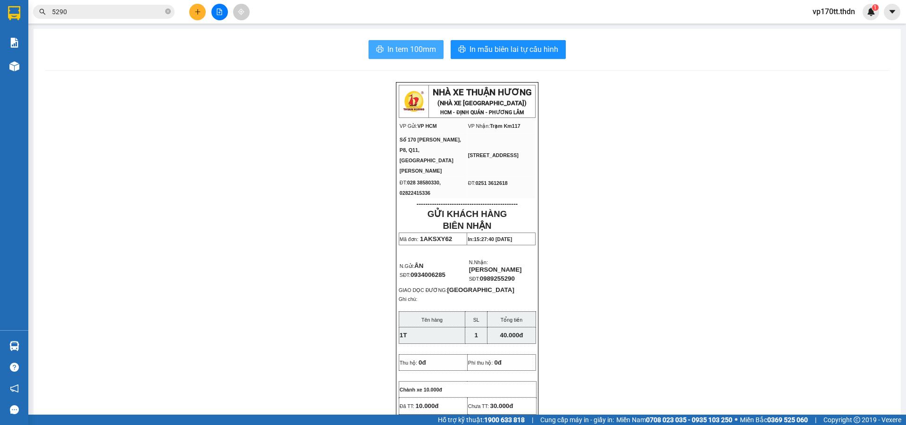
click at [387, 54] on span "In tem 100mm" at bounding box center [411, 49] width 49 height 12
click at [201, 12] on button at bounding box center [197, 12] width 17 height 17
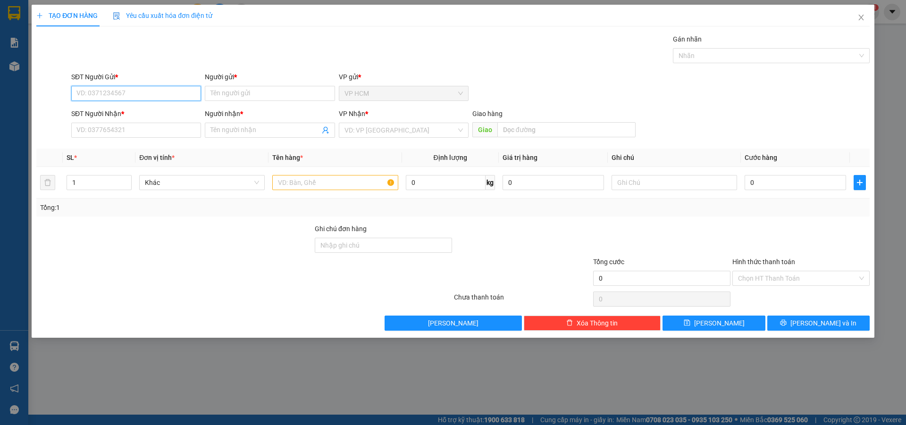
click at [136, 92] on input "SĐT Người Gửi *" at bounding box center [136, 93] width 130 height 15
click at [137, 103] on div "0938071550 0938071550 - [PERSON_NAME]" at bounding box center [136, 112] width 130 height 19
click at [142, 108] on form "SĐT Người Gửi * 550 Người gửi * Tên người gửi VP gửi * VP HCM SĐT Người Nhận * …" at bounding box center [452, 107] width 833 height 70
click at [112, 95] on input "550" at bounding box center [136, 93] width 130 height 15
click at [119, 116] on div "0938071550 - [PERSON_NAME]" at bounding box center [136, 112] width 118 height 10
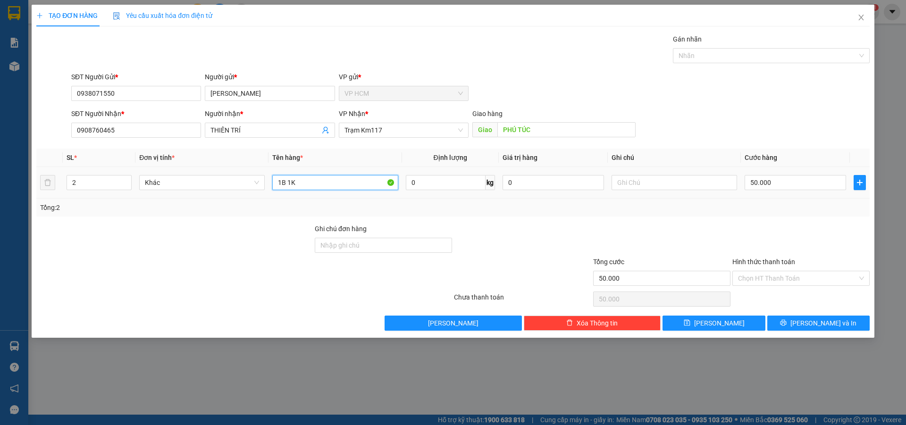
drag, startPoint x: 321, startPoint y: 186, endPoint x: 100, endPoint y: 163, distance: 223.0
click at [0, 183] on div "TẠO ĐƠN HÀNG Yêu cầu xuất hóa đơn điện tử Transit Pickup Surcharge Ids Transit …" at bounding box center [453, 212] width 906 height 425
click at [102, 179] on input "2" at bounding box center [99, 183] width 64 height 14
click at [771, 61] on div at bounding box center [766, 55] width 183 height 11
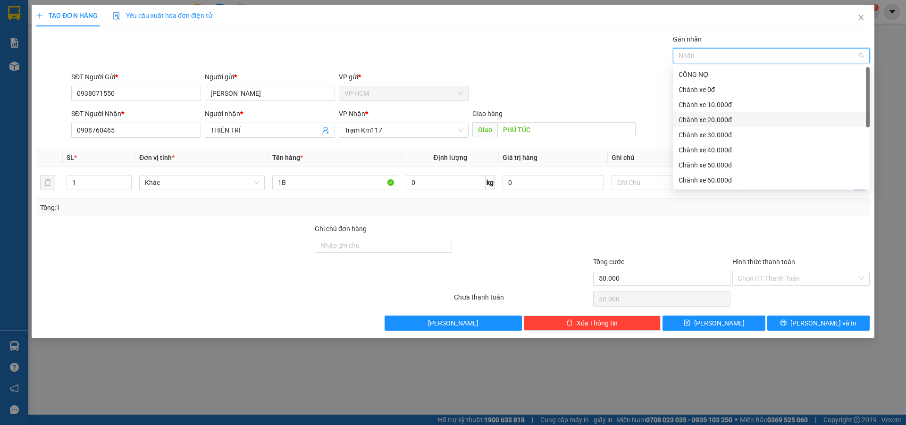
click at [721, 114] on div "Chành xe 20.000đ" at bounding box center [771, 119] width 197 height 15
click at [716, 117] on div "Chành xe 20.000đ" at bounding box center [768, 120] width 179 height 10
drag, startPoint x: 712, startPoint y: 108, endPoint x: 465, endPoint y: 52, distance: 253.5
click at [712, 108] on div "Chành xe 10.000đ" at bounding box center [771, 105] width 185 height 10
drag, startPoint x: 465, startPoint y: 52, endPoint x: 510, endPoint y: 86, distance: 56.5
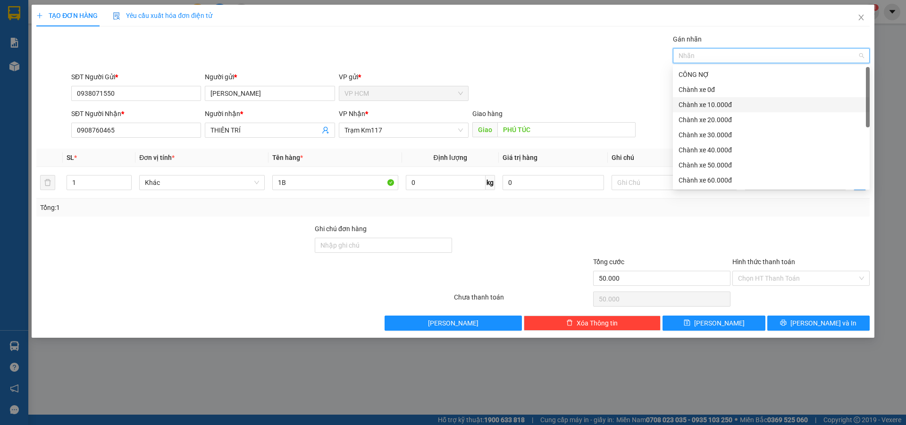
click at [468, 54] on div "Gán nhãn Nhãn" at bounding box center [470, 50] width 802 height 33
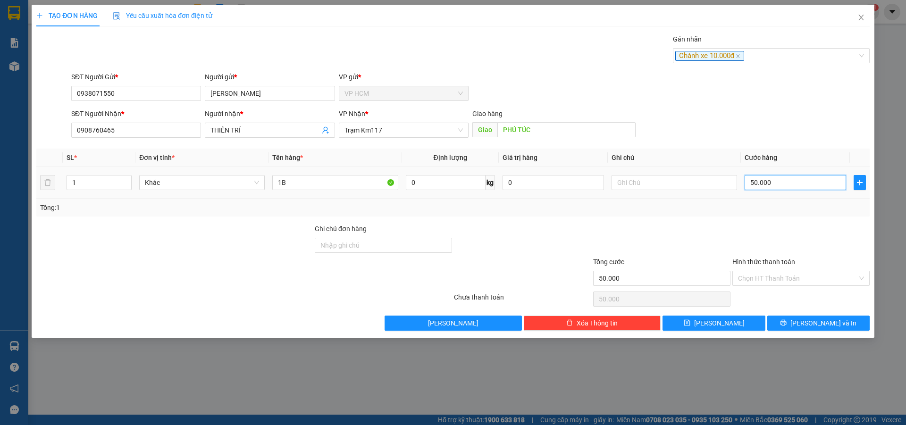
click at [787, 179] on input "50.000" at bounding box center [795, 182] width 101 height 15
click at [770, 232] on div at bounding box center [800, 240] width 139 height 33
click at [781, 282] on input "Hình thức thanh toán" at bounding box center [797, 278] width 119 height 14
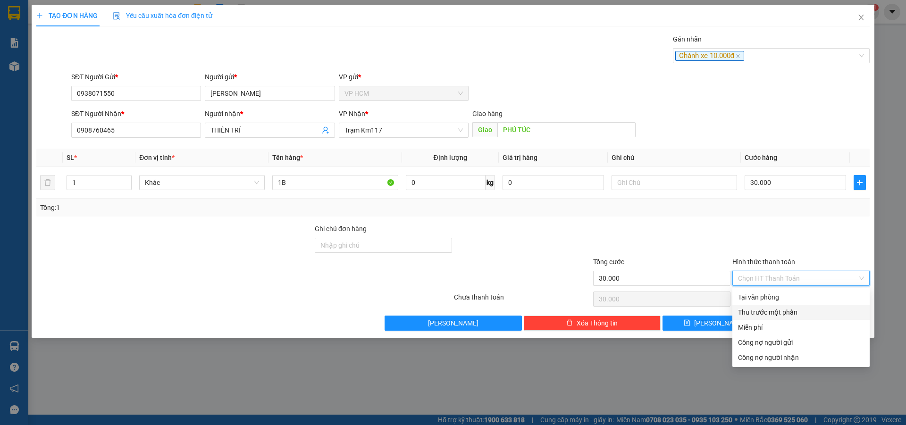
click at [773, 315] on div "Thu trước một phần" at bounding box center [801, 312] width 126 height 10
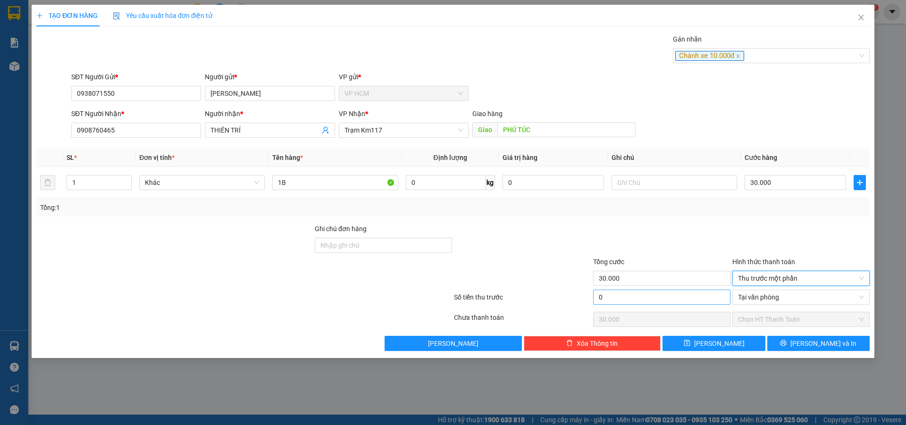
click at [705, 304] on div "0" at bounding box center [661, 299] width 137 height 19
click at [690, 246] on div at bounding box center [661, 240] width 139 height 33
click at [682, 298] on input "0" at bounding box center [661, 297] width 137 height 15
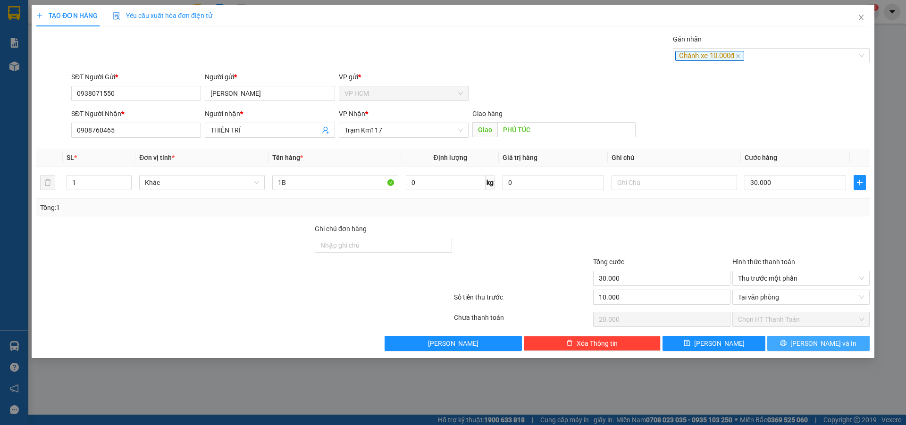
click at [831, 343] on span "[PERSON_NAME] và In" at bounding box center [823, 343] width 66 height 10
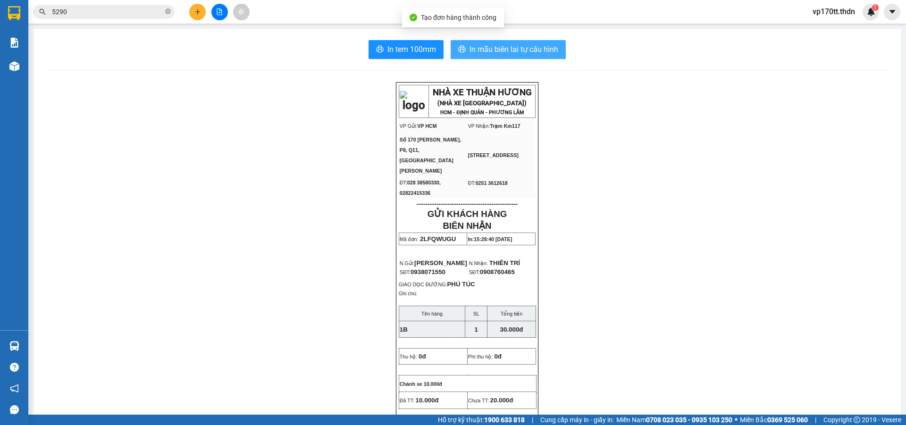
click at [499, 48] on span "In mẫu biên lai tự cấu hình" at bounding box center [513, 49] width 89 height 12
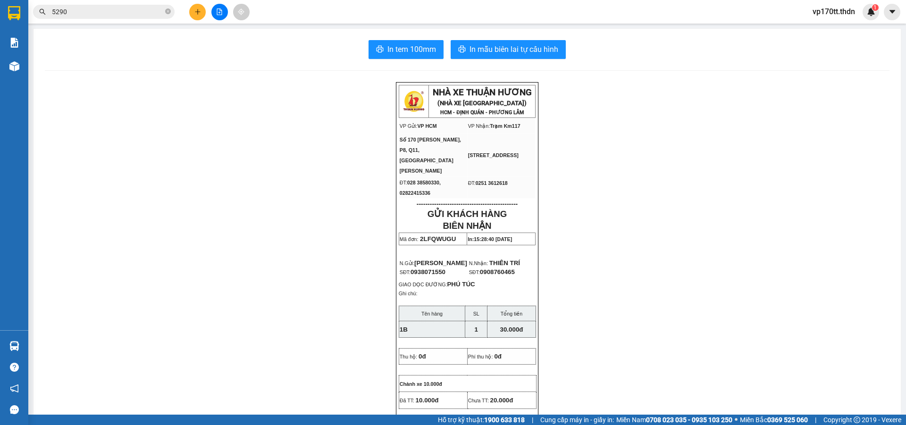
click at [194, 7] on button at bounding box center [197, 12] width 17 height 17
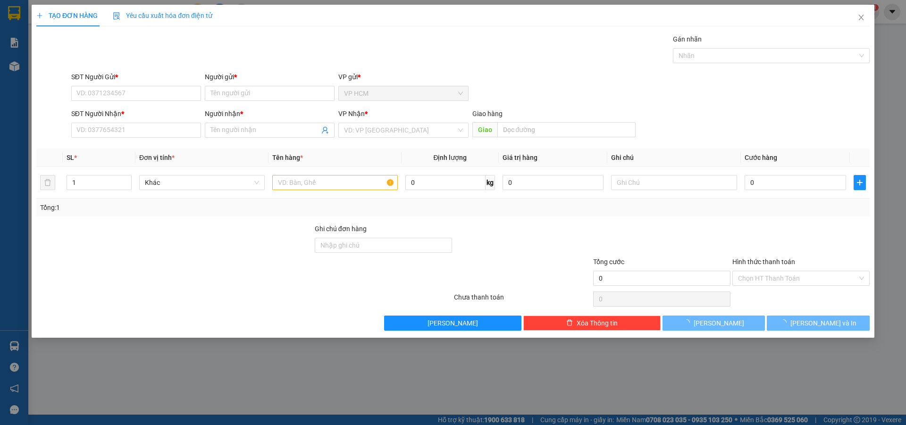
click at [118, 85] on div "SĐT Người Gửi *" at bounding box center [136, 79] width 130 height 14
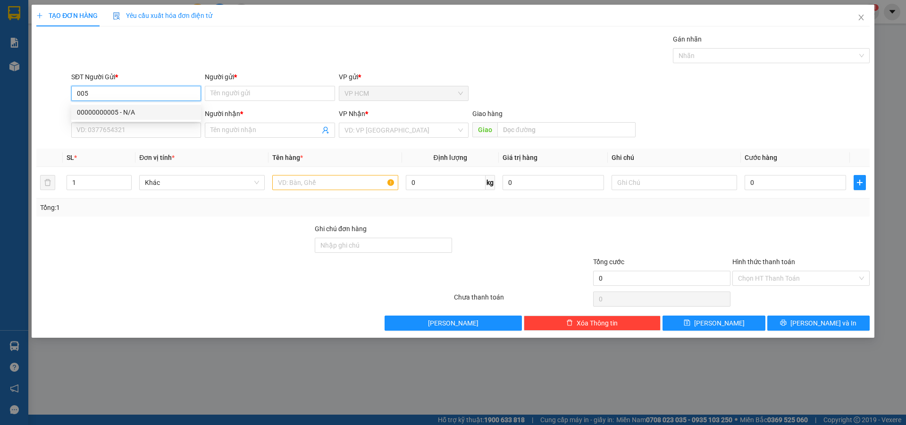
click at [135, 114] on div "00000000005 - N/A" at bounding box center [136, 112] width 118 height 10
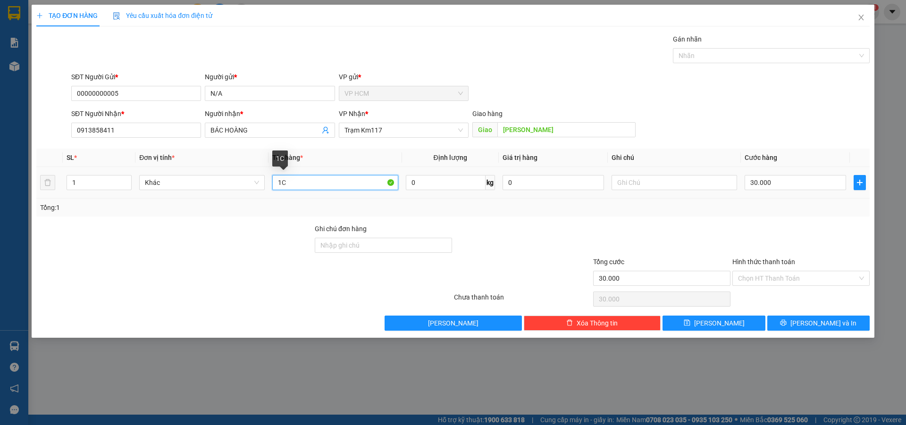
drag, startPoint x: 315, startPoint y: 182, endPoint x: 140, endPoint y: 205, distance: 176.6
click at [0, 205] on div "TẠO ĐƠN HÀNG Yêu cầu xuất hóa đơn điện tử Transit Pickup Surcharge Ids Transit …" at bounding box center [453, 212] width 906 height 425
drag, startPoint x: 54, startPoint y: 198, endPoint x: 96, endPoint y: 176, distance: 47.3
click at [63, 195] on tr "1 Khác 2C 0 kg 0 30.000" at bounding box center [452, 183] width 833 height 32
click at [97, 176] on input "1" at bounding box center [99, 183] width 64 height 14
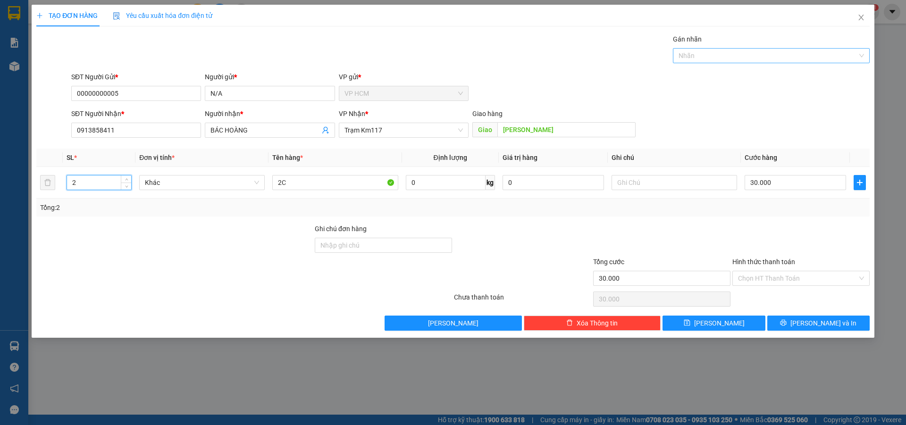
click at [732, 50] on div "Nhãn" at bounding box center [771, 55] width 197 height 15
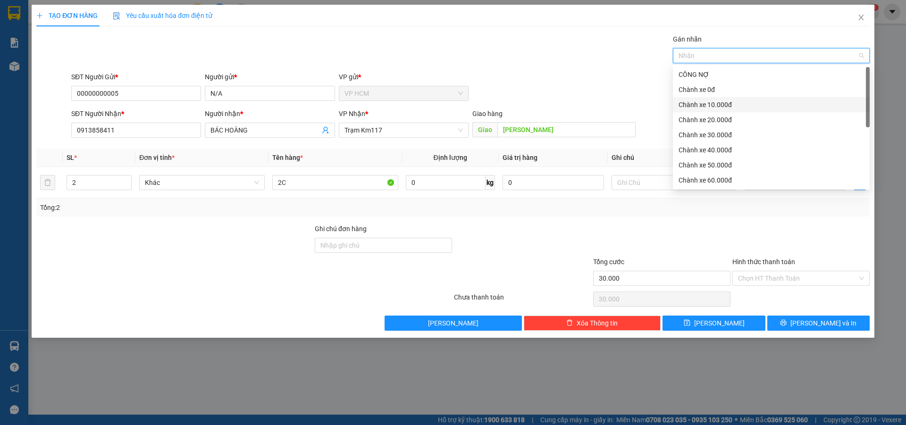
click at [706, 106] on div "Chành xe 10.000đ" at bounding box center [771, 105] width 185 height 10
drag, startPoint x: 375, startPoint y: 44, endPoint x: 493, endPoint y: 106, distance: 133.8
click at [379, 45] on div "Gán nhãn Chành xe 10.000đ" at bounding box center [470, 50] width 802 height 33
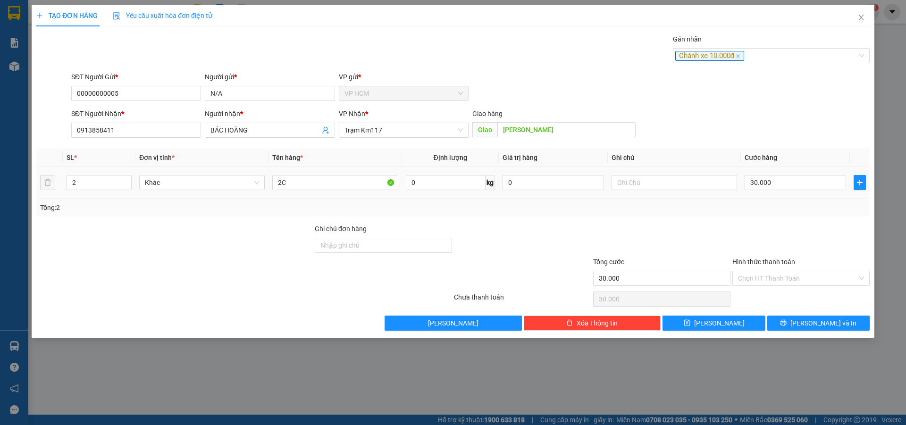
click at [774, 192] on div "30.000" at bounding box center [795, 182] width 101 height 19
click at [774, 190] on input "30.000" at bounding box center [795, 182] width 101 height 15
drag, startPoint x: 759, startPoint y: 219, endPoint x: 768, endPoint y: 260, distance: 41.7
click at [759, 219] on div "Transit Pickup Surcharge Ids Transit Deliver Surcharge Ids Transit Deliver Surc…" at bounding box center [452, 182] width 833 height 297
click at [770, 274] on input "Hình thức thanh toán" at bounding box center [797, 278] width 119 height 14
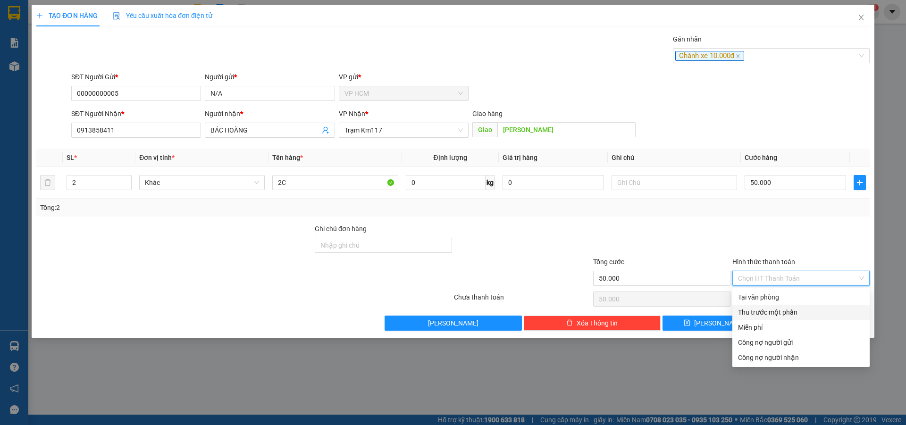
click at [762, 311] on div "Thu trước một phần" at bounding box center [801, 312] width 126 height 10
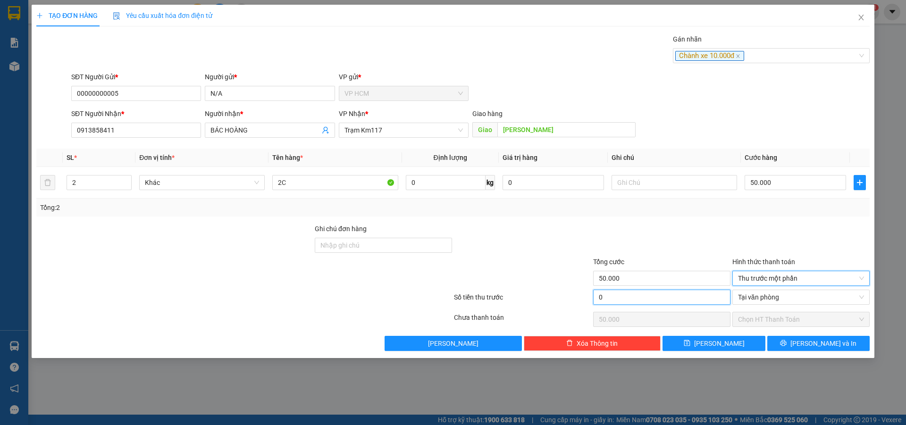
drag, startPoint x: 643, startPoint y: 299, endPoint x: 653, endPoint y: 213, distance: 86.4
click at [643, 299] on input "0" at bounding box center [661, 297] width 137 height 15
drag, startPoint x: 653, startPoint y: 213, endPoint x: 742, endPoint y: 310, distance: 131.9
click at [653, 213] on div "Tổng: 2" at bounding box center [452, 208] width 833 height 18
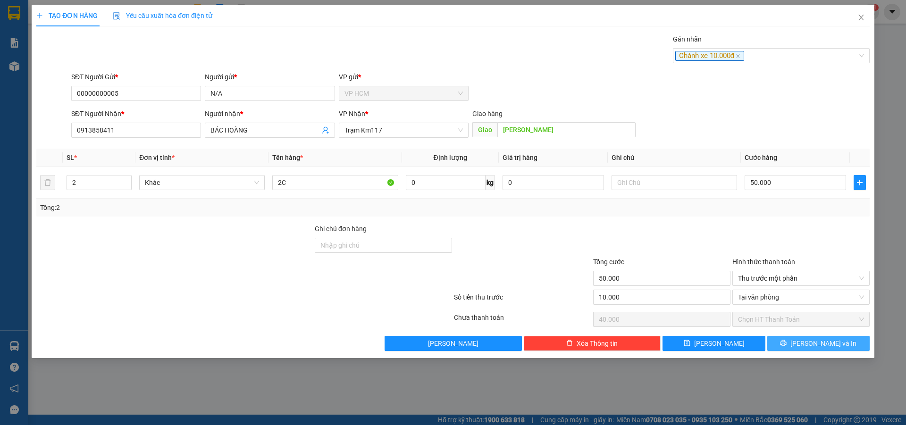
click at [789, 345] on button "[PERSON_NAME] và In" at bounding box center [818, 343] width 102 height 15
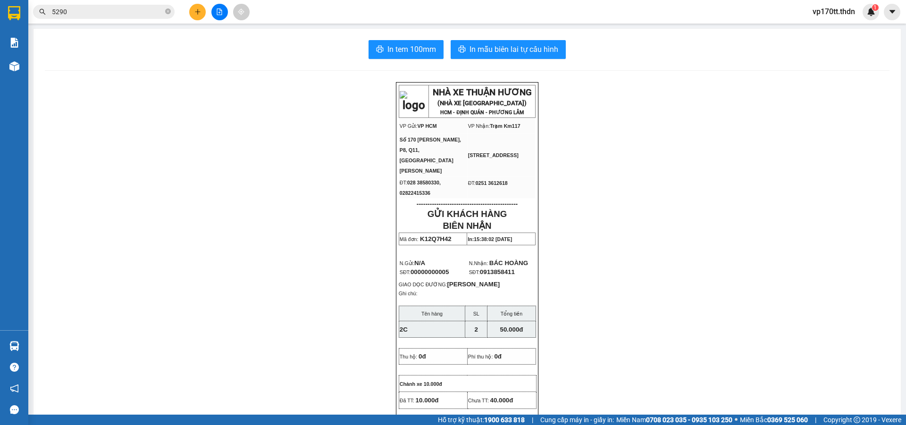
click at [494, 50] on span "In mẫu biên lai tự cấu hình" at bounding box center [513, 49] width 89 height 12
click at [183, 16] on div "5290" at bounding box center [92, 12] width 184 height 14
click at [192, 14] on button at bounding box center [197, 12] width 17 height 17
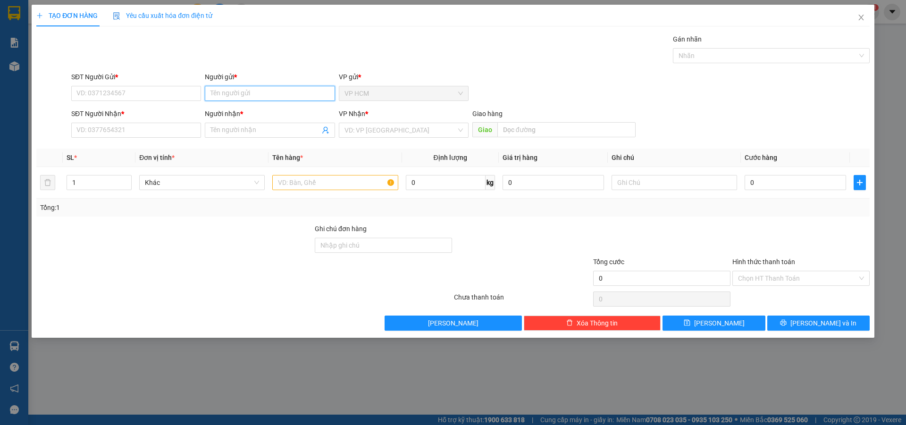
click at [232, 92] on input "Người gửi *" at bounding box center [270, 93] width 130 height 15
click at [273, 114] on div "HỒNG HÀ - 0975353513" at bounding box center [269, 112] width 118 height 10
click at [327, 129] on icon "user-add" at bounding box center [325, 130] width 6 height 7
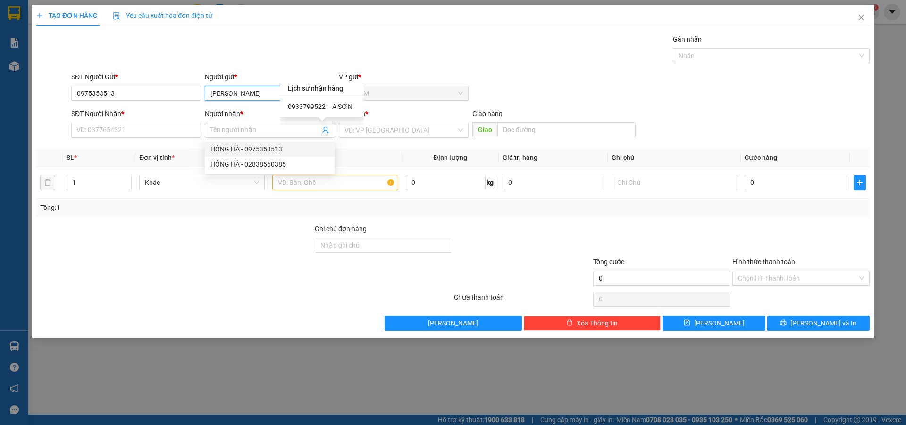
click at [240, 90] on input "[PERSON_NAME]" at bounding box center [270, 93] width 130 height 15
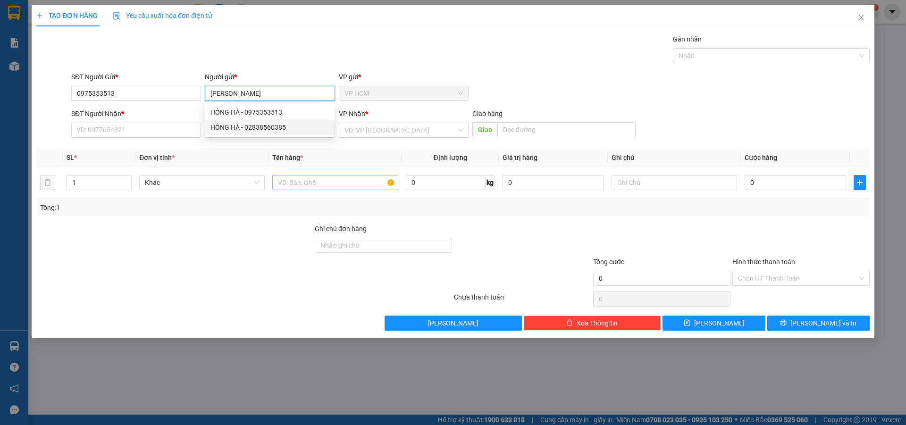
click at [283, 129] on div "HỒNG HÀ - 02838560385" at bounding box center [269, 127] width 118 height 10
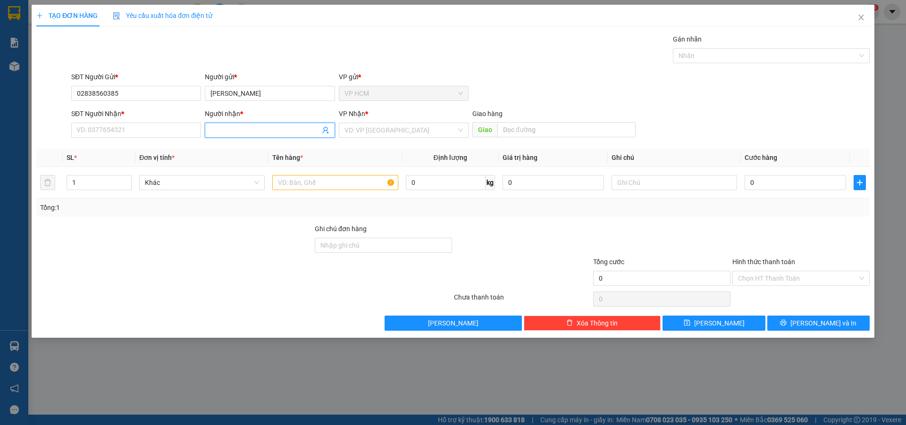
click at [326, 131] on icon "user-add" at bounding box center [325, 130] width 6 height 7
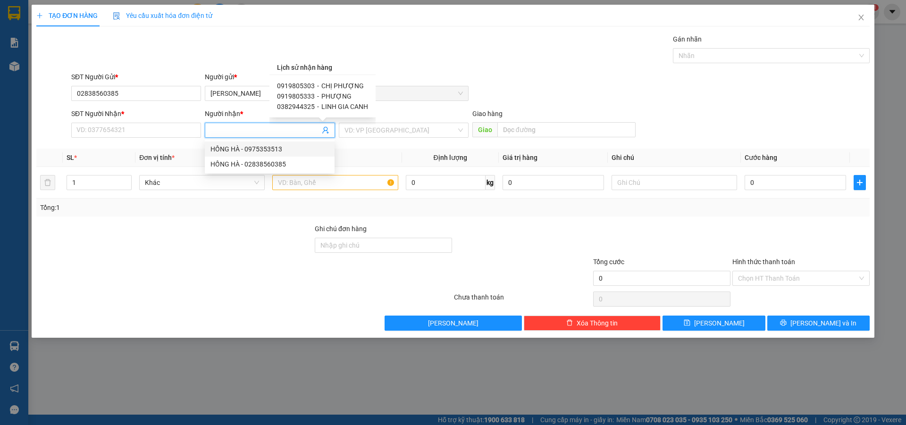
click at [336, 109] on span "LINH GIA CANH" at bounding box center [344, 107] width 47 height 8
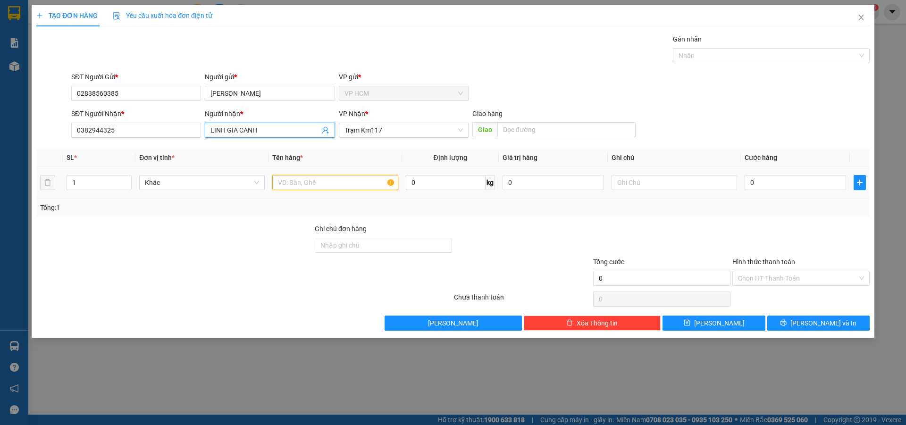
click at [360, 184] on input "text" at bounding box center [335, 182] width 126 height 15
click at [107, 177] on input "1" at bounding box center [99, 183] width 64 height 14
click at [703, 72] on div "SĐT Người Gửi * 02838560385 Người gửi * HỒNG HÀ VP gửi * VP HCM" at bounding box center [470, 88] width 802 height 33
click at [713, 53] on div at bounding box center [766, 55] width 183 height 11
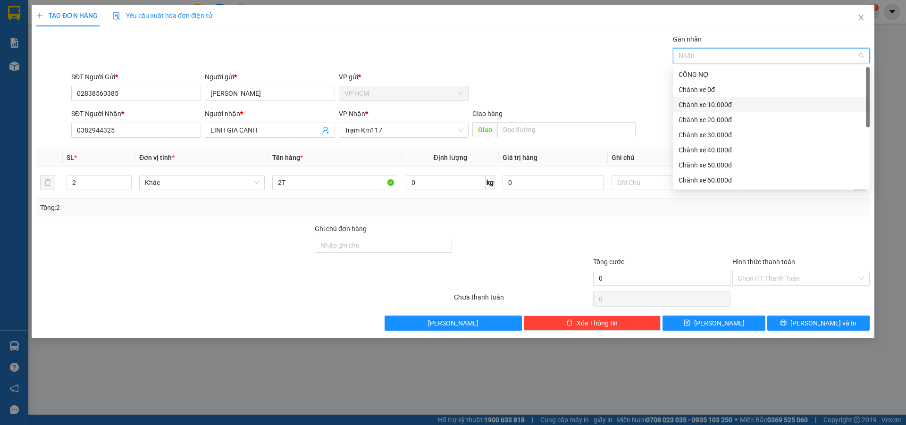
click at [699, 110] on div "Chành xe 10.000đ" at bounding box center [771, 104] width 197 height 15
drag, startPoint x: 426, startPoint y: 61, endPoint x: 505, endPoint y: 84, distance: 82.7
click at [432, 61] on div "Gán nhãn Chành xe 10.000đ" at bounding box center [470, 50] width 802 height 33
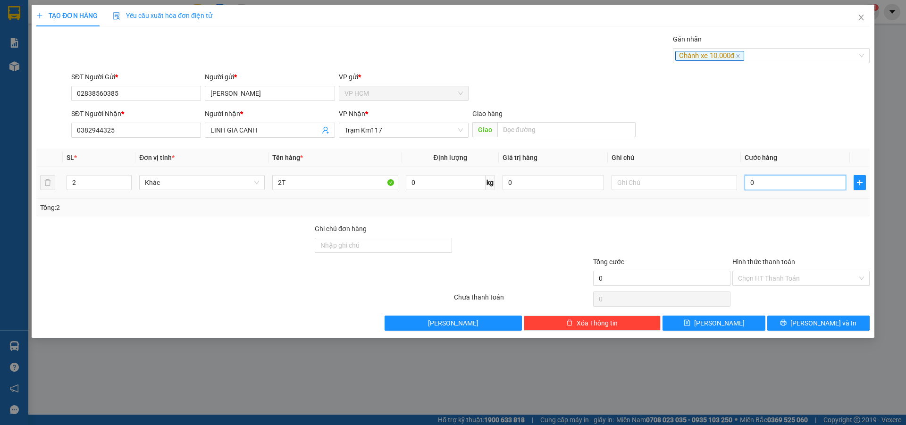
click at [789, 181] on input "0" at bounding box center [795, 182] width 101 height 15
drag, startPoint x: 778, startPoint y: 215, endPoint x: 775, endPoint y: 230, distance: 15.5
click at [776, 222] on div "Transit Pickup Surcharge Ids Transit Deliver Surcharge Ids Transit Deliver Surc…" at bounding box center [452, 182] width 833 height 297
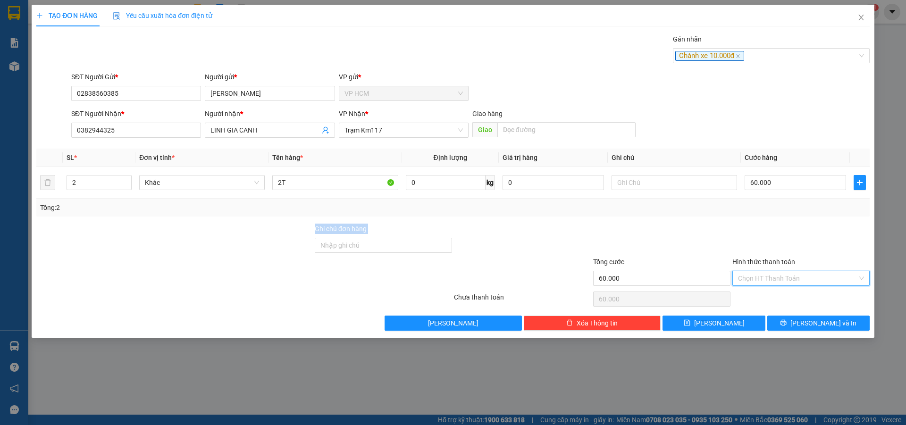
click at [756, 277] on input "Hình thức thanh toán" at bounding box center [797, 278] width 119 height 14
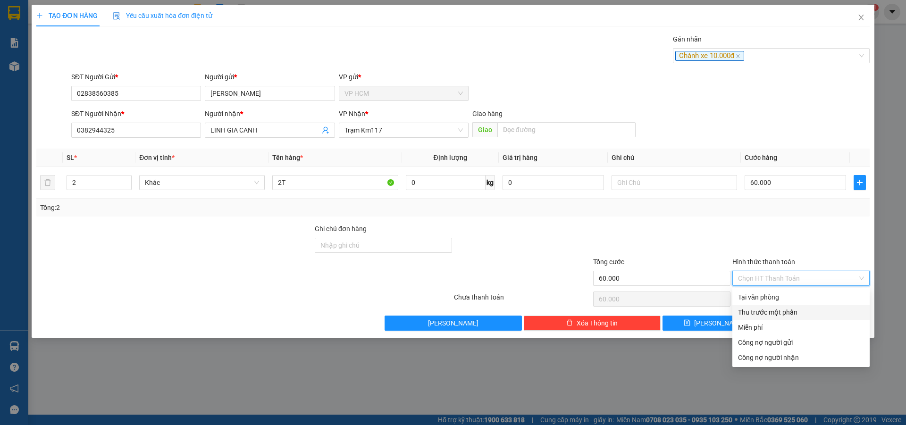
click at [750, 317] on div "Thu trước một phần" at bounding box center [801, 312] width 126 height 10
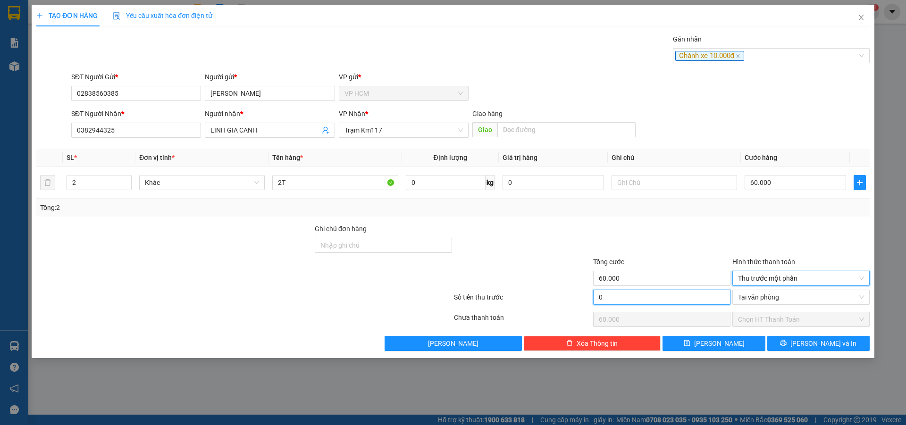
click at [661, 302] on input "0" at bounding box center [661, 297] width 137 height 15
drag, startPoint x: 654, startPoint y: 244, endPoint x: 672, endPoint y: 236, distance: 19.0
click at [654, 243] on div at bounding box center [661, 240] width 139 height 33
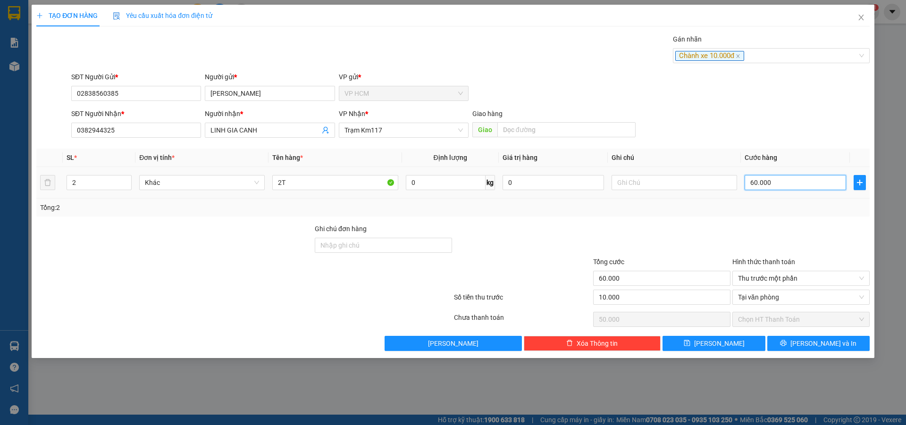
click at [774, 180] on input "60.000" at bounding box center [795, 182] width 101 height 15
click at [765, 212] on div "Tổng: 2" at bounding box center [453, 207] width 826 height 10
click at [820, 343] on span "[PERSON_NAME] và In" at bounding box center [823, 343] width 66 height 10
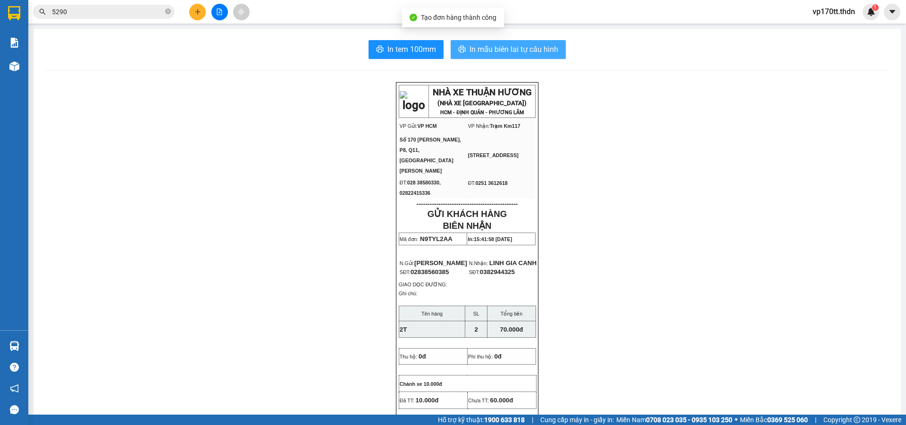
click at [510, 49] on span "In mẫu biên lai tự cấu hình" at bounding box center [513, 49] width 89 height 12
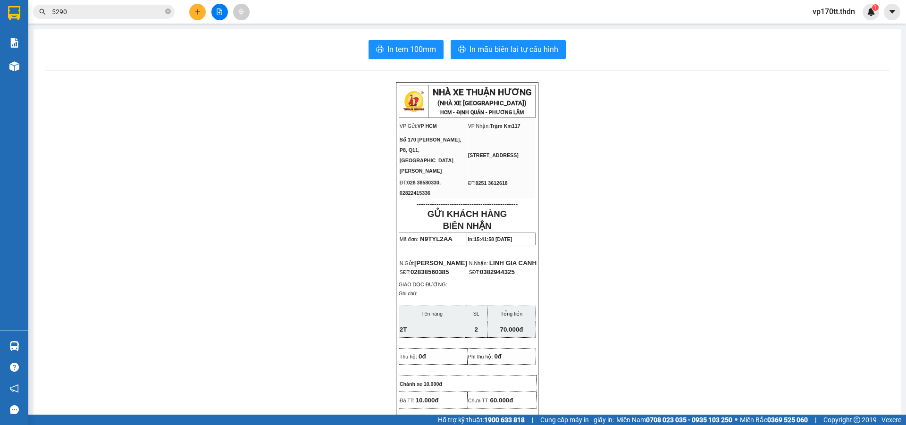
click at [87, 10] on input "5290" at bounding box center [107, 12] width 111 height 10
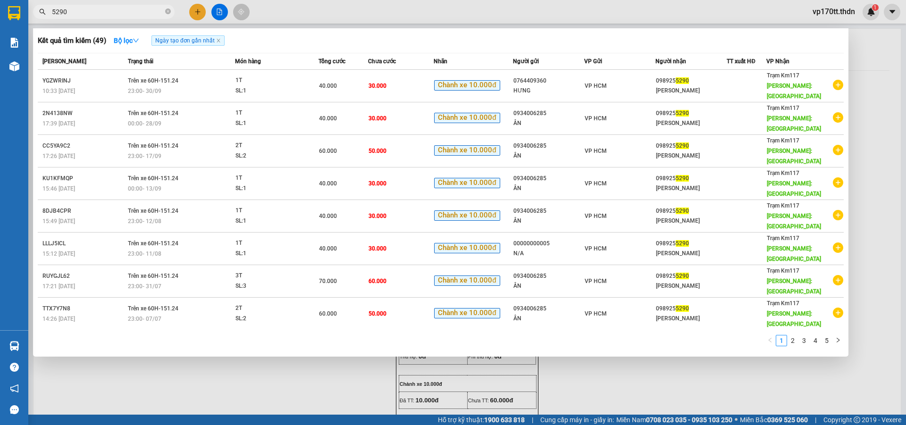
click at [87, 10] on input "5290" at bounding box center [107, 12] width 111 height 10
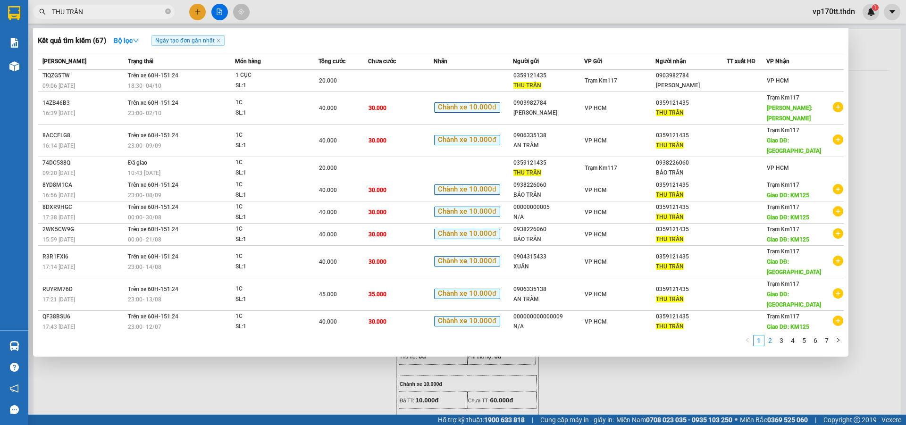
click at [770, 335] on link "2" at bounding box center [770, 340] width 10 height 10
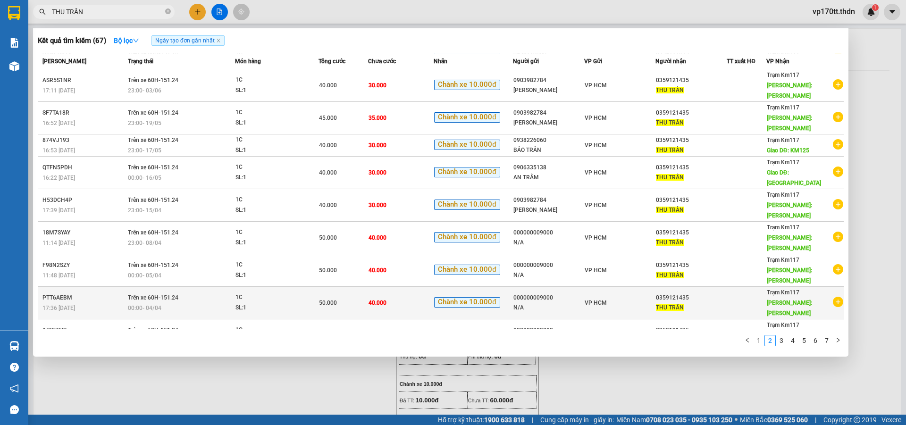
scroll to position [35, 0]
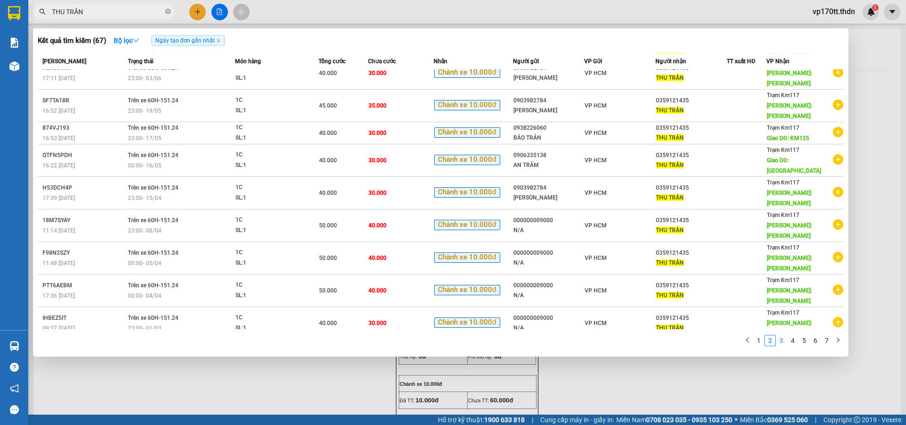
click at [781, 338] on link "3" at bounding box center [781, 340] width 10 height 10
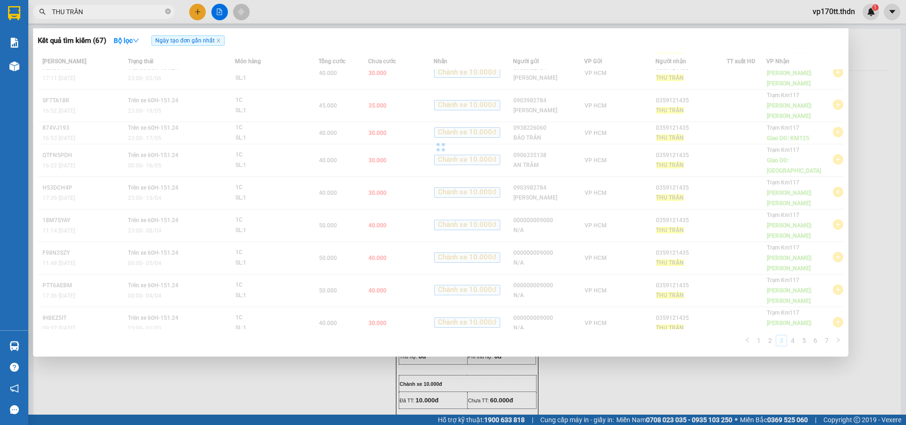
scroll to position [0, 0]
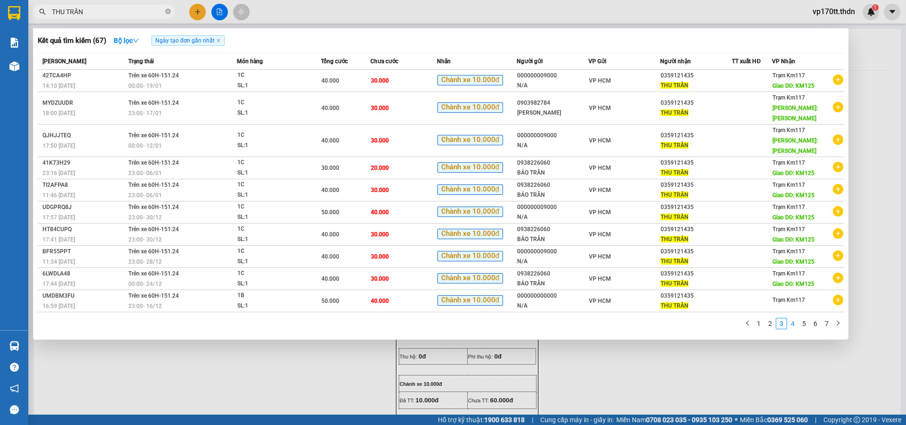
click at [788, 328] on link "4" at bounding box center [793, 324] width 10 height 10
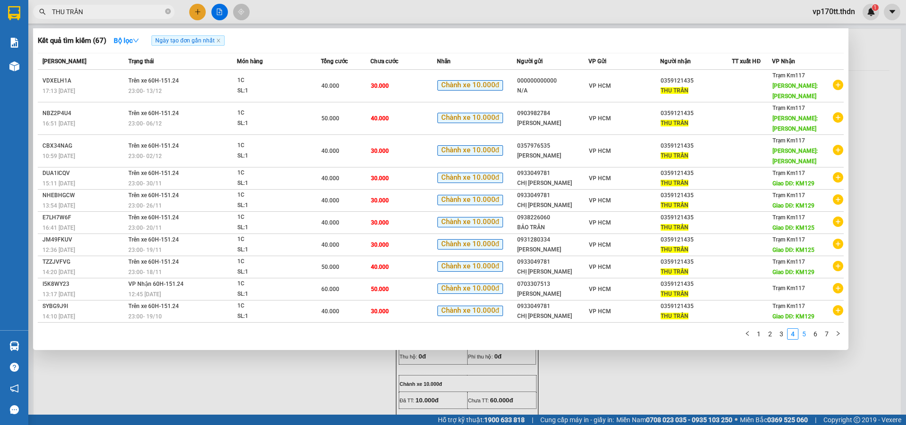
click at [800, 336] on link "5" at bounding box center [804, 334] width 10 height 10
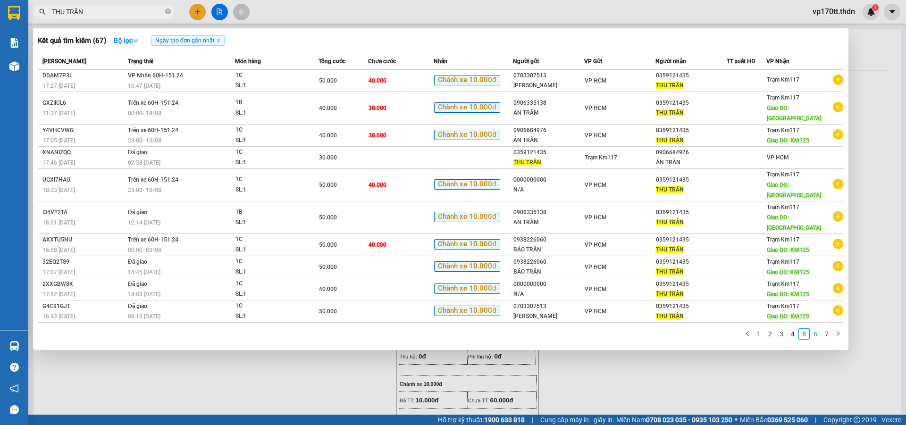
click at [812, 329] on link "6" at bounding box center [815, 334] width 10 height 10
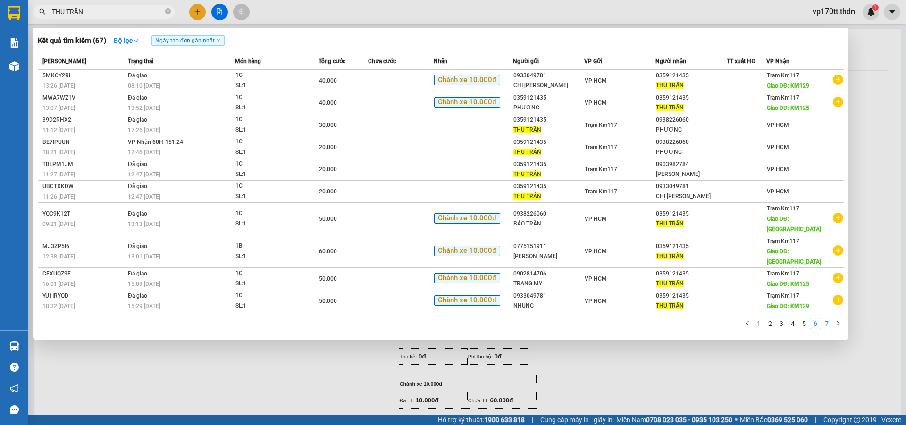
click at [825, 319] on link "7" at bounding box center [826, 324] width 10 height 10
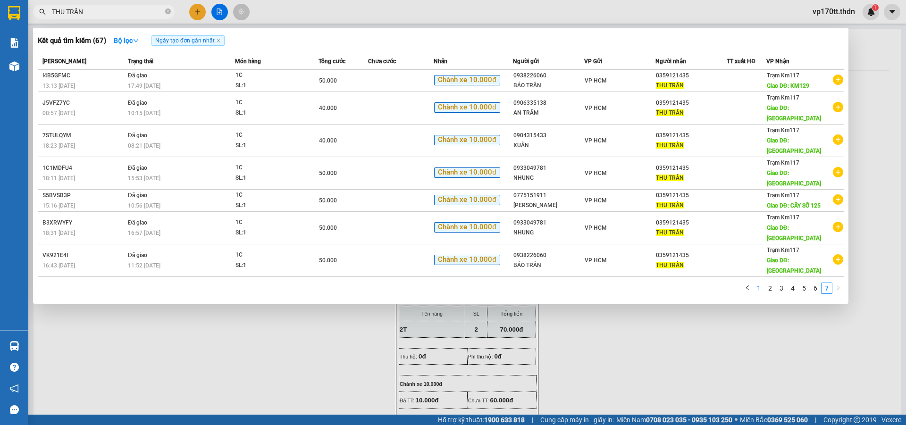
click at [759, 283] on link "1" at bounding box center [759, 288] width 10 height 10
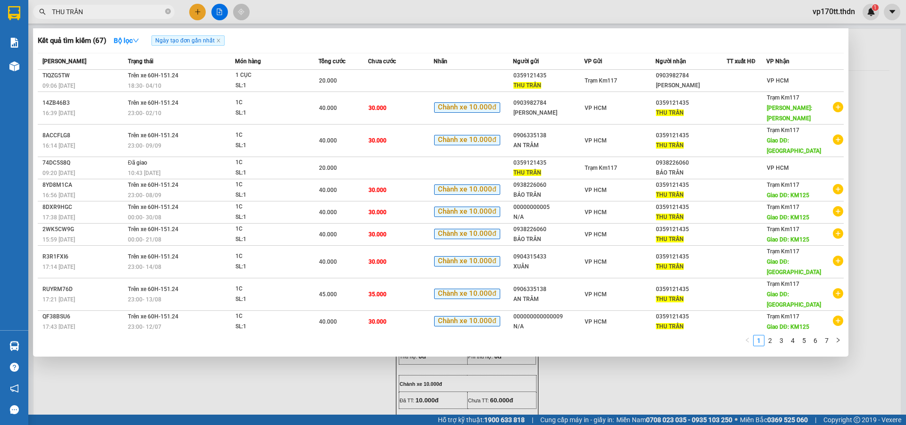
click at [201, 10] on div at bounding box center [453, 212] width 906 height 425
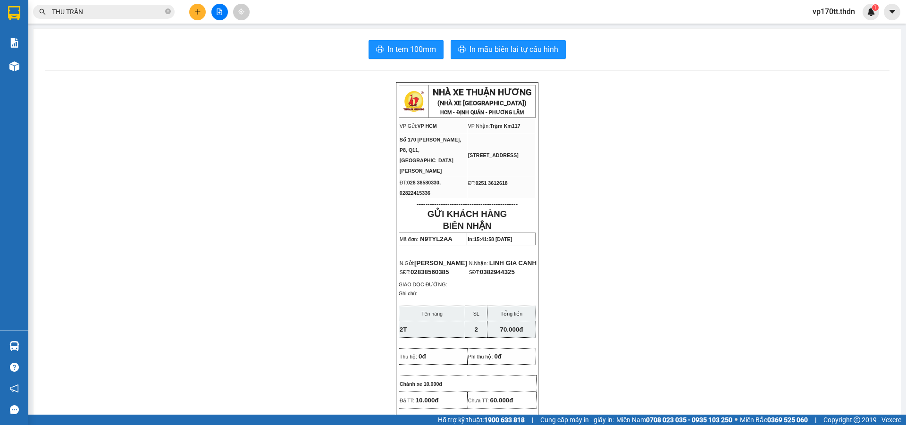
click at [201, 10] on icon "plus" at bounding box center [197, 11] width 7 height 7
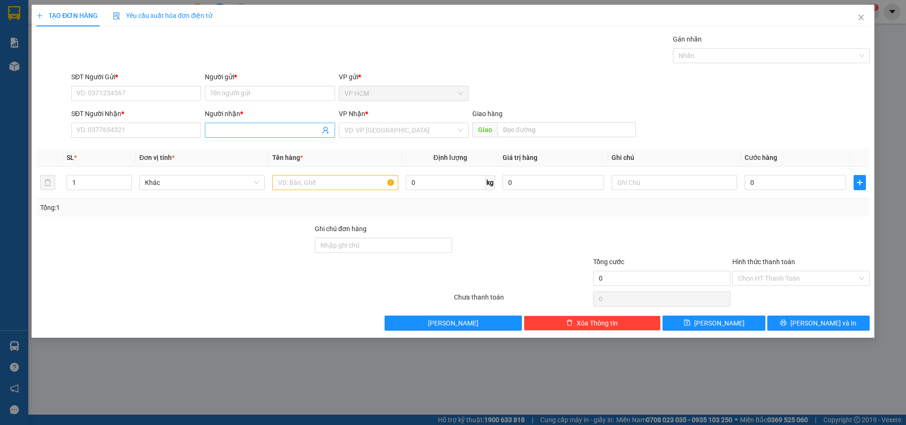
click at [272, 131] on input "Người nhận *" at bounding box center [264, 130] width 109 height 10
click at [287, 157] on div "5400438 THU TRẦN - 0359121435" at bounding box center [270, 149] width 130 height 19
click at [292, 147] on div "Transit Pickup Surcharge Ids Transit Deliver Surcharge Ids Transit Deliver Surc…" at bounding box center [452, 182] width 833 height 297
click at [281, 131] on input "THU TRẦN" at bounding box center [264, 130] width 109 height 10
click at [268, 148] on div "THU TRẦN - 0359121435" at bounding box center [269, 149] width 118 height 10
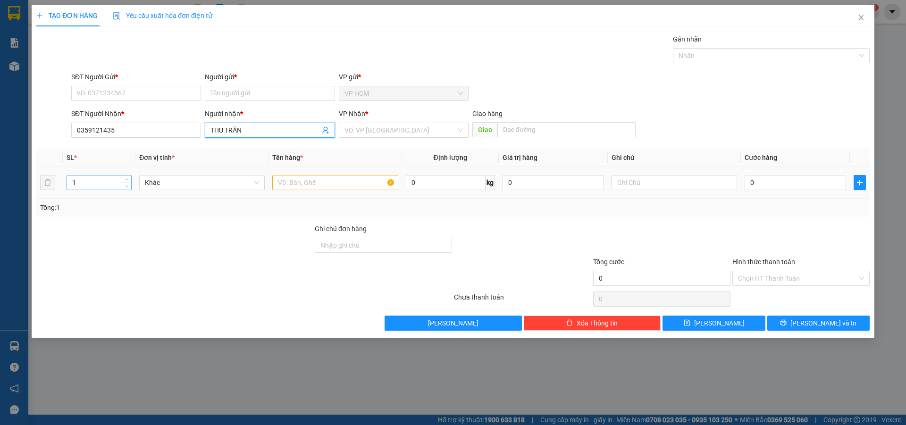
click at [74, 187] on input "1" at bounding box center [99, 183] width 64 height 14
click at [284, 188] on input "text" at bounding box center [335, 182] width 126 height 15
click at [375, 125] on input "search" at bounding box center [400, 130] width 112 height 14
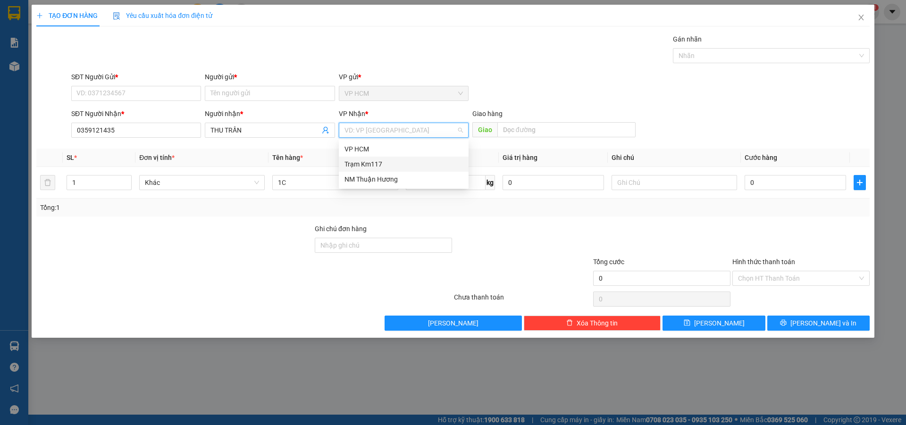
drag, startPoint x: 370, startPoint y: 157, endPoint x: 418, endPoint y: 149, distance: 48.3
click at [371, 157] on div "Trạm Km117" at bounding box center [404, 164] width 130 height 15
click at [525, 140] on div "Giao hàng Giao" at bounding box center [553, 125] width 163 height 33
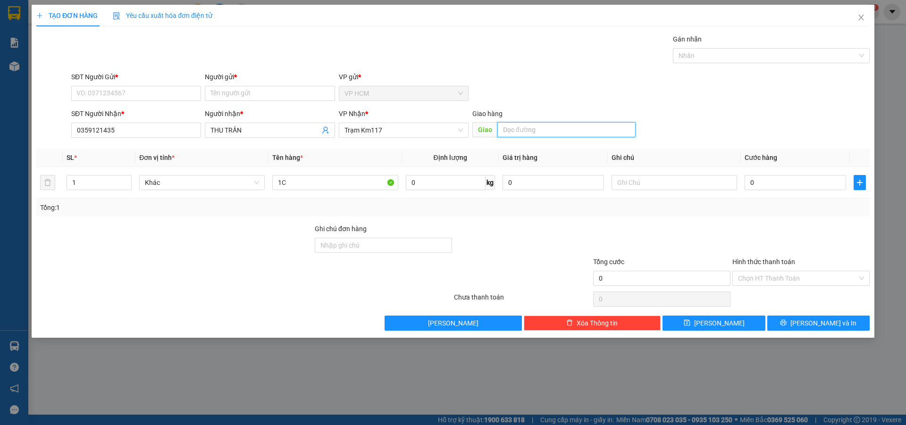
click at [532, 128] on input "text" at bounding box center [566, 129] width 138 height 15
click at [139, 101] on div "SĐT Người Gửi * VD: 0371234567" at bounding box center [136, 88] width 130 height 33
click at [142, 96] on input "SĐT Người Gửi *" at bounding box center [136, 93] width 130 height 15
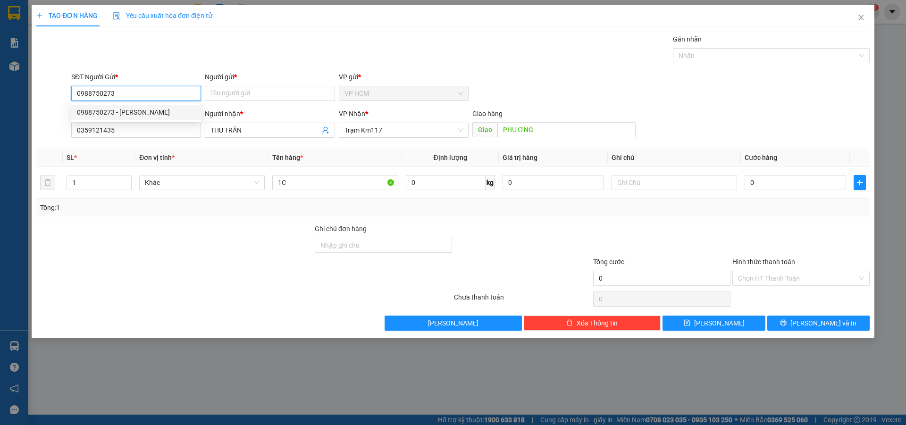
click at [145, 108] on div "0988750273 - [PERSON_NAME]" at bounding box center [136, 112] width 118 height 10
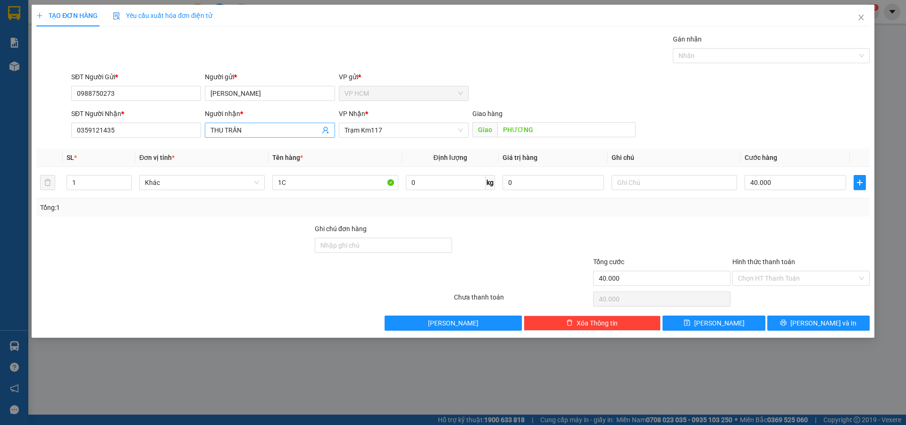
click at [323, 131] on icon "user-add" at bounding box center [326, 130] width 8 height 8
click at [262, 135] on input "THU TRẦN" at bounding box center [264, 130] width 109 height 10
click at [274, 150] on div "THU TRẦN - 0359121435" at bounding box center [269, 149] width 118 height 10
click at [710, 55] on div at bounding box center [766, 55] width 183 height 11
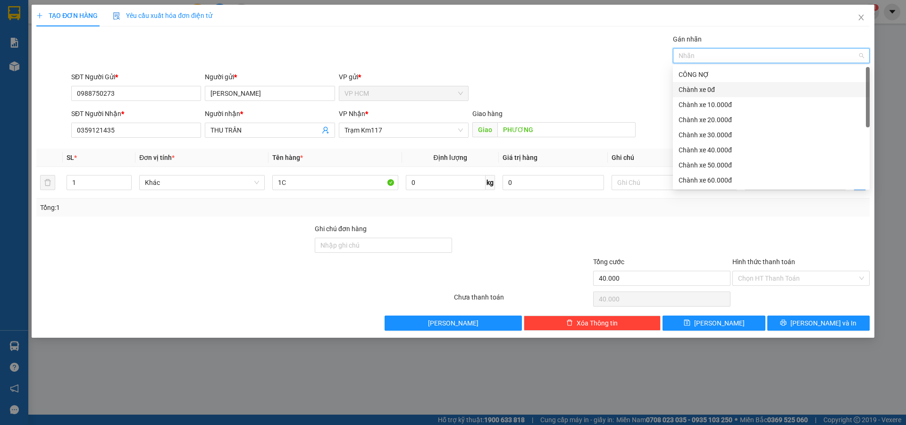
click at [720, 96] on div "Chành xe 0đ" at bounding box center [771, 89] width 197 height 15
click at [696, 85] on div "Chành xe 0đ" at bounding box center [768, 89] width 179 height 10
click at [715, 106] on div "Chành xe 10.000đ" at bounding box center [771, 105] width 185 height 10
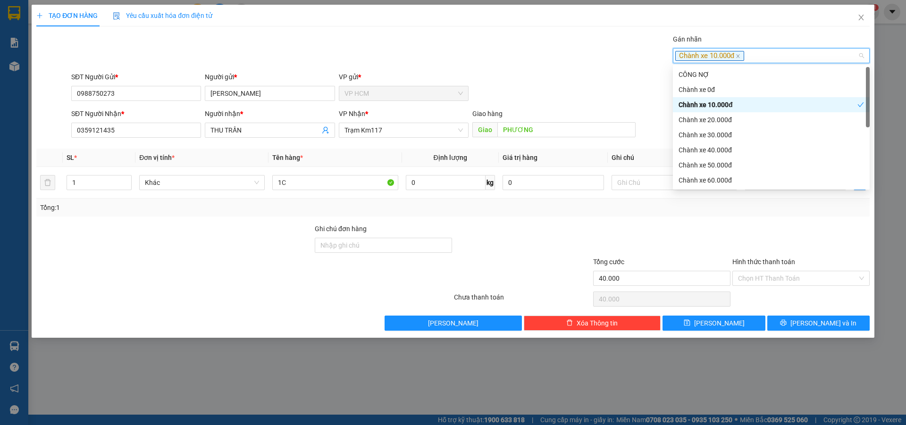
drag, startPoint x: 477, startPoint y: 47, endPoint x: 798, endPoint y: 210, distance: 360.6
click at [485, 55] on div "Gán nhãn Chành xe 10.000đ" at bounding box center [470, 50] width 802 height 33
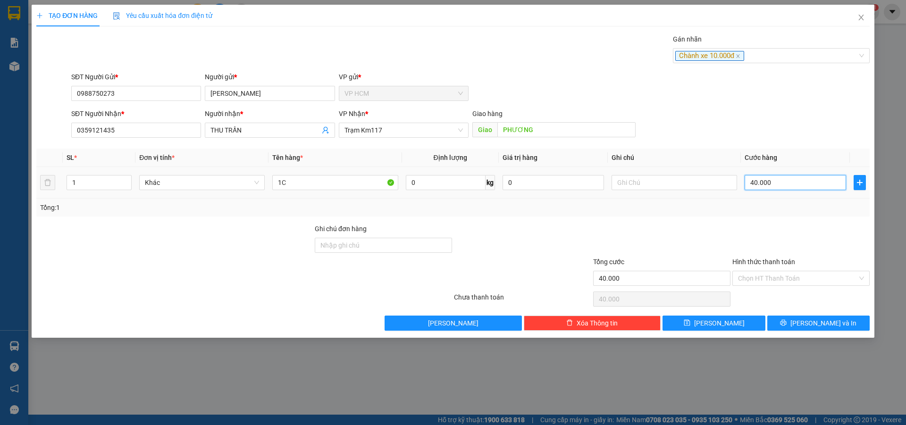
click at [815, 189] on input "40.000" at bounding box center [795, 182] width 101 height 15
click at [771, 282] on input "Hình thức thanh toán" at bounding box center [797, 278] width 119 height 14
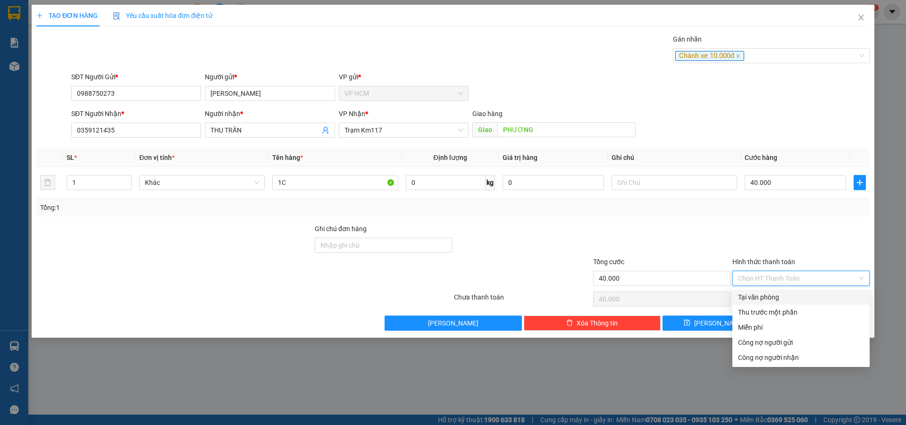
click at [763, 304] on div "Tại văn phòng" at bounding box center [800, 297] width 137 height 15
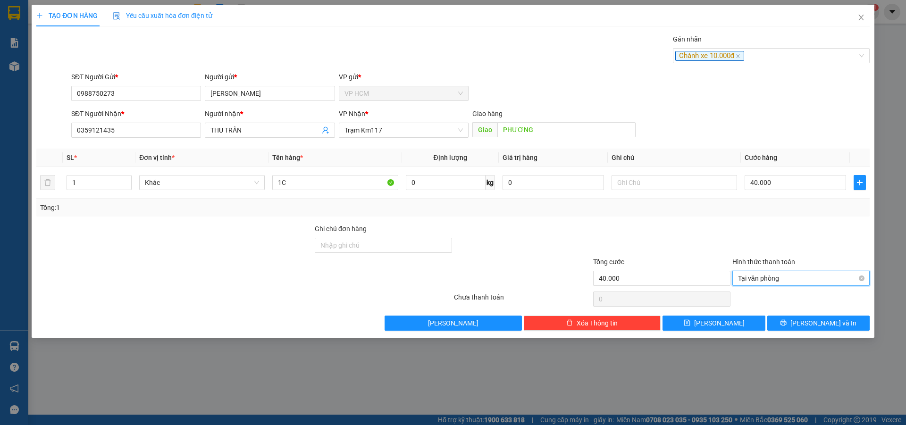
click at [775, 278] on span "Tại văn phòng" at bounding box center [801, 278] width 126 height 14
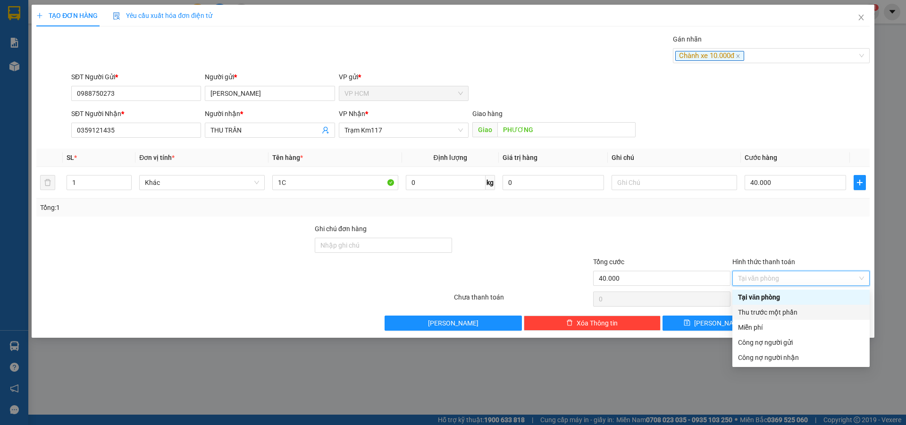
click at [772, 306] on div "Thu trước một phần" at bounding box center [800, 312] width 137 height 15
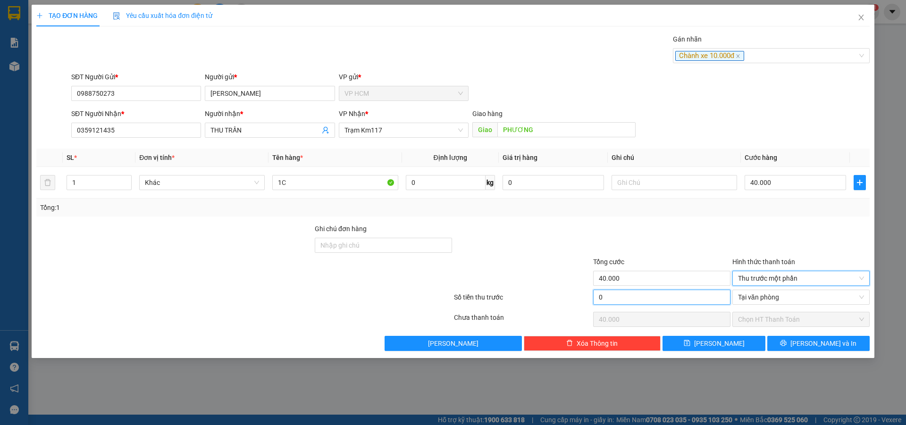
click at [650, 294] on input "0" at bounding box center [661, 297] width 137 height 15
click at [656, 235] on div at bounding box center [661, 240] width 139 height 33
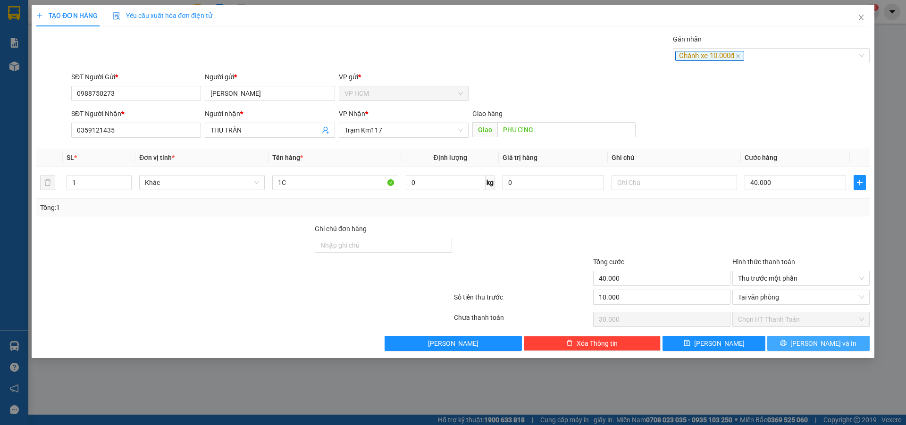
click at [815, 339] on span "[PERSON_NAME] và In" at bounding box center [823, 343] width 66 height 10
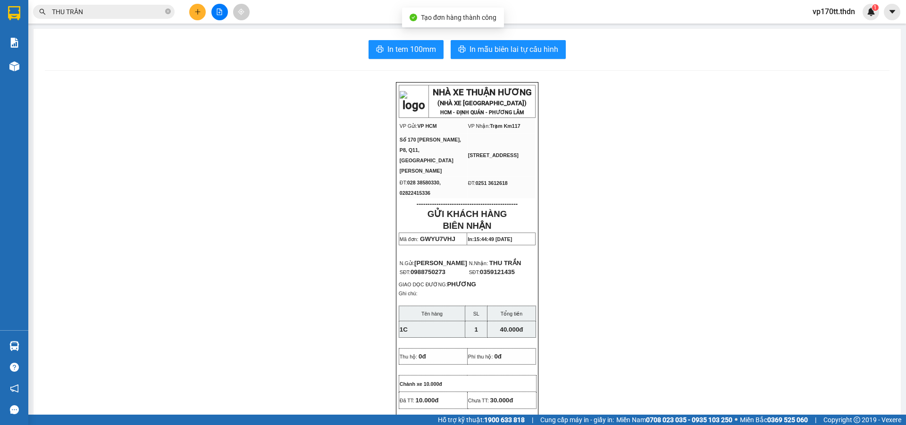
click at [519, 66] on div "In tem 100mm In mẫu biên lai tự cấu hình NHÀ XE THUẬN HƯƠNG (NHÀ XE [GEOGRAPHIC…" at bounding box center [467, 427] width 867 height 796
click at [519, 51] on span "In mẫu biên lai tự cấu hình" at bounding box center [513, 49] width 89 height 12
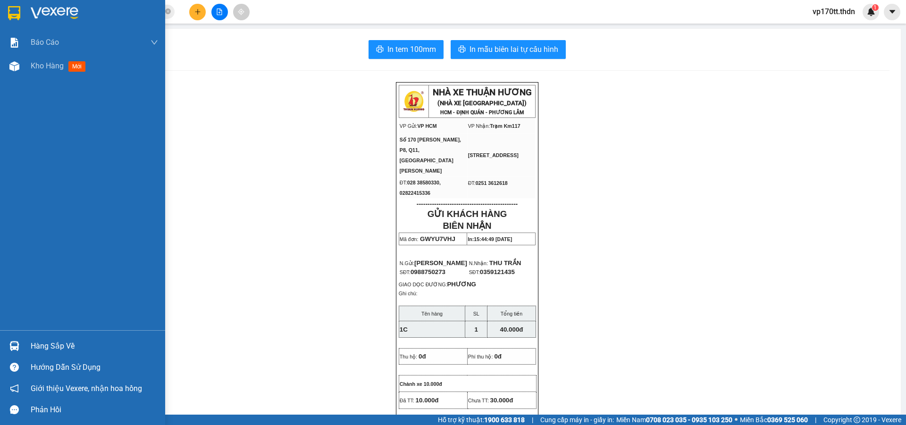
click at [29, 10] on div at bounding box center [82, 15] width 165 height 31
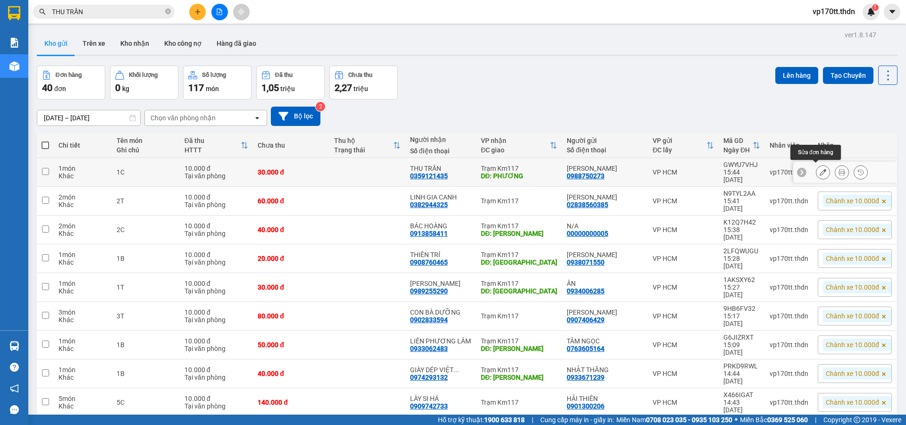
click at [821, 169] on button at bounding box center [822, 172] width 13 height 17
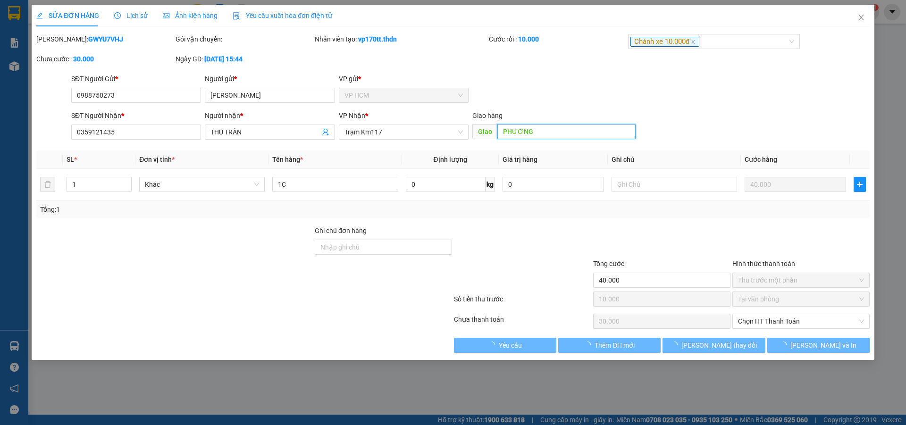
click at [561, 136] on input "PHƯƠNG" at bounding box center [566, 131] width 138 height 15
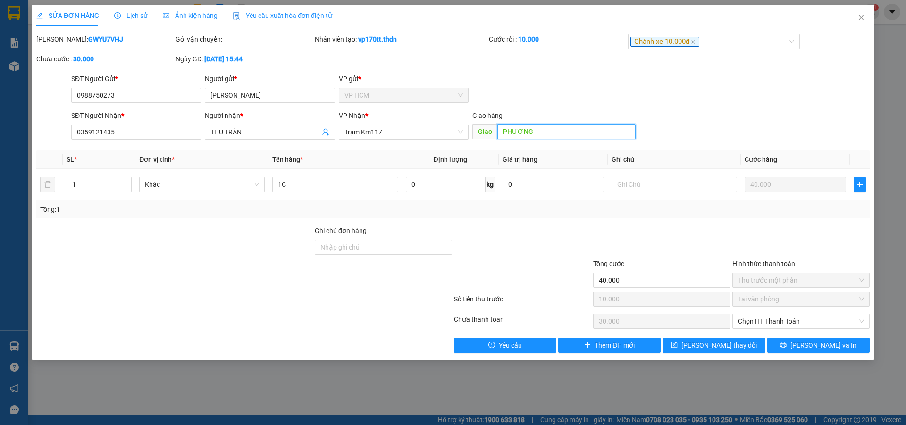
click at [561, 136] on input "PHƯƠNG" at bounding box center [566, 131] width 138 height 15
click at [683, 341] on button "[PERSON_NAME] thay đổi" at bounding box center [713, 345] width 102 height 15
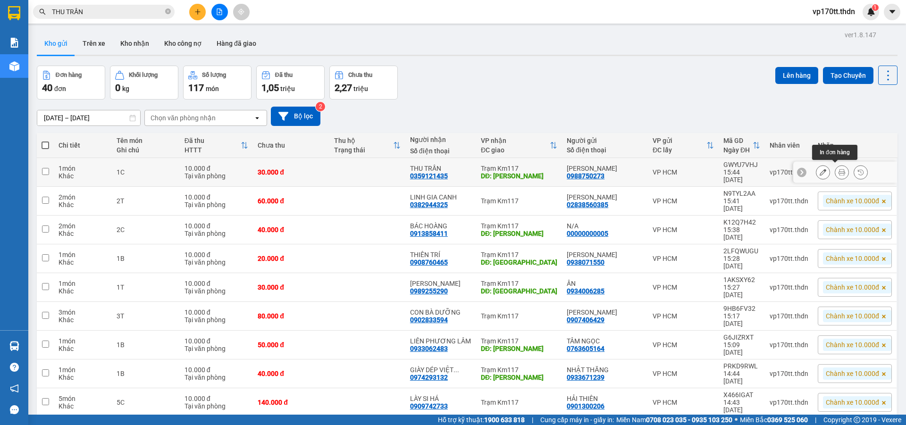
click at [839, 168] on button at bounding box center [841, 172] width 13 height 17
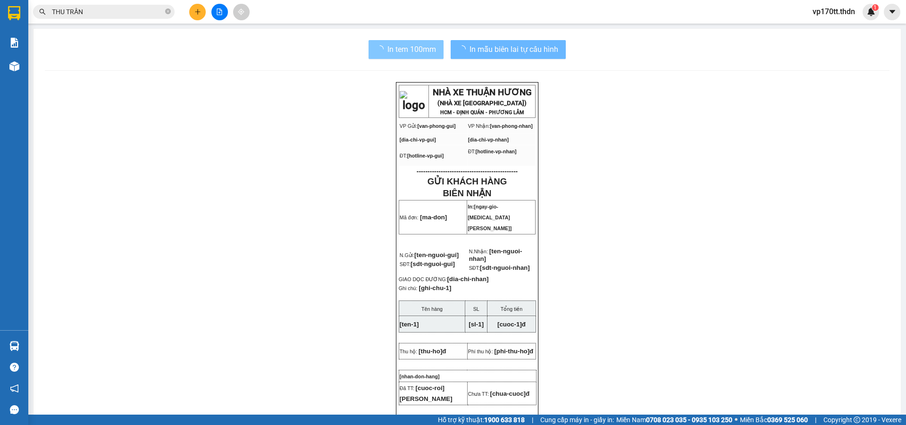
click at [391, 54] on span "In tem 100mm" at bounding box center [411, 49] width 49 height 12
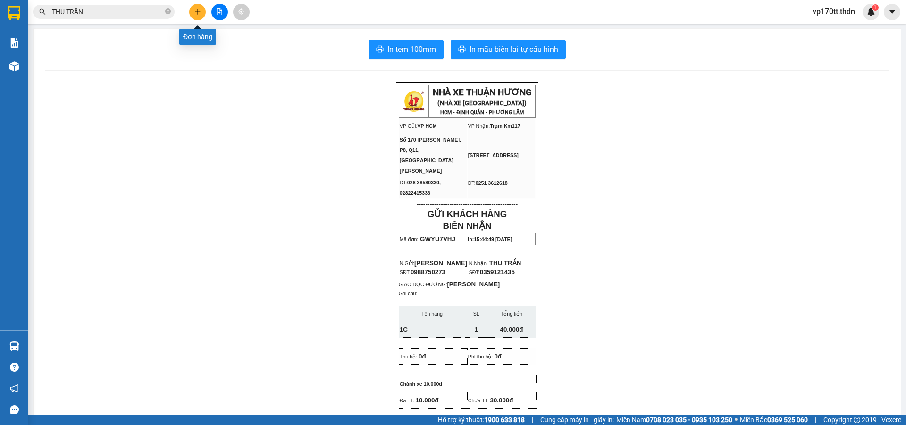
click at [193, 13] on button at bounding box center [197, 12] width 17 height 17
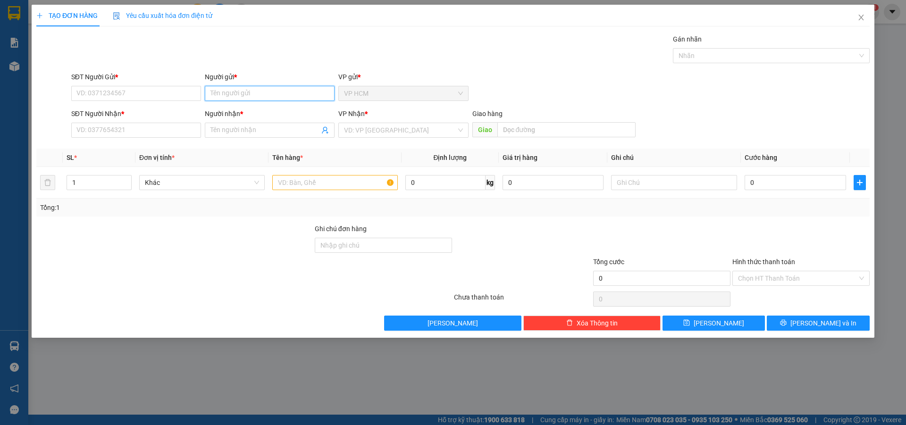
click at [262, 91] on input "Người gửi *" at bounding box center [270, 93] width 130 height 15
click at [258, 110] on div "TIẾN THU - 0909525300" at bounding box center [269, 112] width 118 height 10
drag, startPoint x: 326, startPoint y: 132, endPoint x: 328, endPoint y: 127, distance: 5.3
click at [326, 132] on icon "user-add" at bounding box center [326, 130] width 8 height 8
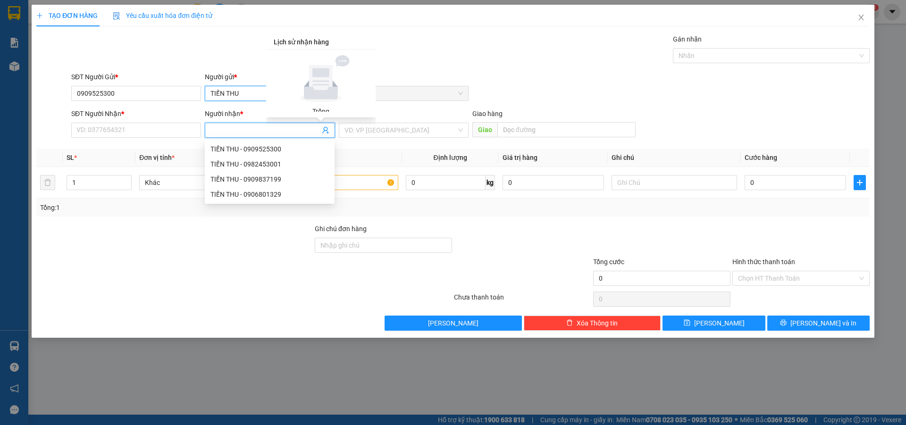
click at [218, 89] on input "TIẾN THU" at bounding box center [270, 93] width 130 height 15
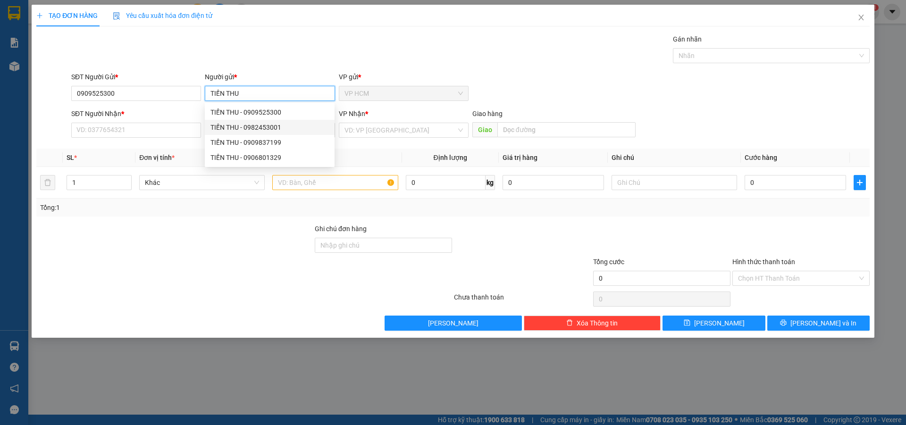
click at [263, 125] on div "TIẾN THU - 0982453001" at bounding box center [269, 127] width 118 height 10
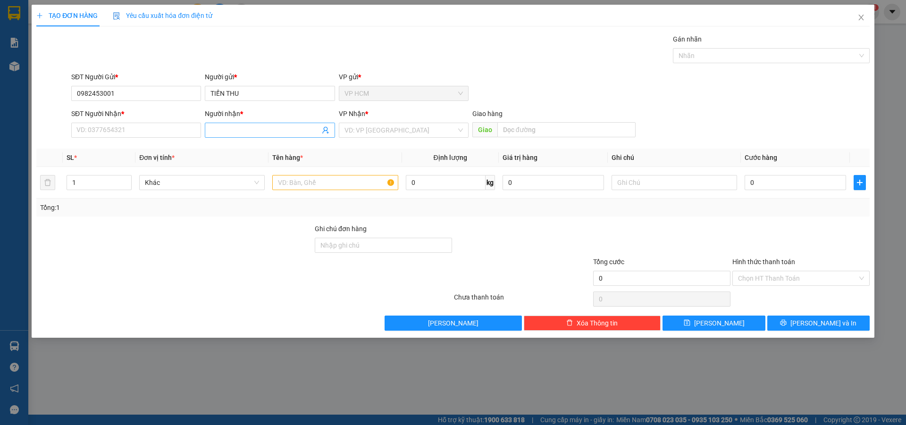
click at [324, 129] on icon "user-add" at bounding box center [326, 130] width 8 height 8
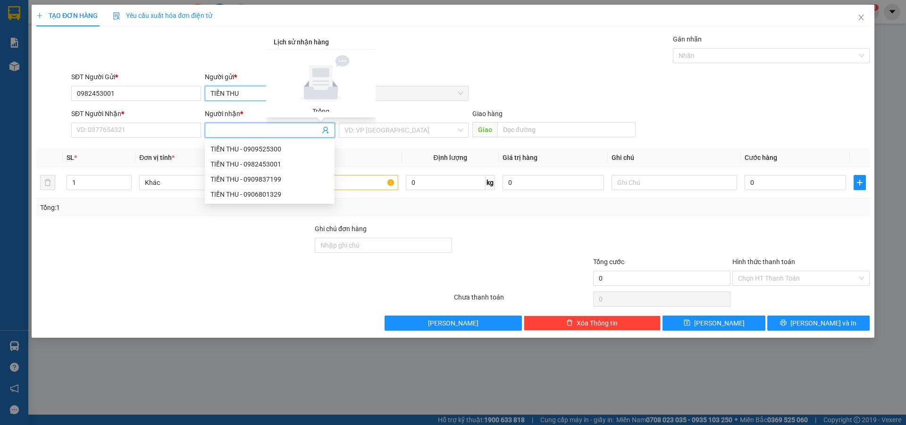
drag, startPoint x: 236, startPoint y: 95, endPoint x: 251, endPoint y: 122, distance: 30.8
click at [236, 94] on input "TIẾN THU" at bounding box center [270, 93] width 130 height 15
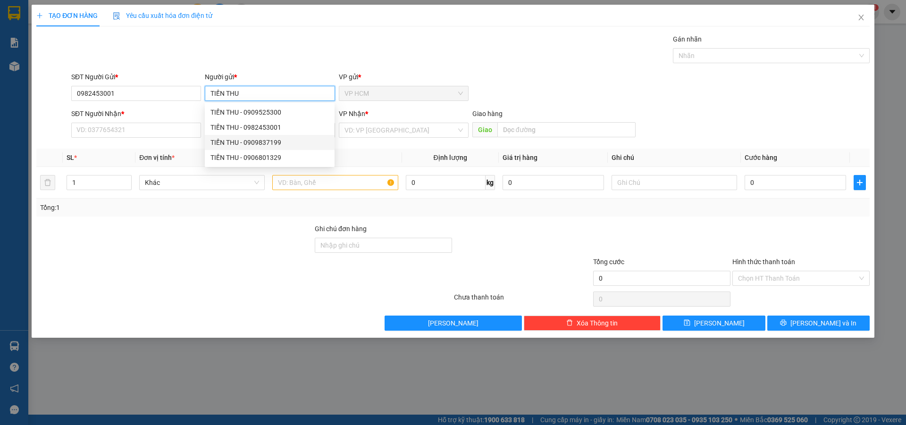
click at [265, 139] on div "TIẾN THU - 0909837199" at bounding box center [269, 142] width 118 height 10
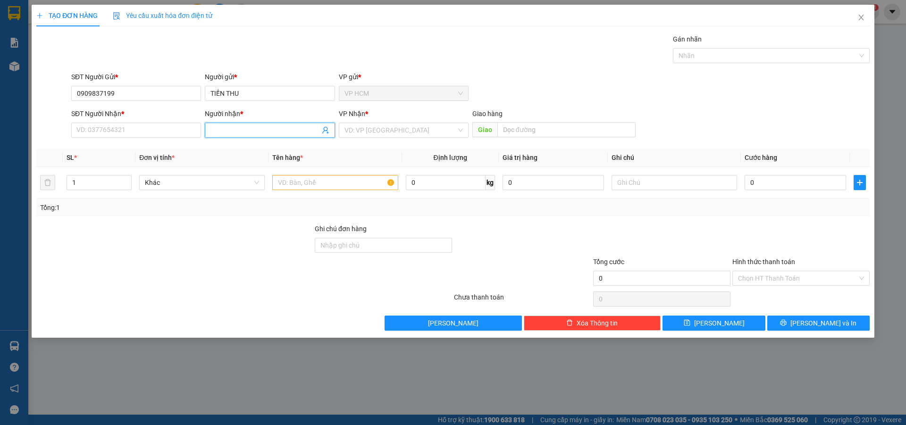
click at [322, 128] on icon "user-add" at bounding box center [326, 130] width 8 height 8
click at [325, 129] on icon "user-add" at bounding box center [326, 130] width 8 height 8
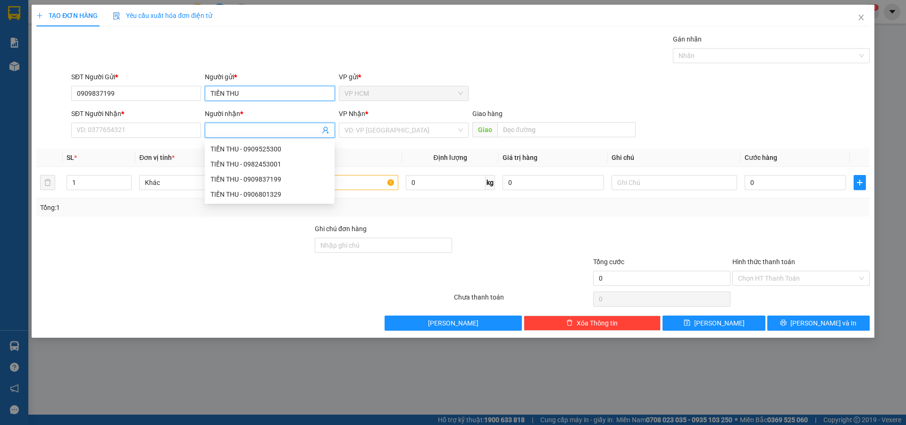
click at [244, 97] on input "TIẾN THU" at bounding box center [270, 93] width 130 height 15
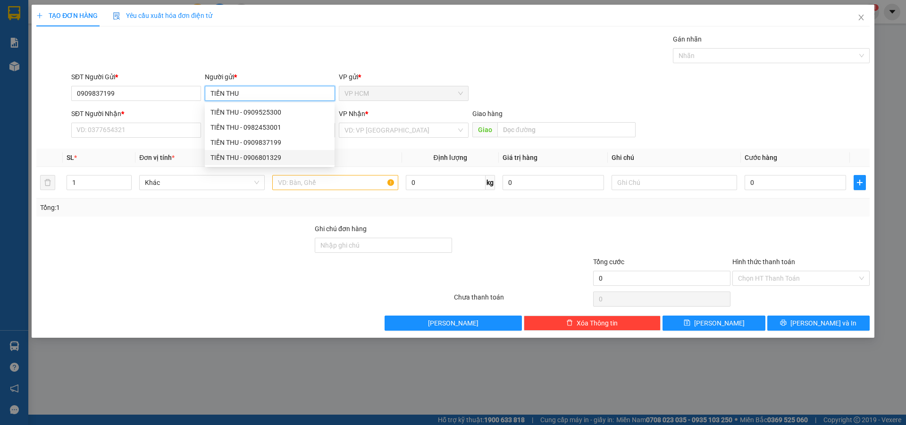
click at [277, 158] on div "TIẾN THU - 0906801329" at bounding box center [269, 157] width 118 height 10
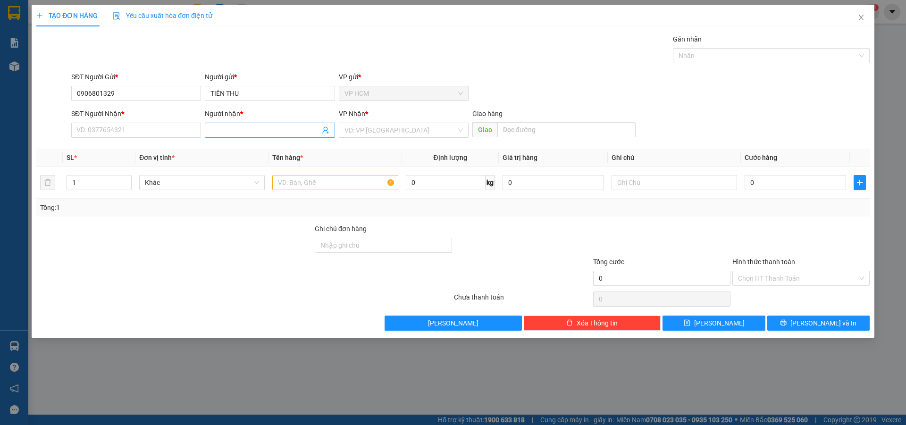
click at [325, 128] on icon "user-add" at bounding box center [326, 130] width 8 height 8
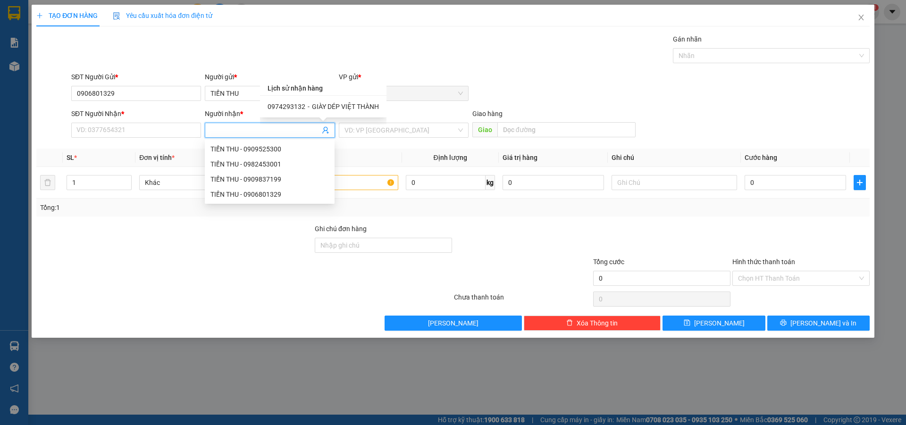
click at [348, 104] on span "GIÀY DÉP VIỆT THÀNH" at bounding box center [345, 107] width 67 height 8
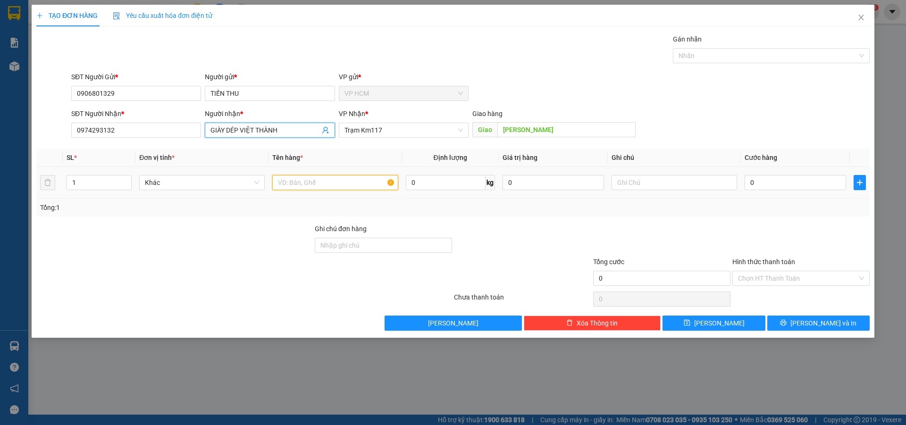
click at [371, 184] on input "text" at bounding box center [335, 182] width 126 height 15
click at [701, 63] on div "Gán nhãn Nhãn" at bounding box center [771, 50] width 197 height 33
click at [729, 59] on div at bounding box center [766, 55] width 183 height 11
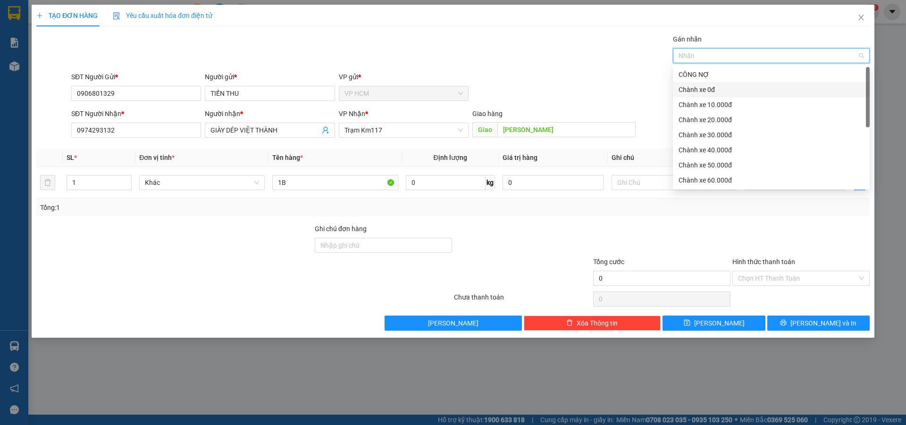
click at [737, 96] on div "Chành xe 0đ" at bounding box center [771, 89] width 197 height 15
click at [712, 86] on div "Chành xe 0đ" at bounding box center [768, 89] width 179 height 10
drag, startPoint x: 711, startPoint y: 100, endPoint x: 523, endPoint y: 76, distance: 189.7
click at [711, 101] on div "Chành xe 10.000đ" at bounding box center [771, 105] width 185 height 10
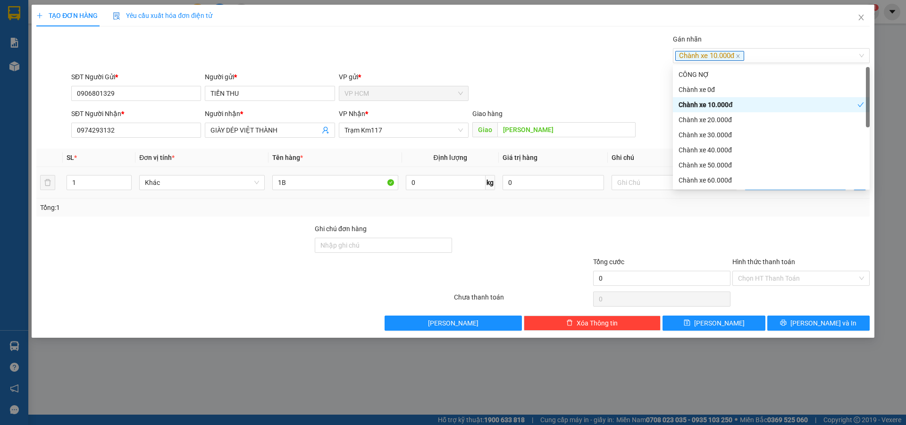
drag, startPoint x: 523, startPoint y: 76, endPoint x: 759, endPoint y: 181, distance: 257.9
click at [525, 76] on div "SĐT Người Gửi * 0906801329 Người gửi * TIẾN THU VP gửi * VP HCM" at bounding box center [470, 88] width 802 height 33
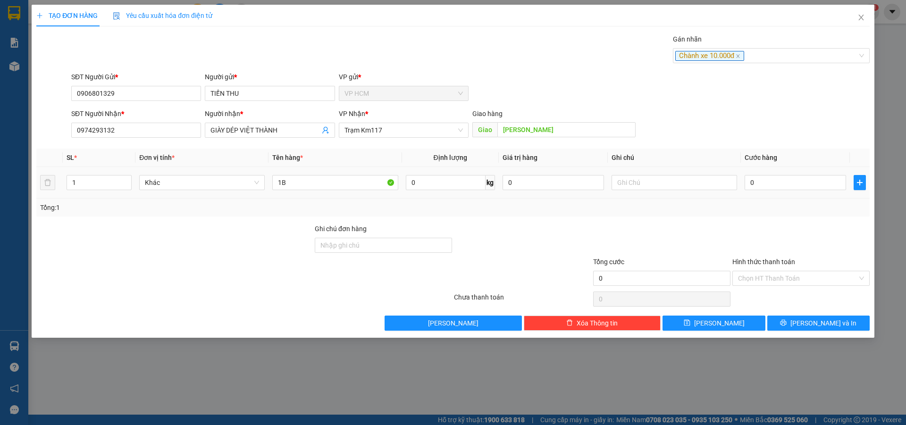
click at [780, 168] on td "0" at bounding box center [795, 183] width 109 height 32
click at [787, 180] on input "0" at bounding box center [795, 182] width 101 height 15
drag, startPoint x: 790, startPoint y: 217, endPoint x: 783, endPoint y: 241, distance: 25.7
click at [789, 222] on div "Transit Pickup Surcharge Ids Transit Deliver Surcharge Ids Transit Deliver Surc…" at bounding box center [452, 182] width 833 height 297
click at [775, 277] on input "Hình thức thanh toán" at bounding box center [797, 278] width 119 height 14
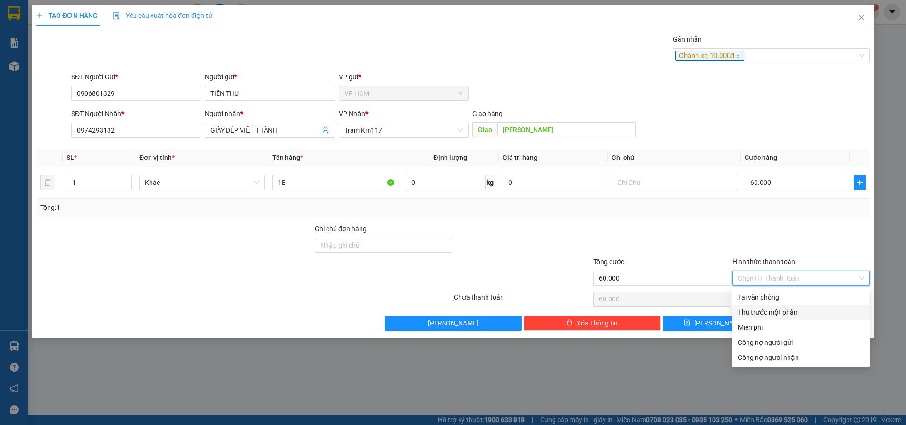
click at [762, 307] on div "Thu trước một phần" at bounding box center [801, 312] width 126 height 10
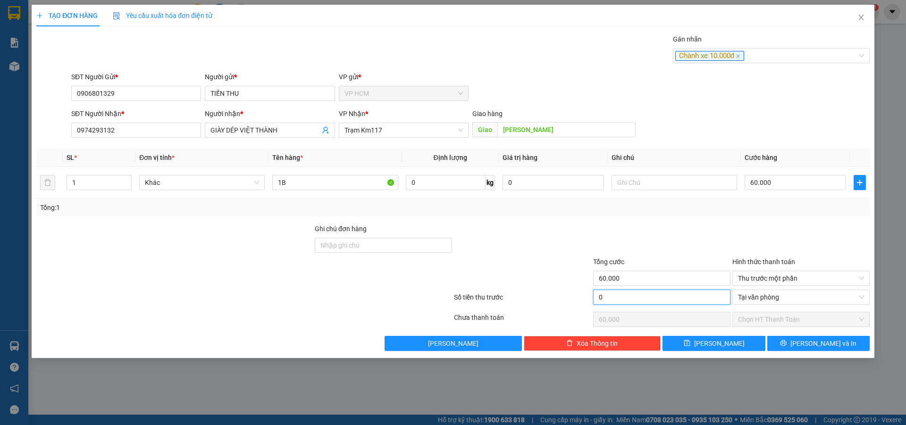
click at [645, 299] on input "0" at bounding box center [661, 297] width 137 height 15
drag, startPoint x: 674, startPoint y: 238, endPoint x: 781, endPoint y: 321, distance: 136.2
click at [682, 245] on div at bounding box center [661, 240] width 139 height 33
click at [812, 347] on span "[PERSON_NAME] và In" at bounding box center [823, 343] width 66 height 10
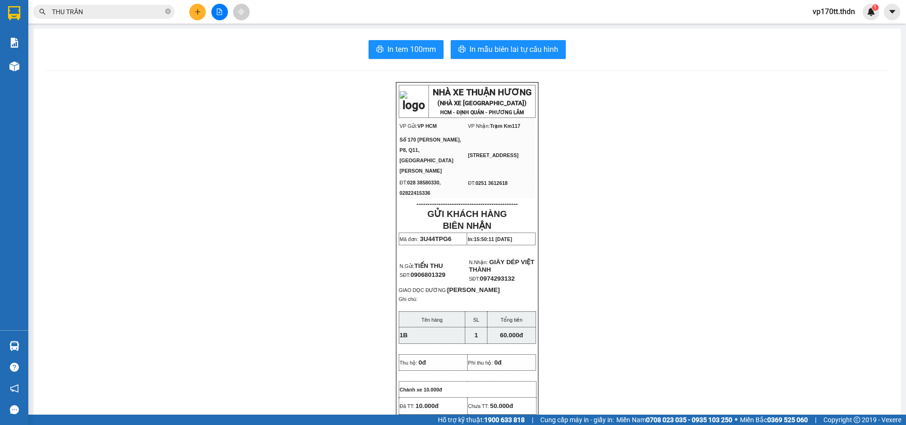
click at [515, 51] on span "In mẫu biên lai tự cấu hình" at bounding box center [513, 49] width 89 height 12
click at [191, 15] on button at bounding box center [197, 12] width 17 height 17
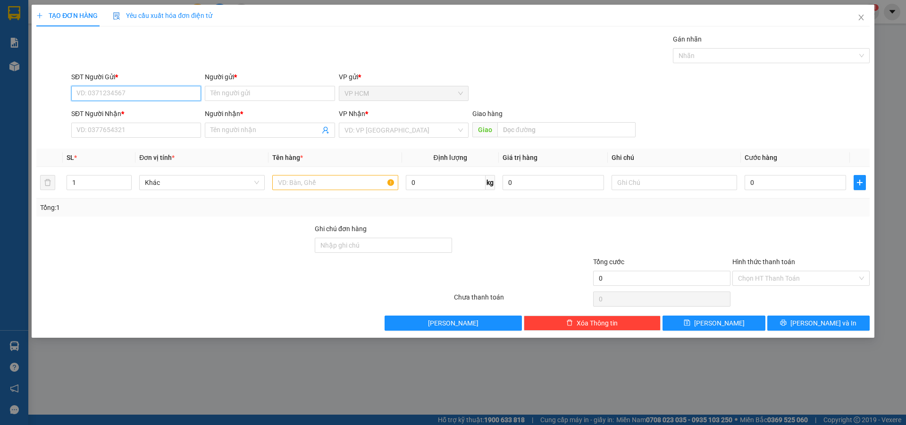
click at [118, 100] on input "SĐT Người Gửi *" at bounding box center [136, 93] width 130 height 15
click at [137, 110] on div "0938379865 - [PERSON_NAME]" at bounding box center [136, 112] width 118 height 10
click at [165, 90] on input "0938379865" at bounding box center [136, 93] width 130 height 15
click at [139, 118] on div "0908389912 - THUẬN" at bounding box center [136, 112] width 130 height 15
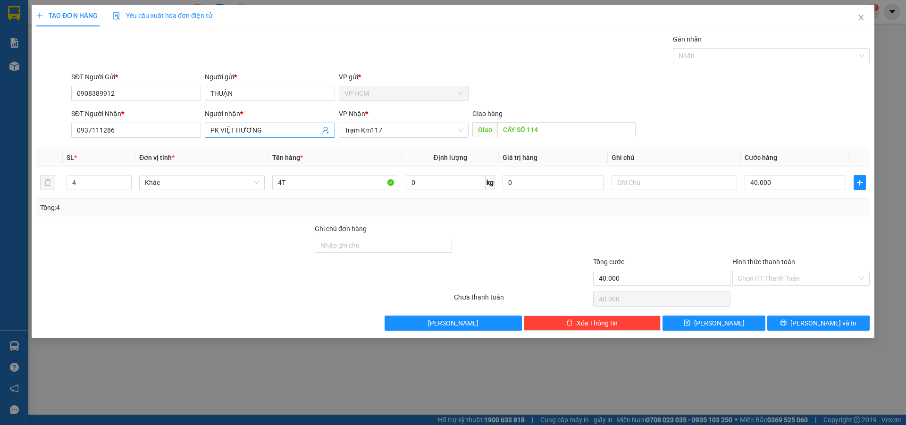
click at [327, 131] on icon "user-add" at bounding box center [325, 130] width 6 height 7
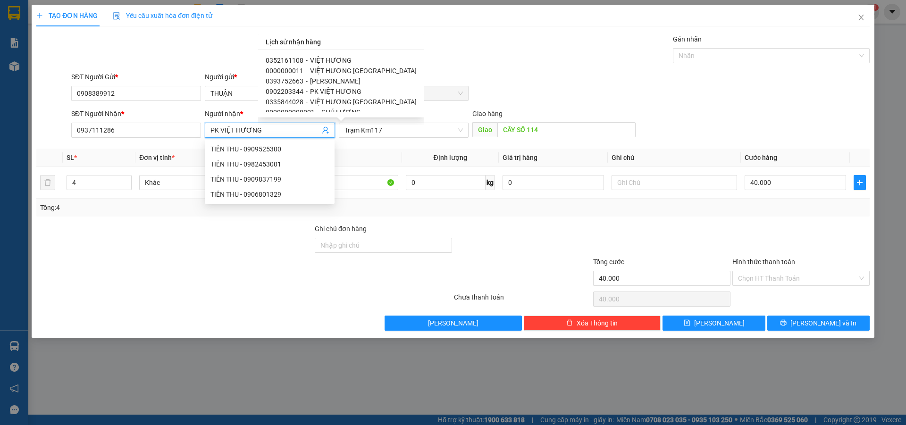
click at [325, 58] on span "VIỆT HƯƠNG" at bounding box center [331, 61] width 42 height 8
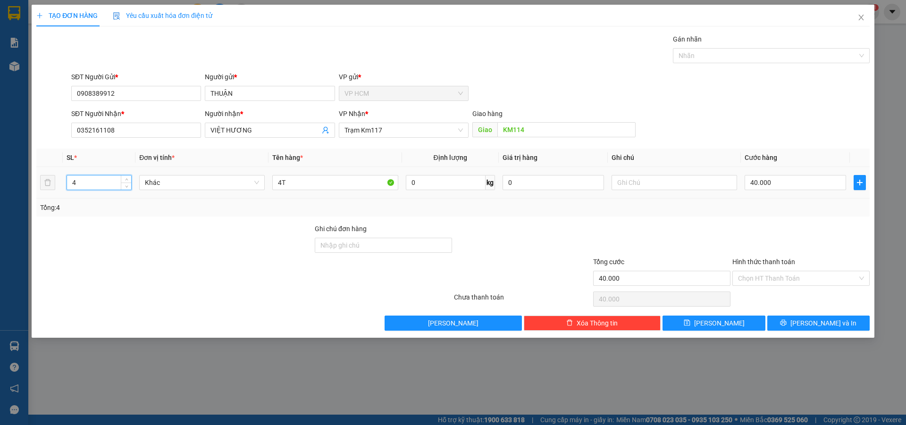
click at [89, 180] on input "4" at bounding box center [99, 183] width 64 height 14
click at [331, 175] on input "4T" at bounding box center [335, 182] width 126 height 15
click at [332, 183] on input "4T" at bounding box center [335, 182] width 126 height 15
click at [730, 59] on div at bounding box center [766, 55] width 183 height 11
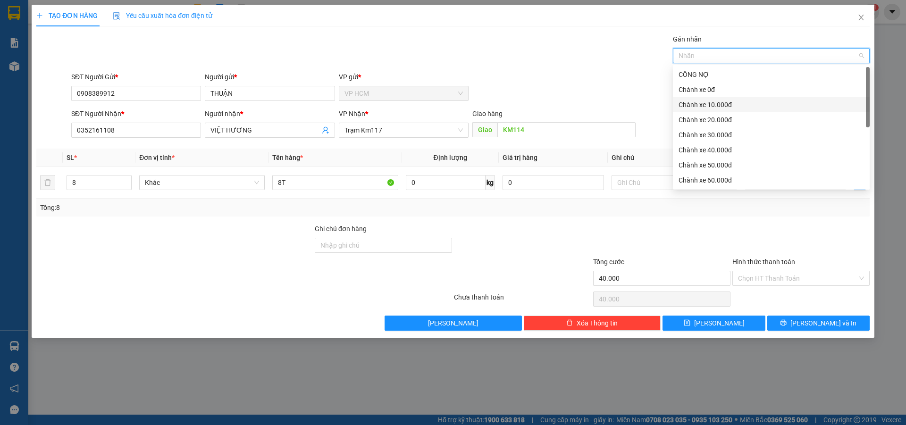
click at [732, 101] on div "Chành xe 10.000đ" at bounding box center [771, 105] width 185 height 10
click at [612, 75] on div "SĐT Người Gửi * 0908389912 Người gửi * THUẬN VP gửi * VP HCM" at bounding box center [470, 88] width 802 height 33
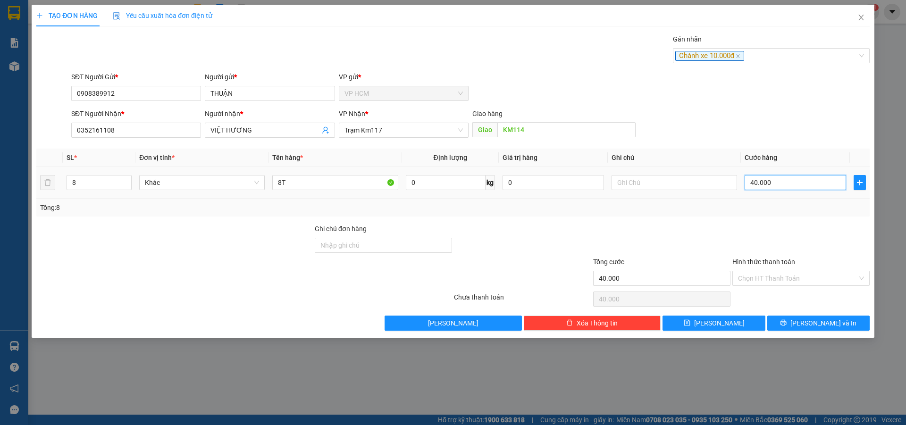
click at [794, 176] on input "40.000" at bounding box center [795, 182] width 101 height 15
click at [793, 233] on div at bounding box center [800, 240] width 139 height 33
click at [780, 269] on div "Hình thức thanh toán" at bounding box center [800, 264] width 137 height 14
drag, startPoint x: 766, startPoint y: 281, endPoint x: 766, endPoint y: 286, distance: 5.2
click at [766, 280] on input "Hình thức thanh toán" at bounding box center [797, 278] width 119 height 14
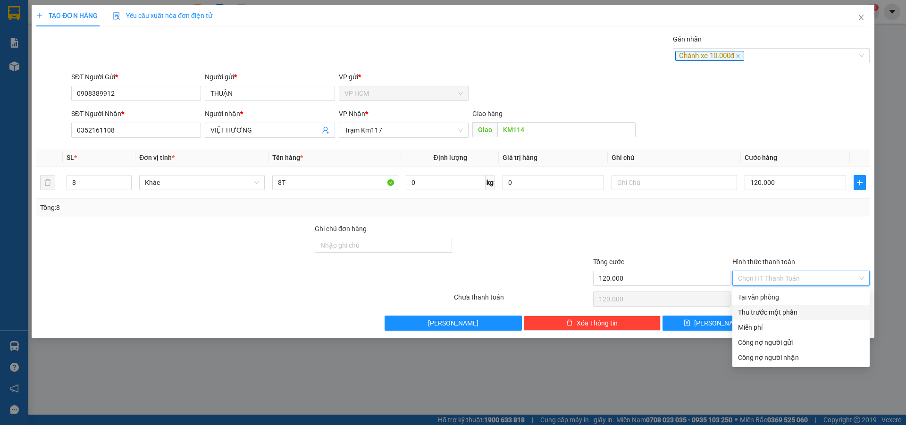
click at [765, 311] on div "Thu trước một phần" at bounding box center [801, 312] width 126 height 10
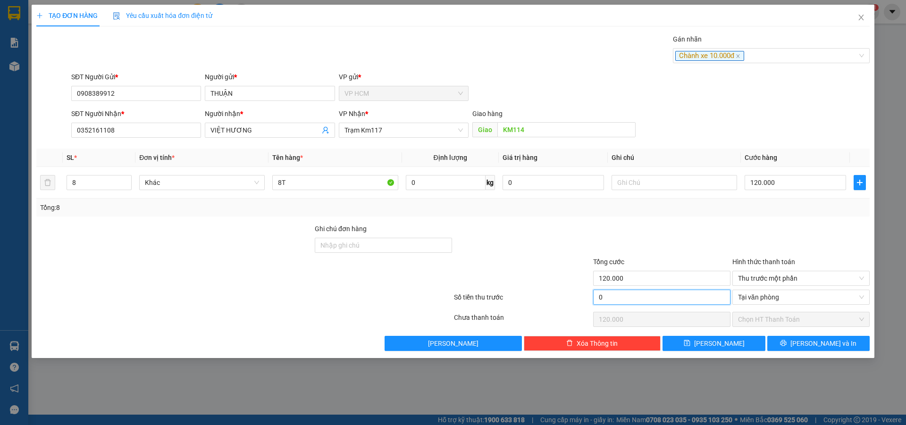
drag, startPoint x: 659, startPoint y: 298, endPoint x: 656, endPoint y: 268, distance: 30.4
click at [659, 298] on input "0" at bounding box center [661, 297] width 137 height 15
click at [655, 259] on div "Tổng cước" at bounding box center [661, 264] width 137 height 14
click at [810, 345] on button "[PERSON_NAME] và In" at bounding box center [818, 343] width 102 height 15
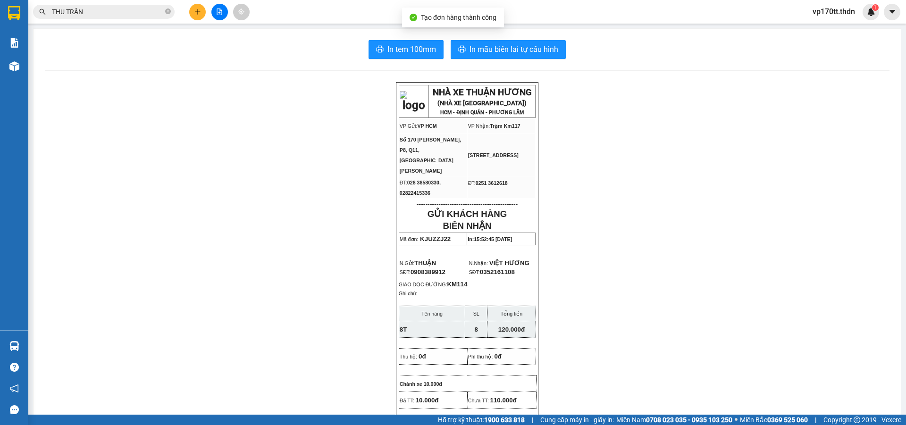
click at [544, 36] on div "In tem 100mm In mẫu biên lai tự cấu hình NHÀ XE THUẬN HƯƠNG (NHÀ XE [GEOGRAPHIC…" at bounding box center [467, 427] width 867 height 796
click at [524, 47] on span "In mẫu biên lai tự cấu hình" at bounding box center [513, 49] width 89 height 12
click at [193, 8] on button at bounding box center [197, 12] width 17 height 17
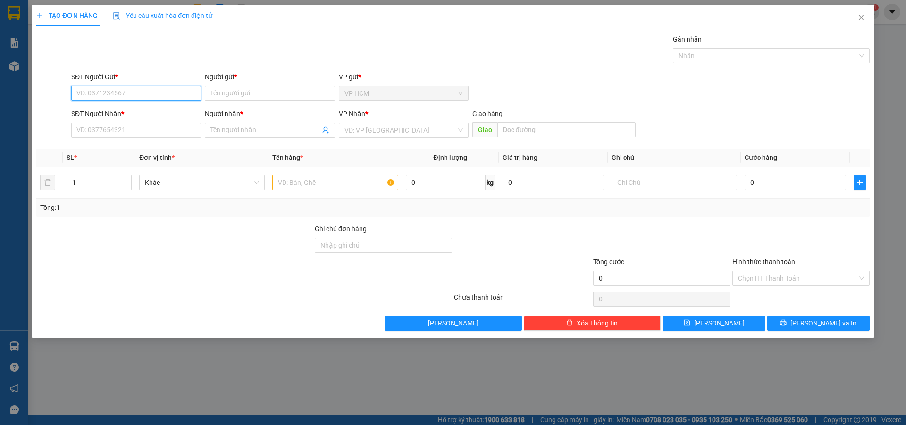
click at [148, 92] on input "SĐT Người Gửi *" at bounding box center [136, 93] width 130 height 15
click at [149, 112] on div "0909357172 - TOÀN PHÁT" at bounding box center [136, 112] width 118 height 10
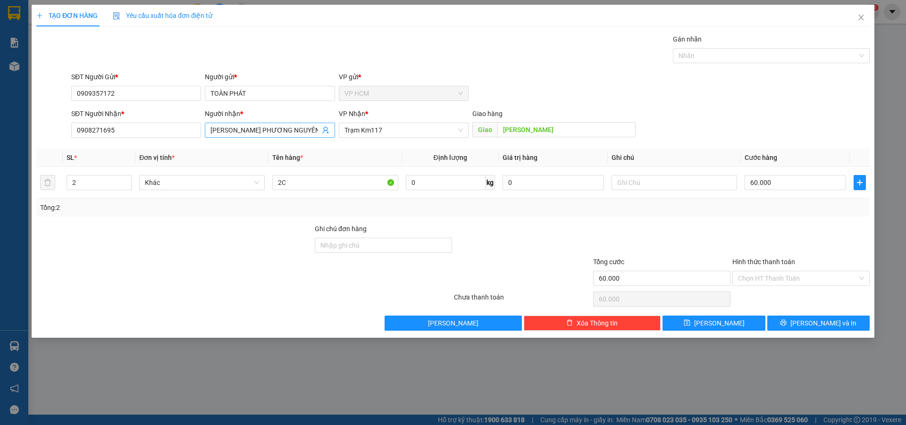
click at [325, 130] on icon "user-add" at bounding box center [326, 130] width 8 height 8
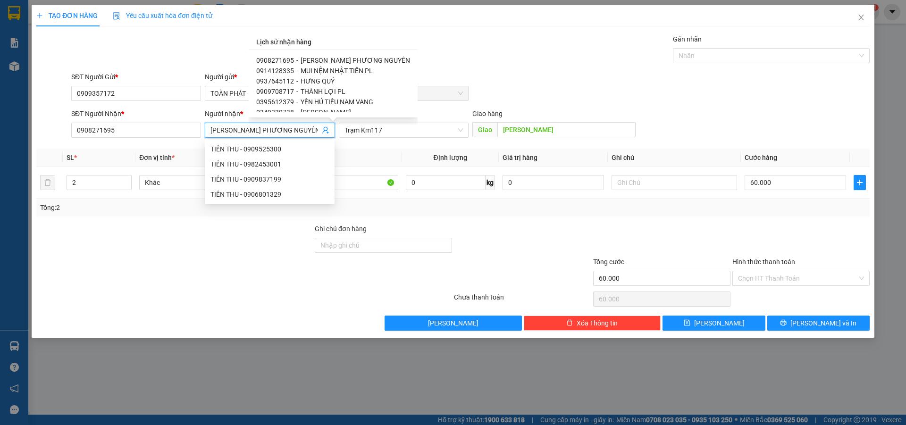
click at [330, 93] on span "THÀNH LỢI PL" at bounding box center [323, 92] width 45 height 8
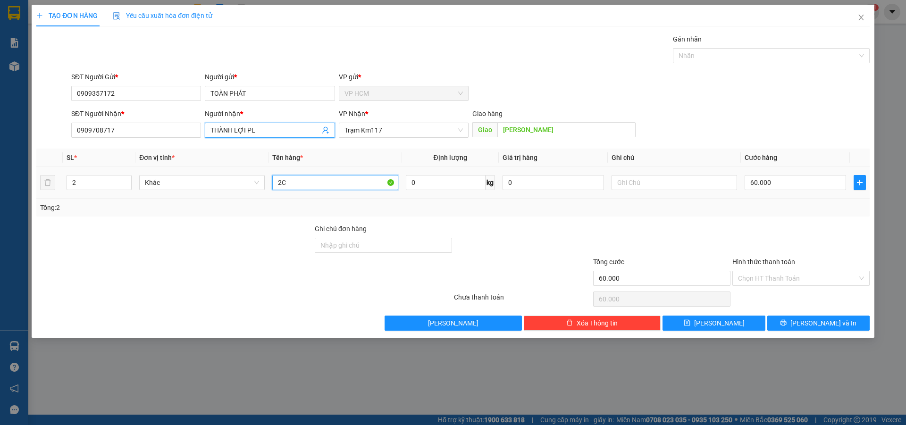
click at [355, 182] on input "2C" at bounding box center [335, 182] width 126 height 15
drag, startPoint x: 387, startPoint y: 182, endPoint x: 183, endPoint y: 183, distance: 203.8
click at [206, 183] on tr "2 Khác 2C1 0 kg 0 60.000" at bounding box center [452, 183] width 833 height 32
click at [79, 189] on input "2" at bounding box center [99, 183] width 64 height 14
click at [762, 49] on div "Nhãn" at bounding box center [771, 55] width 197 height 15
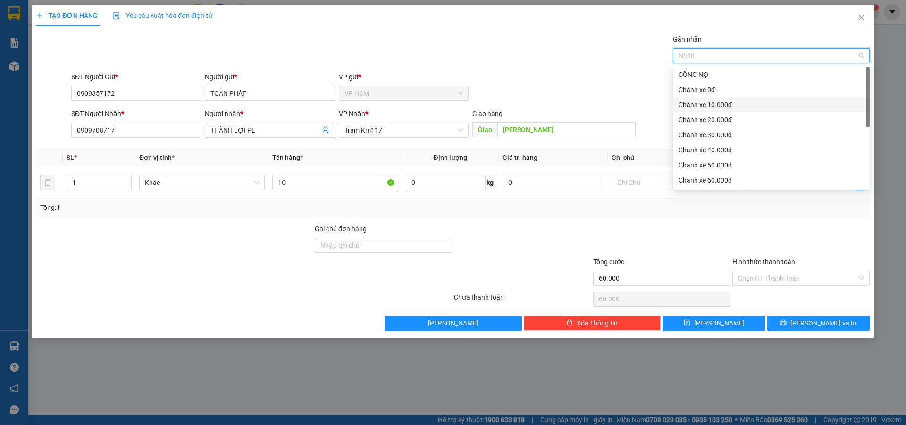
drag, startPoint x: 735, startPoint y: 105, endPoint x: 518, endPoint y: 60, distance: 221.2
click at [734, 105] on div "Chành xe 10.000đ" at bounding box center [771, 105] width 185 height 10
drag, startPoint x: 518, startPoint y: 60, endPoint x: 541, endPoint y: 83, distance: 31.7
click at [521, 64] on div "Gán nhãn Nhãn" at bounding box center [470, 50] width 802 height 33
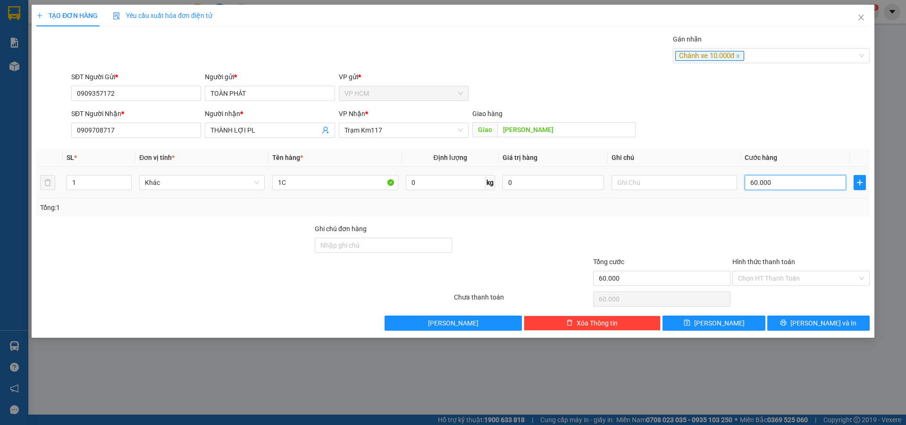
click at [785, 179] on input "60.000" at bounding box center [795, 182] width 101 height 15
click at [769, 238] on div at bounding box center [800, 240] width 139 height 33
click at [770, 281] on input "Hình thức thanh toán" at bounding box center [797, 278] width 119 height 14
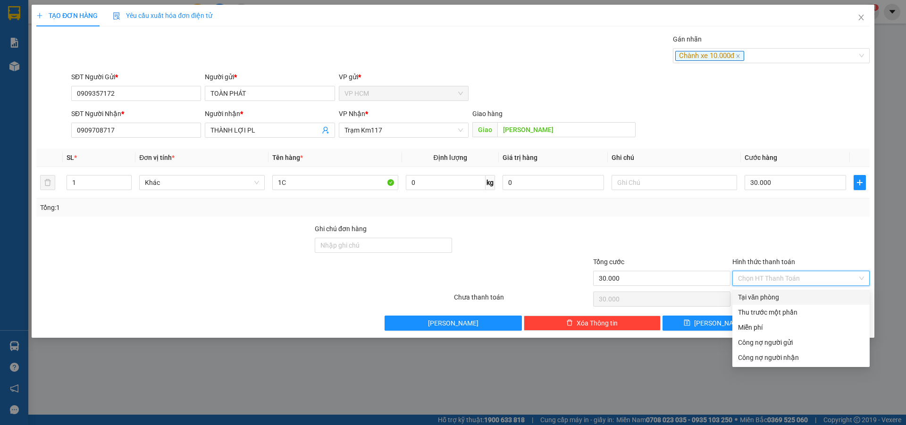
click at [762, 311] on div "Thu trước một phần" at bounding box center [801, 312] width 126 height 10
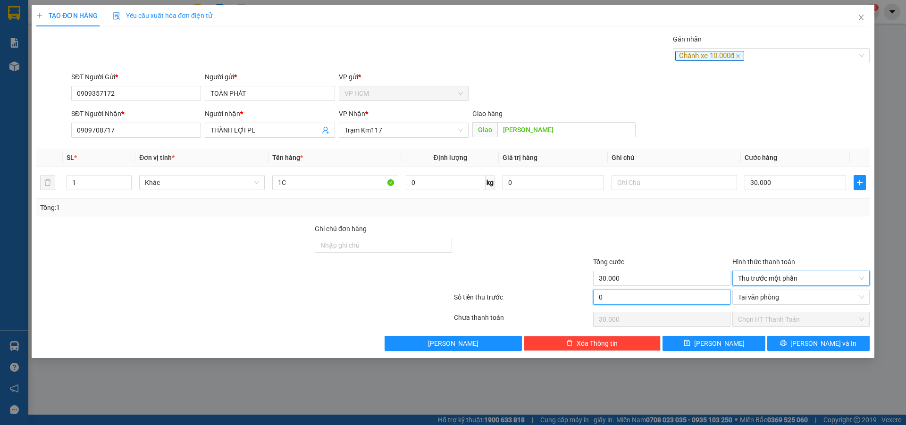
click at [645, 298] on input "0" at bounding box center [661, 297] width 137 height 15
drag, startPoint x: 654, startPoint y: 241, endPoint x: 669, endPoint y: 253, distance: 19.2
click at [657, 243] on div at bounding box center [661, 240] width 139 height 33
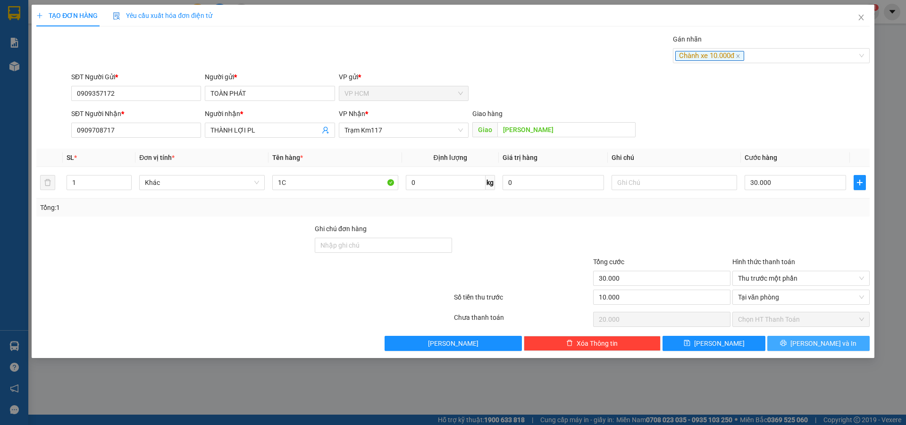
click at [811, 344] on span "[PERSON_NAME] và In" at bounding box center [823, 343] width 66 height 10
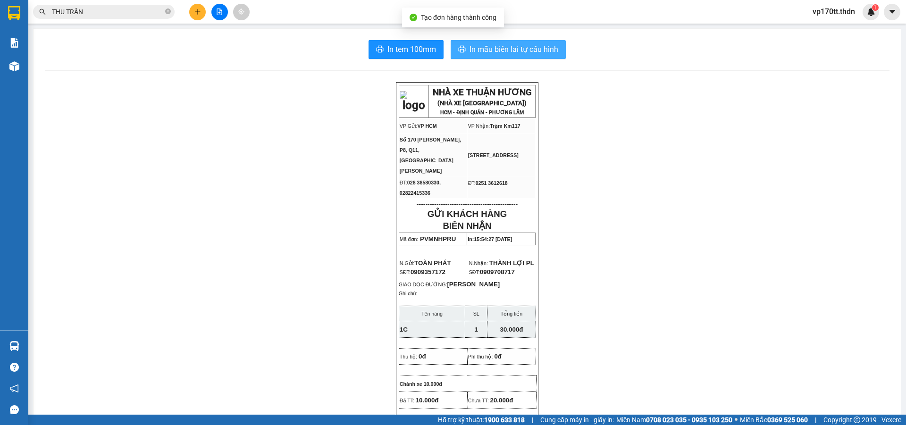
click at [509, 42] on button "In mẫu biên lai tự cấu hình" at bounding box center [508, 49] width 115 height 19
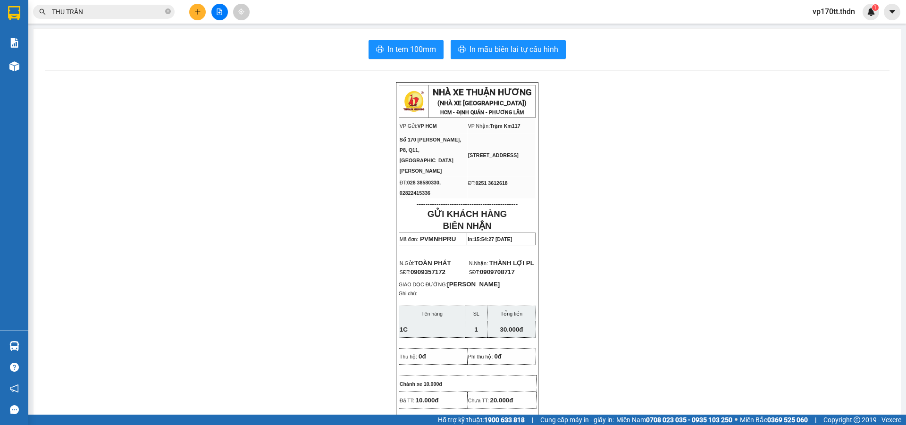
click at [201, 17] on button at bounding box center [197, 12] width 17 height 17
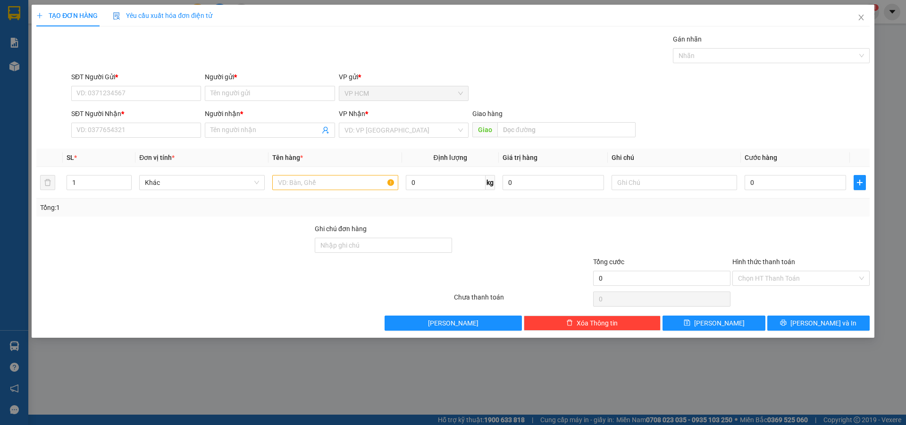
click at [150, 117] on div "SĐT Người Nhận *" at bounding box center [136, 114] width 130 height 10
click at [150, 123] on input "SĐT Người Nhận *" at bounding box center [136, 130] width 130 height 15
click at [159, 129] on input "SĐT Người Nhận *" at bounding box center [136, 130] width 130 height 15
click at [218, 132] on input "Người nhận *" at bounding box center [264, 130] width 109 height 10
click at [244, 128] on input "VĂN DIỆP" at bounding box center [264, 130] width 109 height 10
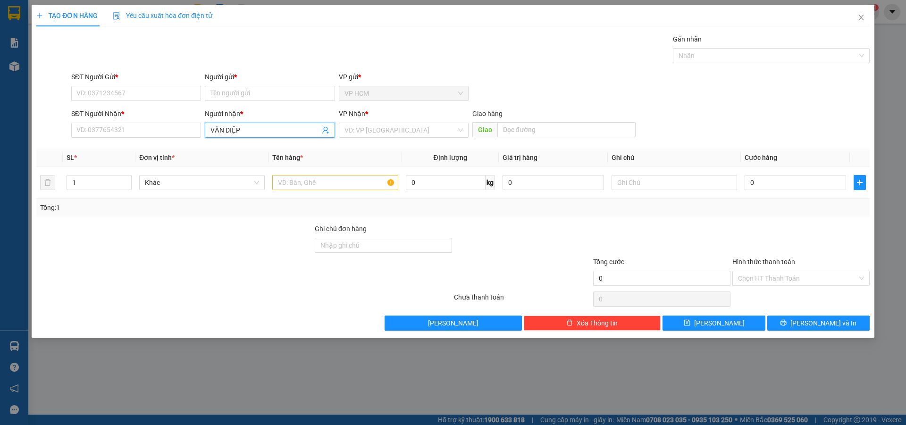
click at [244, 128] on input "VĂN DIỆP" at bounding box center [264, 130] width 109 height 10
click at [232, 94] on input "Người gửi *" at bounding box center [270, 93] width 130 height 15
paste input "VĂN DIỆP"
click at [252, 135] on span "VĂN DIỆP" at bounding box center [270, 130] width 130 height 15
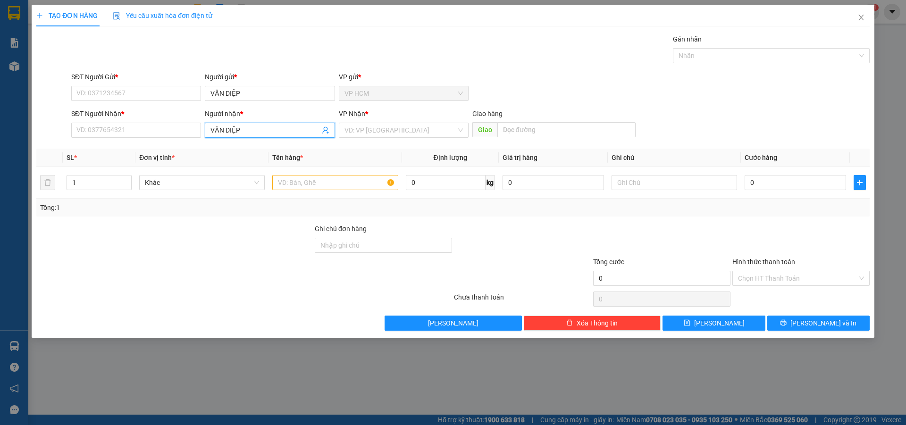
click at [252, 135] on span "VĂN DIỆP" at bounding box center [270, 130] width 130 height 15
click at [252, 130] on input "VĂN DIỆP" at bounding box center [264, 130] width 109 height 10
click at [141, 122] on div "SĐT Người Nhận *" at bounding box center [136, 116] width 130 height 14
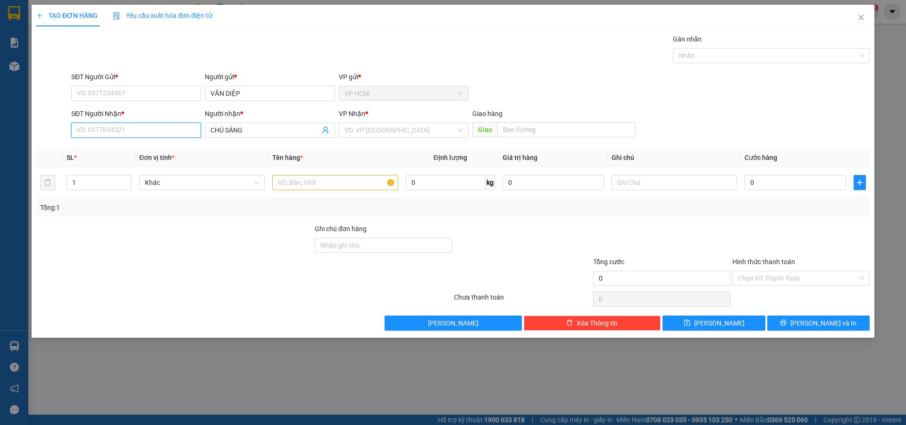
click at [142, 127] on input "SĐT Người Nhận *" at bounding box center [136, 130] width 130 height 15
drag, startPoint x: 173, startPoint y: 142, endPoint x: 170, endPoint y: 132, distance: 10.8
click at [173, 142] on div "0918520408 - SÁNG 115" at bounding box center [136, 149] width 130 height 15
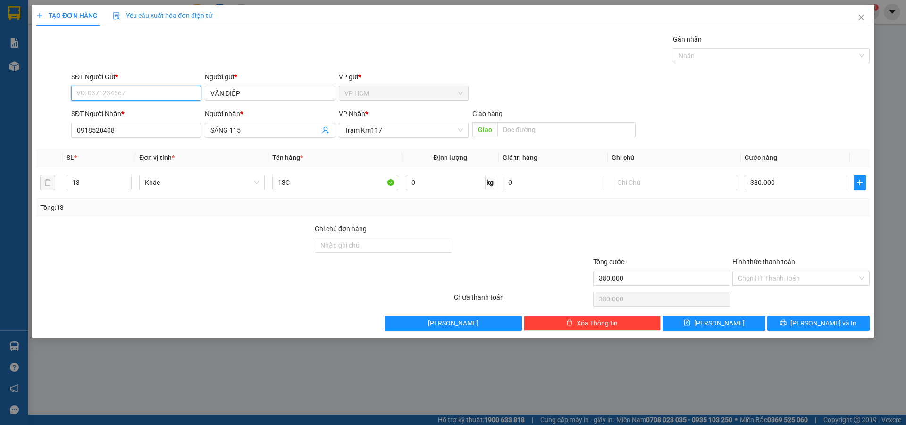
click at [189, 100] on input "SĐT Người Gửi *" at bounding box center [136, 93] width 130 height 15
drag, startPoint x: 85, startPoint y: 179, endPoint x: 0, endPoint y: 217, distance: 93.4
click at [0, 214] on div "TẠO ĐƠN HÀNG Yêu cầu xuất hóa đơn điện tử Transit Pickup Surcharge Ids Transit …" at bounding box center [453, 212] width 906 height 425
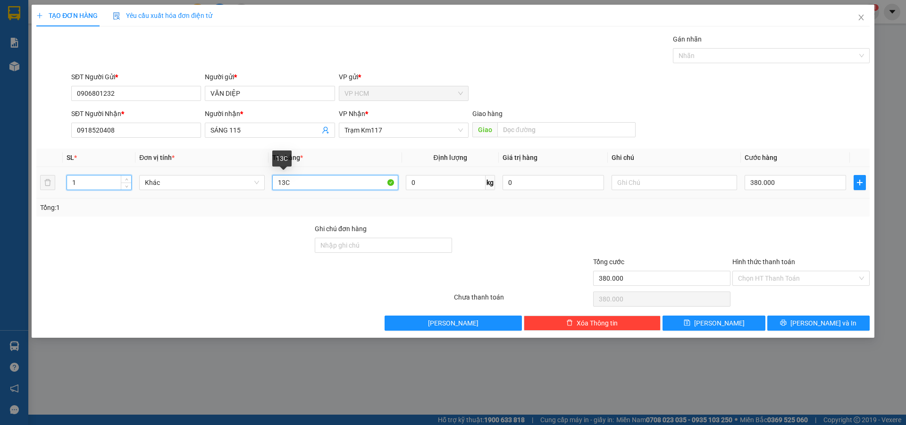
drag, startPoint x: 340, startPoint y: 185, endPoint x: 14, endPoint y: 205, distance: 326.7
click at [56, 209] on div "SL * Đơn vị tính * Tên hàng * Định lượng Giá trị hàng Ghi chú Cước hàng 1 Khác …" at bounding box center [452, 183] width 833 height 68
click at [729, 52] on div at bounding box center [766, 55] width 183 height 11
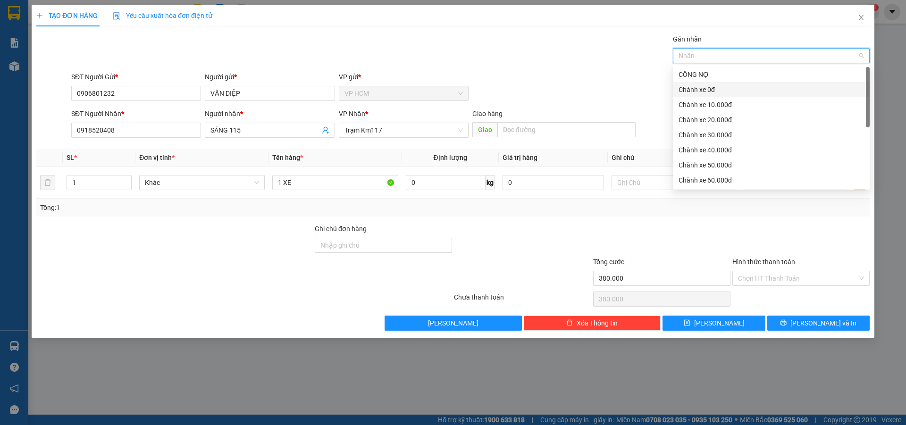
click at [722, 89] on div "Chành xe 0đ" at bounding box center [771, 89] width 185 height 10
drag, startPoint x: 473, startPoint y: 43, endPoint x: 735, endPoint y: 151, distance: 282.5
click at [473, 43] on div "Gán nhãn Chành xe 0đ" at bounding box center [470, 50] width 802 height 33
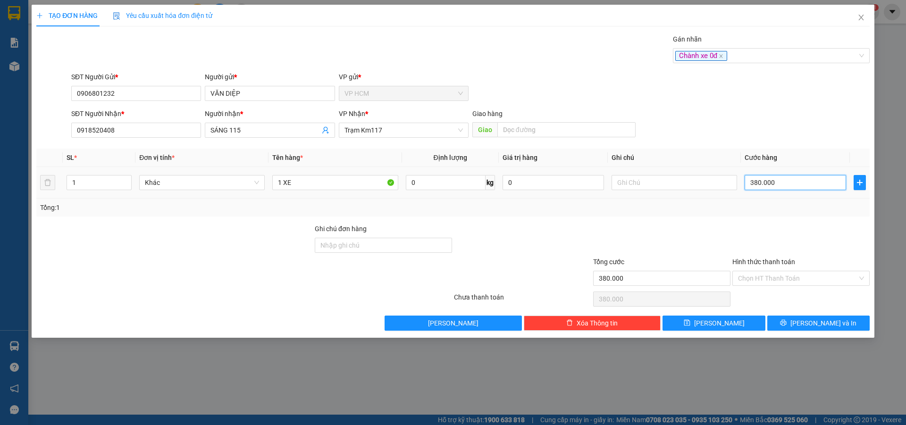
click at [781, 184] on input "380.000" at bounding box center [795, 182] width 101 height 15
click at [768, 229] on div at bounding box center [800, 240] width 139 height 33
click at [661, 235] on div at bounding box center [661, 240] width 139 height 33
click at [845, 326] on button "[PERSON_NAME] và In" at bounding box center [818, 323] width 102 height 15
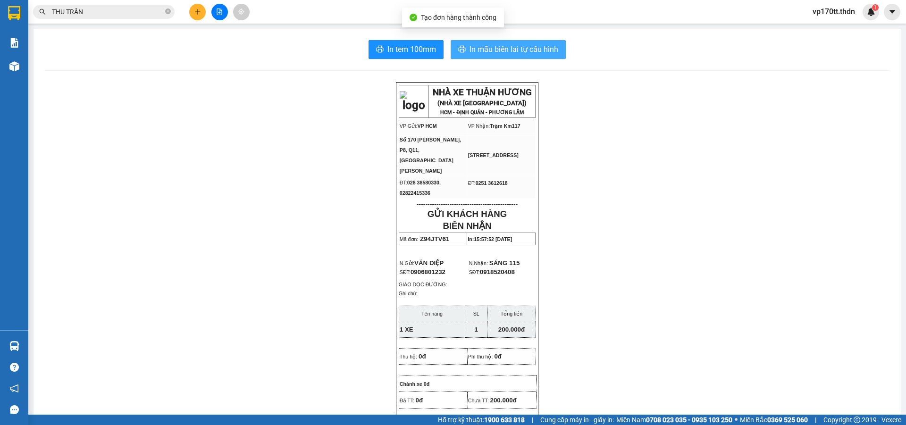
click at [529, 56] on button "In mẫu biên lai tự cấu hình" at bounding box center [508, 49] width 115 height 19
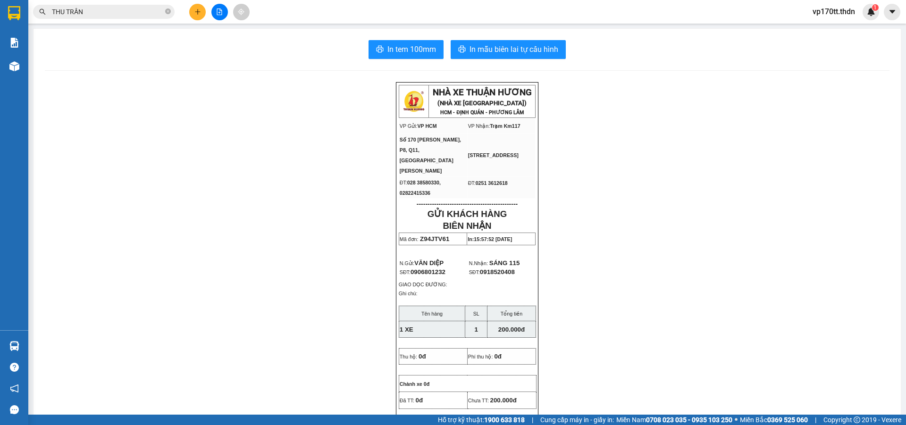
click at [192, 14] on button at bounding box center [197, 12] width 17 height 17
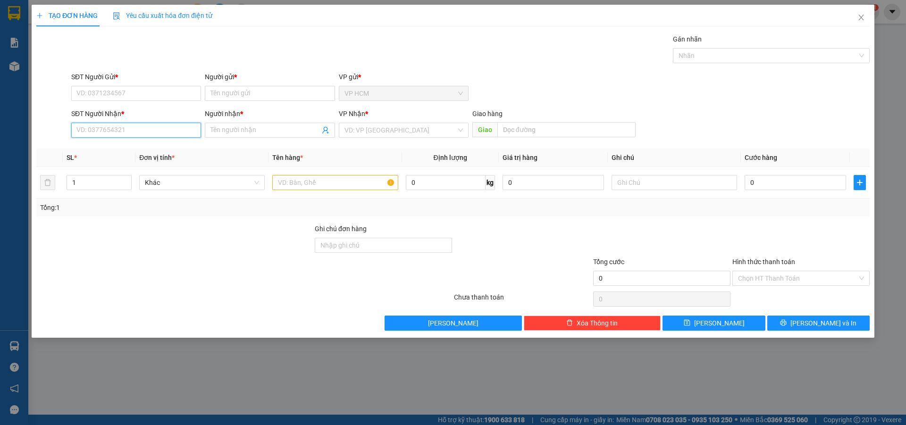
click at [127, 134] on input "SĐT Người Nhận *" at bounding box center [136, 130] width 130 height 15
click at [152, 139] on div "SĐT Người Nhận * 0916223036" at bounding box center [136, 125] width 130 height 33
click at [152, 137] on input "0916223036" at bounding box center [136, 130] width 130 height 15
click at [160, 151] on div "0916223036 - HIỀN ĐỒNG HỒ" at bounding box center [136, 149] width 118 height 10
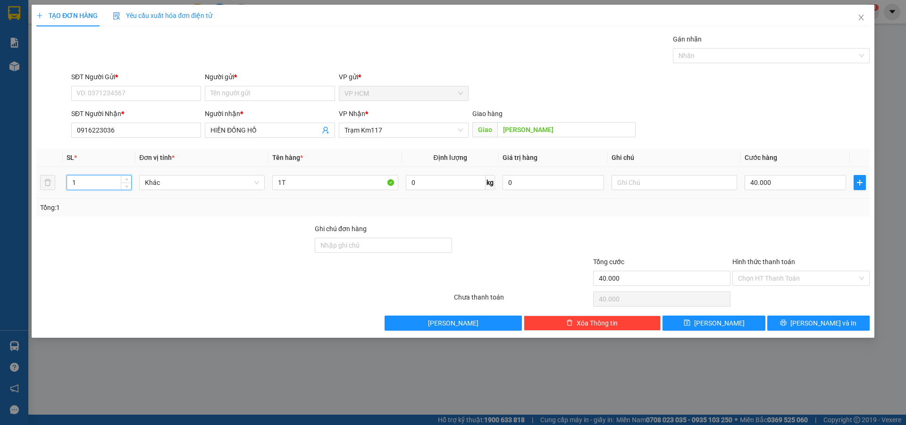
click at [87, 181] on input "1" at bounding box center [99, 183] width 64 height 14
click at [310, 186] on input "1T" at bounding box center [335, 182] width 126 height 15
drag, startPoint x: 733, startPoint y: 65, endPoint x: 738, endPoint y: 58, distance: 9.2
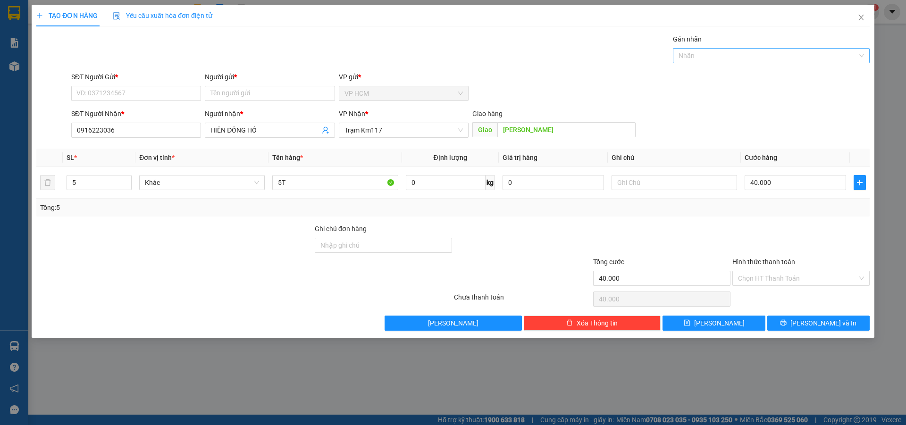
click at [735, 63] on div "Gán nhãn Nhãn" at bounding box center [771, 50] width 197 height 33
click at [738, 58] on div at bounding box center [766, 55] width 183 height 11
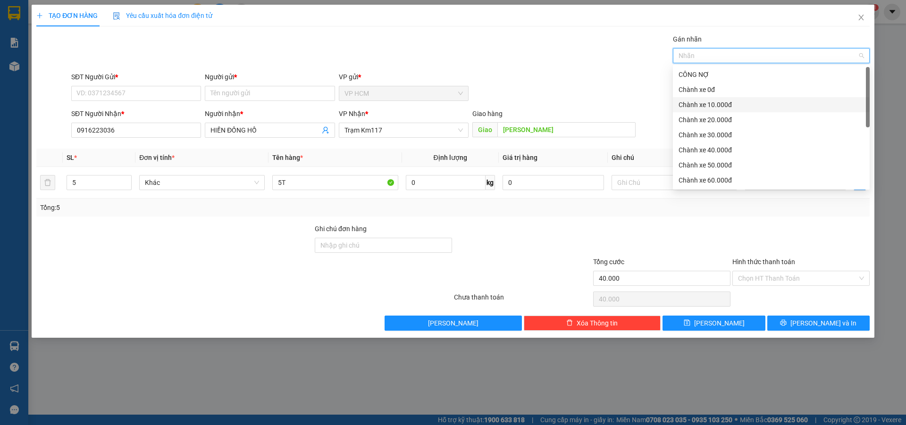
click at [738, 98] on div "Chành xe 10.000đ" at bounding box center [771, 104] width 197 height 15
drag, startPoint x: 448, startPoint y: 37, endPoint x: 483, endPoint y: 57, distance: 40.0
click at [451, 39] on div "Gán nhãn Nhãn" at bounding box center [470, 50] width 802 height 33
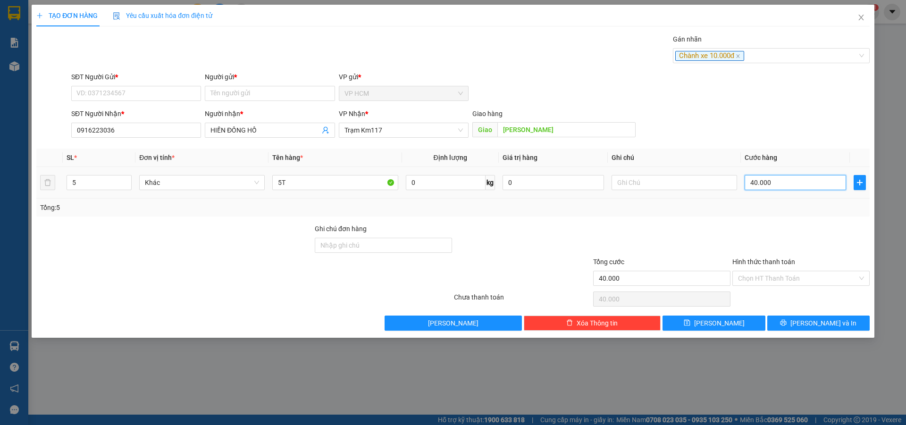
click at [782, 177] on input "40.000" at bounding box center [795, 182] width 101 height 15
click at [225, 95] on input "Người gửi *" at bounding box center [270, 93] width 130 height 15
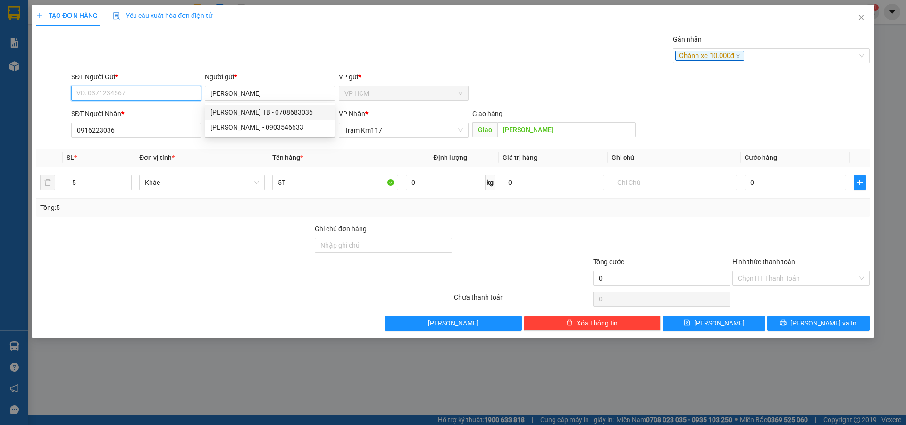
click at [109, 89] on input "SĐT Người Gửi *" at bounding box center [136, 93] width 130 height 15
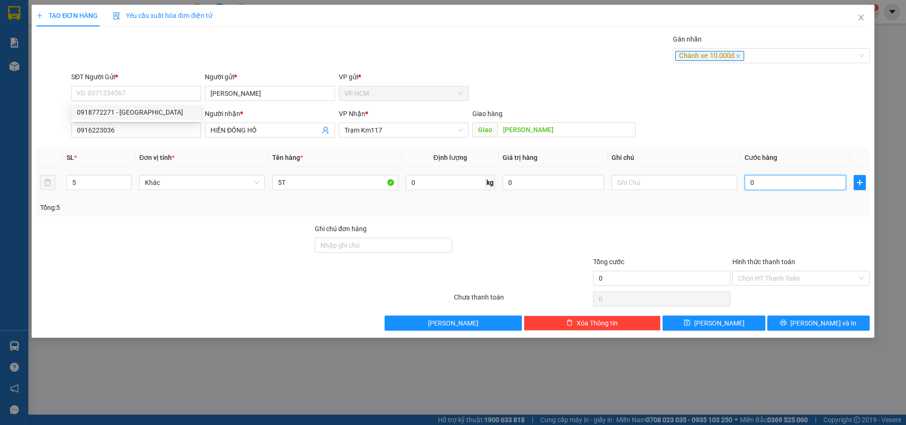
click at [770, 178] on input "0" at bounding box center [795, 182] width 101 height 15
click at [760, 238] on div at bounding box center [800, 240] width 139 height 33
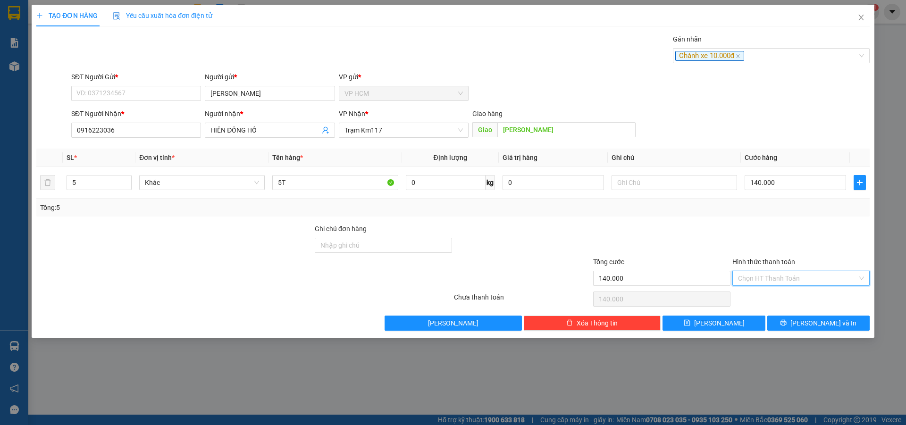
click at [763, 284] on input "Hình thức thanh toán" at bounding box center [797, 278] width 119 height 14
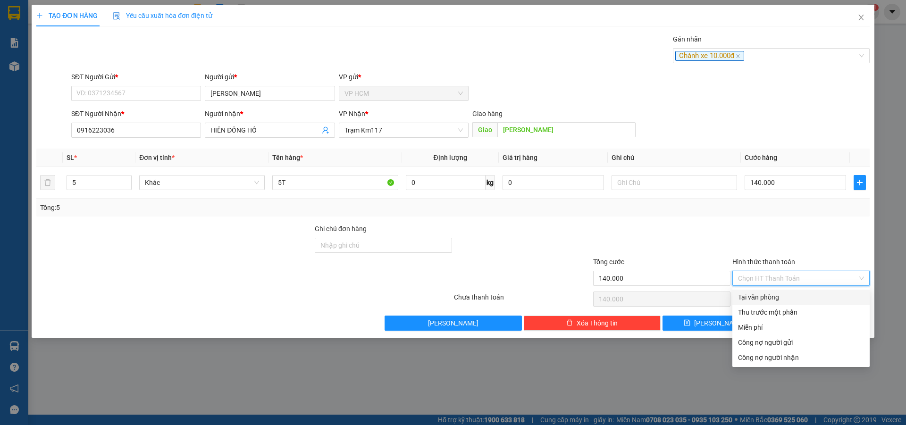
click at [759, 304] on div "Tại văn phòng" at bounding box center [800, 297] width 137 height 15
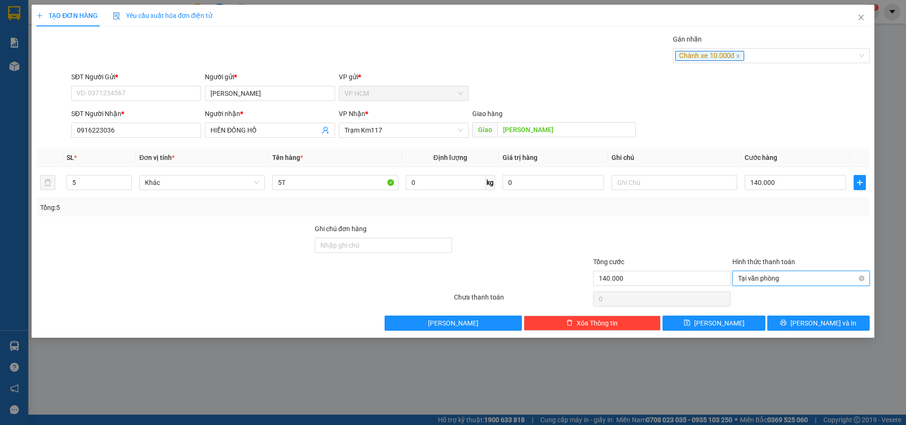
click at [755, 284] on span "Tại văn phòng" at bounding box center [801, 278] width 126 height 14
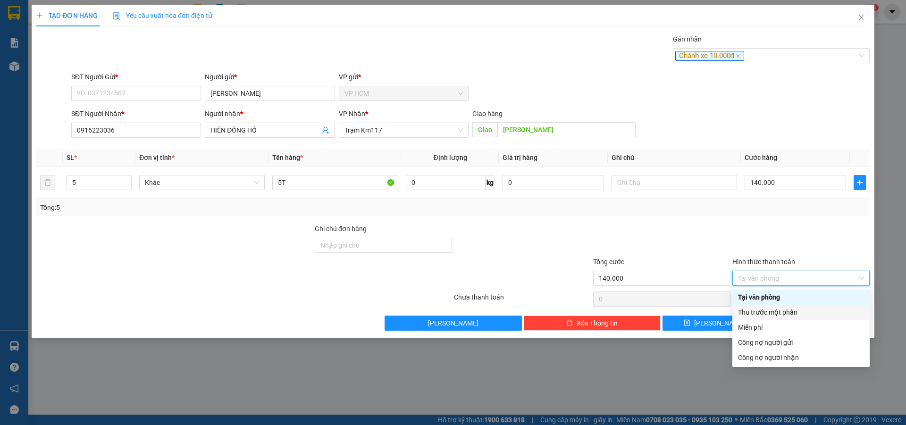
click at [751, 315] on div "Thu trước một phần" at bounding box center [801, 312] width 126 height 10
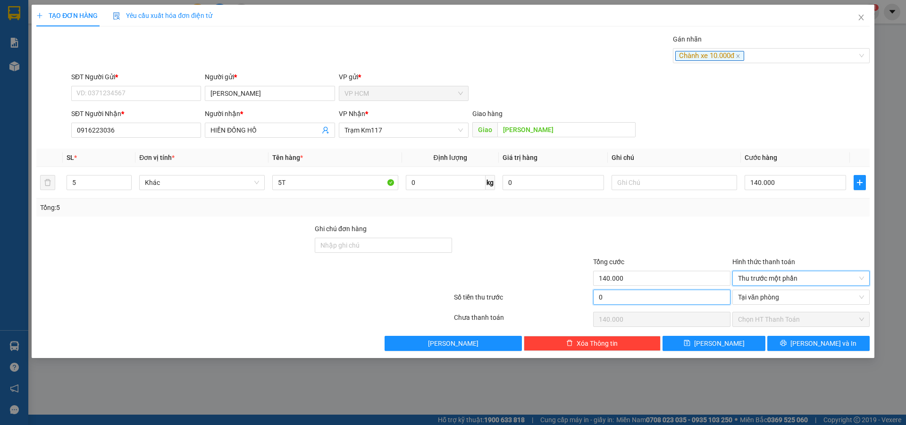
click at [703, 302] on input "0" at bounding box center [661, 297] width 137 height 15
click at [648, 222] on div "Transit Pickup Surcharge Ids Transit Deliver Surcharge Ids Transit Deliver Surc…" at bounding box center [452, 192] width 833 height 317
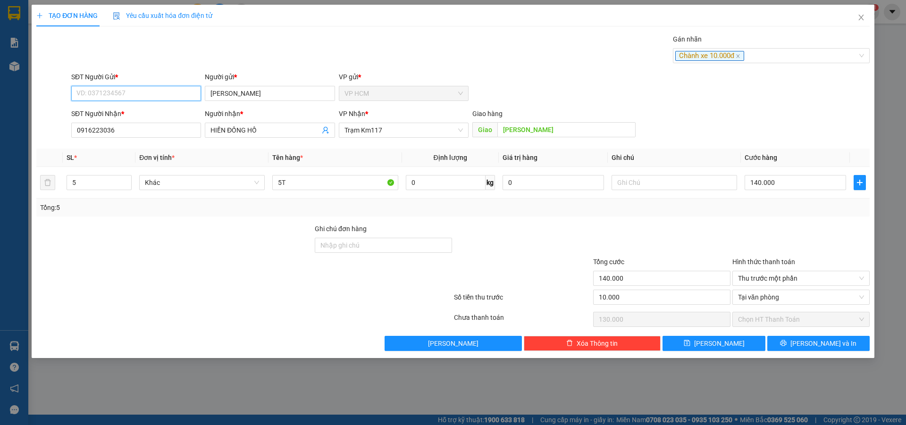
click at [146, 97] on input "SĐT Người Gửi *" at bounding box center [136, 93] width 130 height 15
click at [852, 342] on button "[PERSON_NAME] và In" at bounding box center [818, 343] width 102 height 15
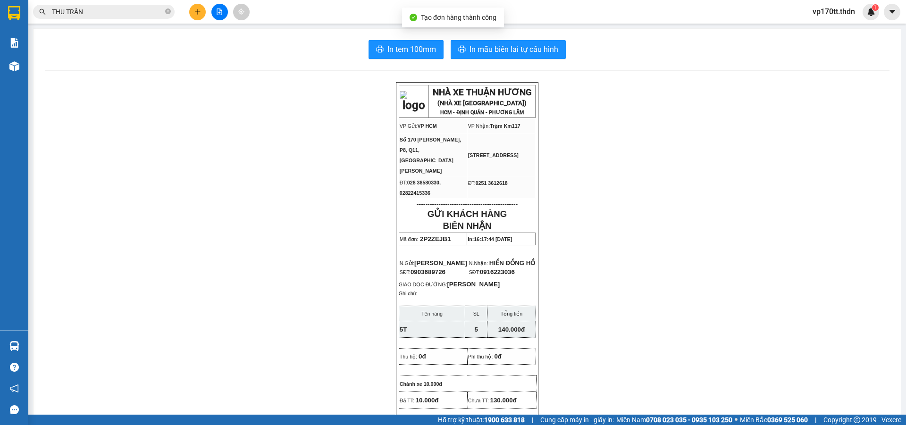
click at [542, 57] on button "In mẫu biên lai tự cấu hình" at bounding box center [508, 49] width 115 height 19
click at [204, 13] on button at bounding box center [197, 12] width 17 height 17
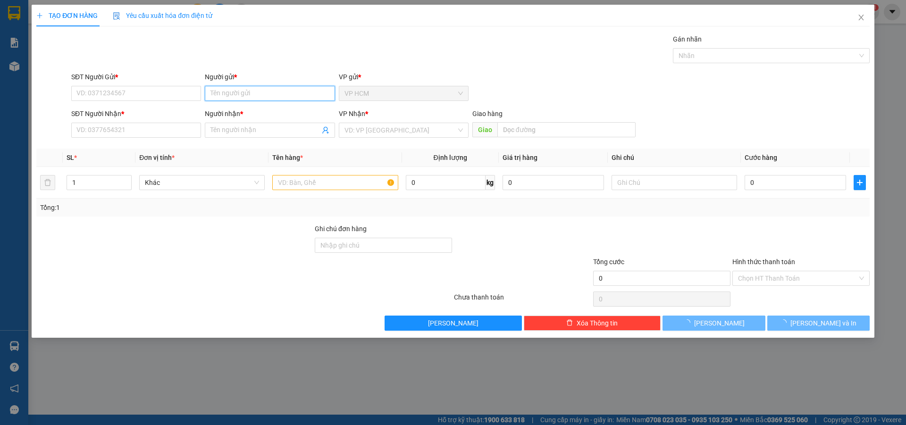
drag, startPoint x: 335, startPoint y: 90, endPoint x: 318, endPoint y: 92, distance: 16.8
click at [334, 90] on input "Người gửi *" at bounding box center [270, 93] width 130 height 15
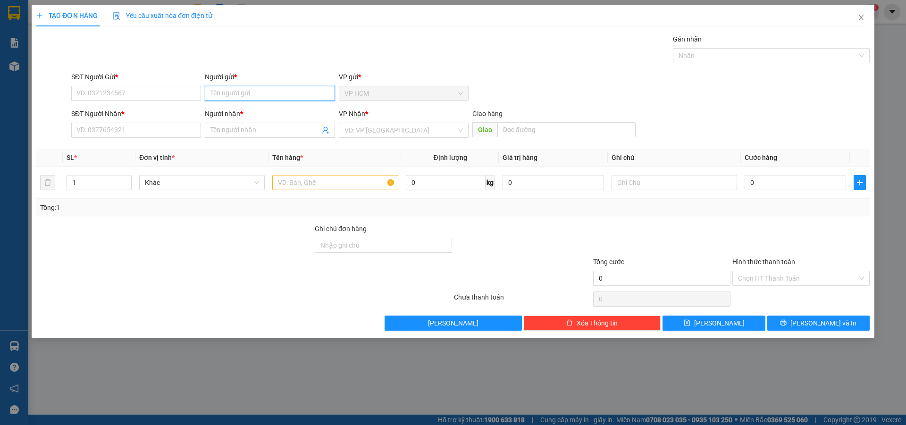
click at [318, 92] on input "Người gửi *" at bounding box center [270, 93] width 130 height 15
click at [287, 111] on div "MỰC IN SONG PHÁT - 0937244094" at bounding box center [269, 112] width 118 height 10
click at [325, 130] on icon "user-add" at bounding box center [326, 130] width 8 height 8
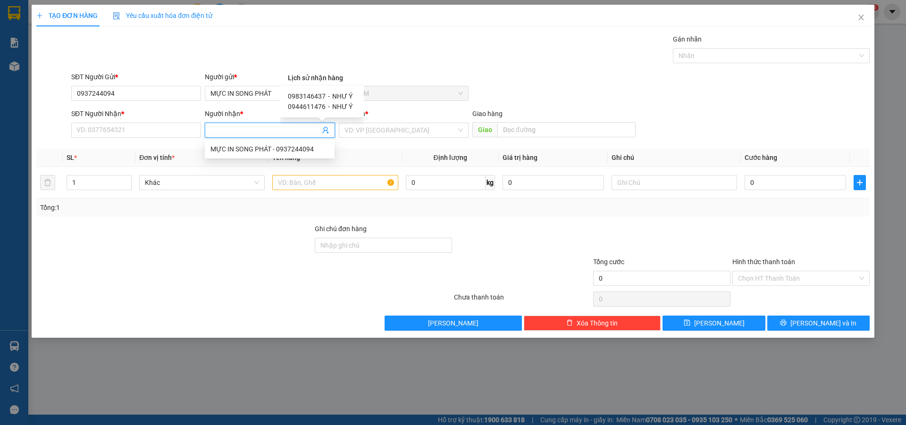
click at [328, 96] on span "-" at bounding box center [329, 96] width 2 height 8
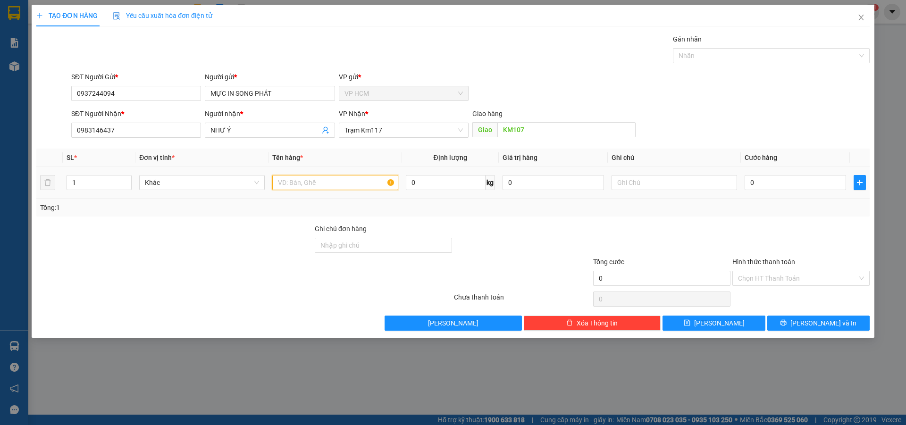
click at [368, 177] on input "text" at bounding box center [335, 182] width 126 height 15
click at [709, 55] on div at bounding box center [766, 55] width 183 height 11
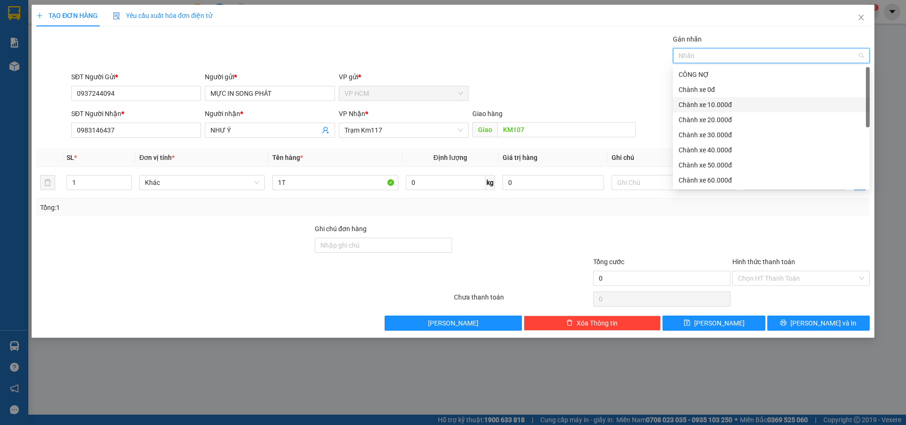
click at [710, 105] on div "Chành xe 10.000đ" at bounding box center [771, 105] width 185 height 10
drag, startPoint x: 502, startPoint y: 47, endPoint x: 562, endPoint y: 97, distance: 78.1
click at [503, 48] on div "Gán nhãn Chành xe 10.000đ" at bounding box center [470, 50] width 802 height 33
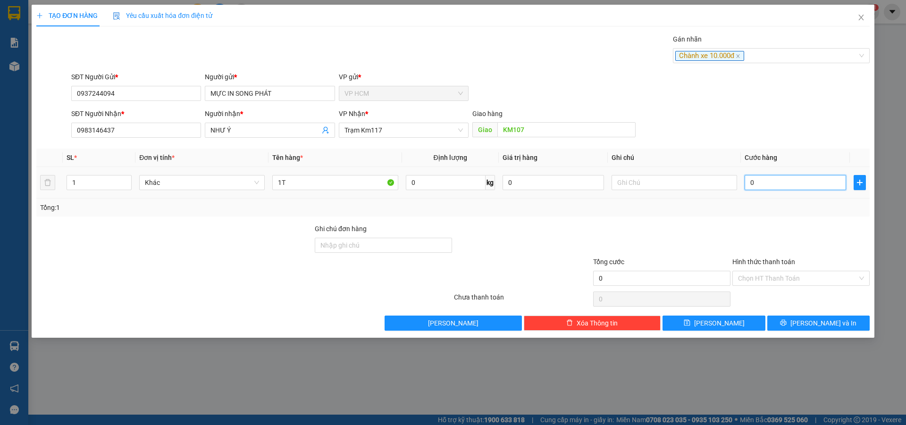
click at [804, 175] on input "0" at bounding box center [795, 182] width 101 height 15
click at [805, 193] on td "0" at bounding box center [795, 183] width 109 height 32
click at [759, 59] on div "Chành xe 10.000đ" at bounding box center [766, 55] width 183 height 11
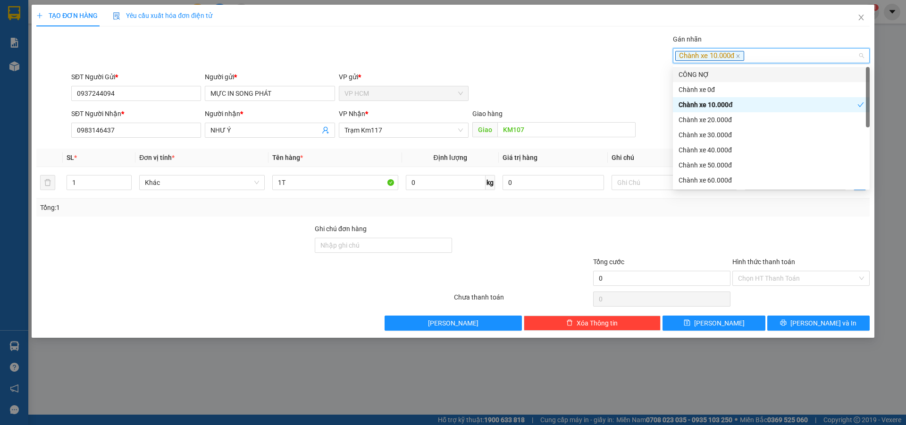
click at [728, 71] on div "CÔNG NỢ" at bounding box center [771, 74] width 185 height 10
drag, startPoint x: 553, startPoint y: 59, endPoint x: 830, endPoint y: 236, distance: 328.5
click at [556, 62] on div "Gán nhãn Chành xe 10.000đ CÔNG NỢ" at bounding box center [470, 50] width 802 height 33
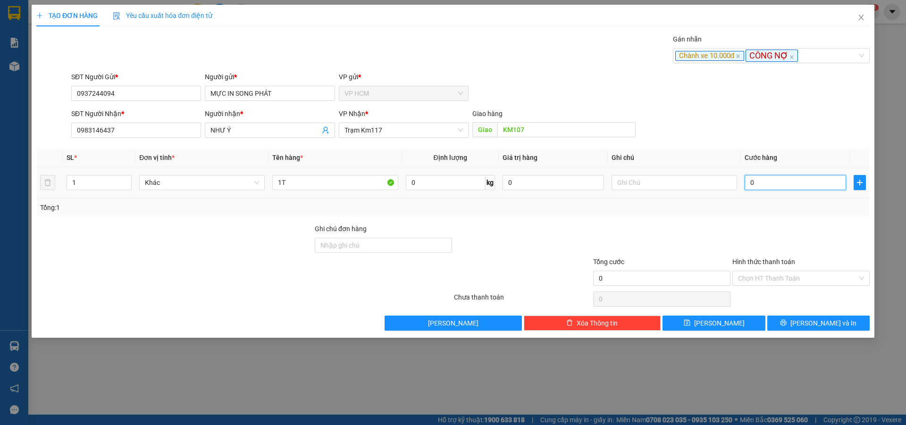
click at [790, 187] on input "0" at bounding box center [795, 182] width 101 height 15
click at [787, 249] on div at bounding box center [800, 240] width 139 height 33
click at [784, 277] on input "Hình thức thanh toán" at bounding box center [797, 278] width 119 height 14
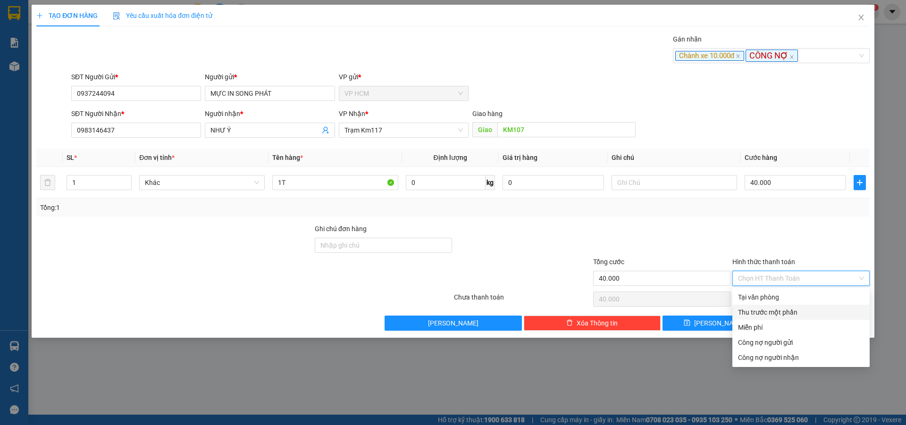
click at [760, 307] on div "Thu trước một phần" at bounding box center [801, 312] width 126 height 10
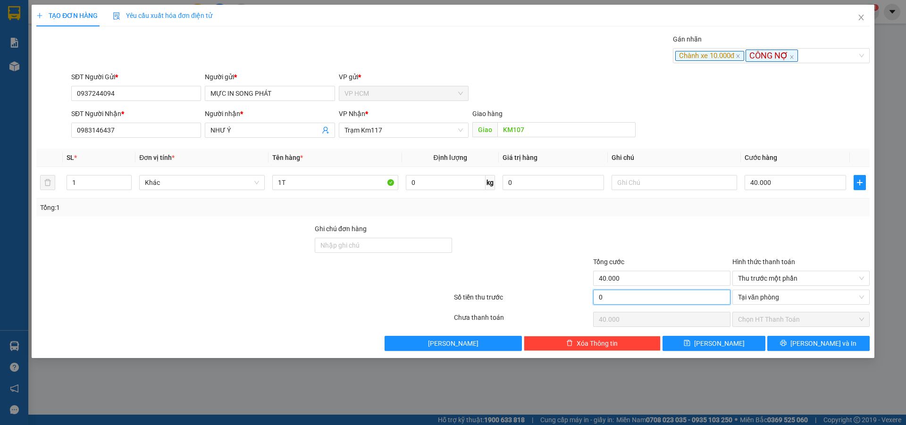
click at [671, 302] on input "0" at bounding box center [661, 297] width 137 height 15
click at [664, 226] on div at bounding box center [661, 240] width 139 height 33
click at [828, 344] on span "[PERSON_NAME] và In" at bounding box center [823, 343] width 66 height 10
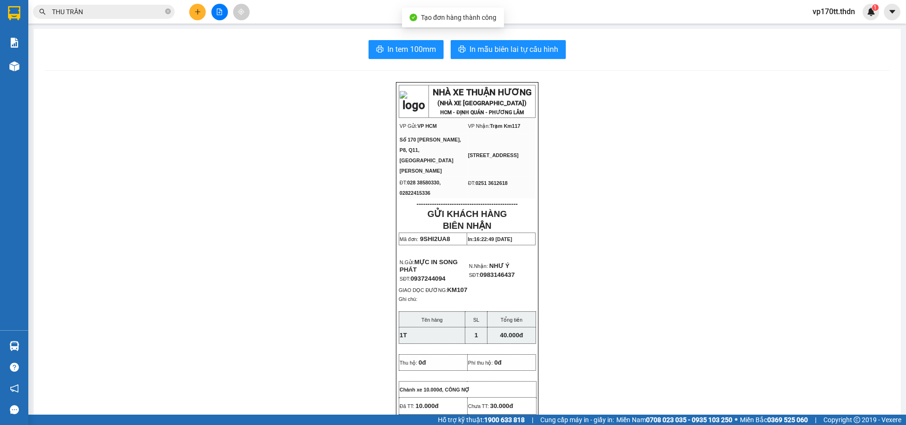
click at [477, 38] on div "In tem 100mm In mẫu biên lai tự cấu hình NHÀ XE THUẬN HƯƠNG (NHÀ XE [GEOGRAPHIC…" at bounding box center [467, 430] width 867 height 802
click at [484, 50] on span "In mẫu biên lai tự cấu hình" at bounding box center [513, 49] width 89 height 12
